Goal: Task Accomplishment & Management: Use online tool/utility

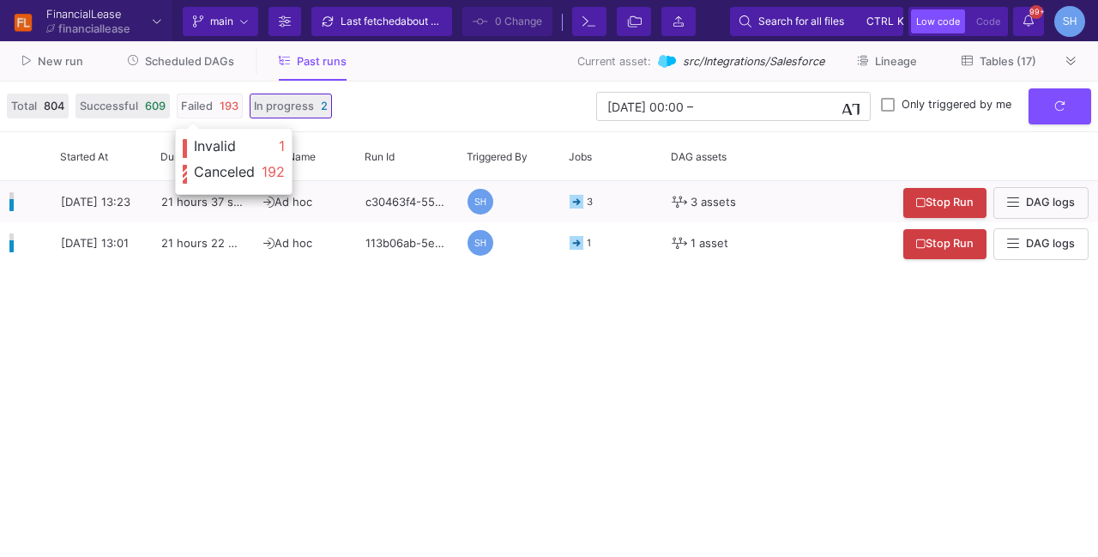
click at [225, 106] on span "193" at bounding box center [229, 106] width 19 height 16
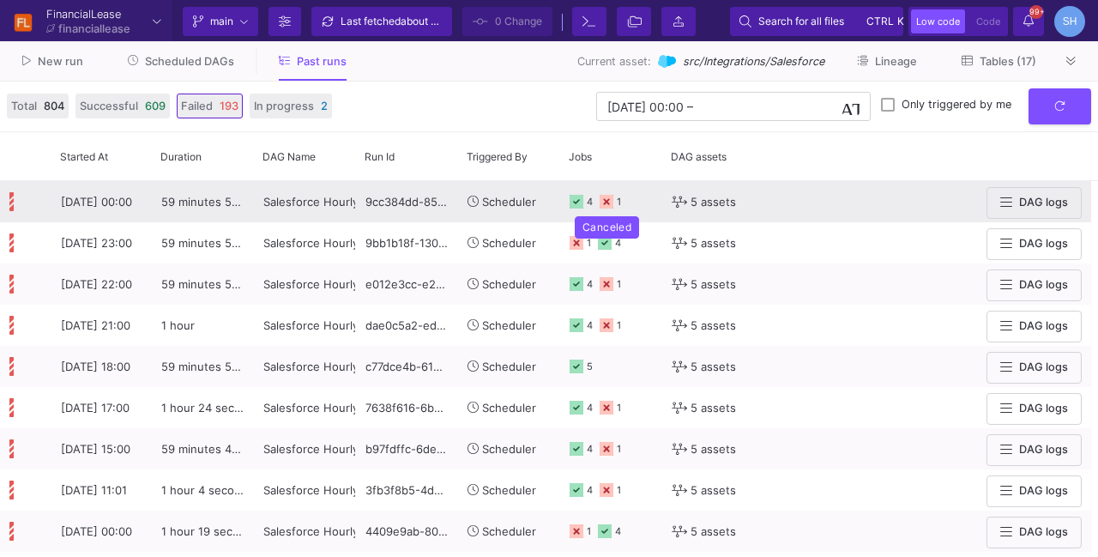
click at [609, 205] on rect at bounding box center [607, 202] width 14 height 14
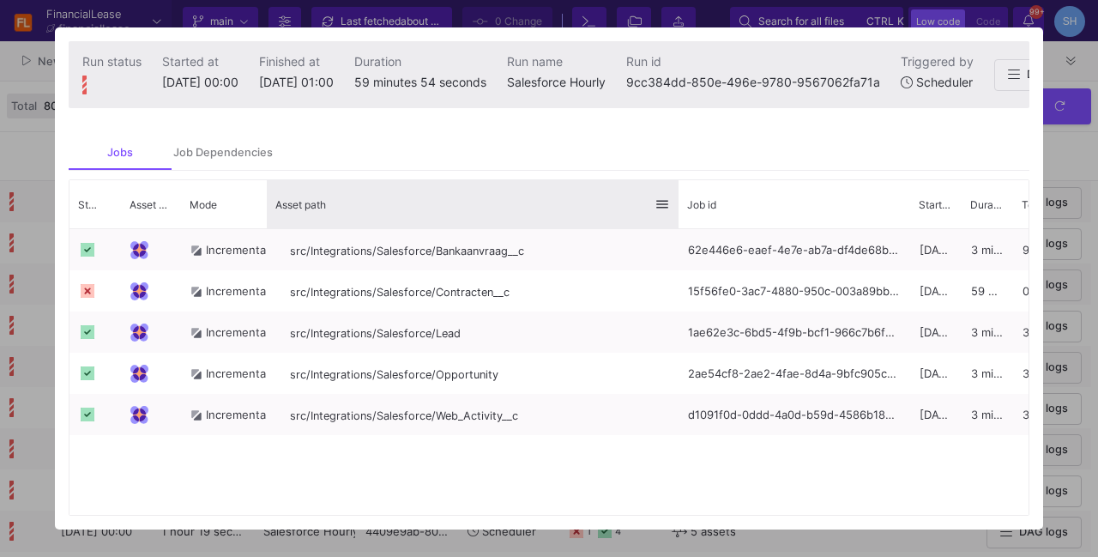
drag, startPoint x: 479, startPoint y: 220, endPoint x: 676, endPoint y: 207, distance: 197.8
click at [676, 207] on div at bounding box center [678, 204] width 7 height 48
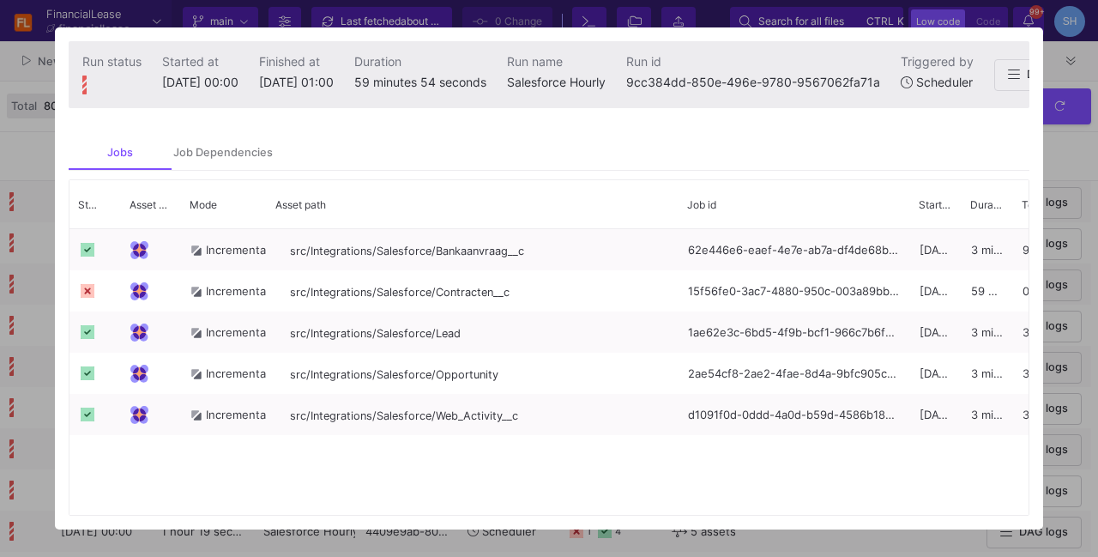
click at [1059, 158] on div at bounding box center [549, 278] width 1098 height 557
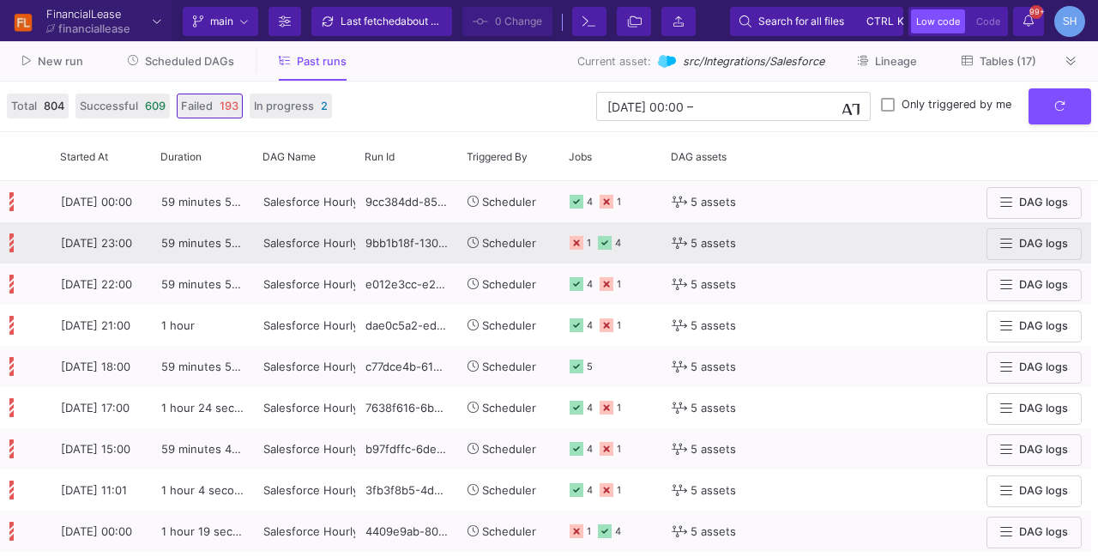
click at [575, 246] on icon at bounding box center [577, 243] width 14 height 14
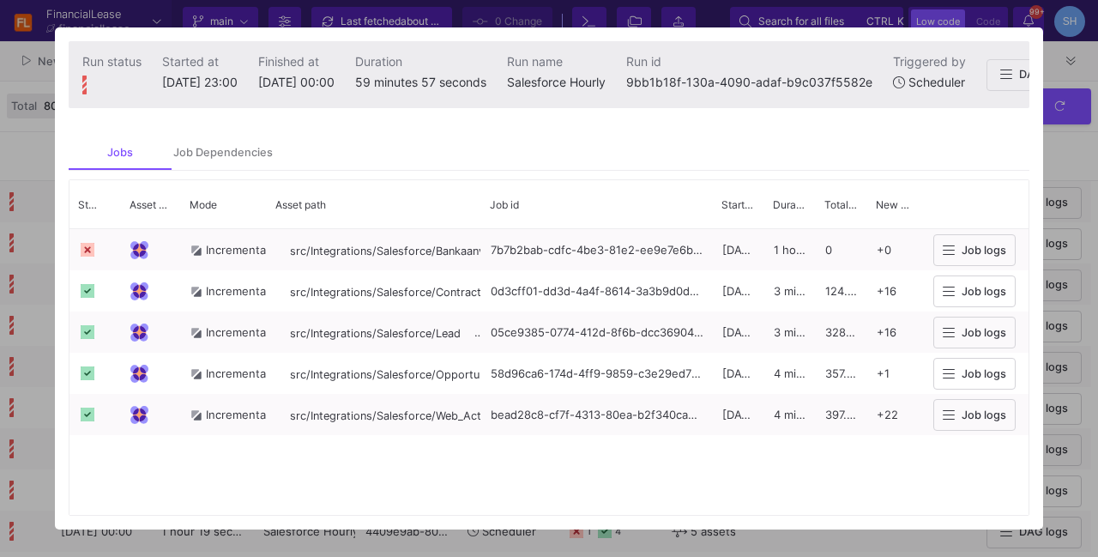
click at [1059, 158] on div at bounding box center [549, 278] width 1098 height 557
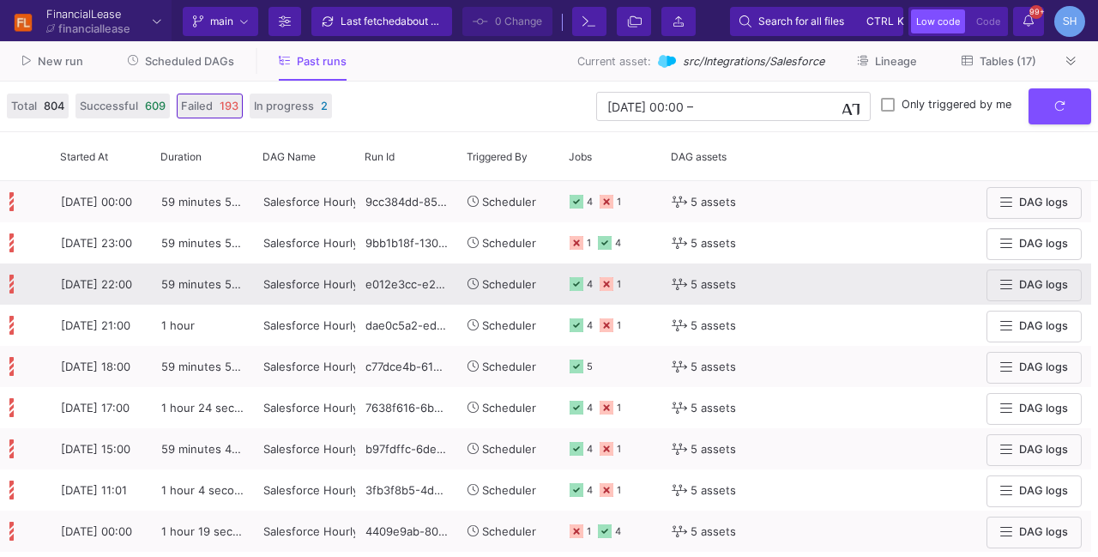
click at [609, 284] on icon at bounding box center [607, 284] width 14 height 14
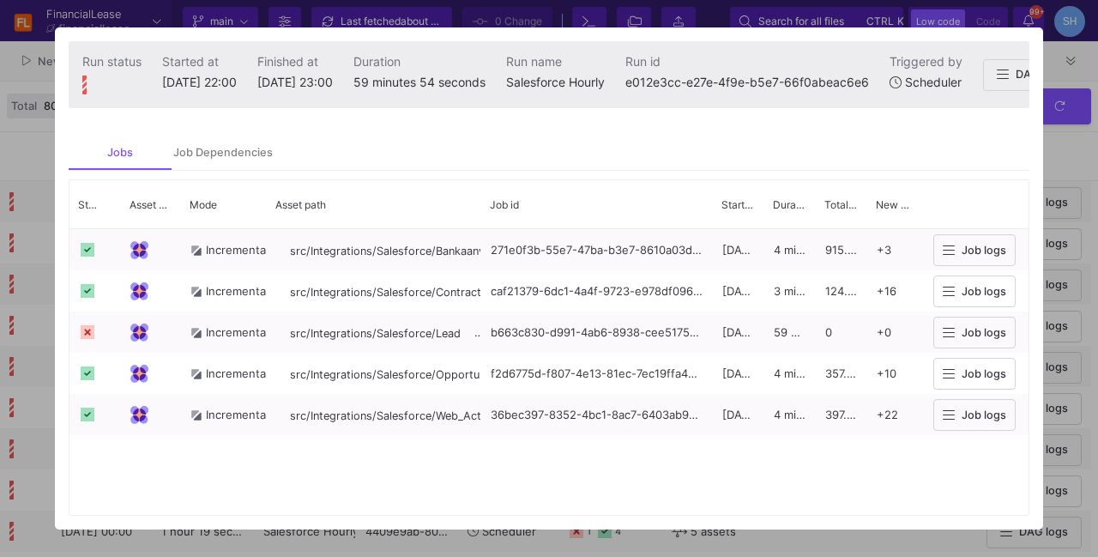
click at [1064, 155] on div at bounding box center [549, 278] width 1098 height 557
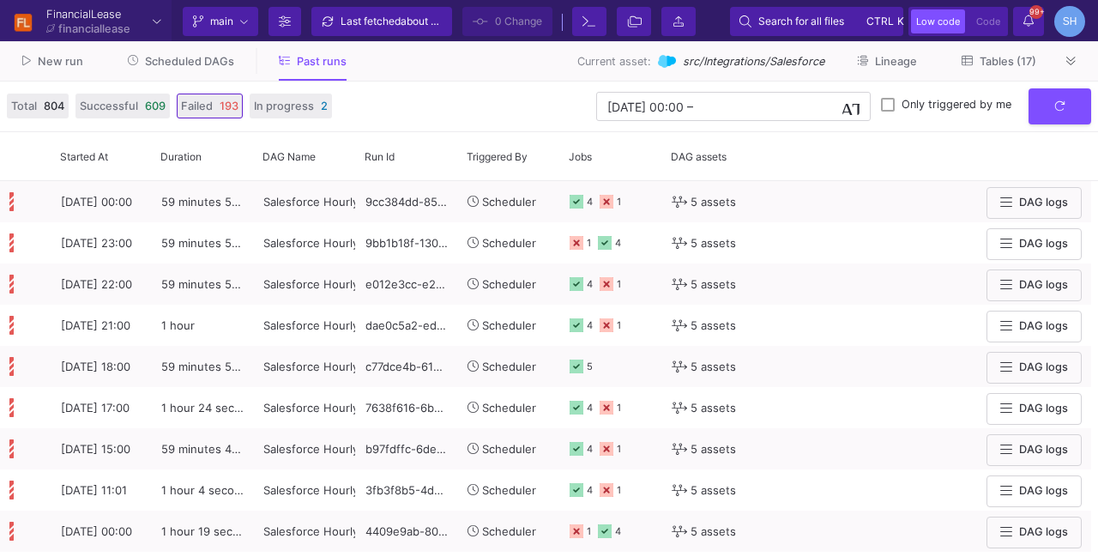
click at [396, 99] on y42-orchestration-past-runs-form "06/09/2025 00:00 06/09/2025 00:00 – End datetime today Only triggered by me" at bounding box center [715, 106] width 752 height 37
click at [1083, 62] on button at bounding box center [1072, 61] width 26 height 26
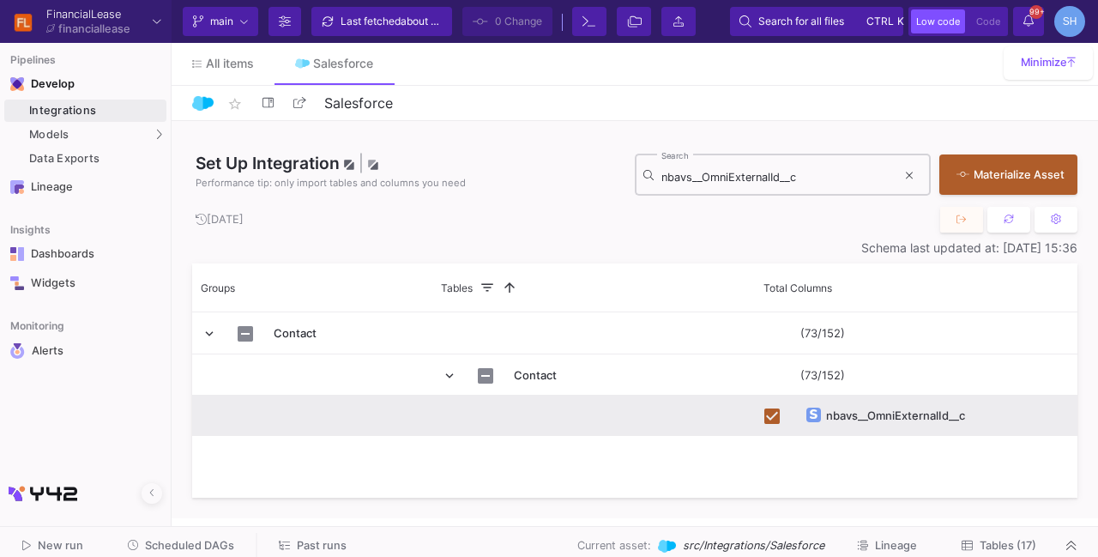
click at [727, 184] on div "nbavs__OmniExternalId__c Search" at bounding box center [778, 173] width 235 height 45
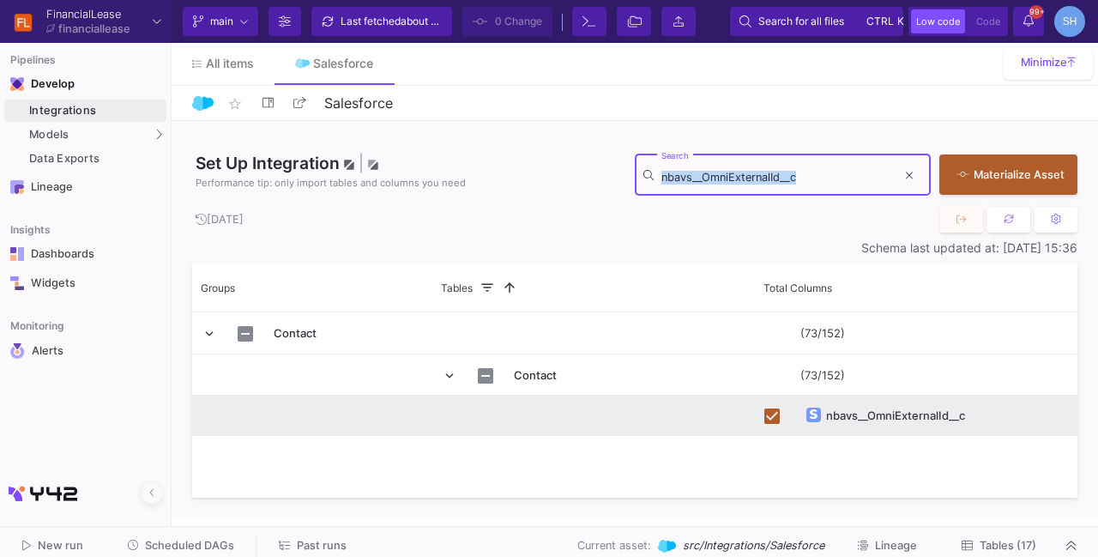
click at [727, 184] on div "nbavs__OmniExternalId__c Search" at bounding box center [778, 173] width 235 height 45
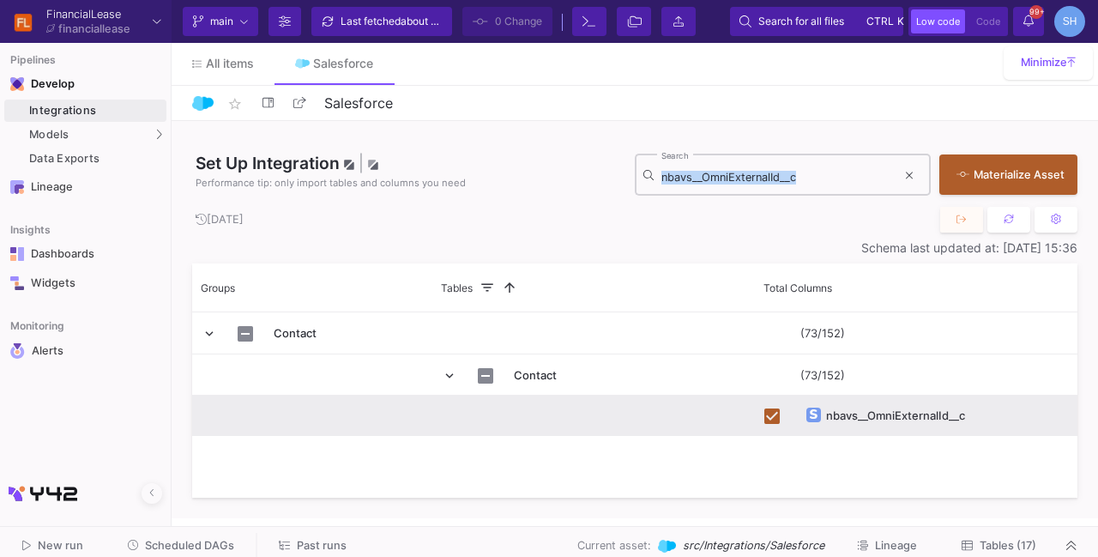
click at [727, 184] on div "nbavs__OmniExternalId__c Search" at bounding box center [778, 173] width 235 height 45
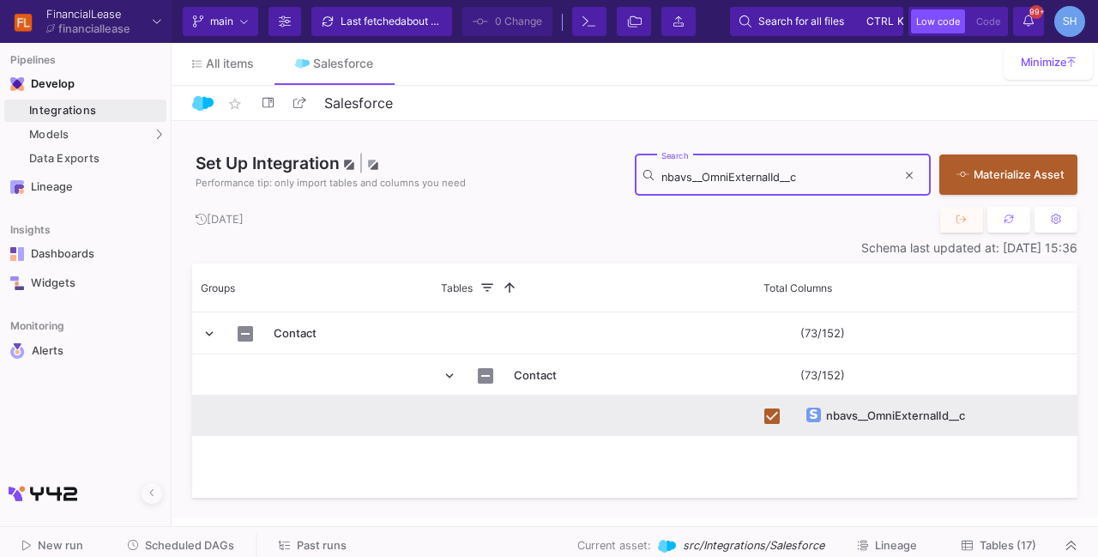
type input "nbavs__OmniExternalId__"
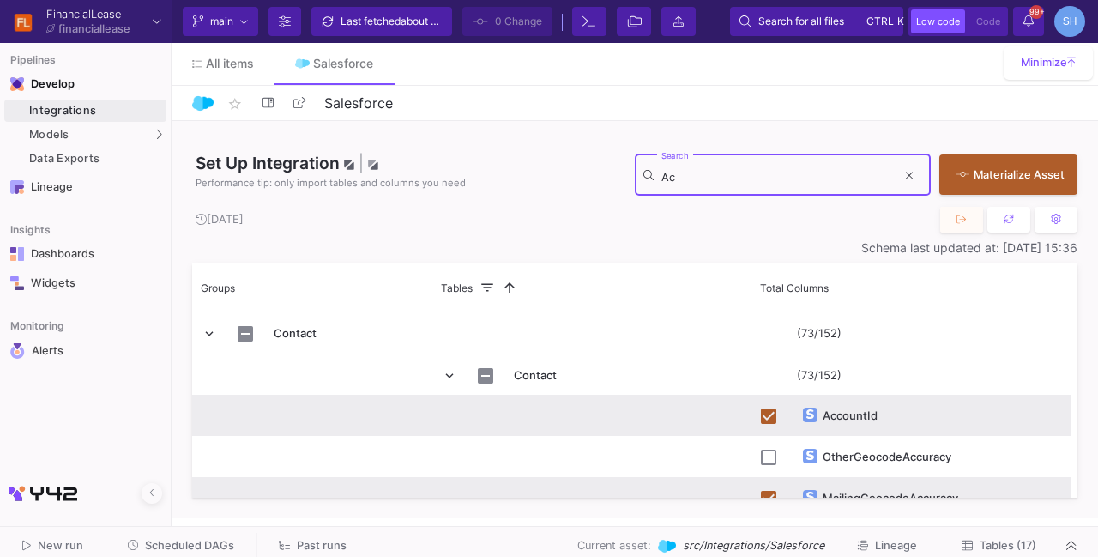
type input "A"
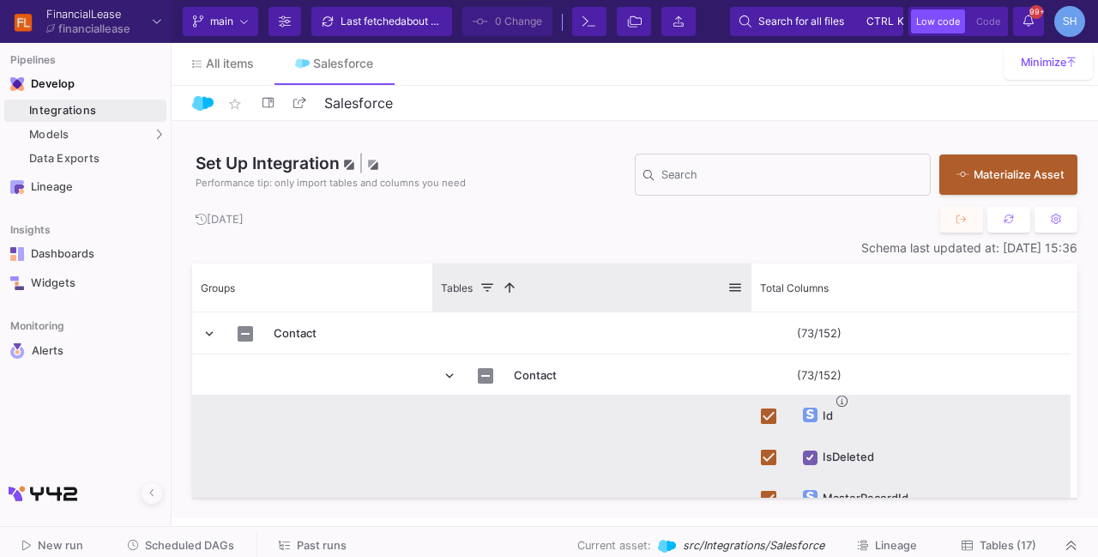
click at [730, 286] on span at bounding box center [734, 287] width 15 height 15
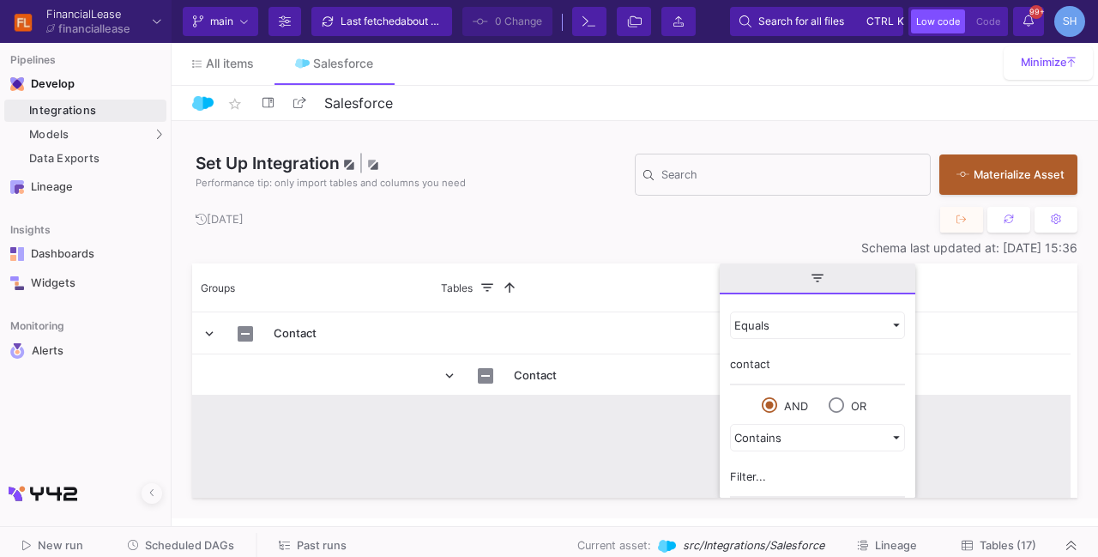
click at [741, 366] on input "contact" at bounding box center [817, 368] width 175 height 34
click at [741, 366] on input "A" at bounding box center [817, 368] width 175 height 34
type input "Account"
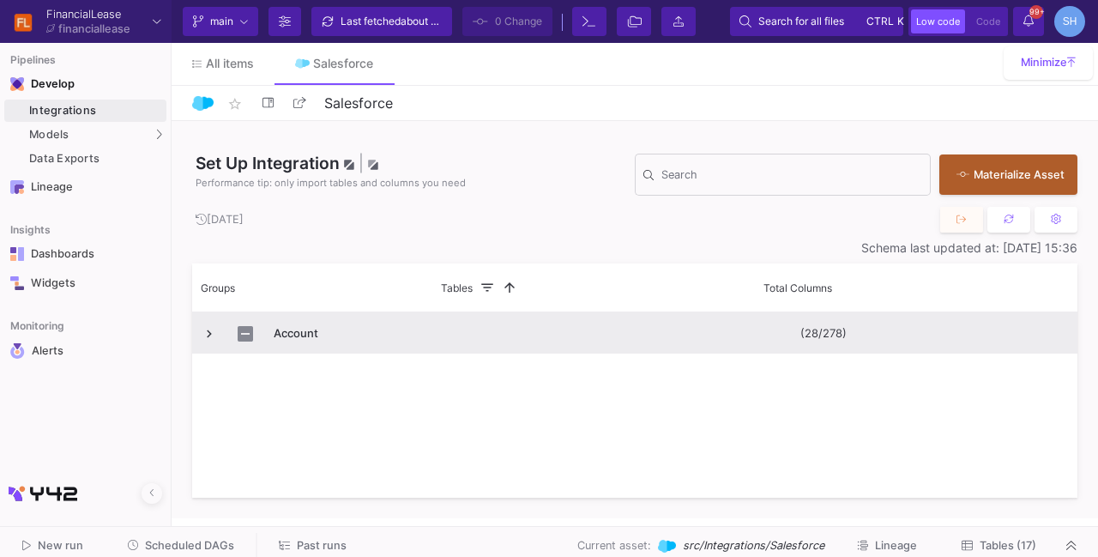
click at [207, 341] on span "Press SPACE to select this row." at bounding box center [209, 333] width 15 height 15
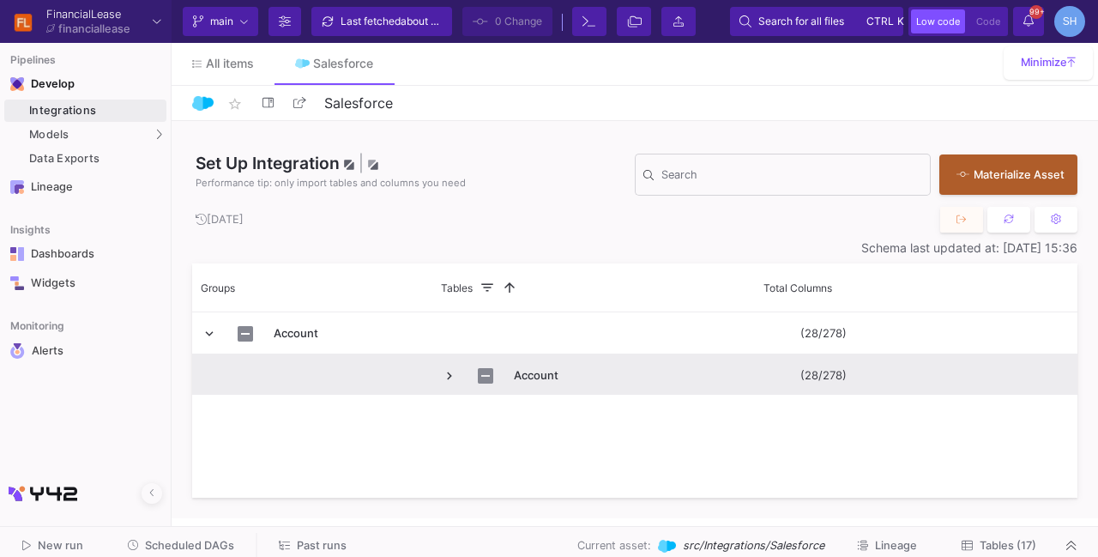
click at [455, 368] on span "Press SPACE to select this row." at bounding box center [449, 375] width 15 height 15
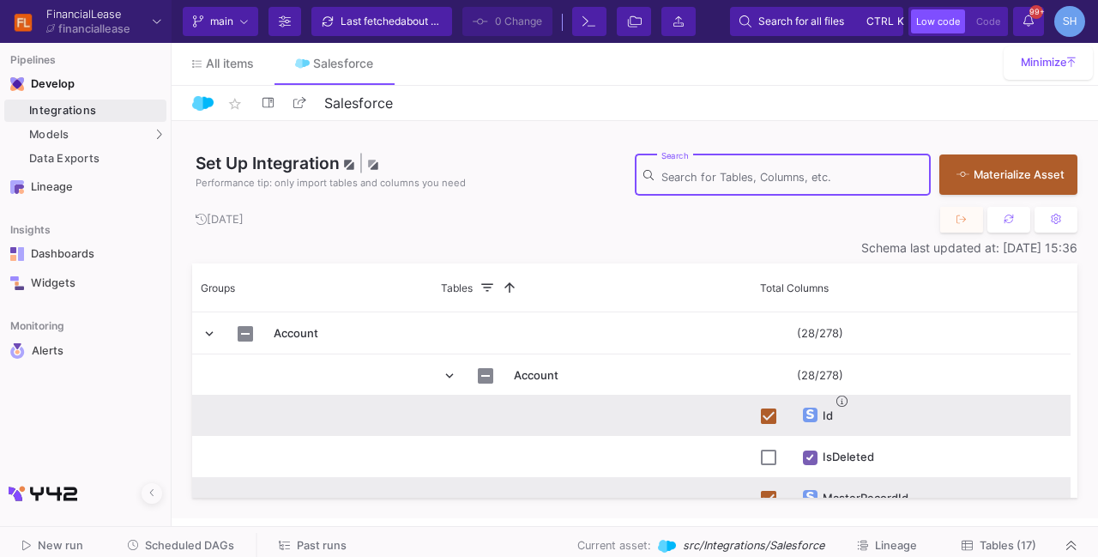
click at [727, 177] on input "Search" at bounding box center [791, 178] width 261 height 14
paste input "Name"
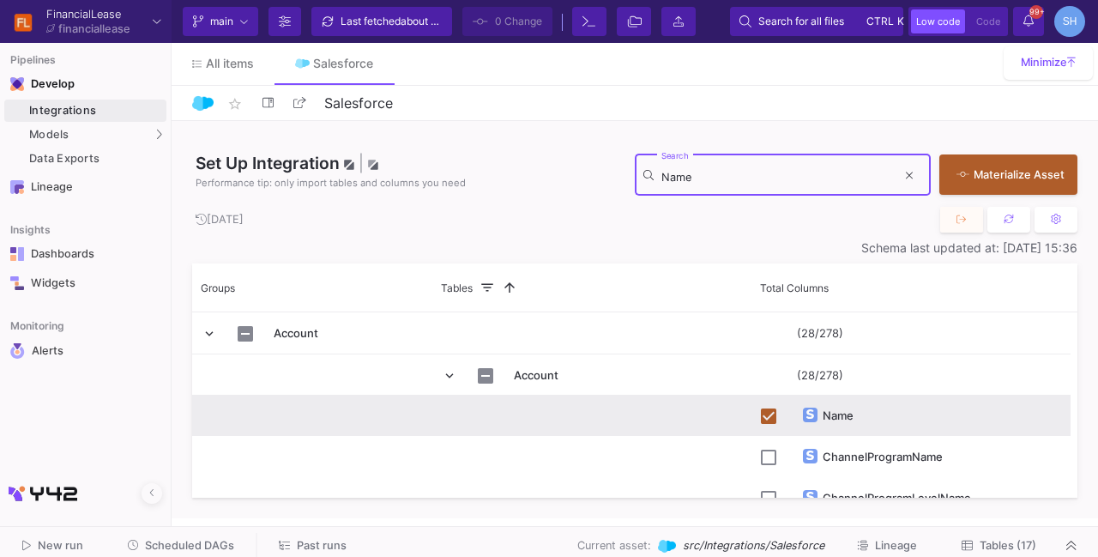
click at [685, 183] on input "Name" at bounding box center [778, 178] width 235 height 14
type input "Phone"
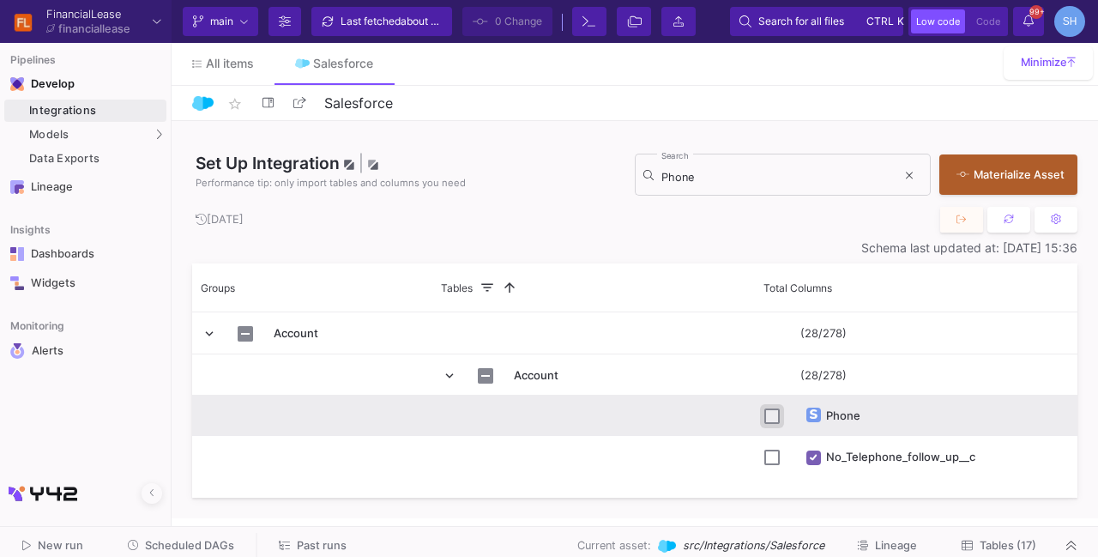
click at [769, 414] on input "Press Space to toggle row selection (unchecked)" at bounding box center [771, 415] width 15 height 15
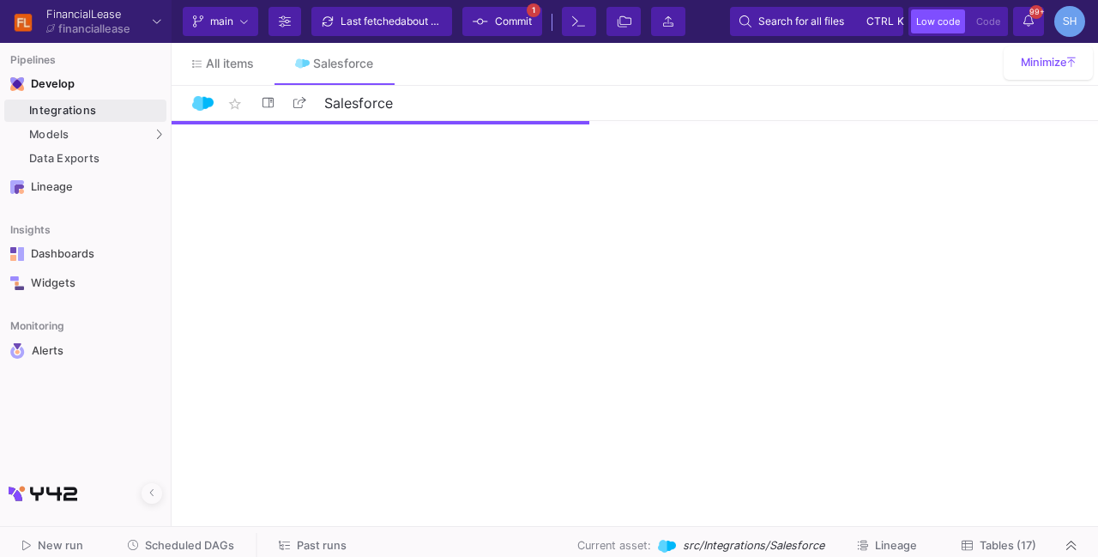
checkbox input "false"
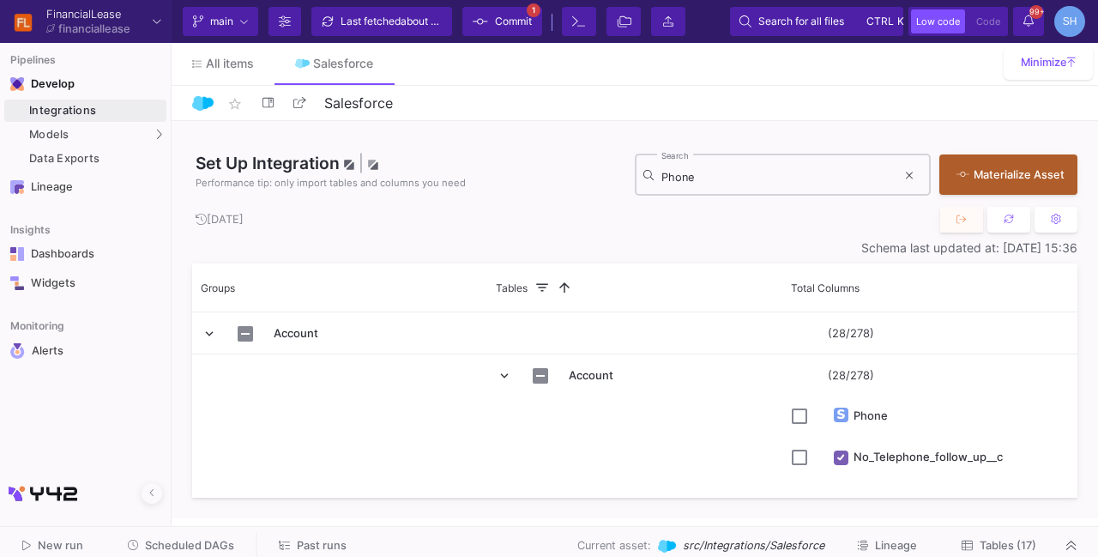
click at [722, 164] on div "Phone Search" at bounding box center [778, 173] width 235 height 45
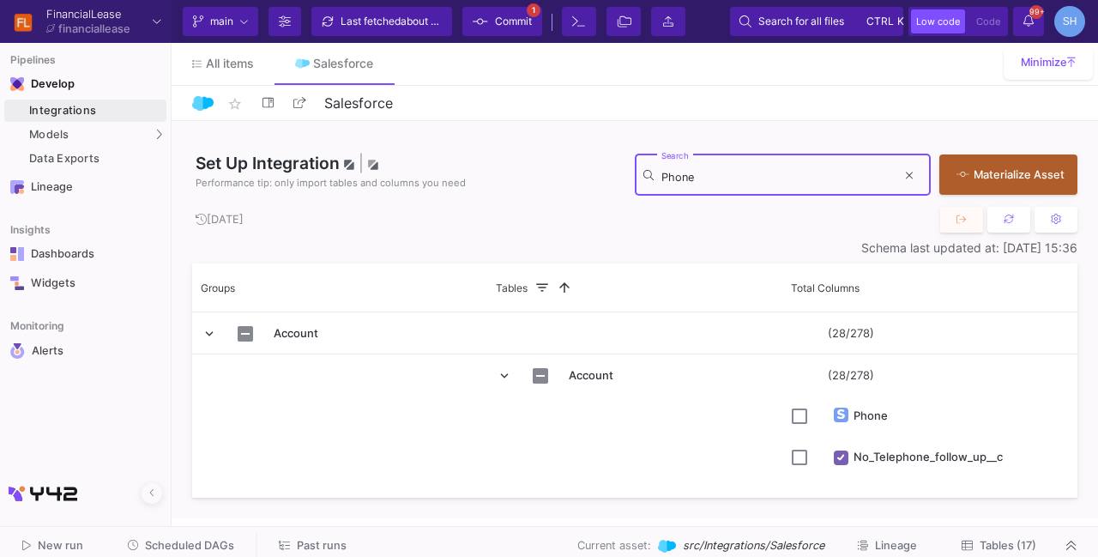
click at [698, 173] on input "Phone" at bounding box center [778, 178] width 235 height 14
paste input "Dealer_Portal_User__c"
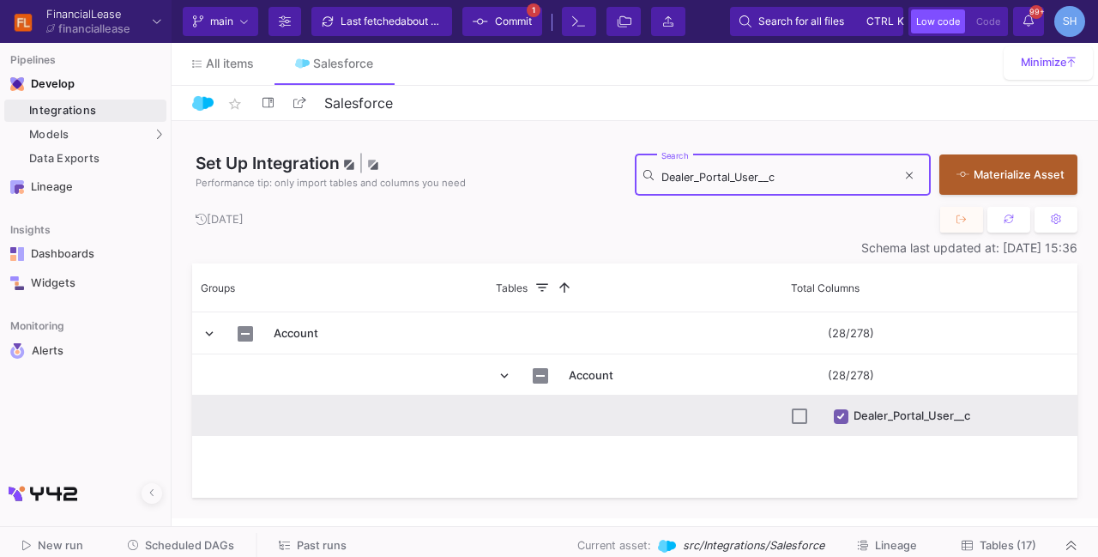
type input "Dealer_Portal_User__c"
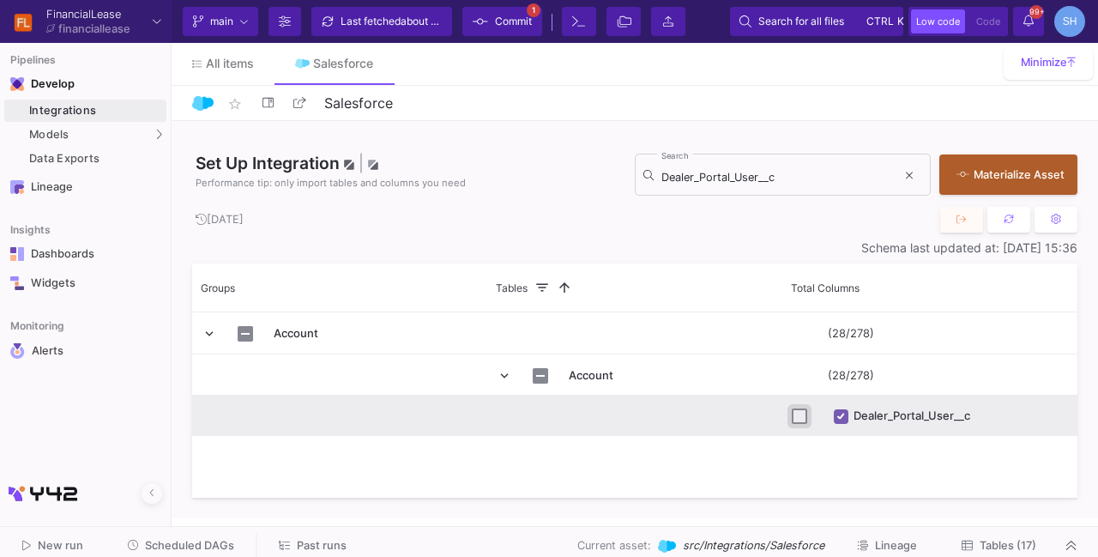
click at [793, 418] on input "Press Space to toggle row selection (unchecked)" at bounding box center [799, 415] width 15 height 15
checkbox input "true"
click at [909, 178] on icon at bounding box center [909, 175] width 7 height 11
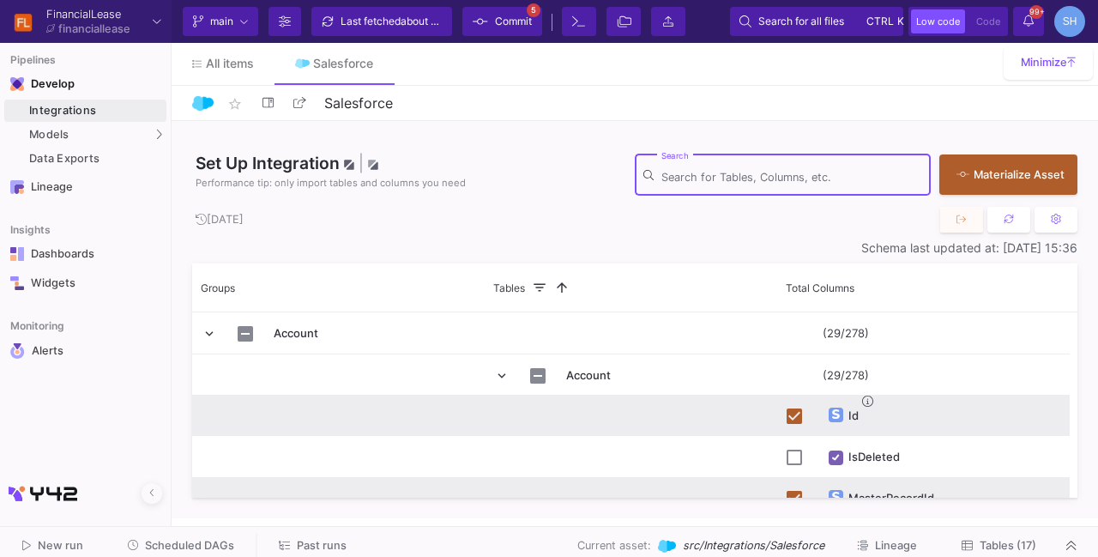
click at [863, 238] on div "Set Up Integration | Performance tip: only import tables and columns you need S…" at bounding box center [634, 319] width 885 height 397
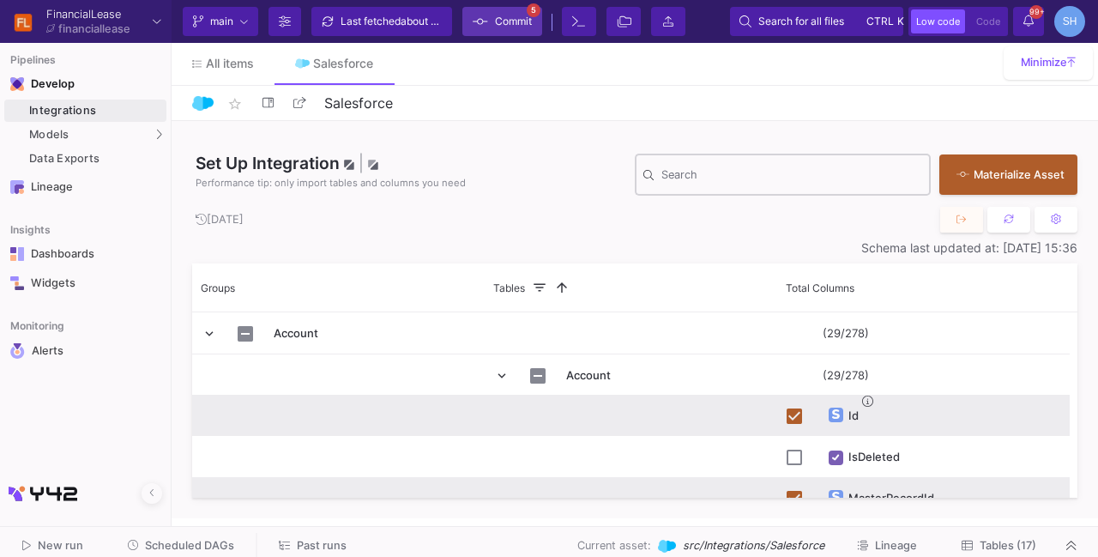
click at [510, 21] on span "Commit" at bounding box center [513, 22] width 37 height 26
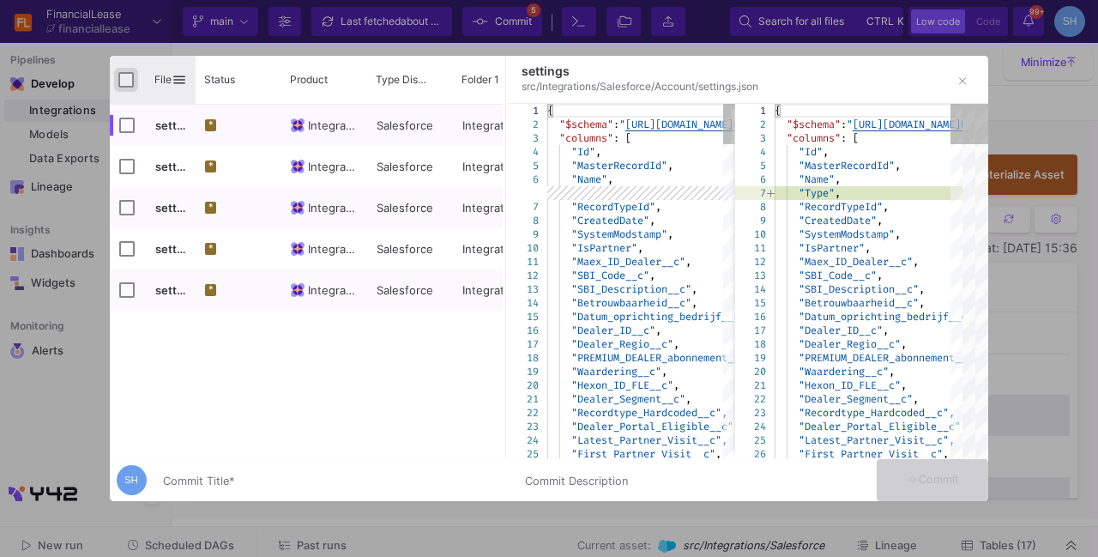
click at [127, 81] on input "Press Space to toggle all rows selection (unchecked)" at bounding box center [125, 79] width 15 height 15
checkbox input "true"
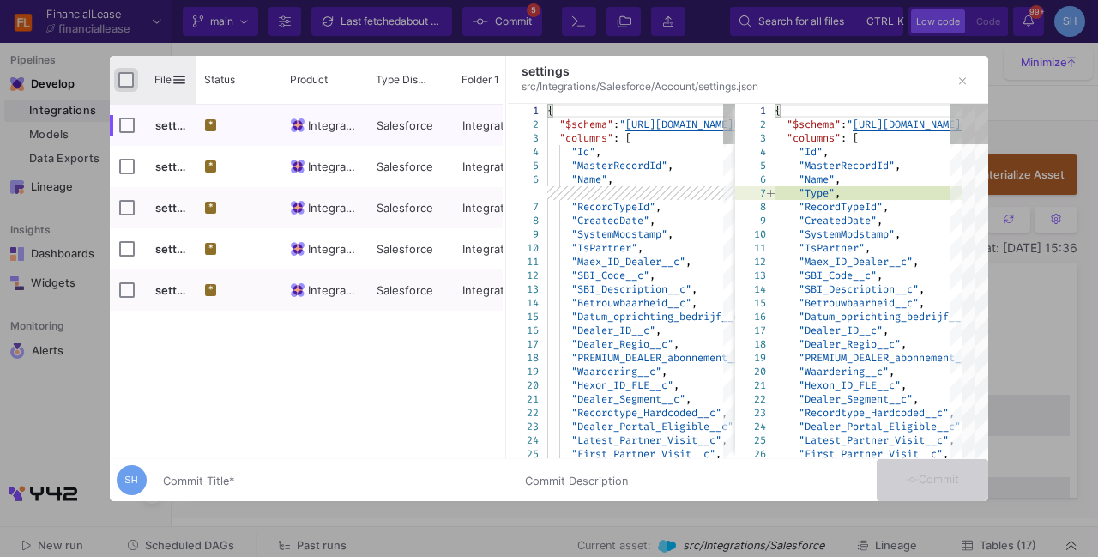
checkbox input "true"
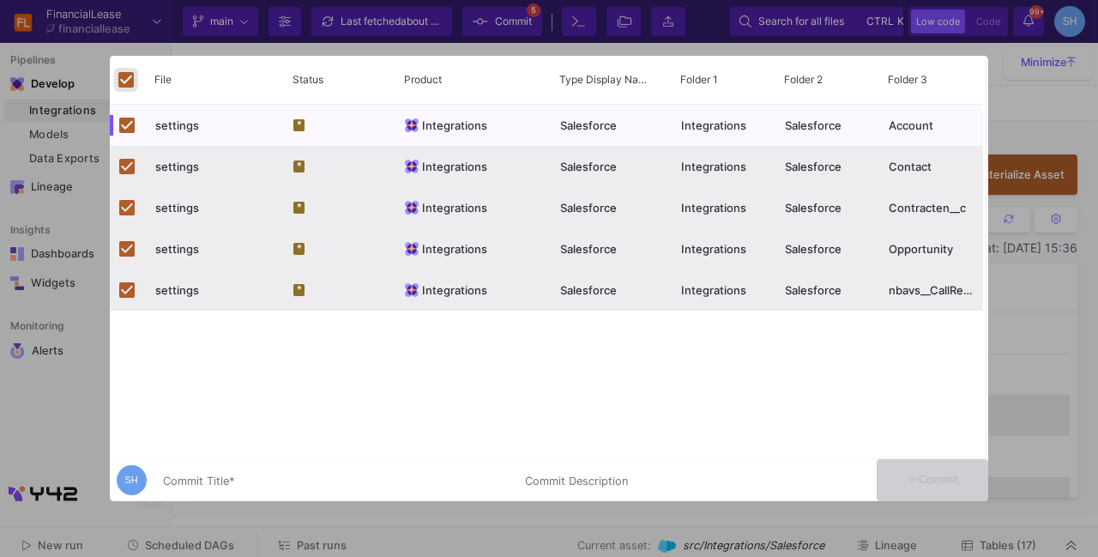
drag, startPoint x: 503, startPoint y: 146, endPoint x: 991, endPoint y: 159, distance: 488.3
click at [991, 159] on div "Drag here to set row groups Drag here to set column labels File Status Product …" at bounding box center [549, 278] width 1098 height 557
click at [294, 479] on input "Commit Title *" at bounding box center [333, 481] width 341 height 14
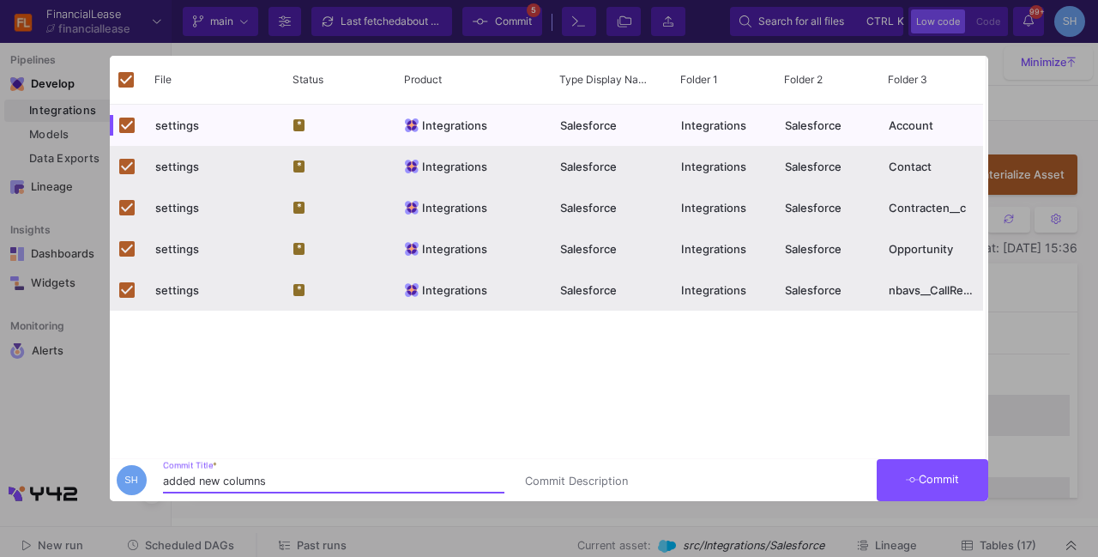
type input "added new columns"
click at [910, 459] on button "Commit" at bounding box center [933, 480] width 112 height 42
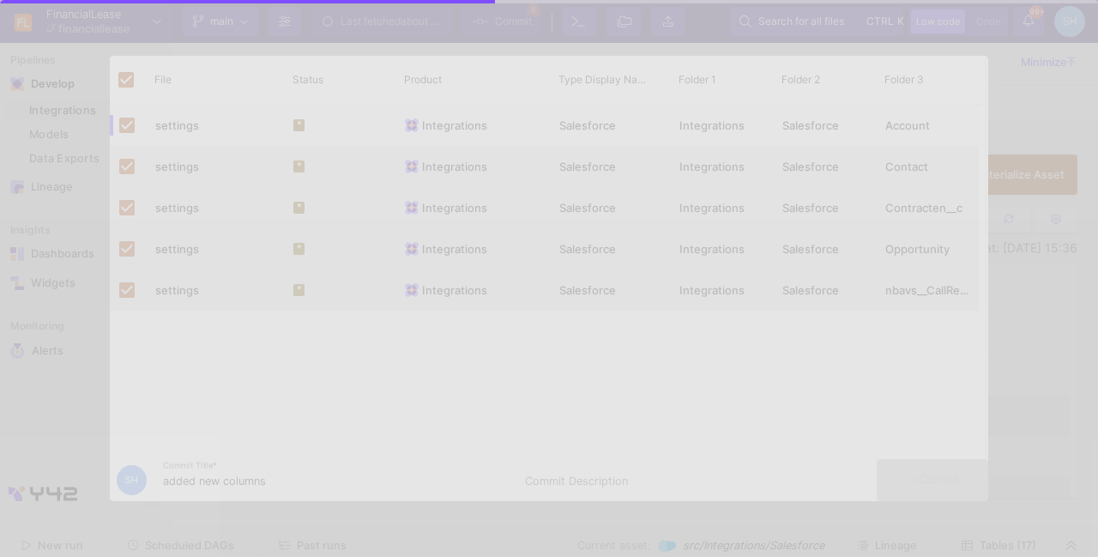
checkbox input "false"
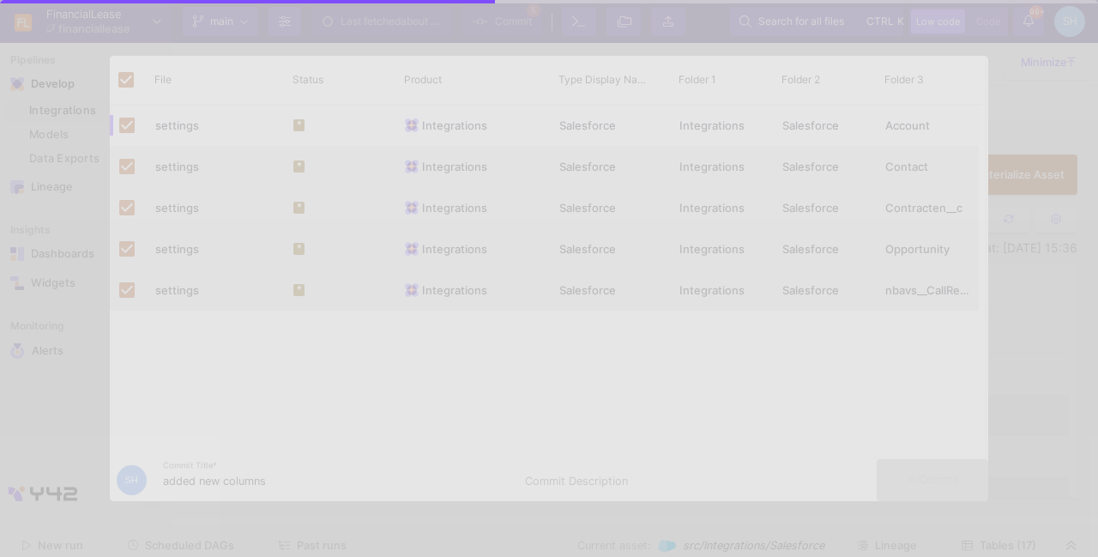
checkbox input "false"
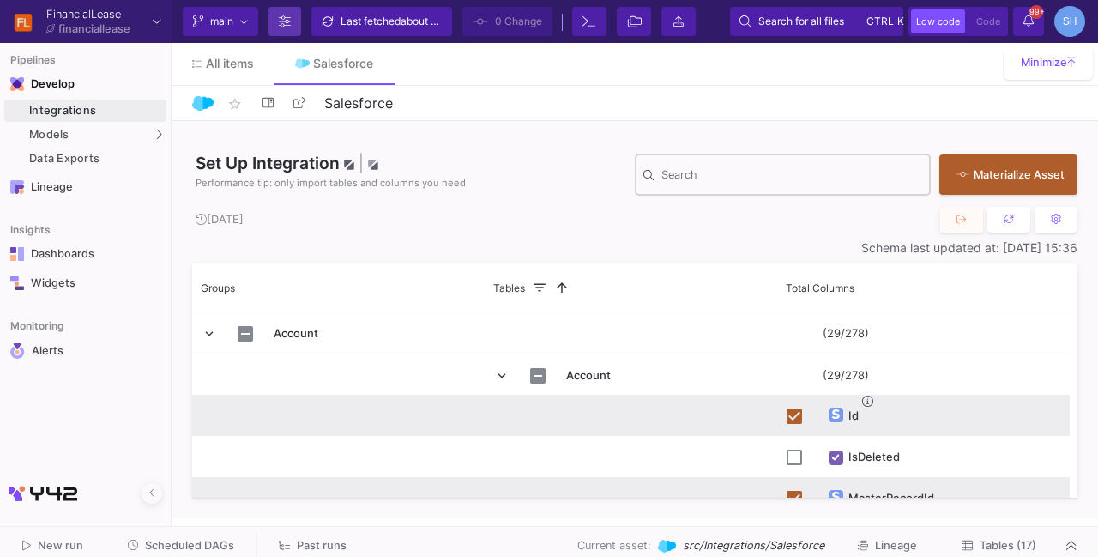
click at [292, 15] on button "Branch Options" at bounding box center [284, 21] width 33 height 29
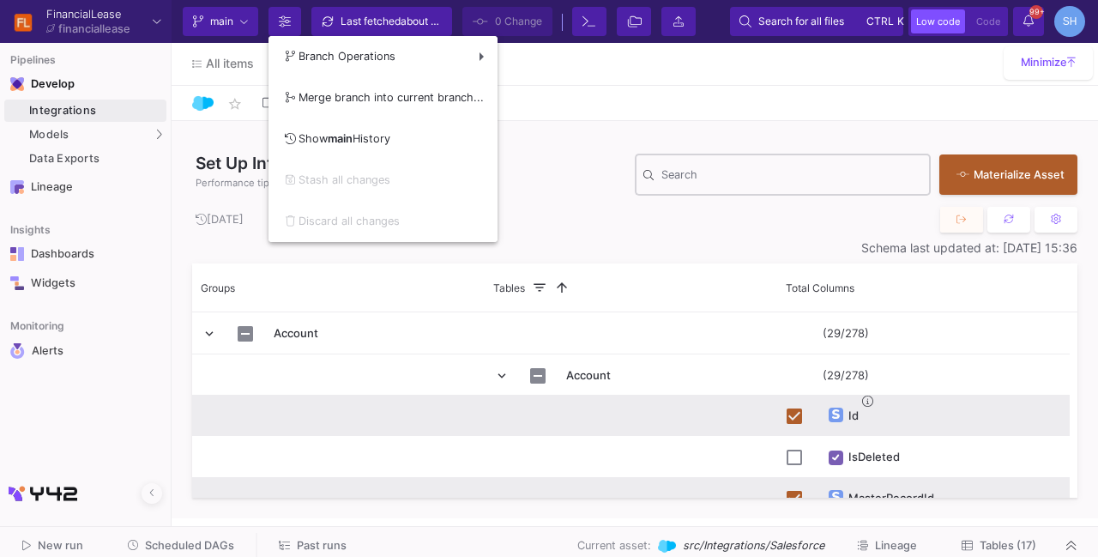
click at [698, 107] on div at bounding box center [549, 278] width 1098 height 557
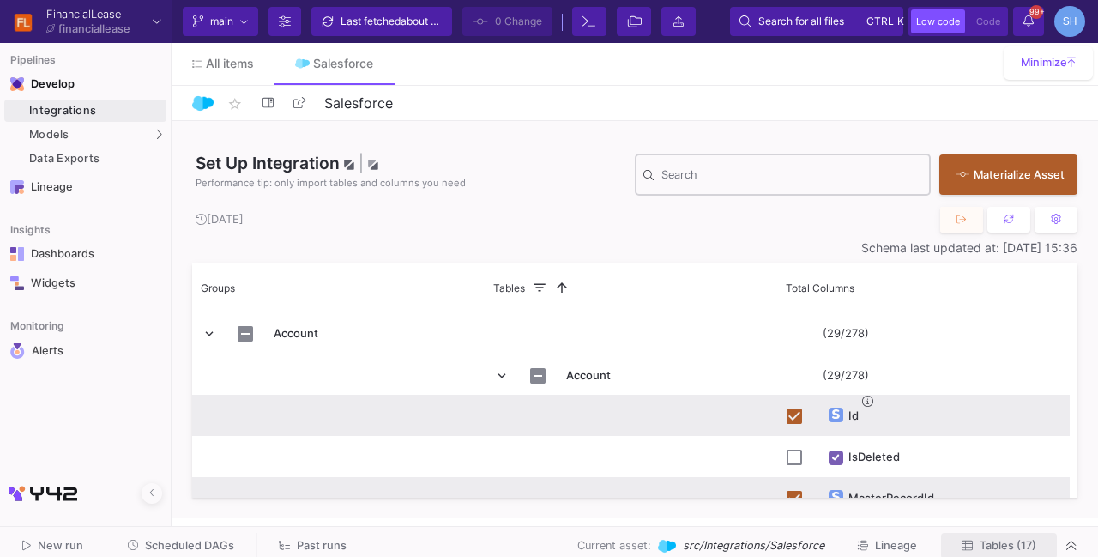
click at [1035, 539] on span "Tables (17)" at bounding box center [1008, 545] width 57 height 13
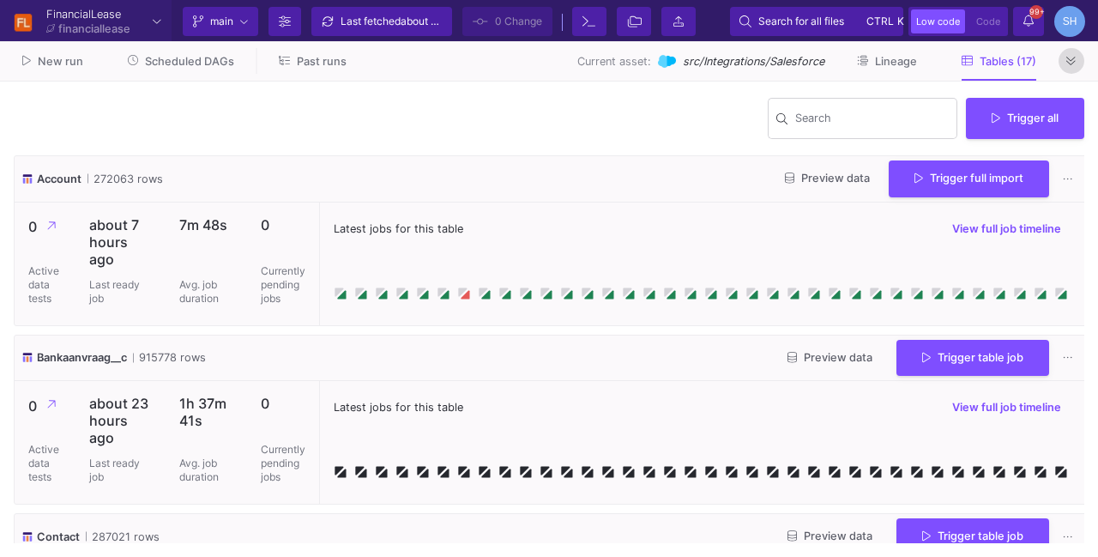
click at [1076, 61] on icon at bounding box center [1070, 61] width 9 height 11
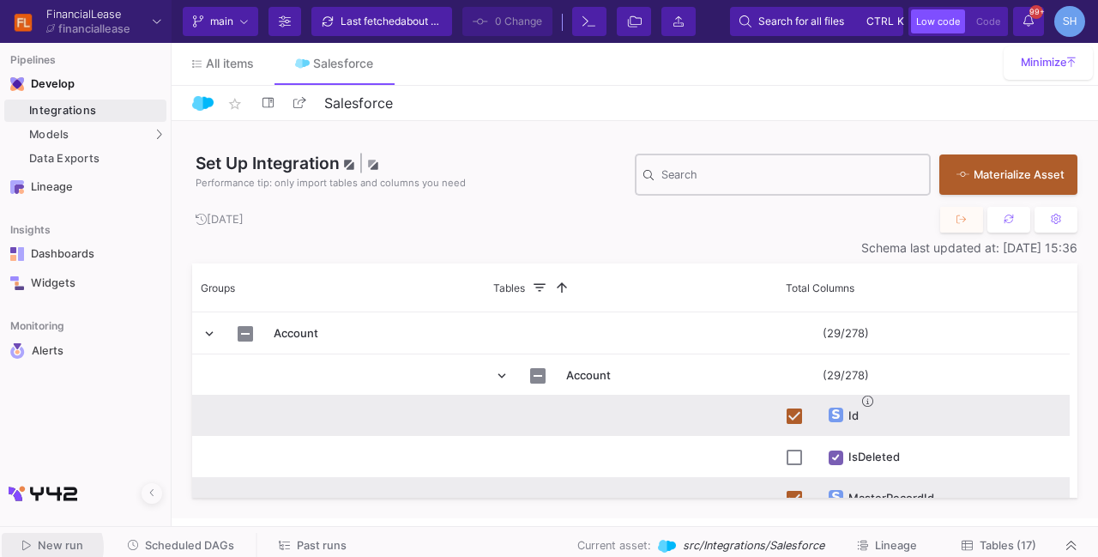
click at [51, 547] on span "New run" at bounding box center [60, 545] width 45 height 13
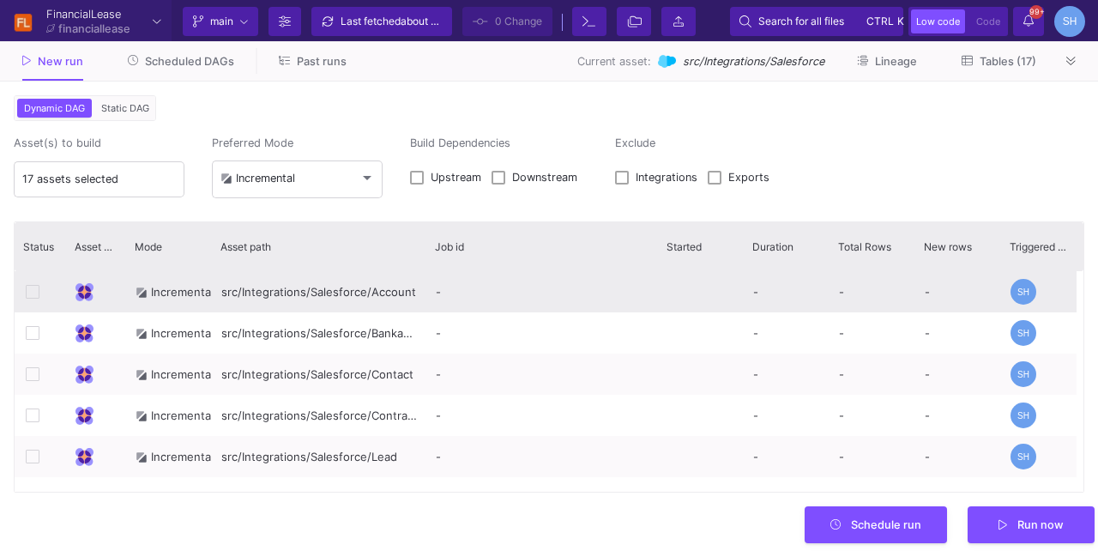
click at [34, 287] on icon at bounding box center [33, 292] width 14 height 14
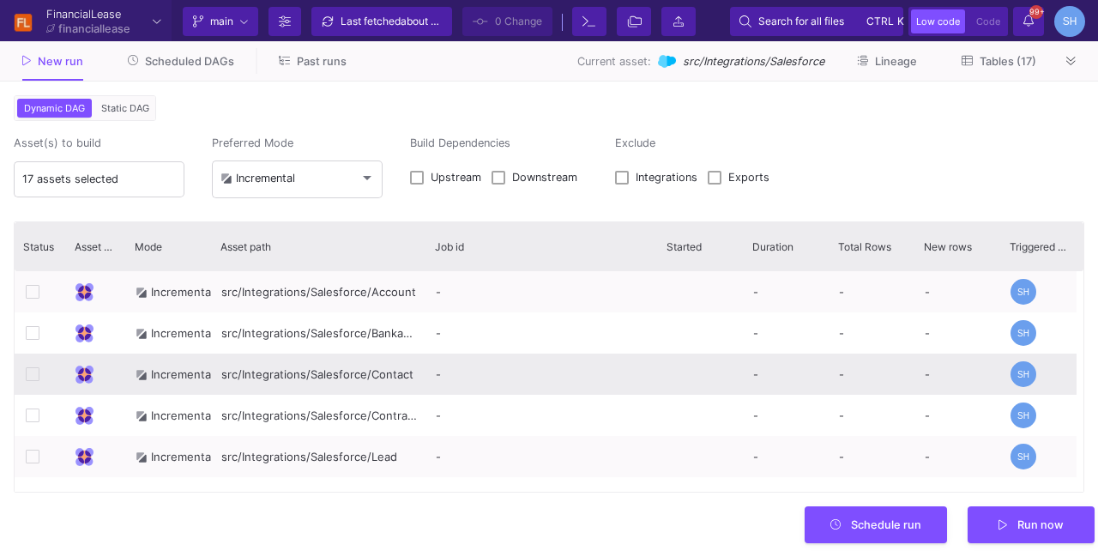
click at [35, 373] on icon at bounding box center [33, 374] width 14 height 14
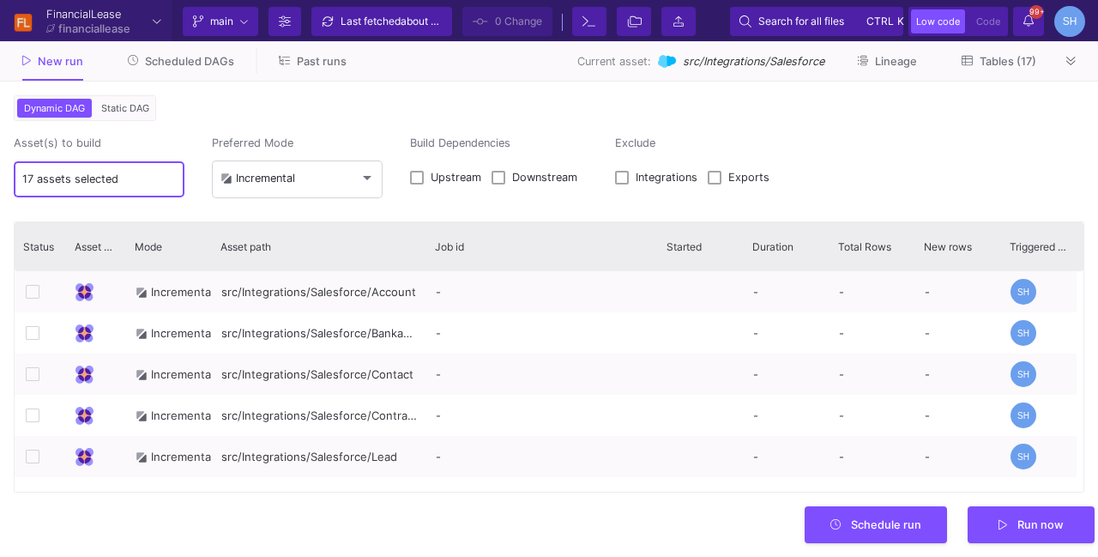
click at [122, 172] on input "17 assets selected" at bounding box center [99, 179] width 154 height 14
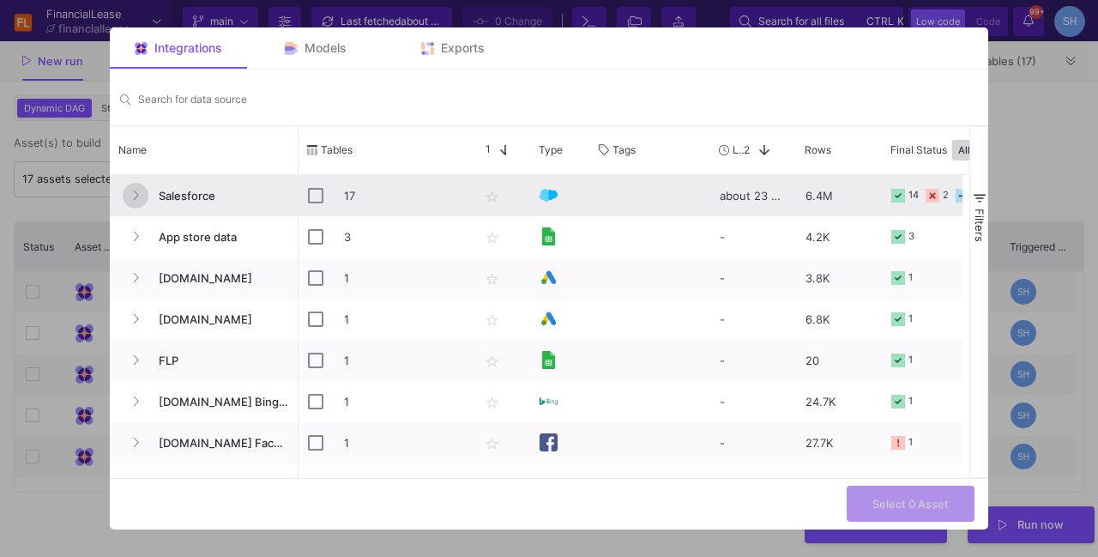
click at [134, 196] on icon "Press SPACE to select this row." at bounding box center [135, 195] width 7 height 11
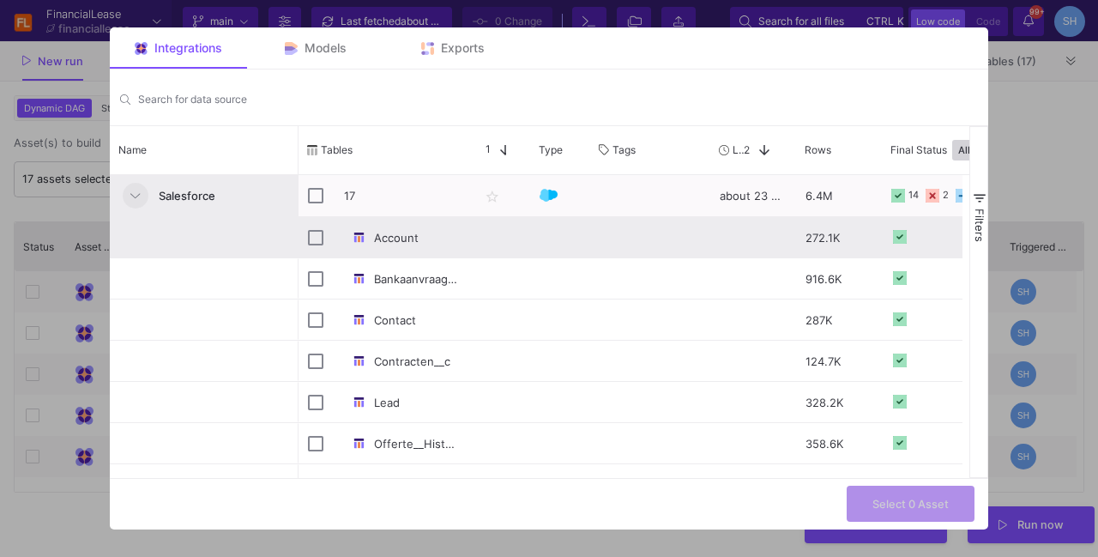
click at [305, 230] on div "Account" at bounding box center [385, 237] width 172 height 40
checkbox input "false"
checkbox input "true"
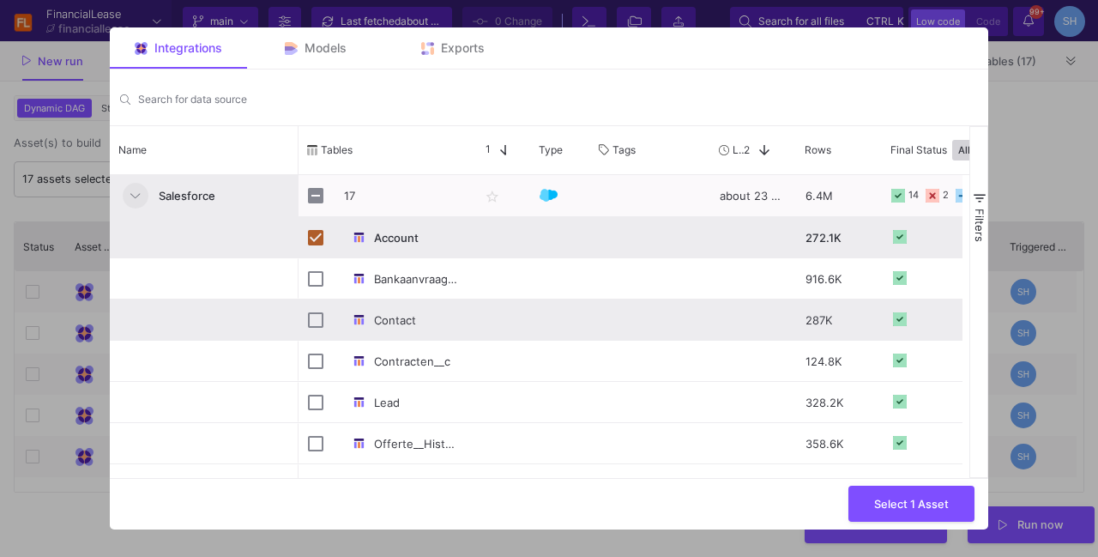
click at [311, 327] on div "Press SPACE to select this row." at bounding box center [315, 320] width 15 height 40
checkbox input "true"
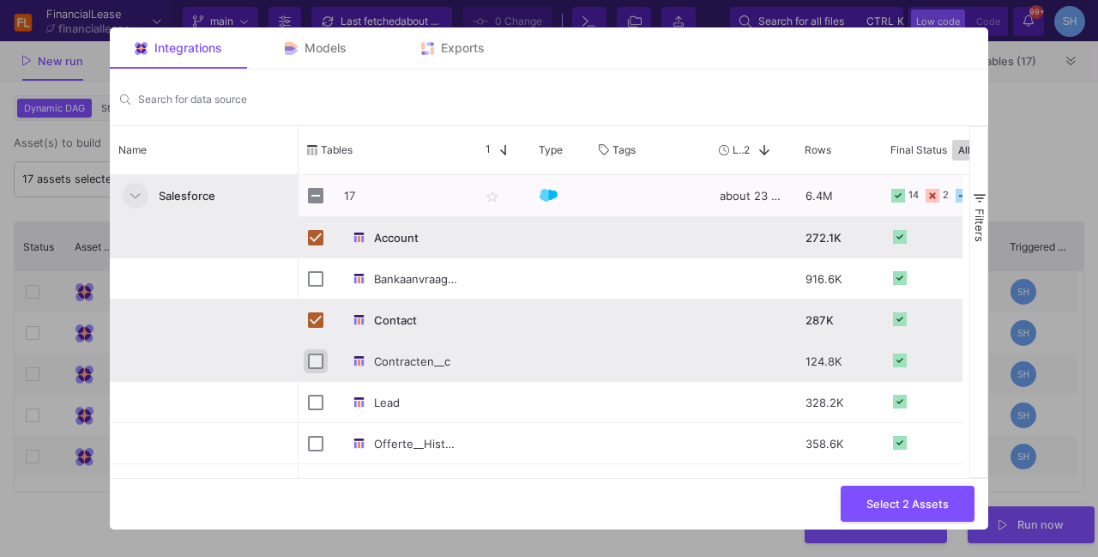
click at [314, 358] on input "Press Space to toggle row selection (unchecked)" at bounding box center [315, 360] width 15 height 15
checkbox input "true"
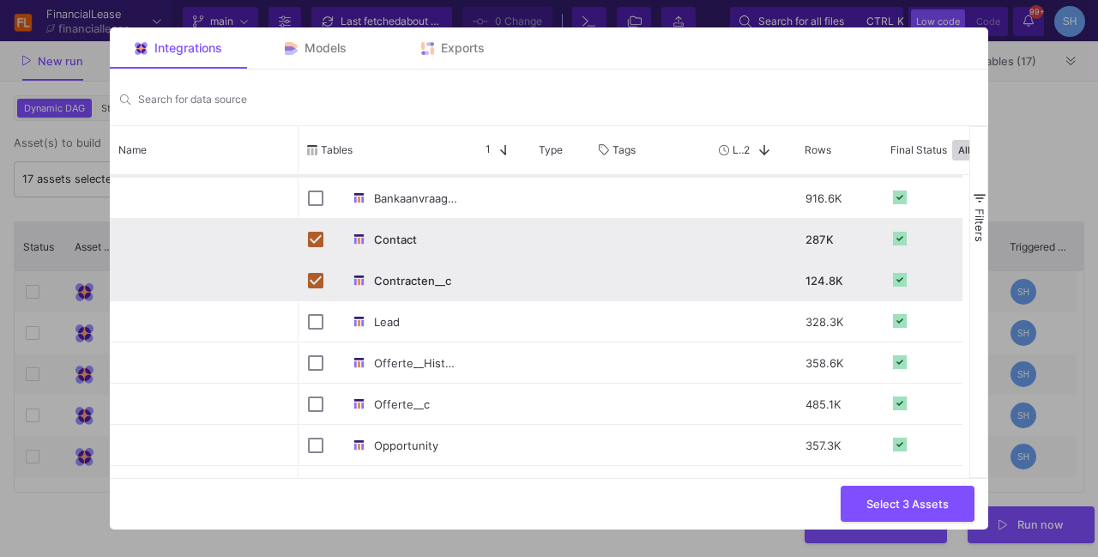
scroll to position [137, 0]
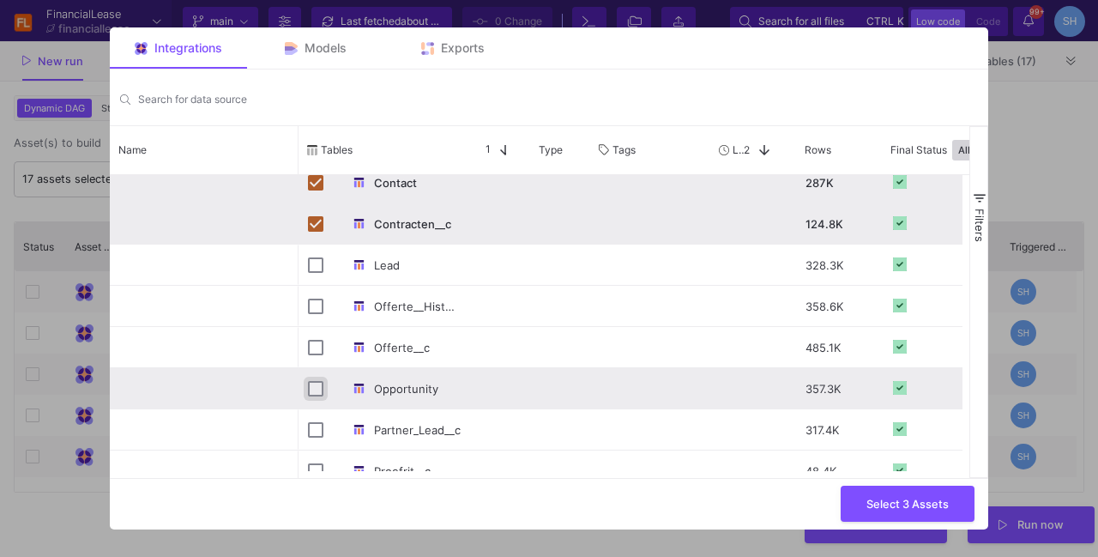
click at [311, 391] on input "Press Space to toggle row selection (unchecked)" at bounding box center [315, 388] width 15 height 15
checkbox input "true"
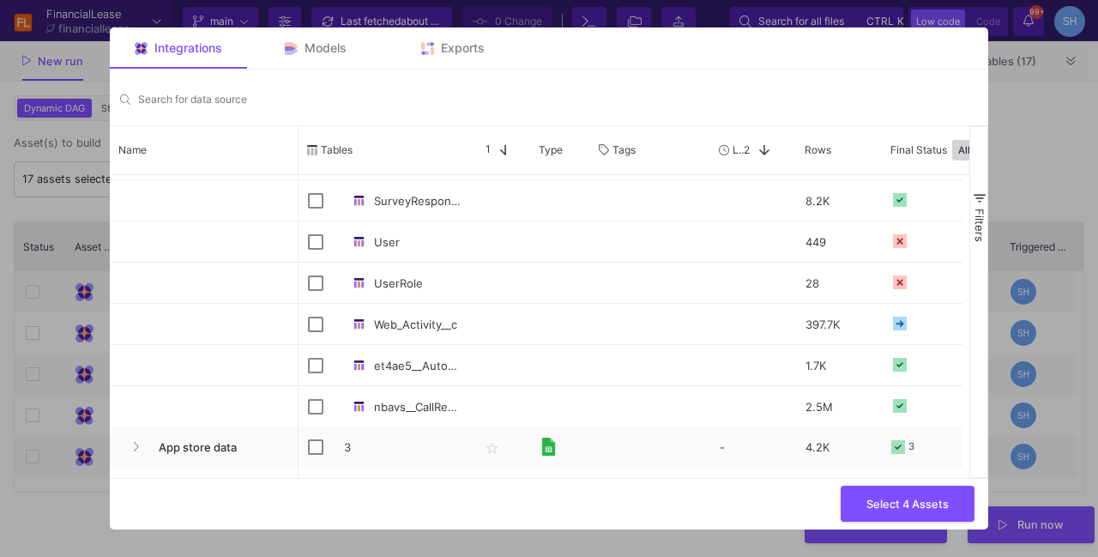
scroll to position [508, 0]
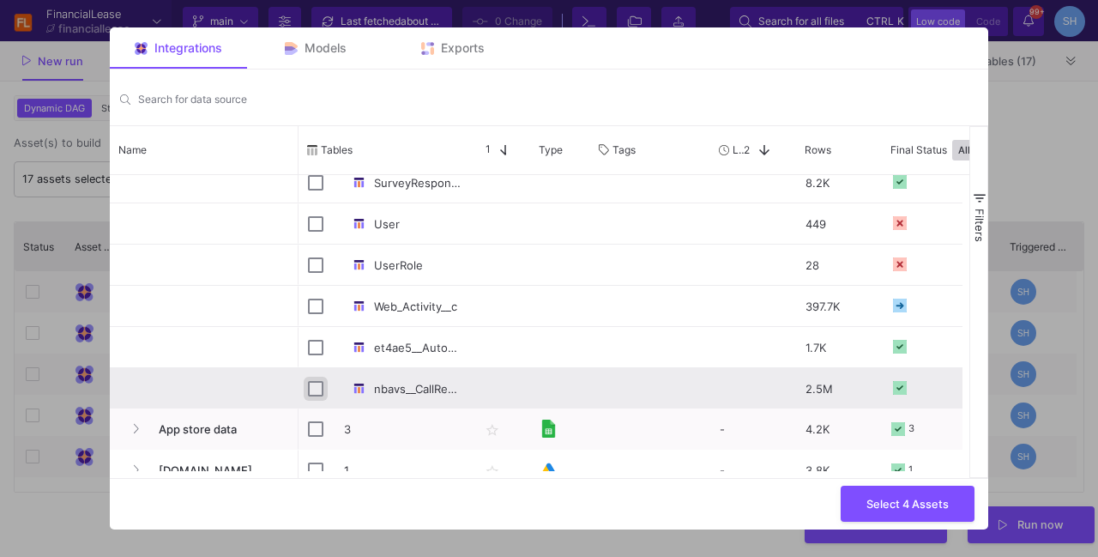
click at [319, 385] on input "Press Space to toggle row selection (unchecked)" at bounding box center [315, 388] width 15 height 15
checkbox input "true"
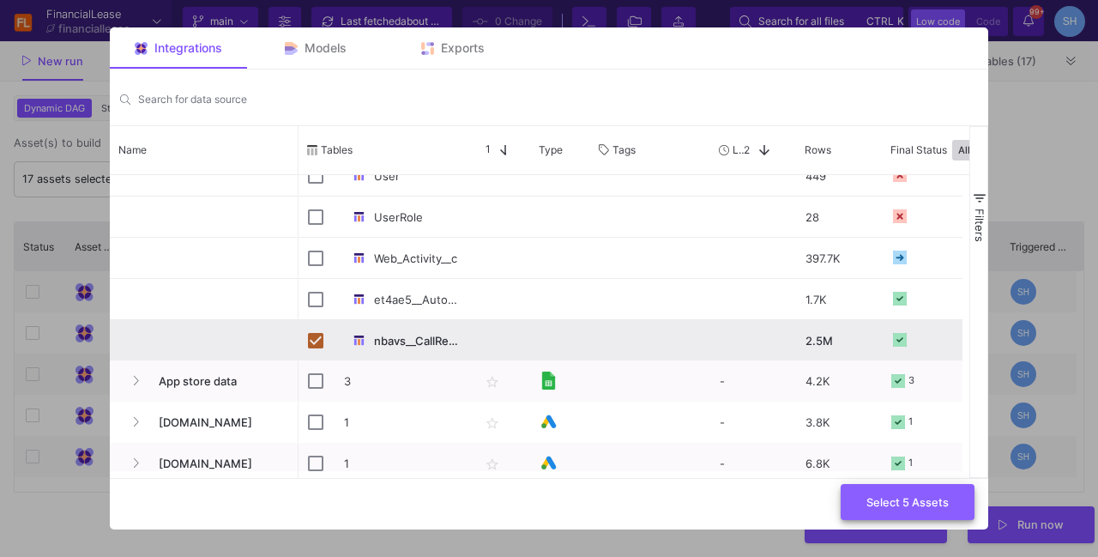
click at [901, 510] on button "Select 5 Assets" at bounding box center [908, 502] width 134 height 37
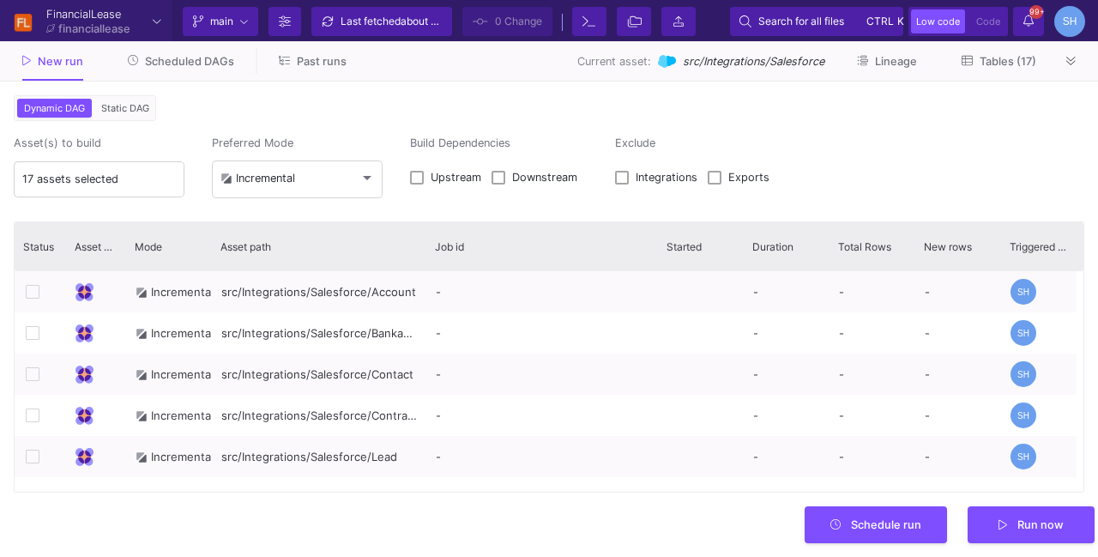
type input "5 assets selected"
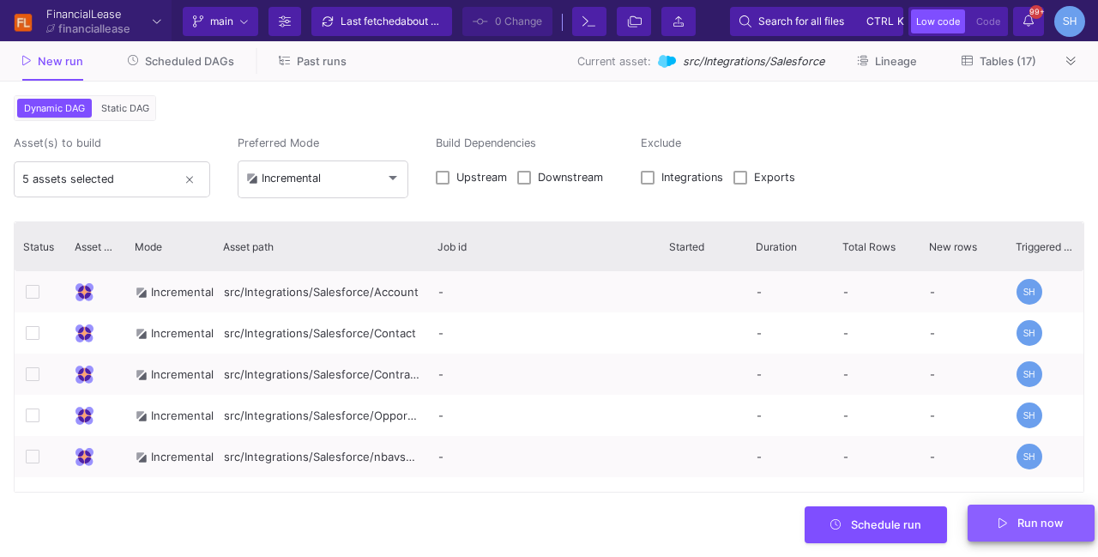
click at [992, 534] on button "Run now" at bounding box center [1031, 522] width 127 height 37
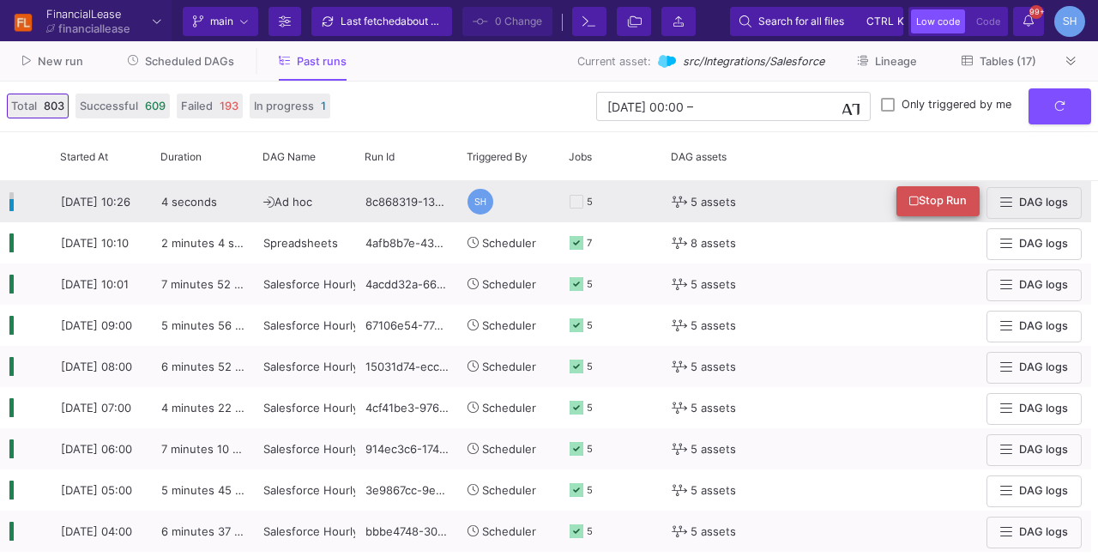
click at [943, 200] on span "Stop Run" at bounding box center [937, 200] width 57 height 13
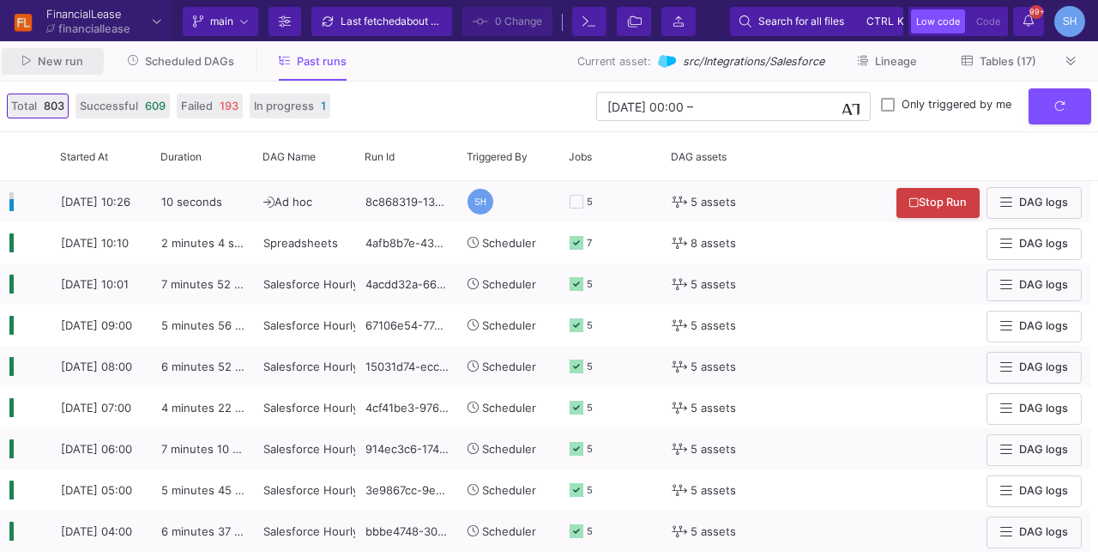
click at [51, 53] on button "New run" at bounding box center [53, 61] width 102 height 27
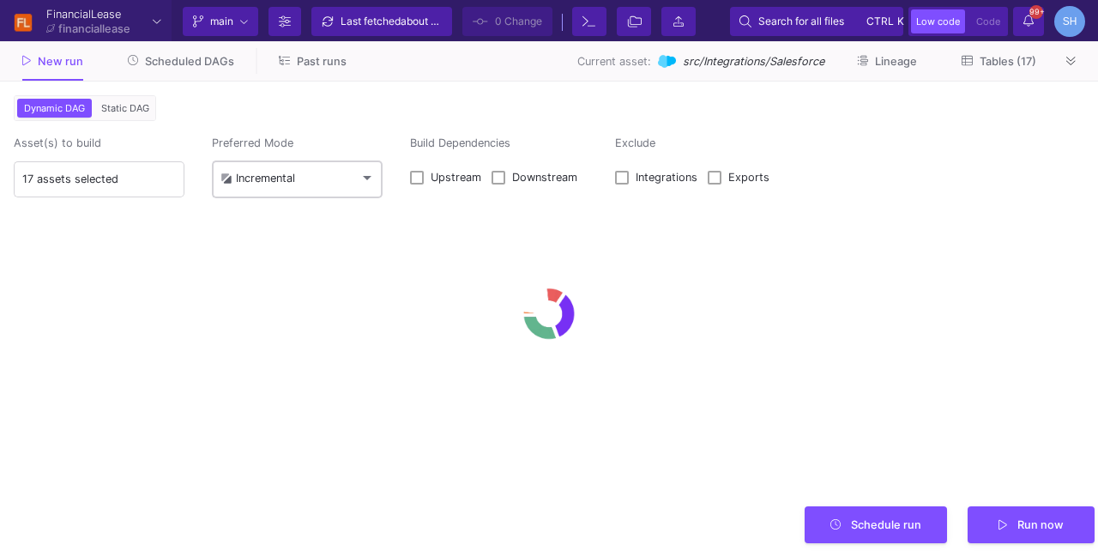
click at [267, 181] on div "Incremental" at bounding box center [257, 179] width 75 height 14
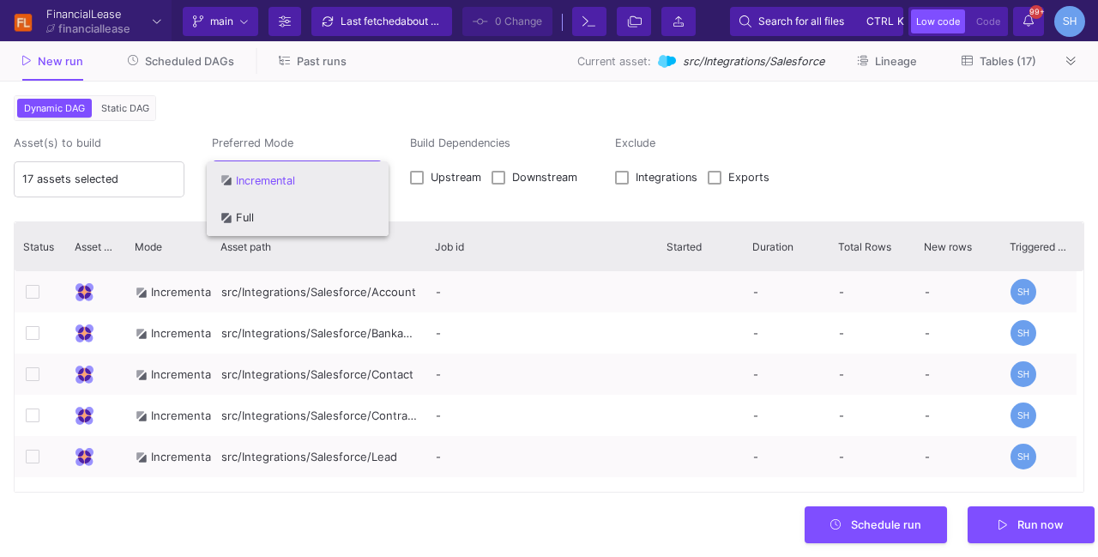
click at [238, 218] on div "Full" at bounding box center [236, 217] width 33 height 37
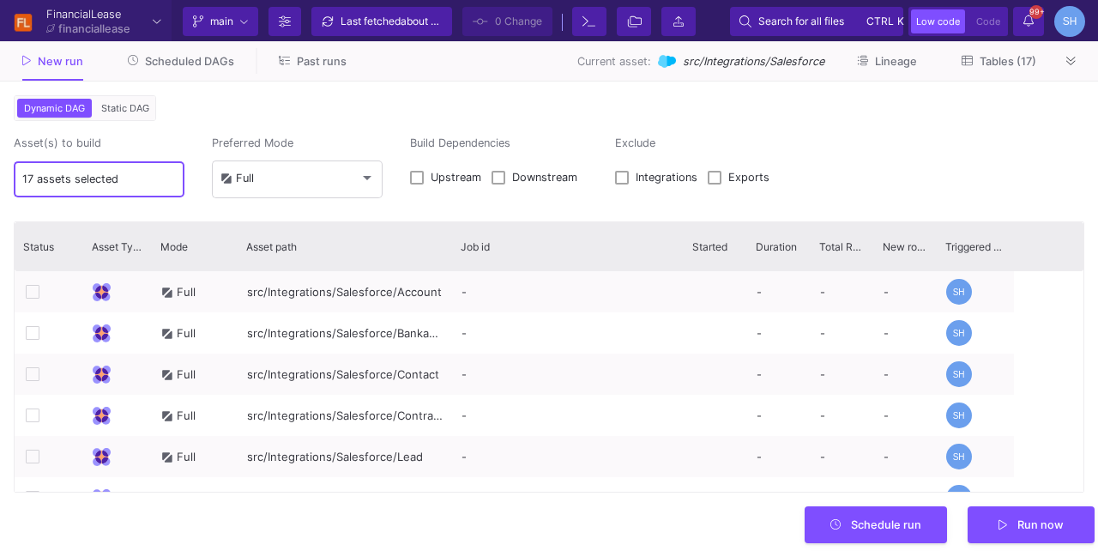
click at [94, 179] on input "17 assets selected" at bounding box center [99, 179] width 154 height 14
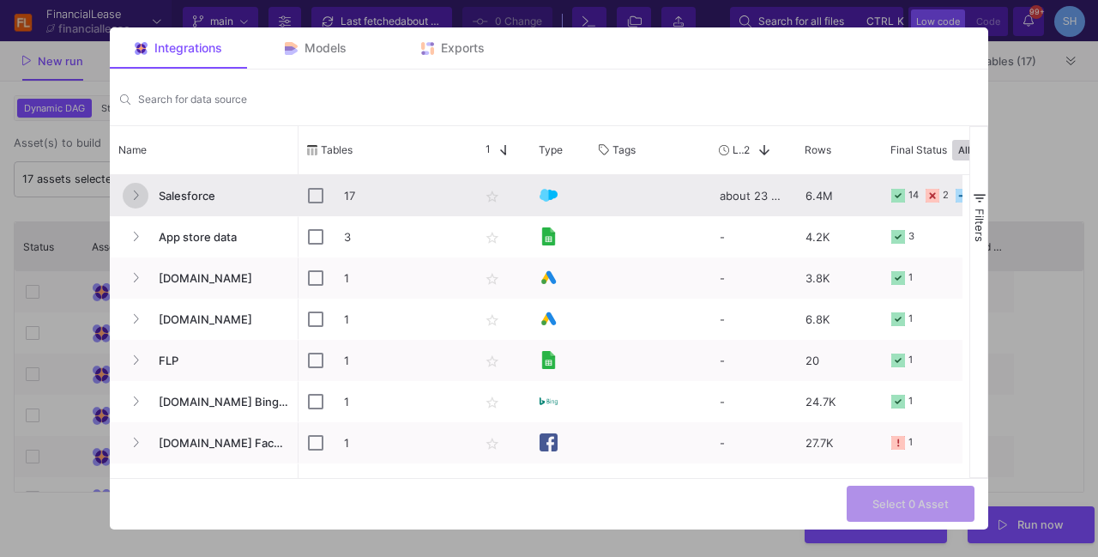
click at [137, 196] on icon "Press SPACE to select this row." at bounding box center [135, 195] width 7 height 11
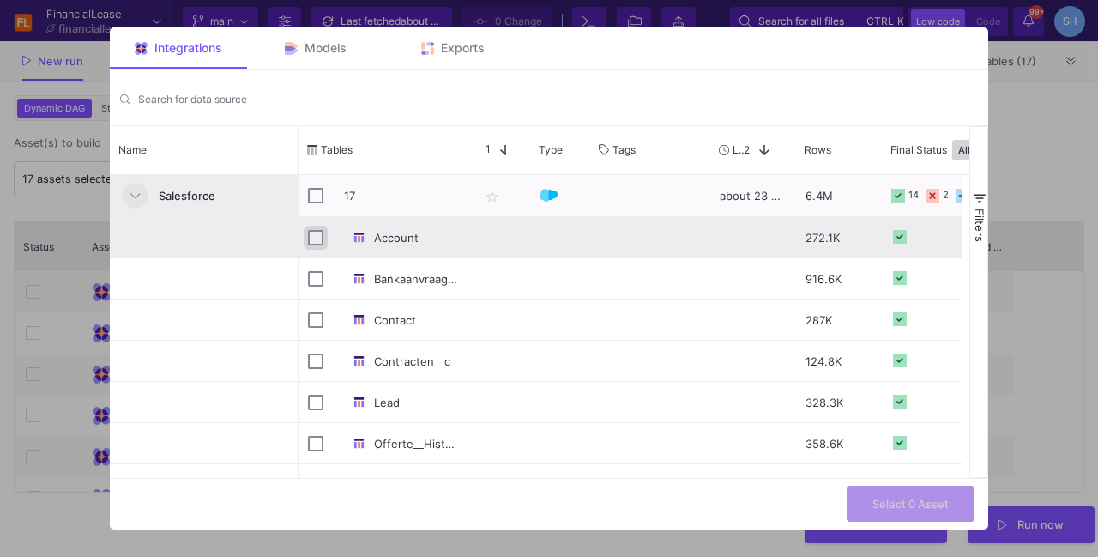
click at [317, 238] on input "Press Space to toggle row selection (unchecked)" at bounding box center [315, 237] width 15 height 15
checkbox input "true"
checkbox input "false"
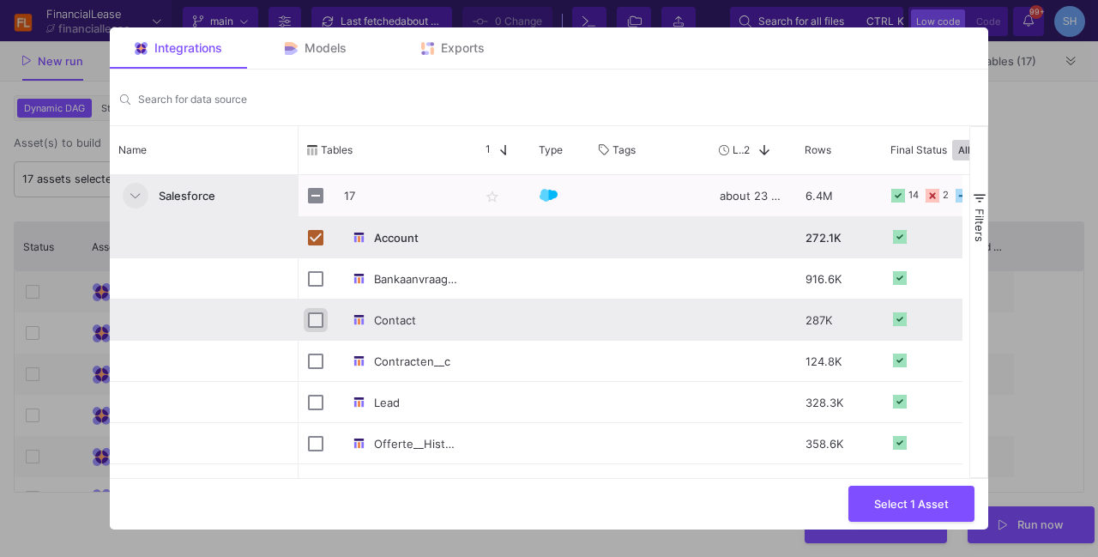
click at [312, 318] on input "Press Space to toggle row selection (unchecked)" at bounding box center [315, 319] width 15 height 15
checkbox input "true"
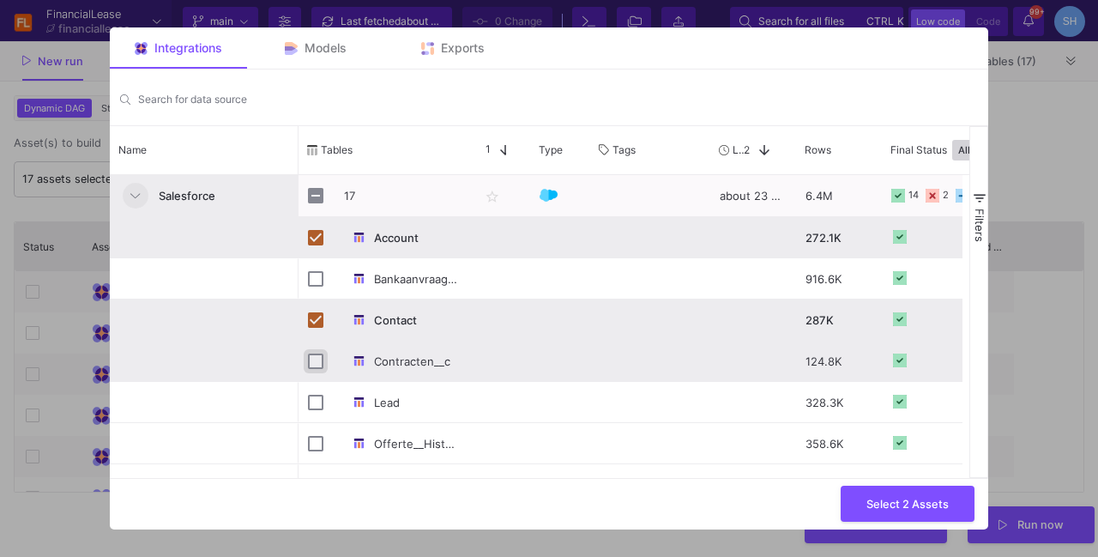
click at [311, 358] on input "Press Space to toggle row selection (unchecked)" at bounding box center [315, 360] width 15 height 15
checkbox input "true"
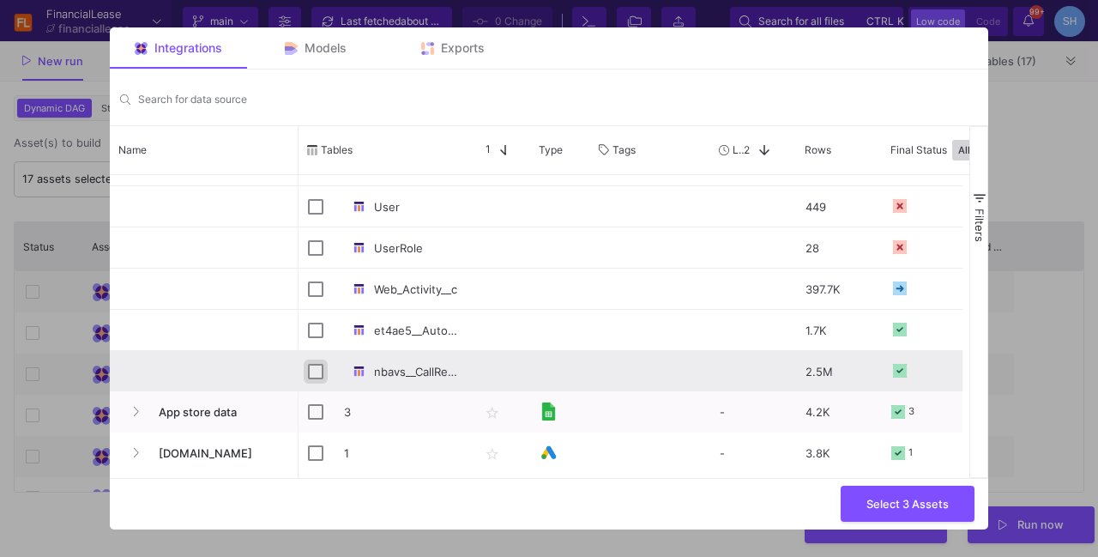
click at [319, 370] on input "Press Space to toggle row selection (unchecked)" at bounding box center [315, 371] width 15 height 15
checkbox input "true"
drag, startPoint x: 961, startPoint y: 340, endPoint x: 966, endPoint y: 328, distance: 13.1
click at [966, 328] on div "App store data Bedrijfsauto.nl Elektrischeauto-leasen.nl FLP FinancialLease.nl …" at bounding box center [540, 323] width 860 height 296
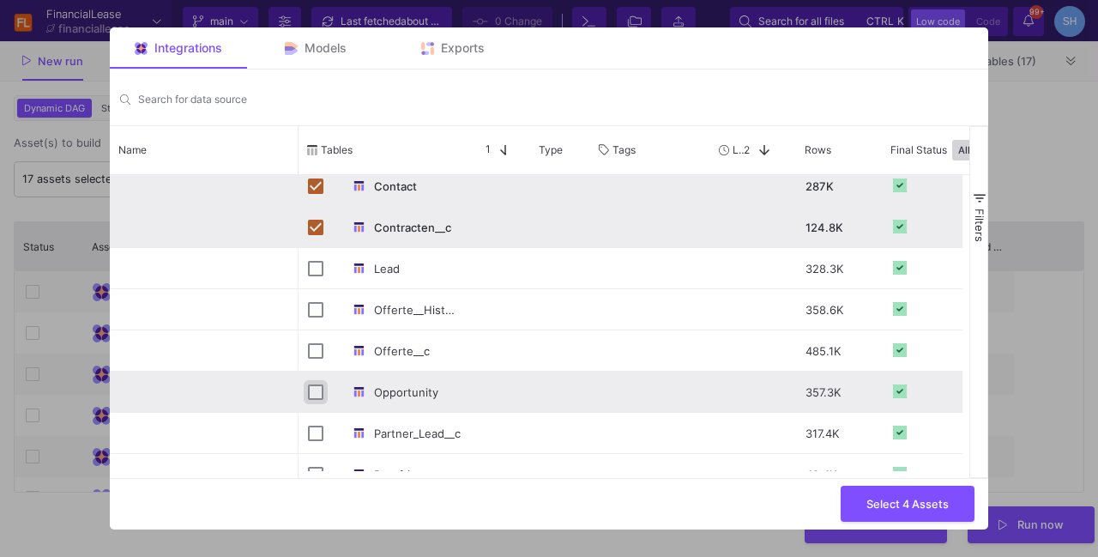
click at [319, 395] on input "Press Space to toggle row selection (unchecked)" at bounding box center [315, 391] width 15 height 15
checkbox input "true"
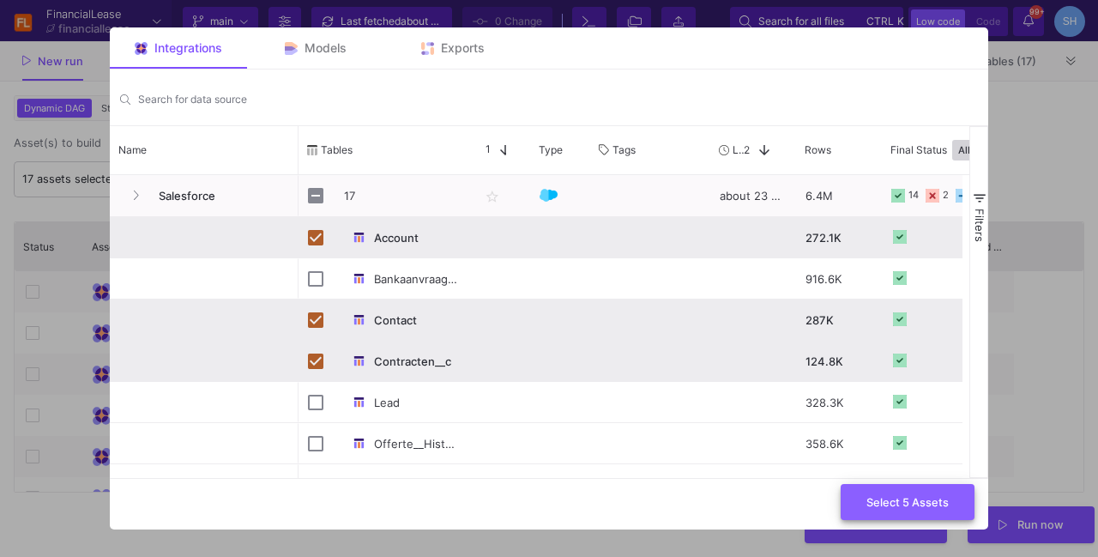
click at [895, 503] on span "Select 5 Assets" at bounding box center [907, 501] width 82 height 13
type input "5 assets selected"
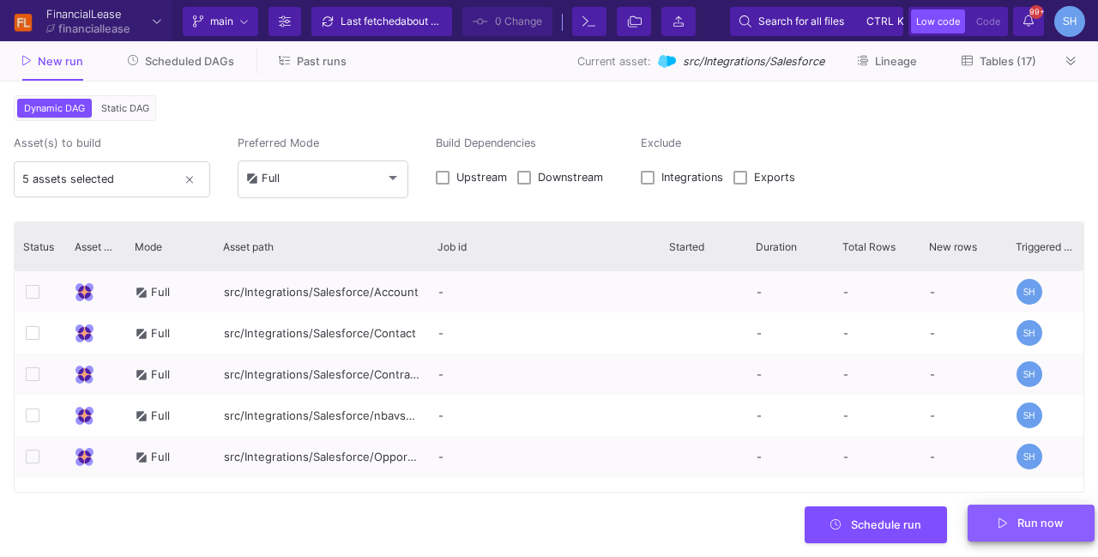
click at [1041, 531] on button "Run now" at bounding box center [1031, 522] width 127 height 37
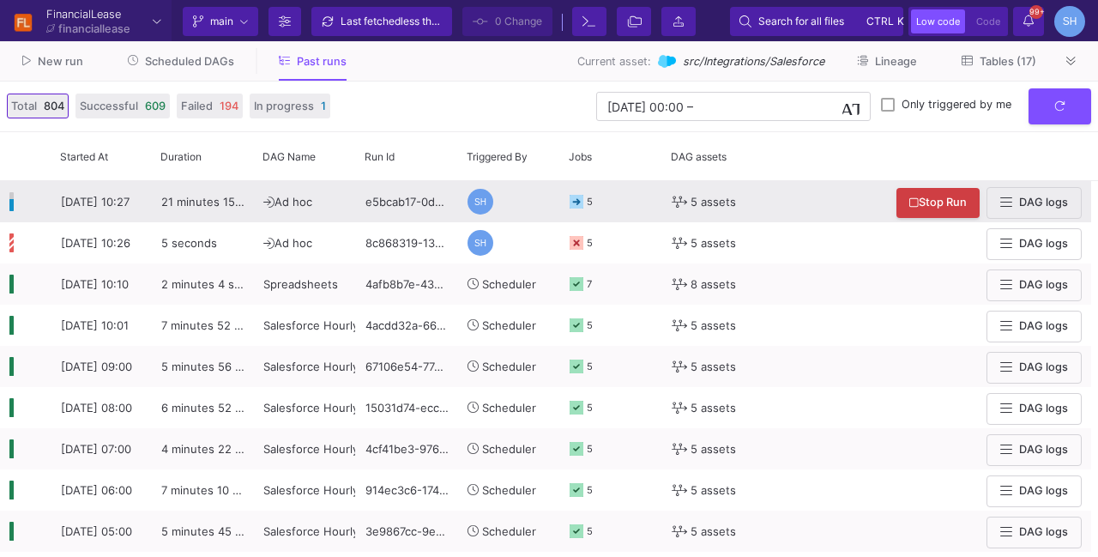
click at [576, 203] on icon at bounding box center [577, 202] width 14 height 14
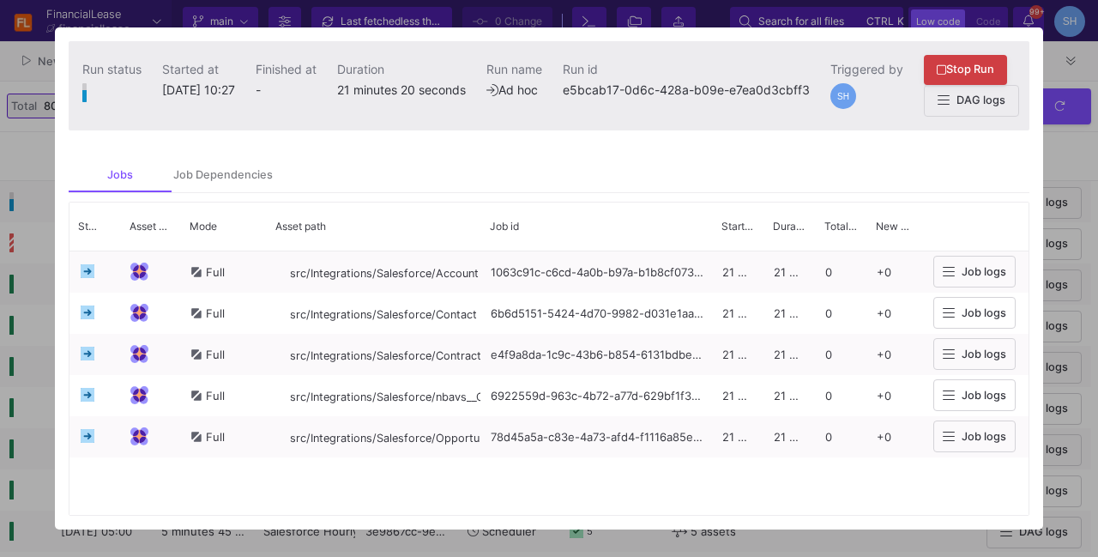
click at [1065, 154] on div at bounding box center [549, 278] width 1098 height 557
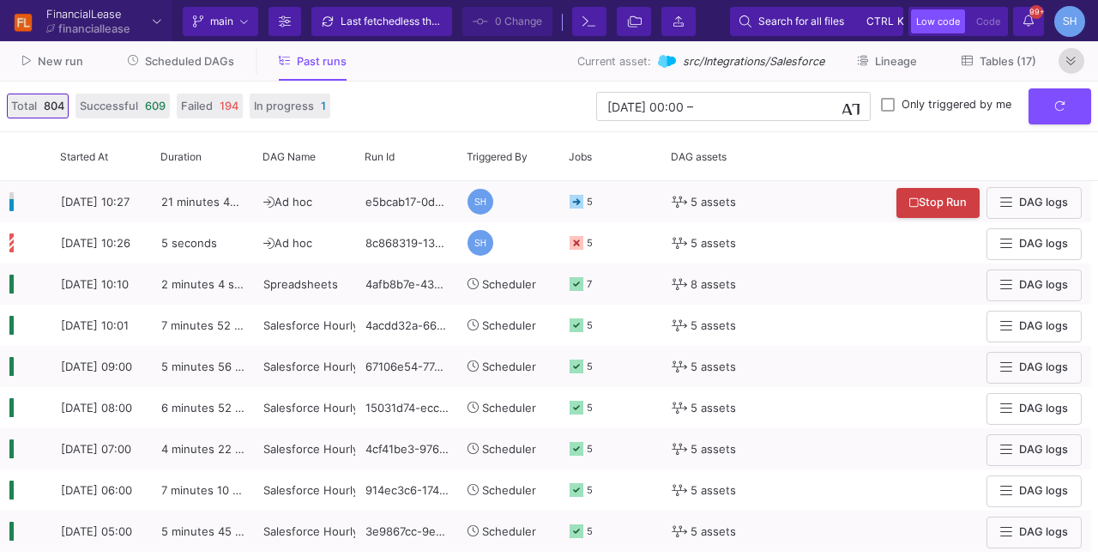
click at [1065, 58] on button at bounding box center [1072, 61] width 26 height 26
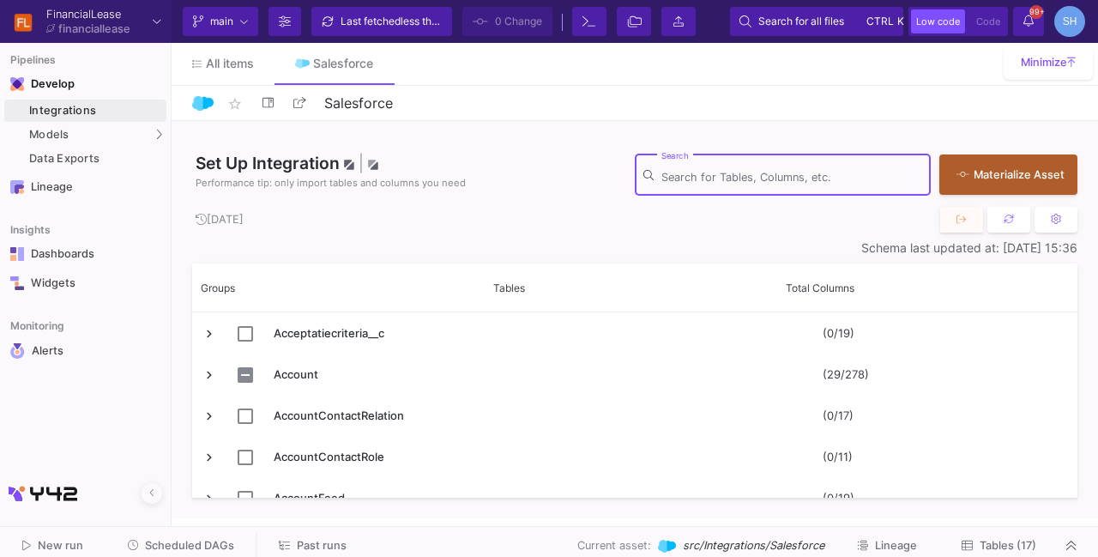
click at [756, 171] on input "Search" at bounding box center [791, 178] width 261 height 14
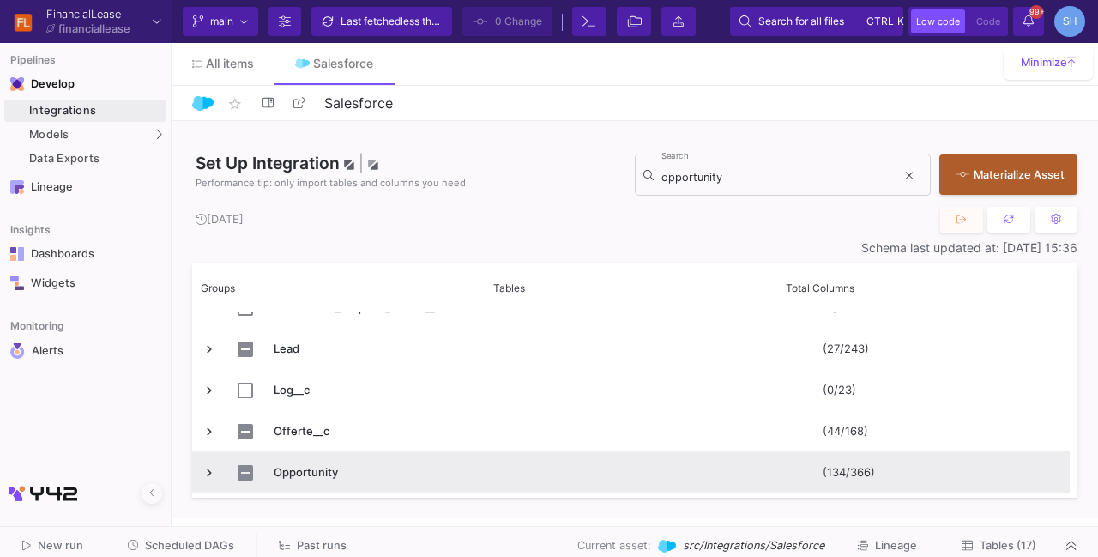
click at [206, 469] on span "Press SPACE to select this row." at bounding box center [209, 472] width 15 height 15
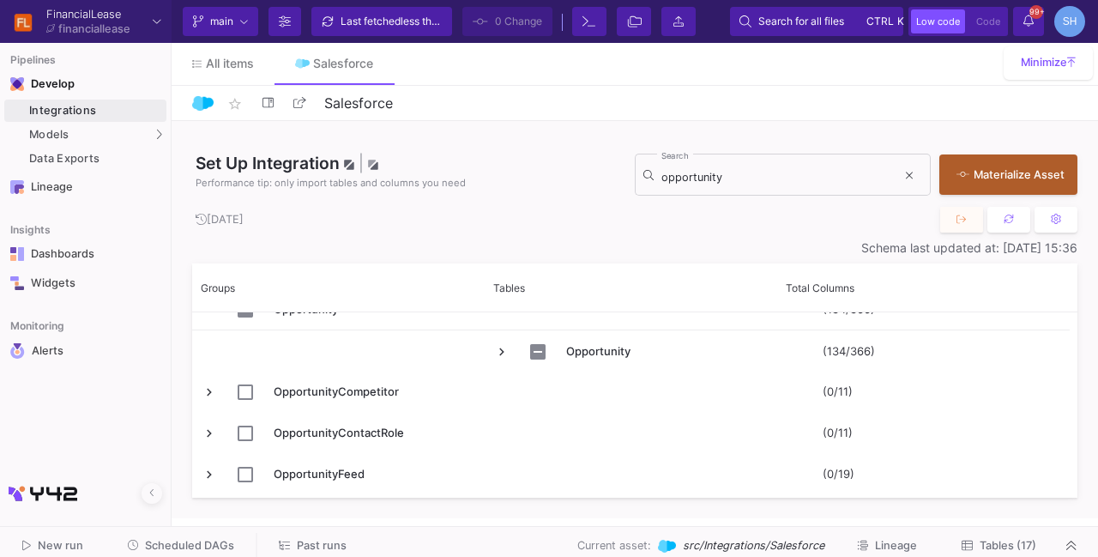
scroll to position [492, 0]
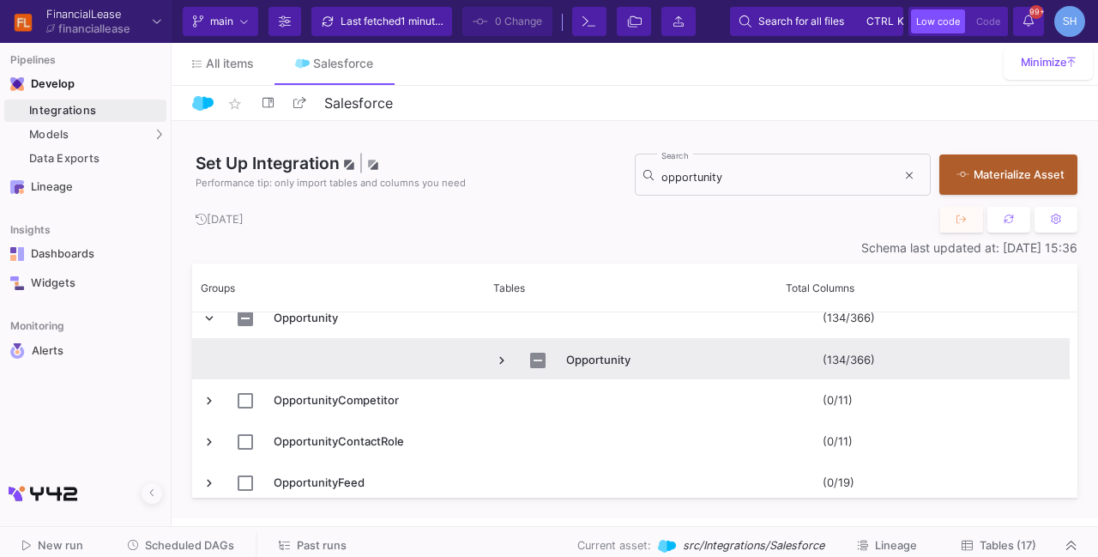
click at [508, 363] on span "Press SPACE to select this row." at bounding box center [501, 360] width 15 height 15
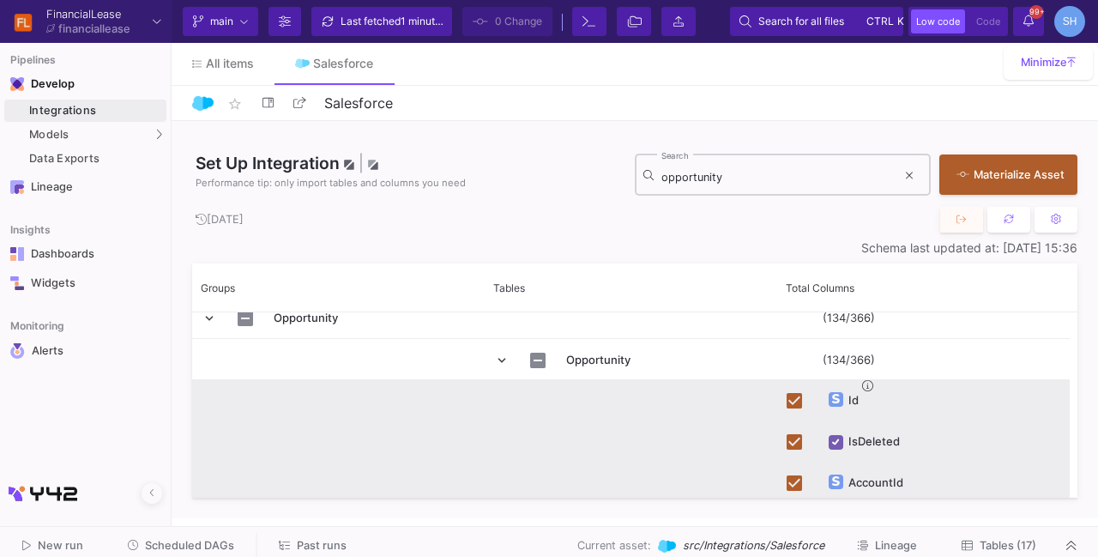
click at [717, 183] on input "opportunity" at bounding box center [778, 178] width 235 height 14
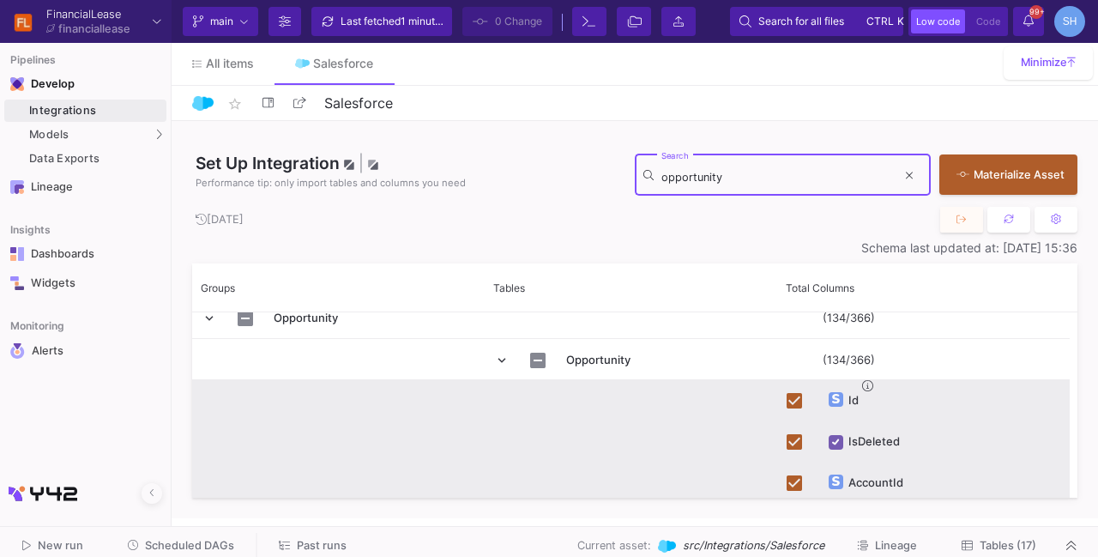
click at [717, 183] on input "opportunity" at bounding box center [778, 178] width 235 height 14
paste input "Used_to_be_ROS__c"
type input "Used_to_be_ROS__c"
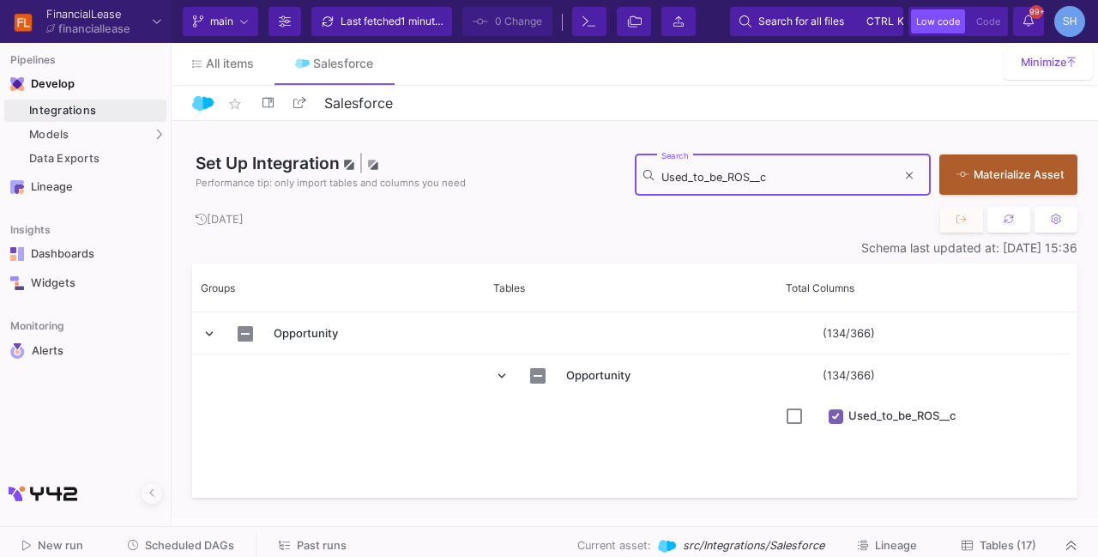
scroll to position [0, 0]
click at [717, 183] on input "Used_to_be_ROS__c" at bounding box center [778, 178] width 235 height 14
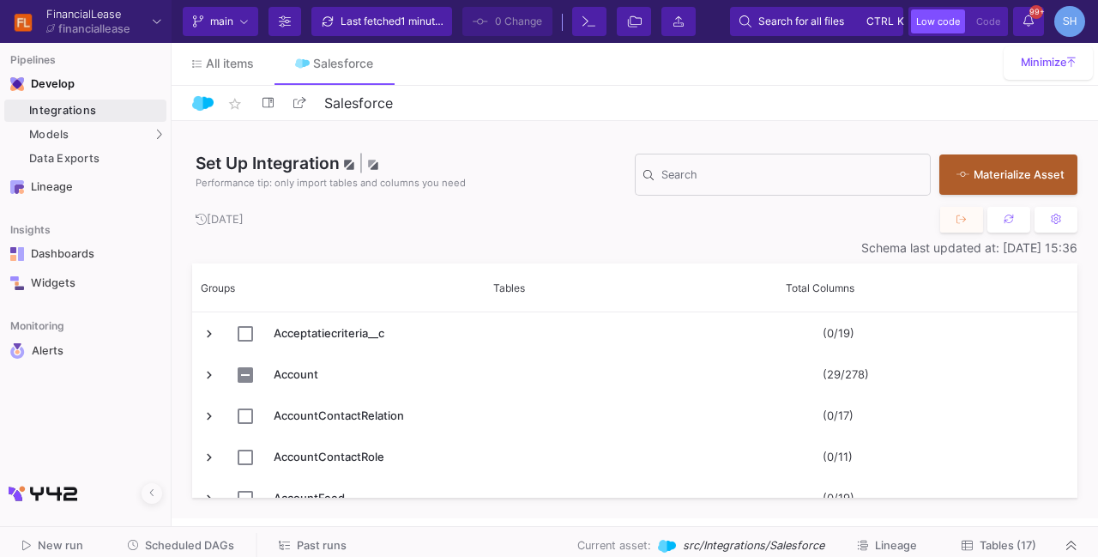
click at [470, 151] on div "Set Up Integration | Performance tip: only import tables and columns you need" at bounding box center [413, 174] width 443 height 47
click at [992, 248] on div "Schema last updated at: [DATE] 15:36" at bounding box center [634, 248] width 885 height 14
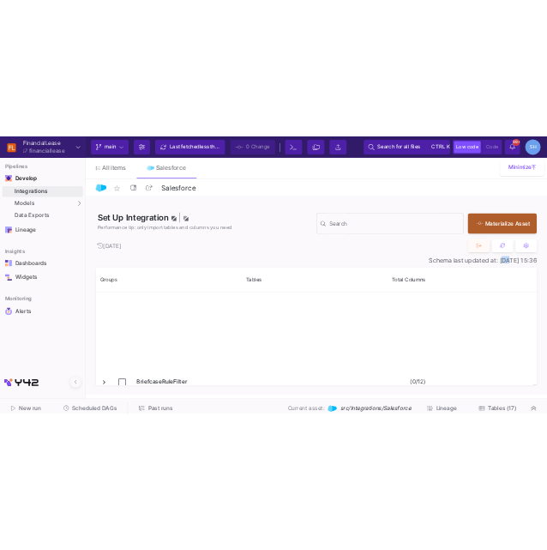
scroll to position [2570, 0]
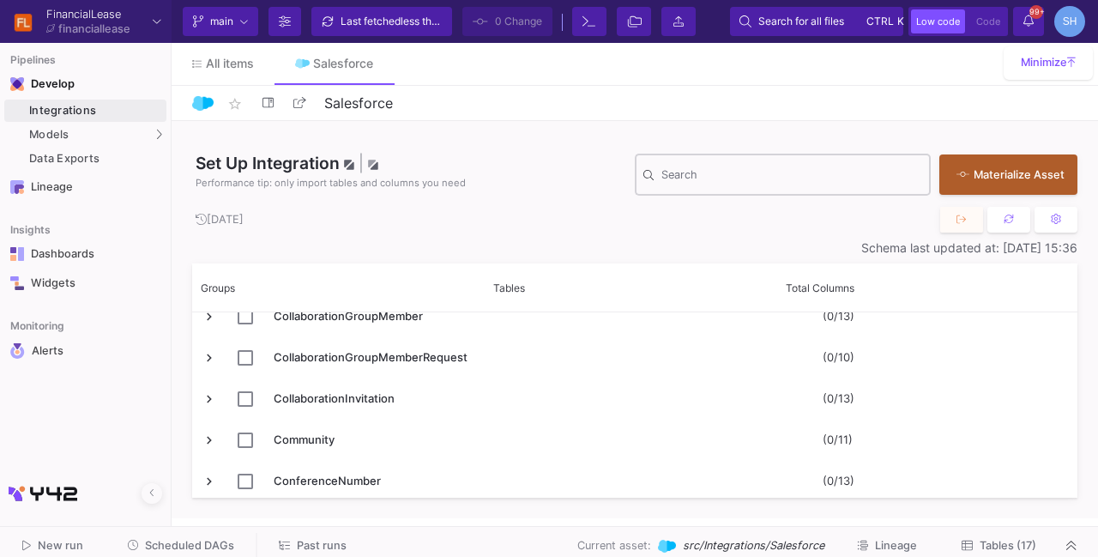
click at [745, 188] on div "Search" at bounding box center [791, 173] width 261 height 45
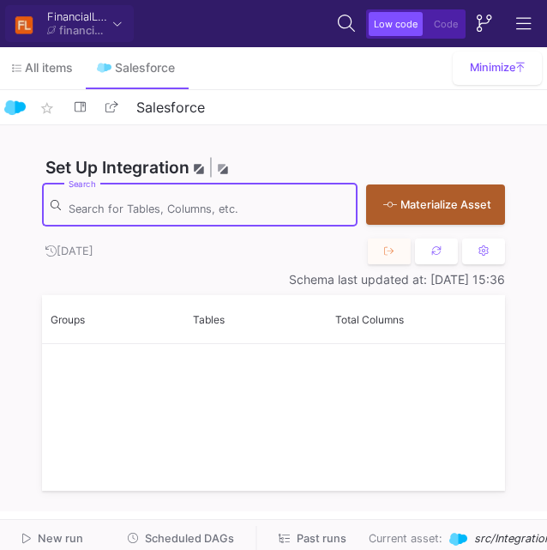
scroll to position [0, 0]
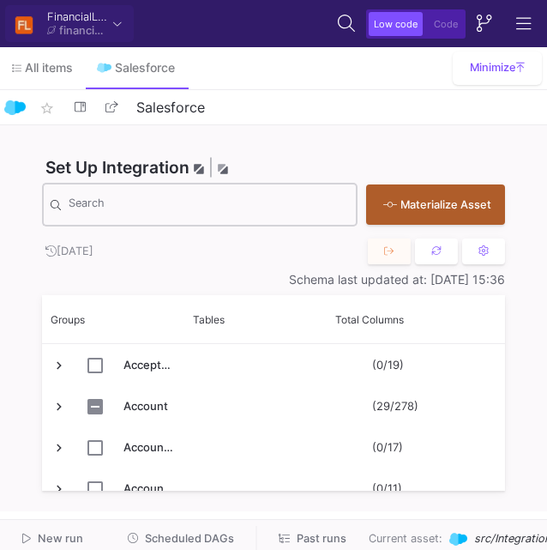
click at [244, 214] on input "Search" at bounding box center [209, 207] width 281 height 17
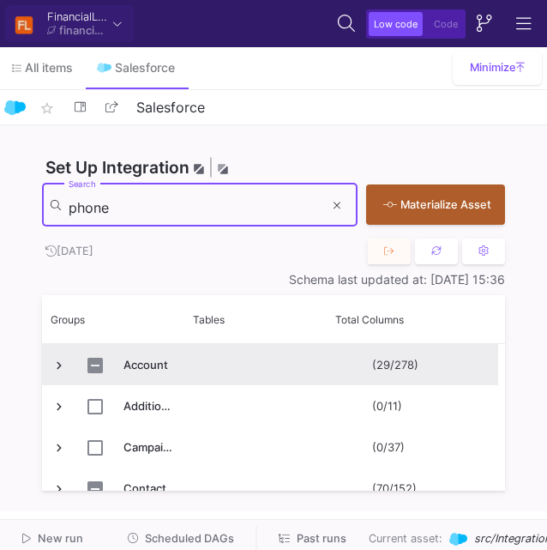
type input "phone"
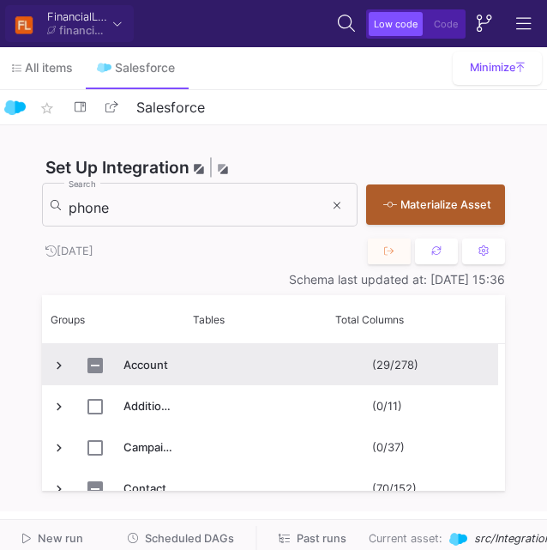
click at [58, 371] on span "Press SPACE to select this row." at bounding box center [58, 365] width 15 height 15
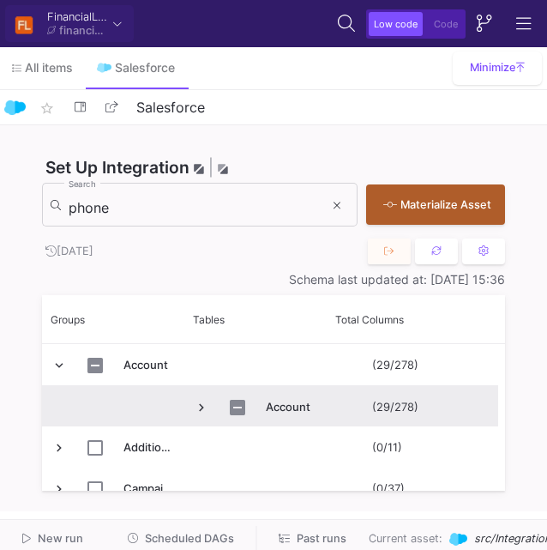
click at [204, 407] on span "Press SPACE to select this row." at bounding box center [201, 407] width 15 height 15
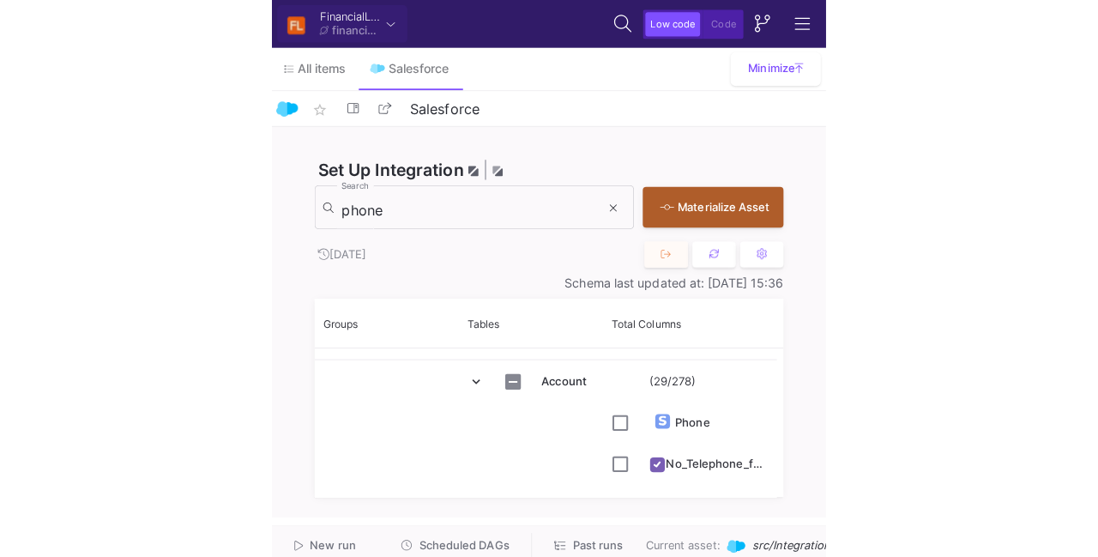
scroll to position [41, 0]
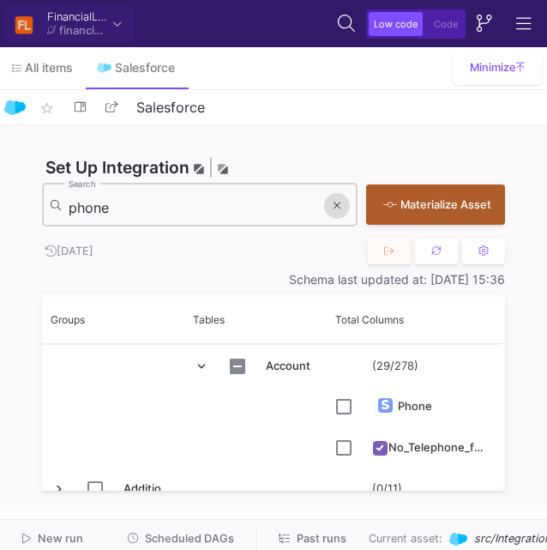
click at [335, 206] on icon at bounding box center [337, 205] width 7 height 7
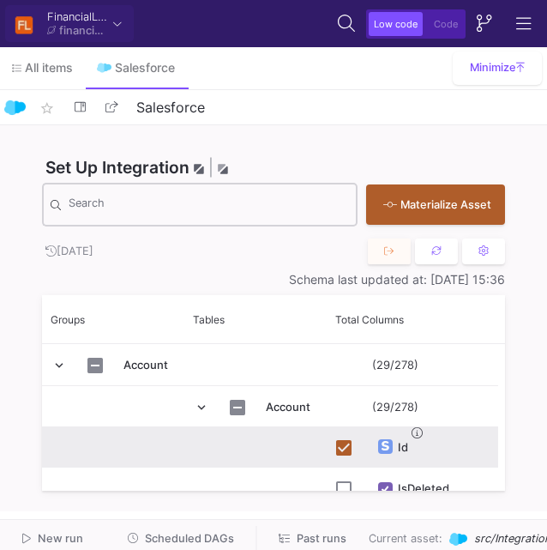
click at [348, 134] on div "Set Up Integration | Performance tip: only import tables and columns you need S…" at bounding box center [273, 181] width 463 height 113
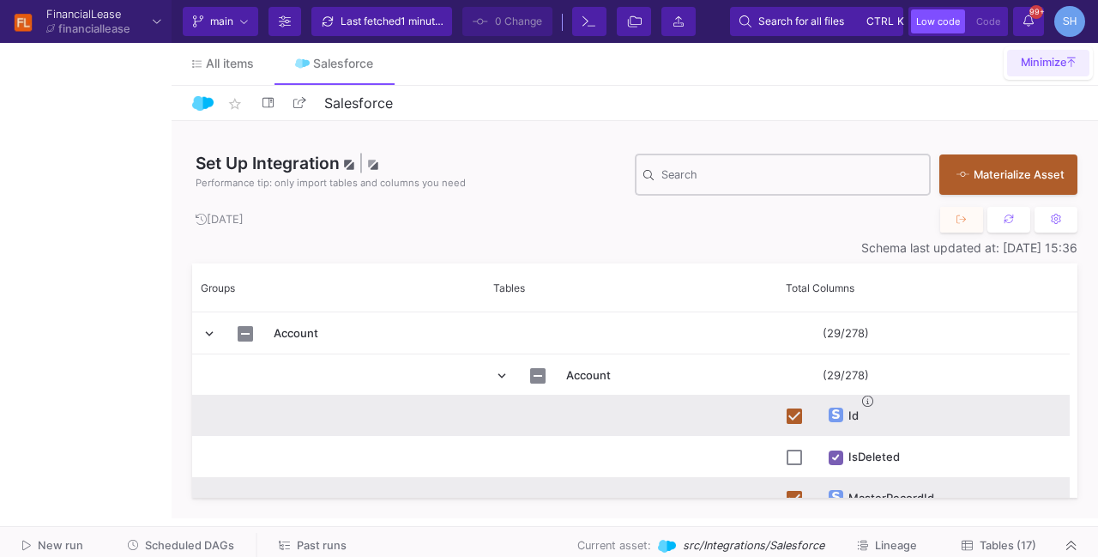
click at [1064, 58] on span "Minimize" at bounding box center [1048, 62] width 55 height 13
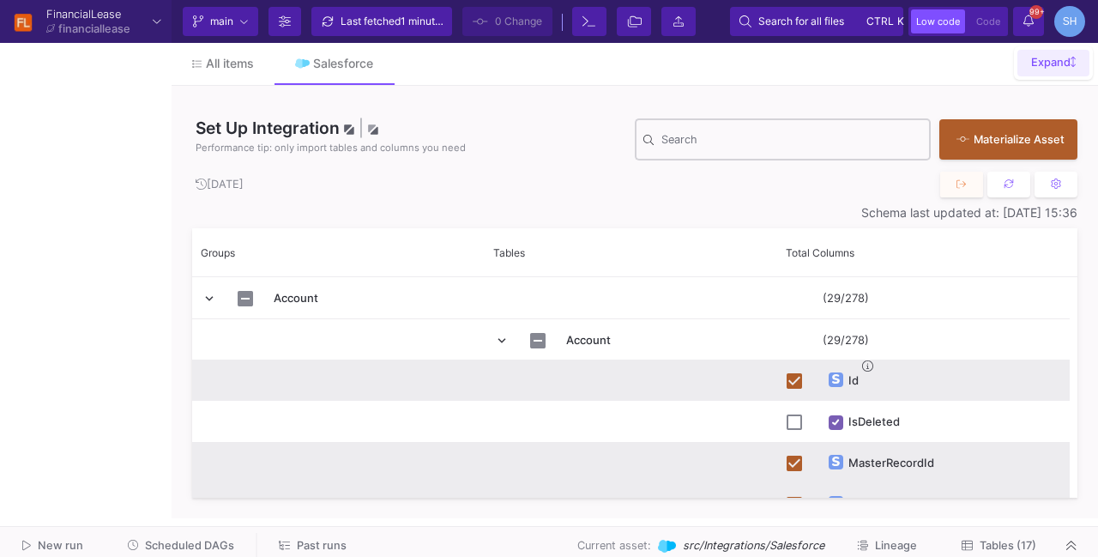
click at [1064, 58] on span "Expand" at bounding box center [1053, 62] width 45 height 13
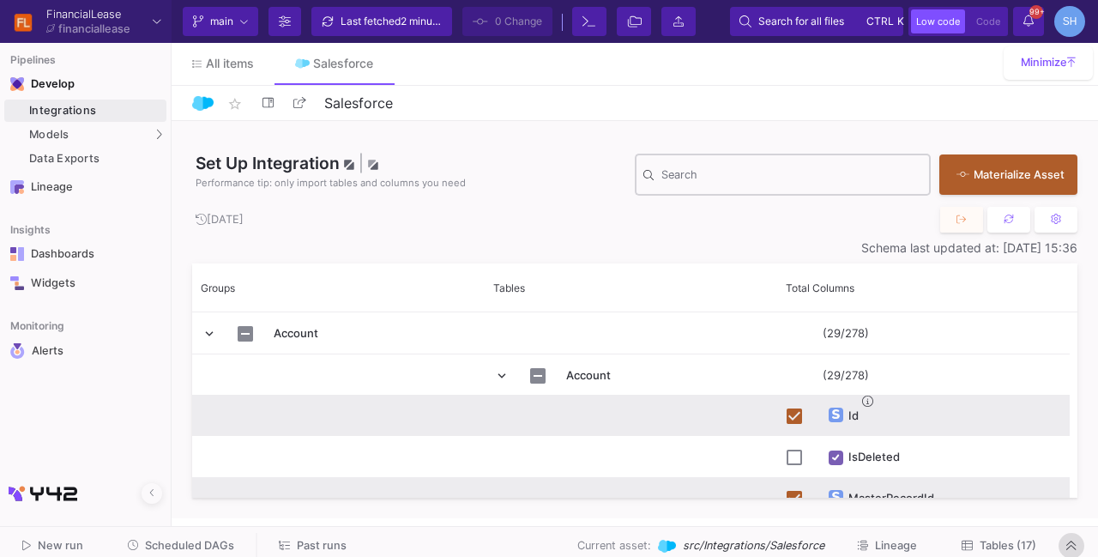
click at [1065, 545] on button at bounding box center [1072, 546] width 26 height 26
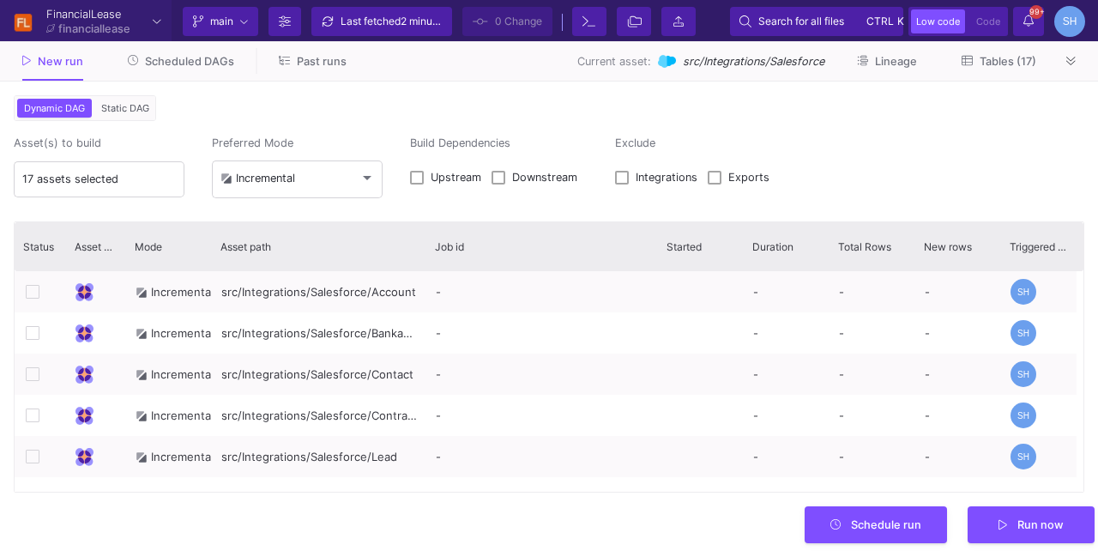
click at [202, 62] on span "Scheduled DAGs" at bounding box center [189, 61] width 89 height 13
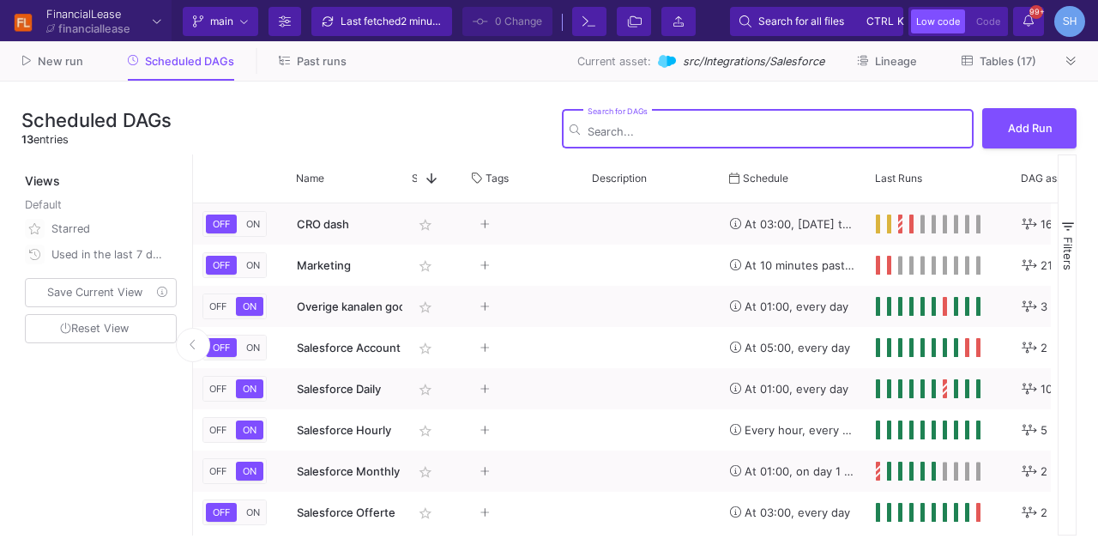
click at [315, 67] on span "Past runs" at bounding box center [322, 61] width 50 height 13
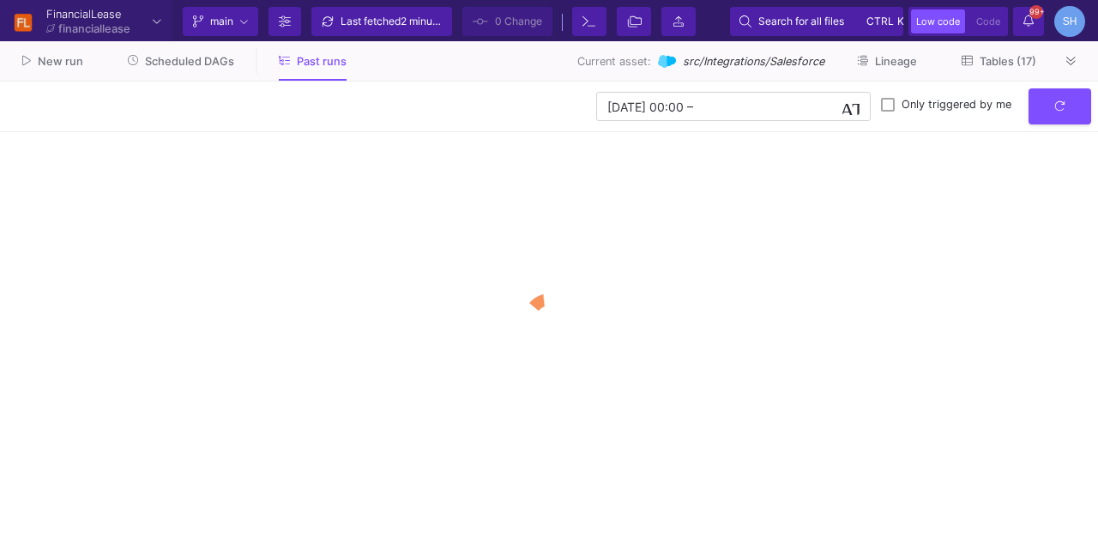
click at [230, 70] on button "Scheduled DAGs" at bounding box center [181, 61] width 148 height 27
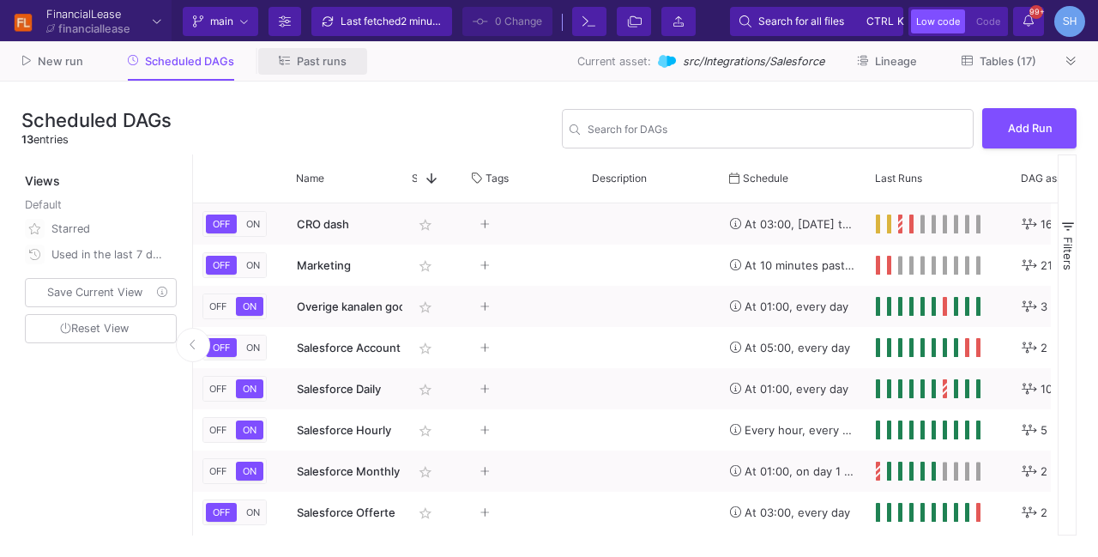
click at [297, 67] on span "Past runs" at bounding box center [322, 61] width 50 height 13
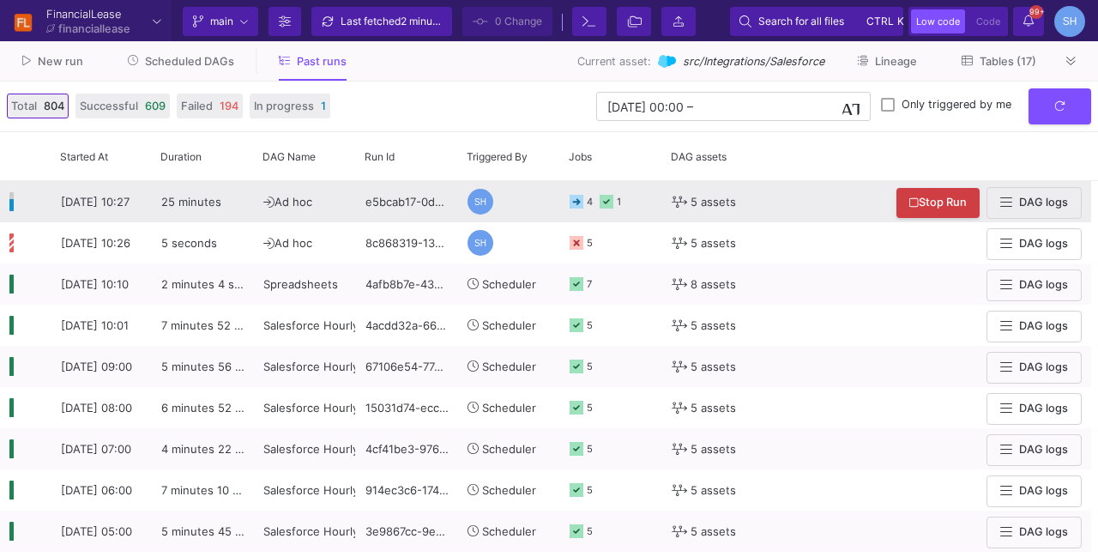
click at [607, 210] on div "1" at bounding box center [610, 202] width 21 height 40
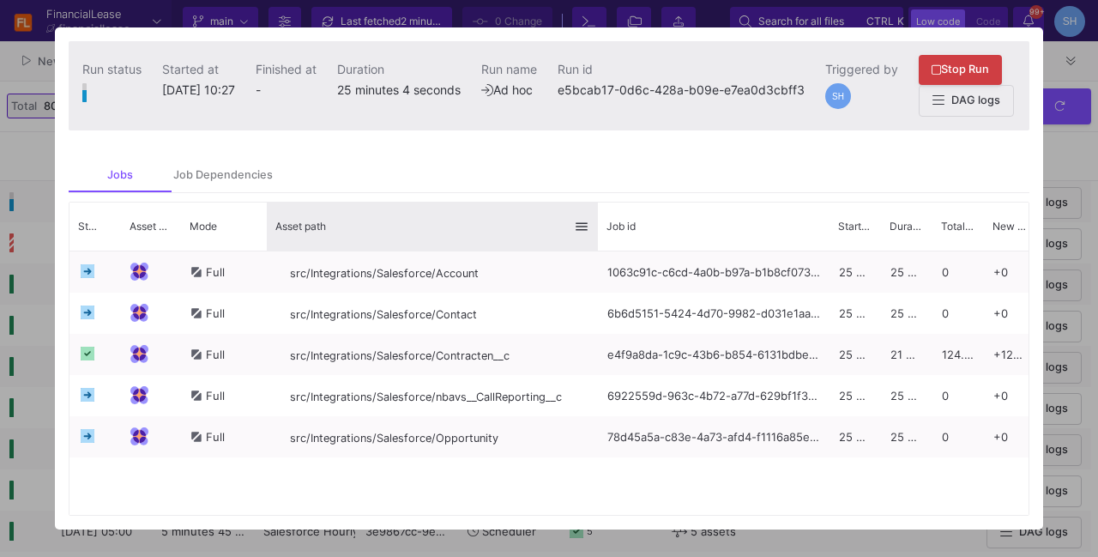
drag, startPoint x: 477, startPoint y: 238, endPoint x: 594, endPoint y: 218, distance: 118.3
click at [594, 218] on div at bounding box center [597, 226] width 7 height 48
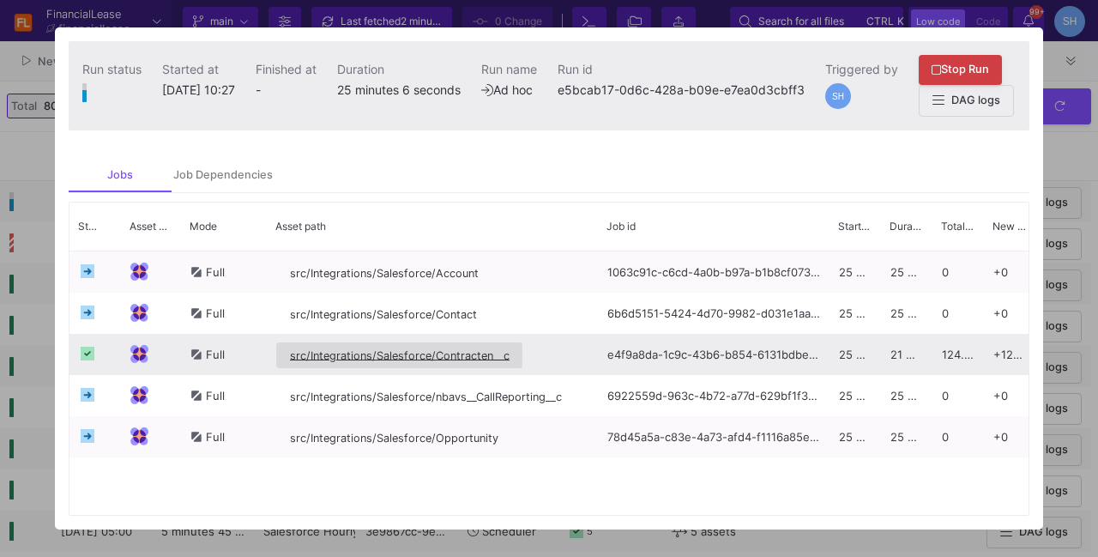
drag, startPoint x: 287, startPoint y: 361, endPoint x: 479, endPoint y: 357, distance: 192.2
click at [479, 357] on button "src/Integrations/Salesforce/Contracten__c" at bounding box center [399, 355] width 247 height 27
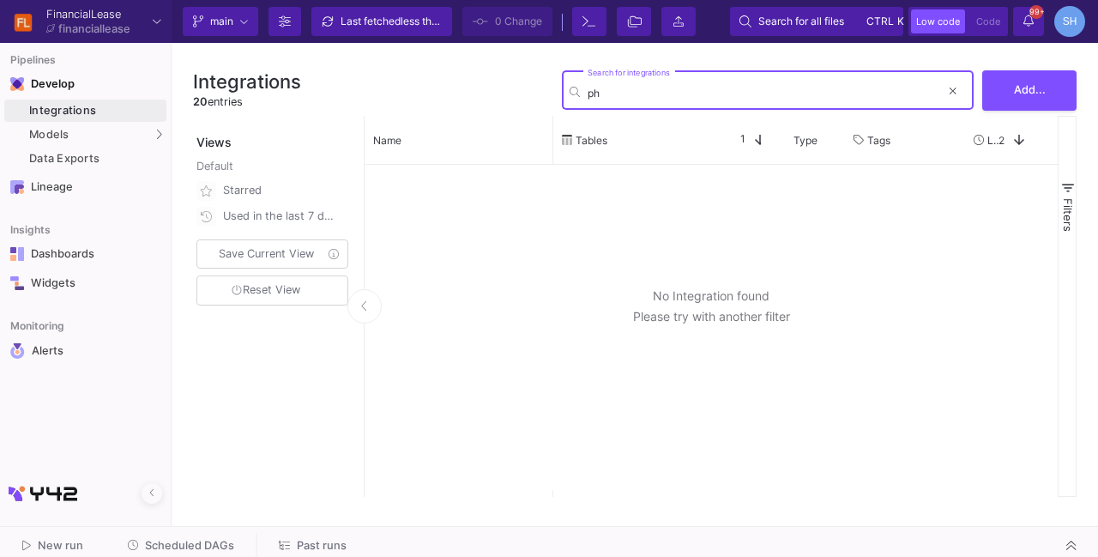
type input "p"
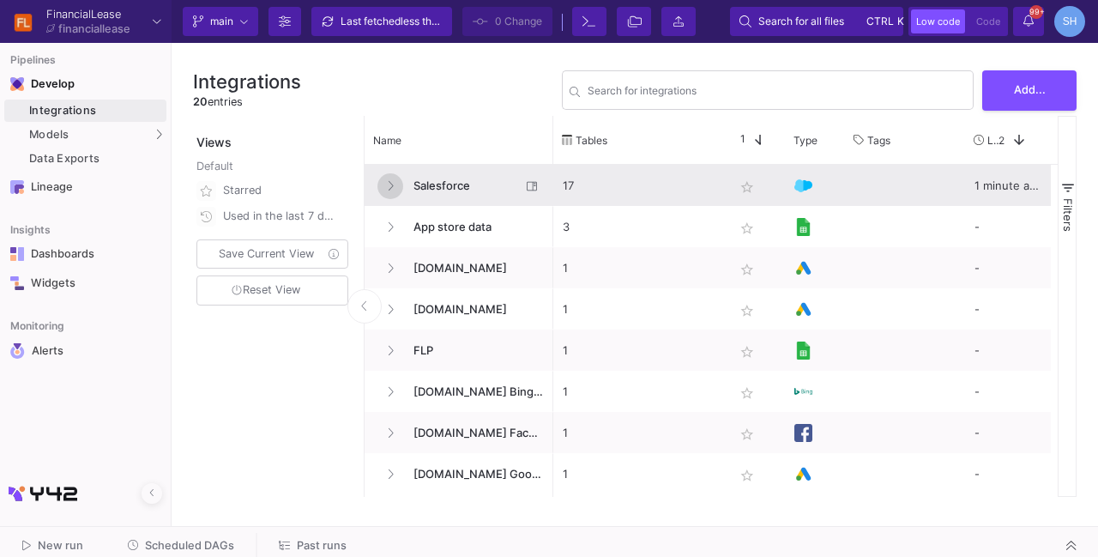
click at [386, 186] on button at bounding box center [390, 186] width 26 height 26
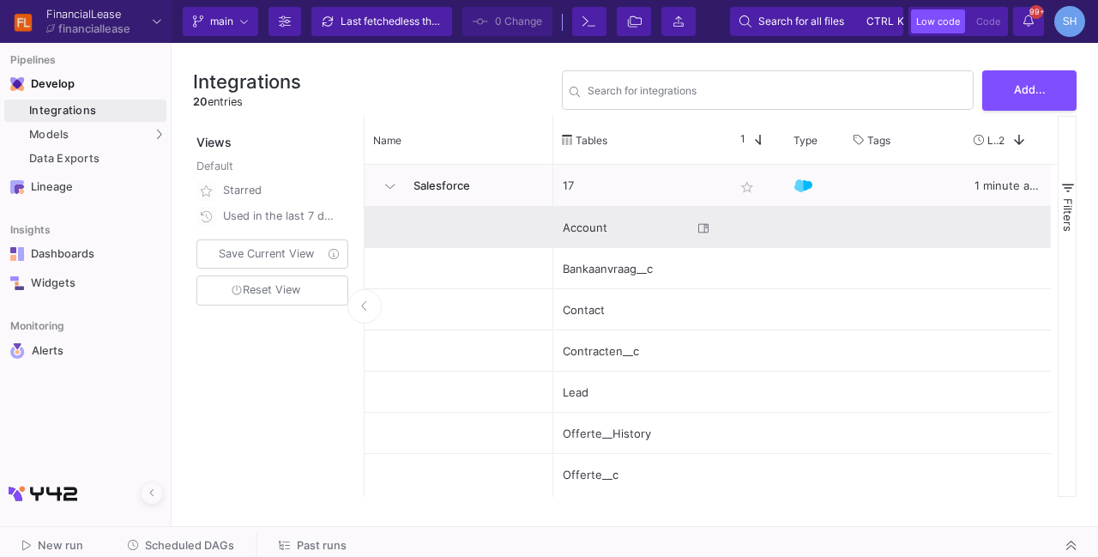
click at [639, 219] on div "Account" at bounding box center [628, 228] width 130 height 40
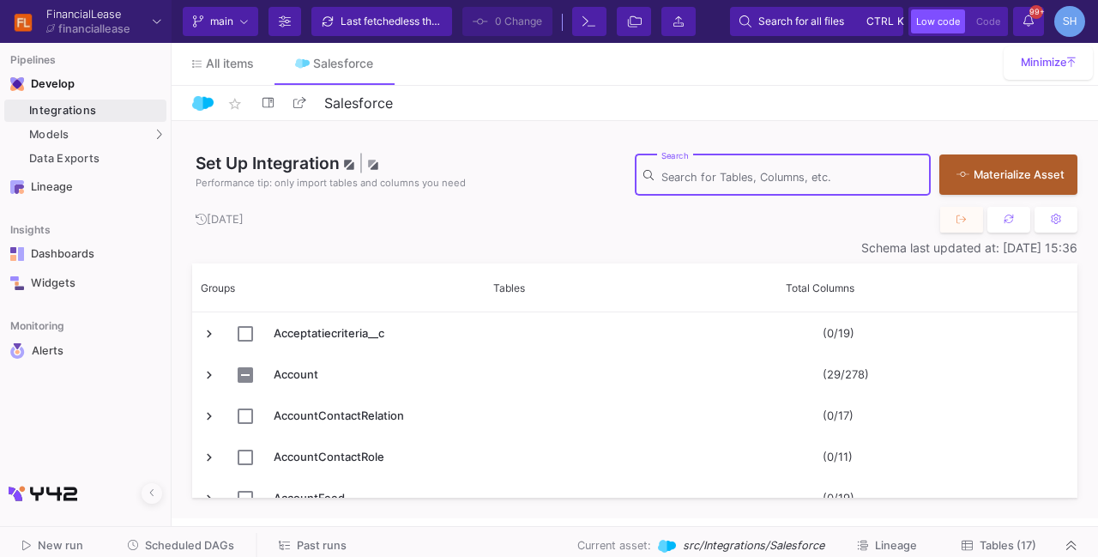
click at [683, 181] on input "Search" at bounding box center [791, 178] width 261 height 14
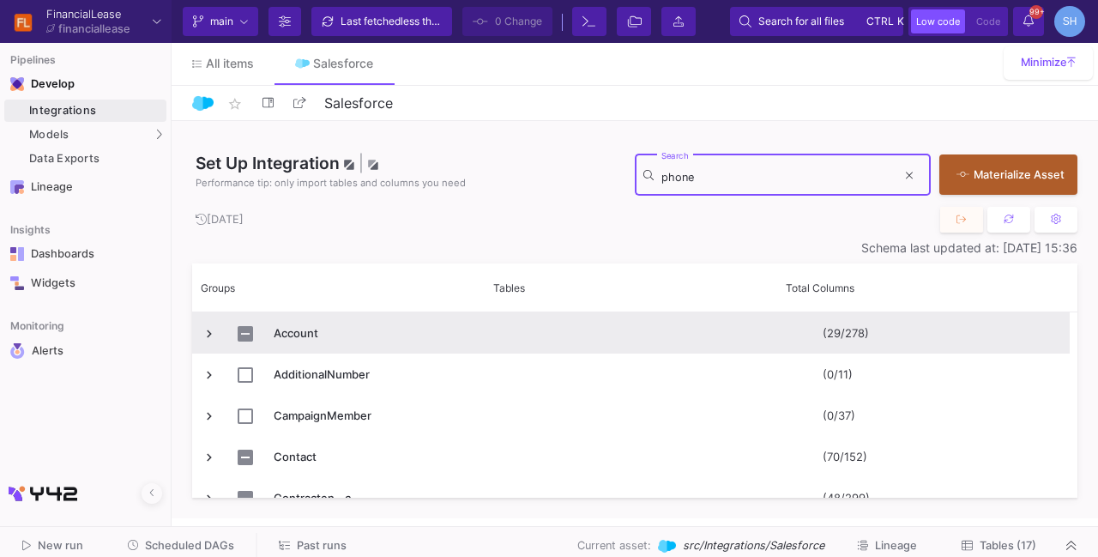
type input "phone"
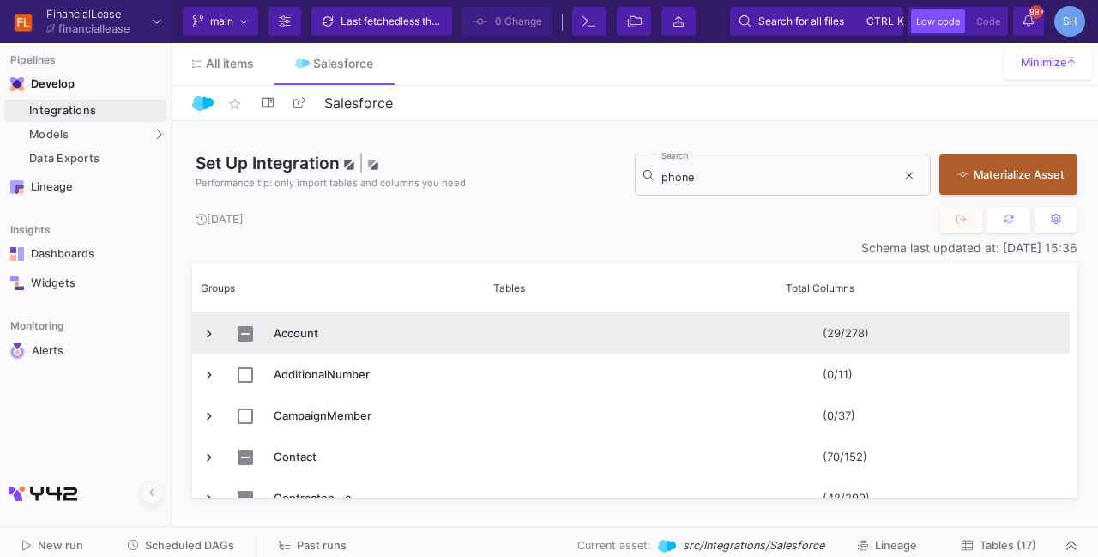
click at [209, 329] on span "Press SPACE to select this row." at bounding box center [209, 333] width 15 height 15
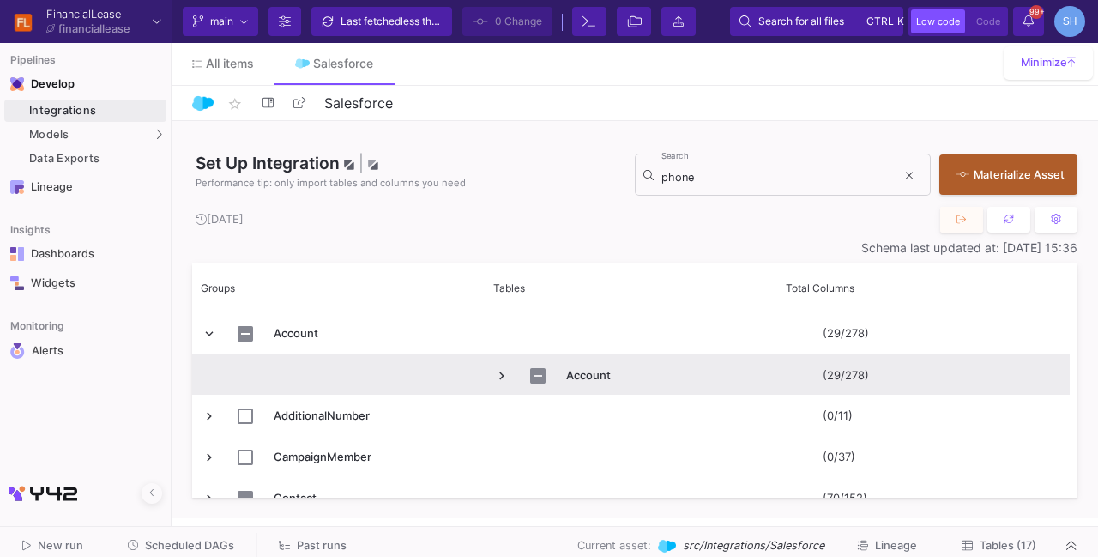
click at [494, 378] on span "Press SPACE to select this row." at bounding box center [501, 375] width 15 height 15
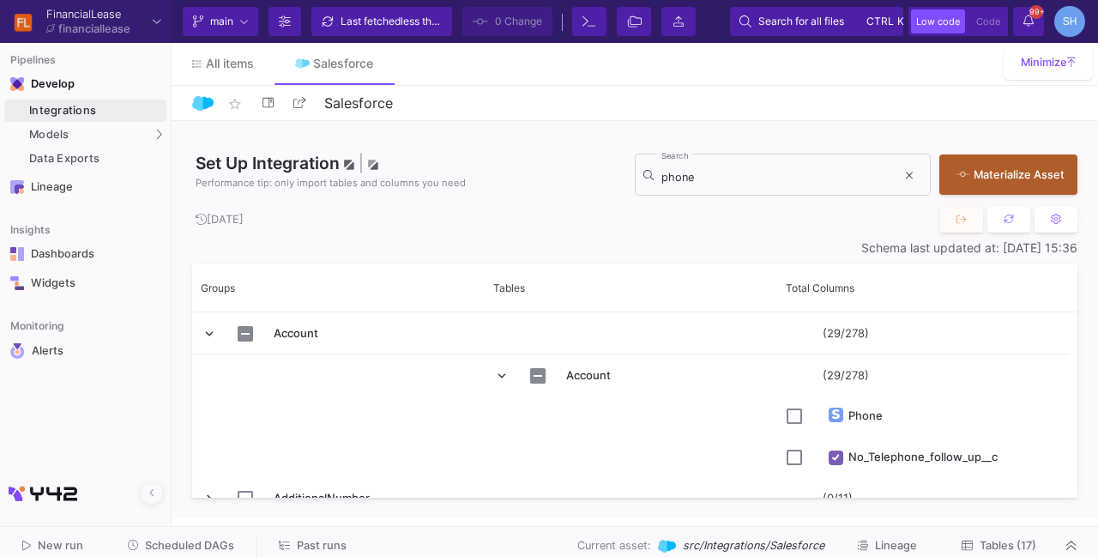
click at [474, 214] on div "[DATE]" at bounding box center [634, 220] width 885 height 27
click at [665, 166] on div "phone Search" at bounding box center [778, 173] width 235 height 45
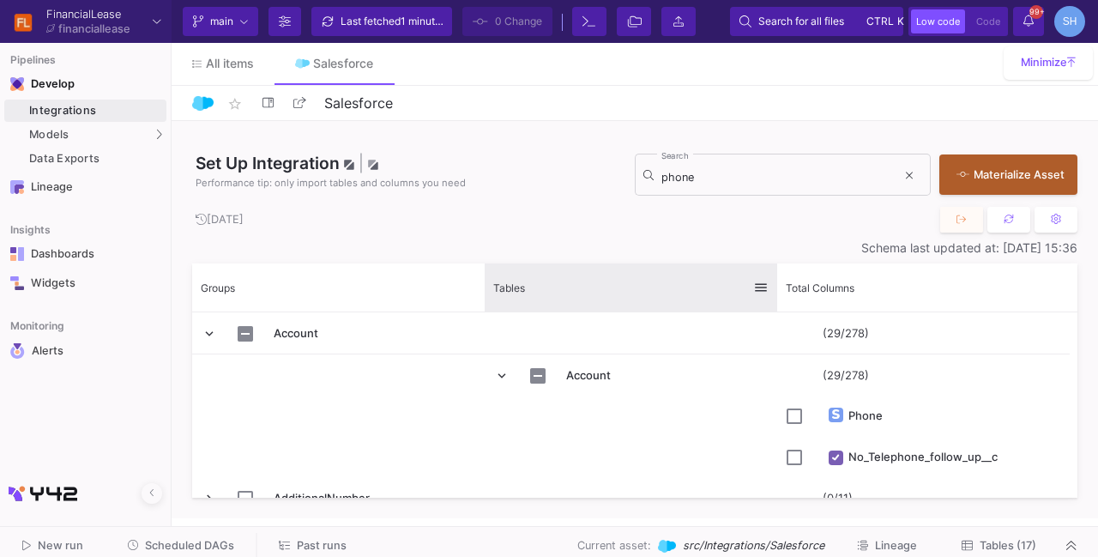
click at [759, 296] on div "Tables" at bounding box center [630, 287] width 275 height 48
click at [763, 284] on span at bounding box center [760, 287] width 15 height 15
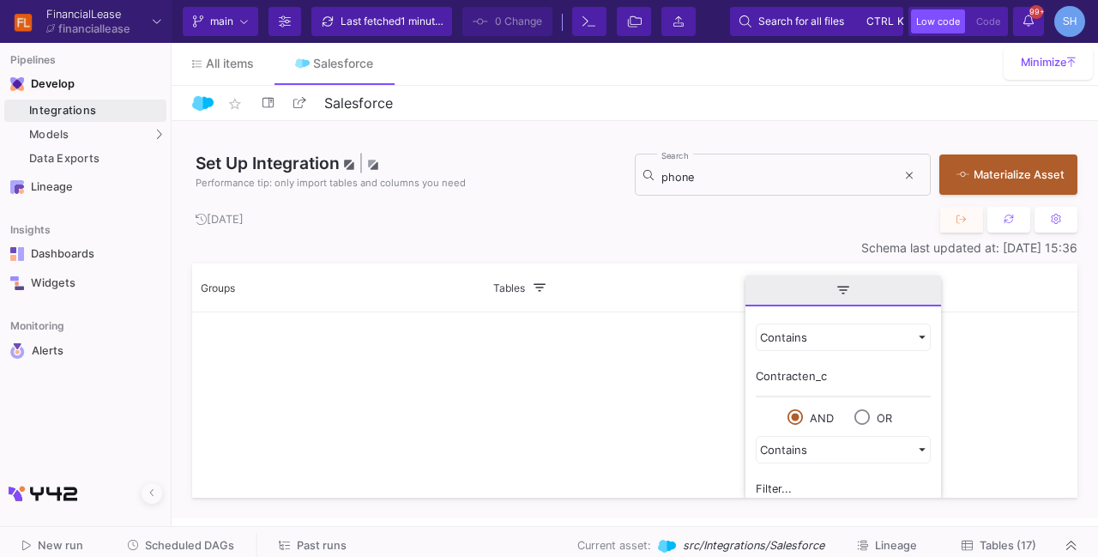
type input "Contracten_"
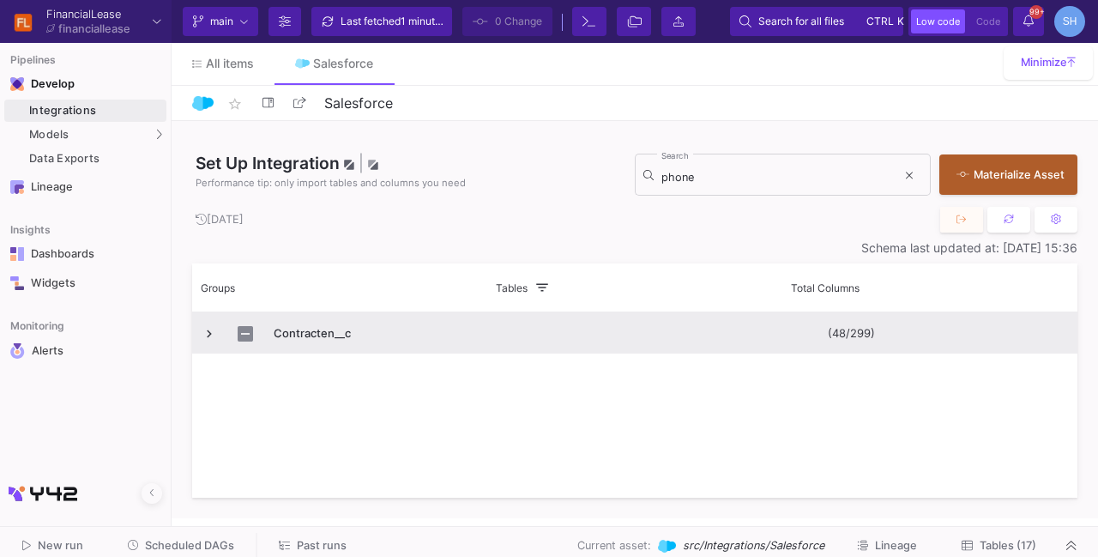
click at [208, 329] on span "Press SPACE to select this row." at bounding box center [209, 333] width 15 height 15
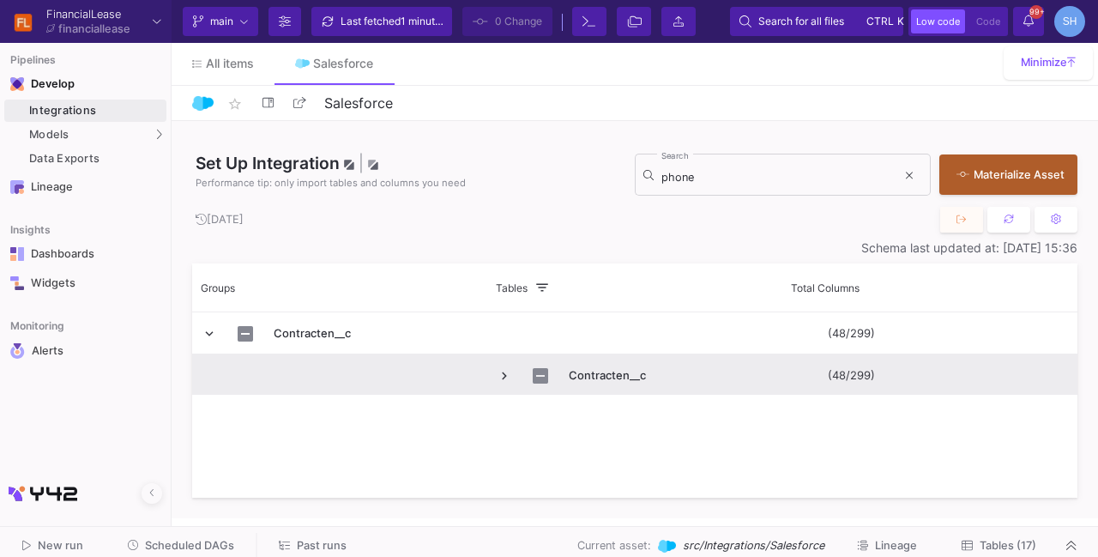
click at [502, 373] on span "Press SPACE to select this row." at bounding box center [504, 375] width 15 height 15
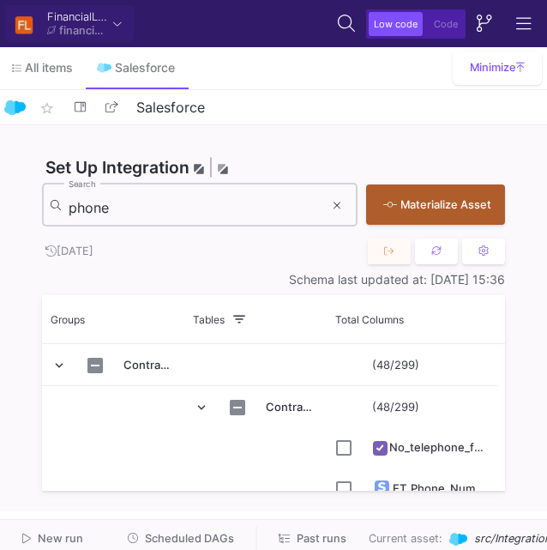
click at [177, 196] on div "phone Search" at bounding box center [196, 203] width 255 height 47
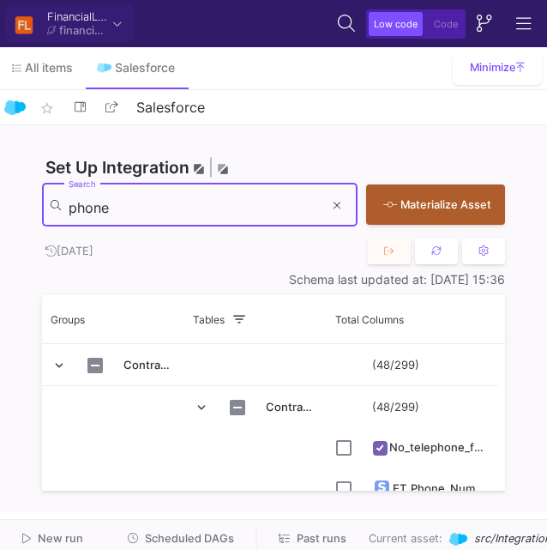
click at [177, 196] on div "phone Search" at bounding box center [196, 203] width 255 height 47
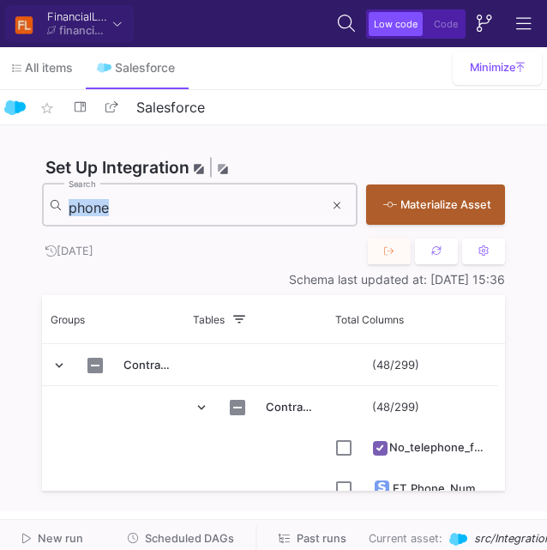
click at [177, 196] on div "phone Search" at bounding box center [196, 203] width 255 height 47
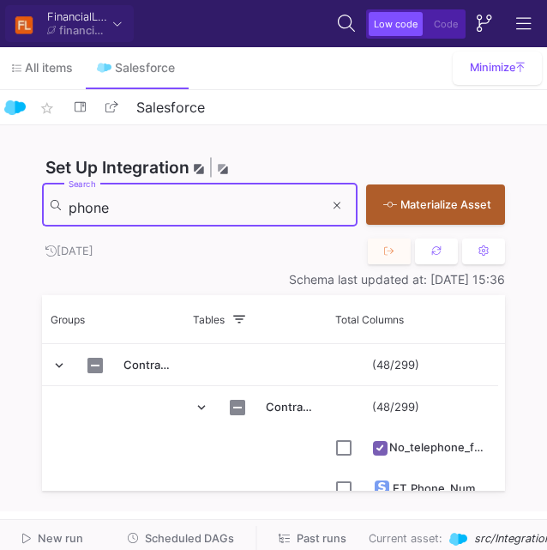
click at [81, 208] on input "phone" at bounding box center [196, 207] width 255 height 17
type input "v"
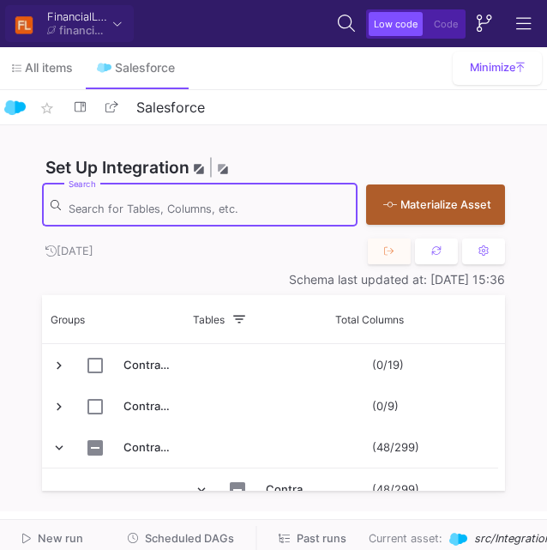
paste input "Adres_bedrijf__c"
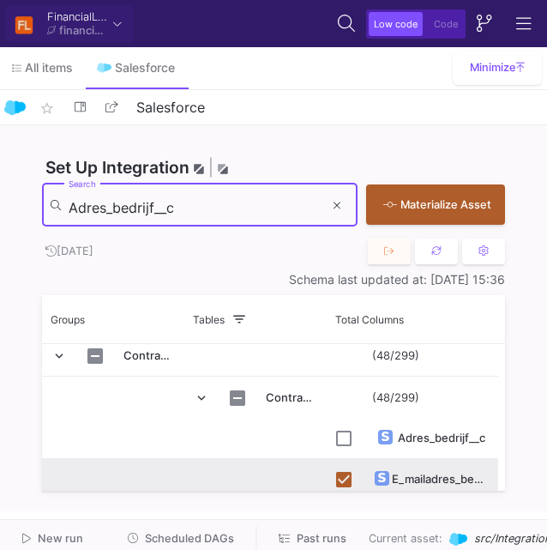
scroll to position [18, 0]
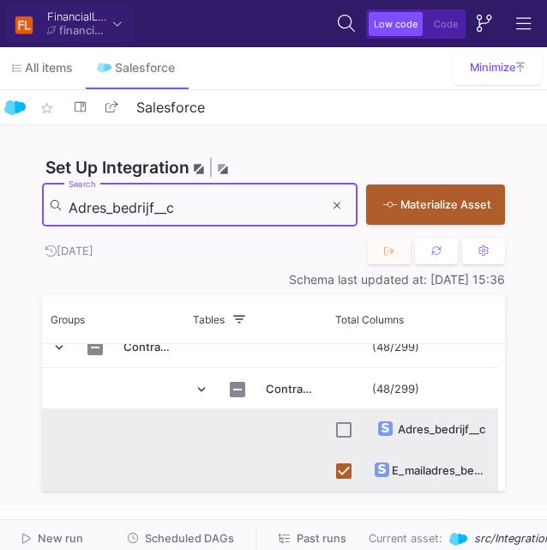
type input "Adres_bedrijf__c"
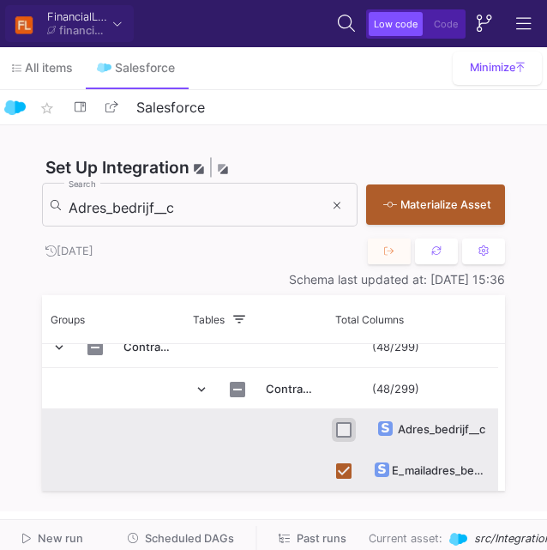
click at [347, 427] on input "Press Space to toggle row selection (unchecked)" at bounding box center [343, 429] width 15 height 15
checkbox input "true"
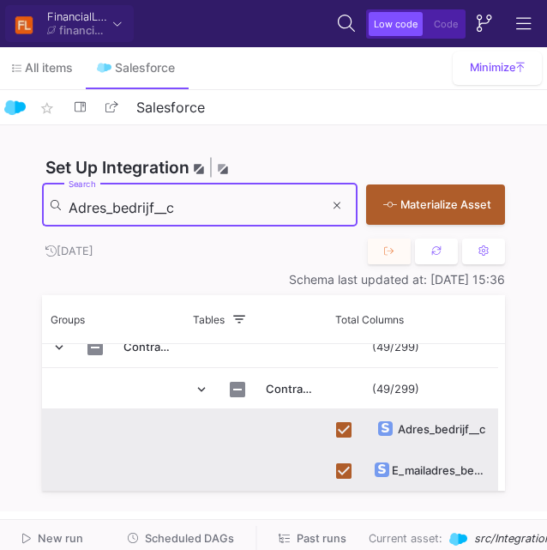
click at [173, 209] on input "Adres_bedrijf__c" at bounding box center [196, 207] width 255 height 17
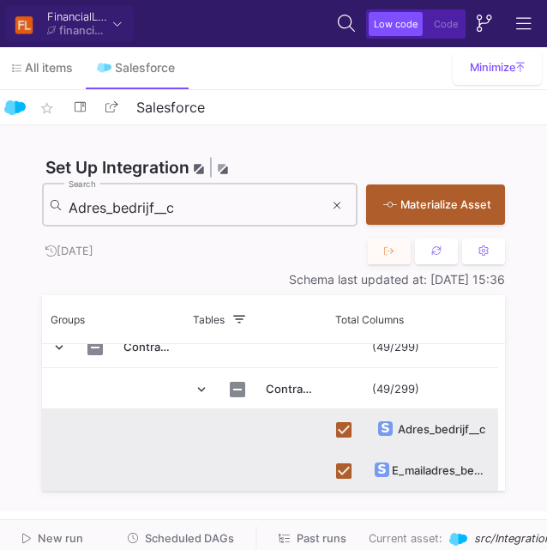
click at [106, 213] on input "Adres_bedrijf__c" at bounding box center [196, 207] width 255 height 17
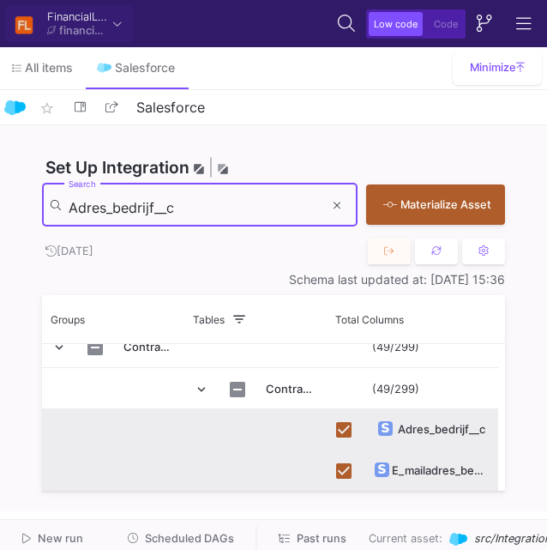
click at [106, 213] on input "Adres_bedrijf__c" at bounding box center [196, 207] width 255 height 17
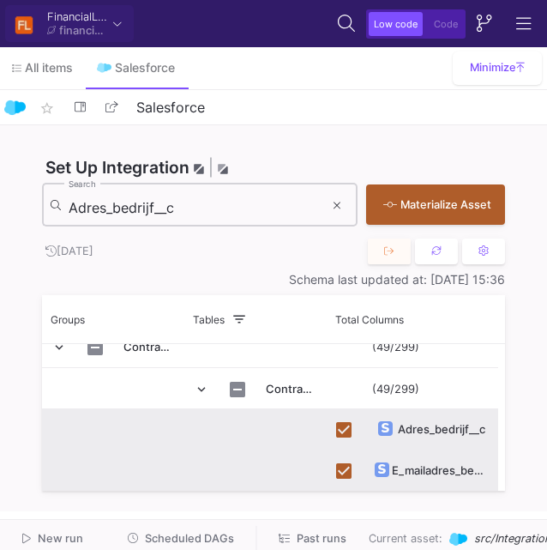
click at [106, 206] on input "Adres_bedrijf__c" at bounding box center [196, 207] width 255 height 17
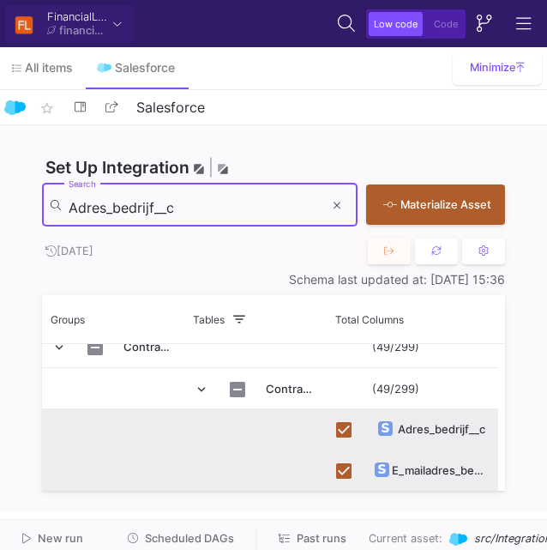
click at [106, 206] on input "Adres_bedrijf__c" at bounding box center [196, 207] width 255 height 17
paste input "dealer"
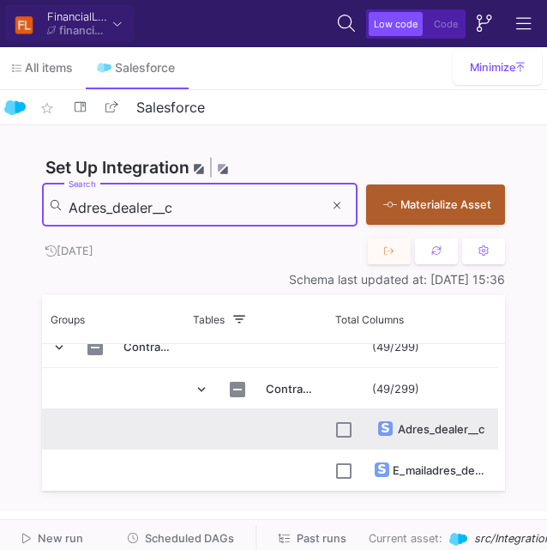
type input "Adres_dealer__c"
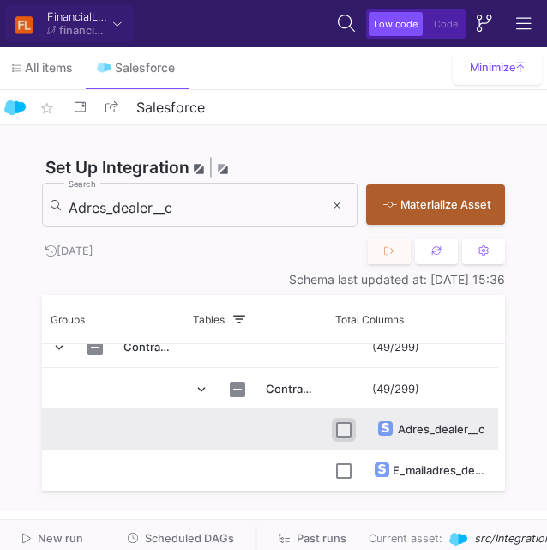
click at [345, 434] on input "Press Space to toggle row selection (unchecked)" at bounding box center [343, 429] width 15 height 15
checkbox input "true"
click at [109, 209] on input "Adres_dealer__c" at bounding box center [196, 207] width 255 height 17
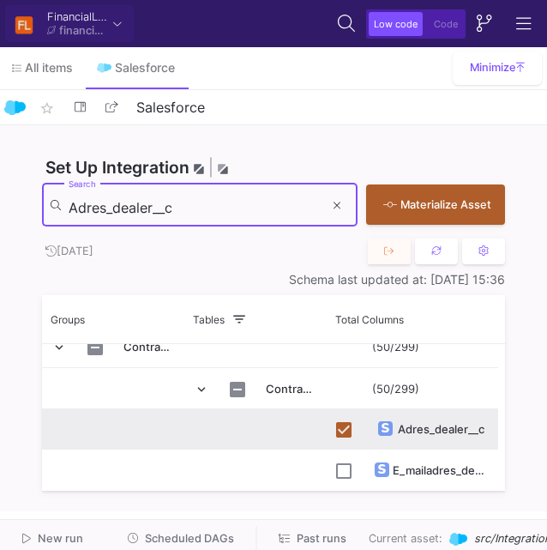
click at [109, 209] on input "Adres_dealer__c" at bounding box center [196, 207] width 255 height 17
paste input "Bedrag_inlossing"
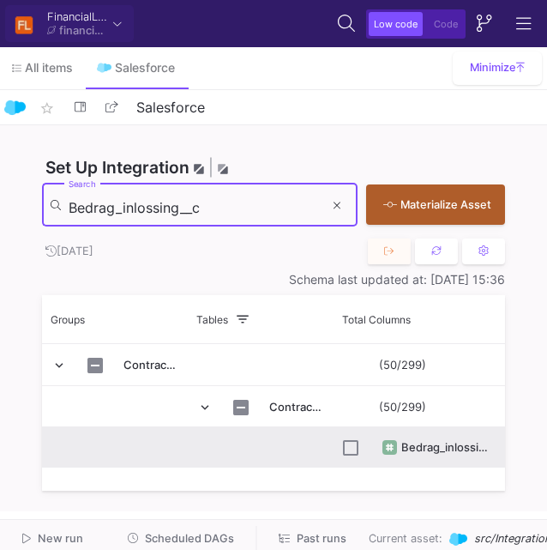
type input "Bedrag_inlossing__c"
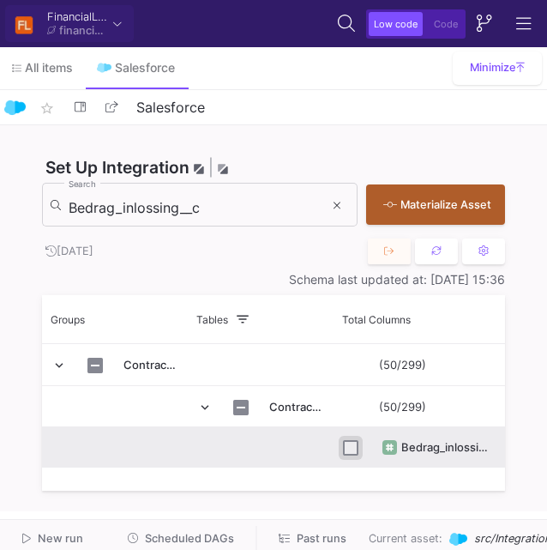
click at [352, 449] on input "Press Space to toggle row selection (unchecked)" at bounding box center [350, 447] width 15 height 15
checkbox input "true"
click at [105, 202] on input "Bedrag_inlossing__c" at bounding box center [196, 207] width 255 height 17
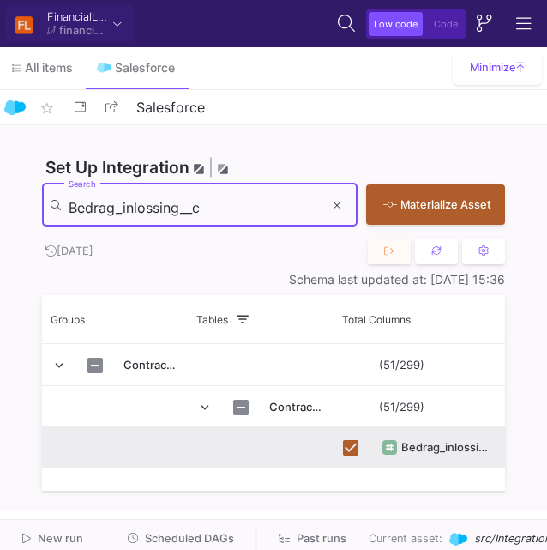
click at [105, 202] on input "Bedrag_inlossing__c" at bounding box center [196, 207] width 255 height 17
type input "v"
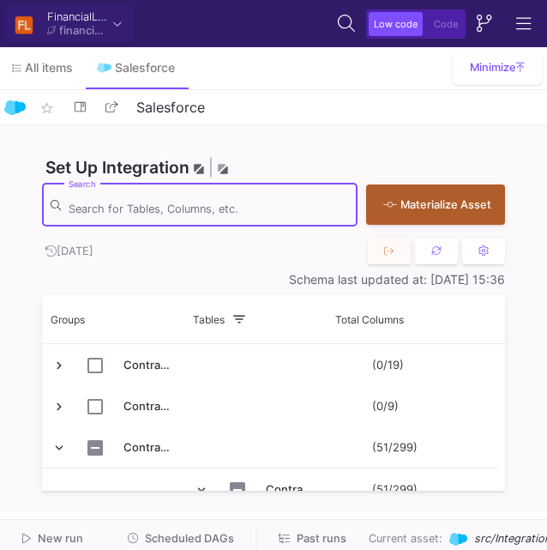
paste input "Contactpersoon__c"
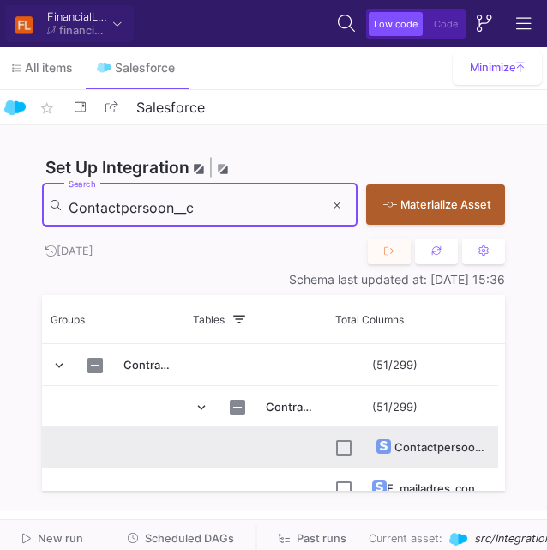
type input "Contactpersoon__c"
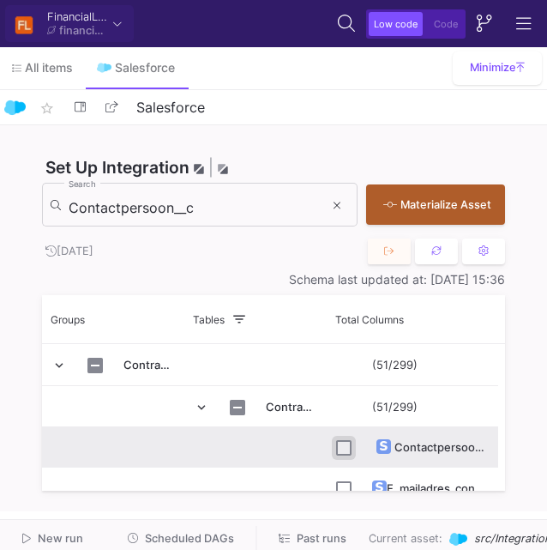
click at [345, 446] on input "Press Space to toggle row selection (unchecked)" at bounding box center [343, 447] width 15 height 15
checkbox input "true"
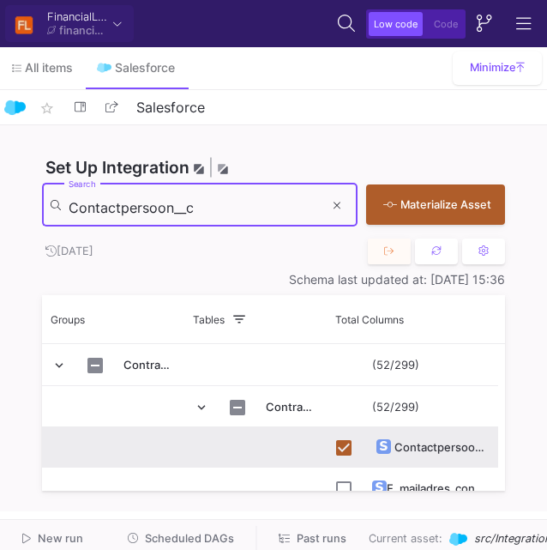
click at [98, 211] on input "Contactpersoon__c" at bounding box center [196, 207] width 255 height 17
paste input "ractnummer_inlossing"
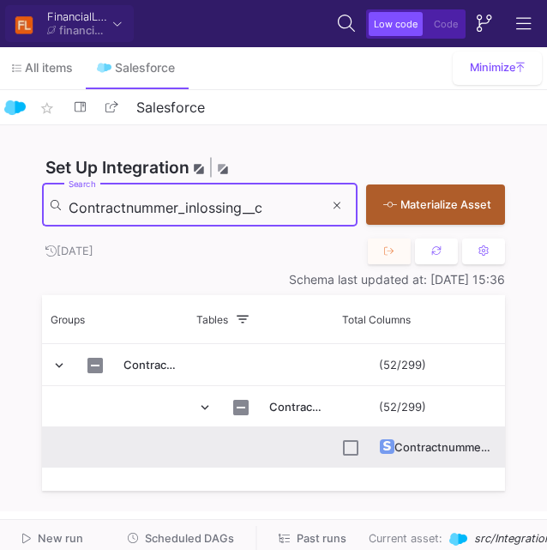
type input "Contractnummer_inlossing__c"
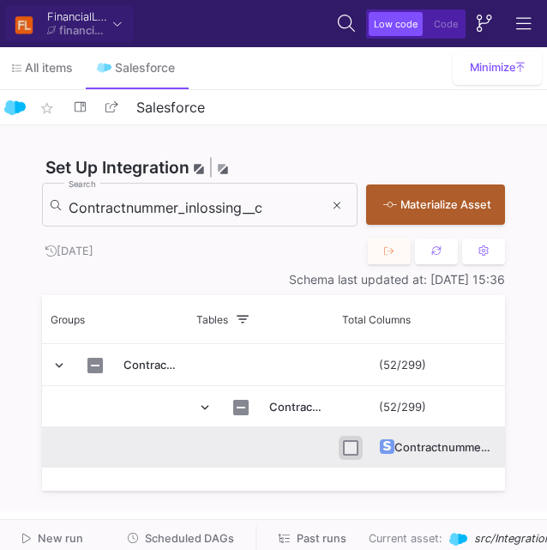
click at [347, 444] on input "Press Space to toggle row selection (unchecked)" at bounding box center [350, 447] width 15 height 15
checkbox input "true"
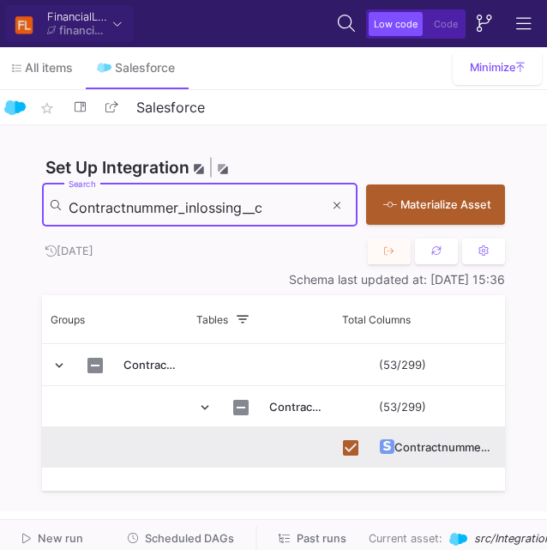
click at [105, 210] on input "Contractnummer_inlossing__c" at bounding box center [196, 207] width 255 height 17
paste input "Effectieve_rente"
type input "Effectieve_rente__c"
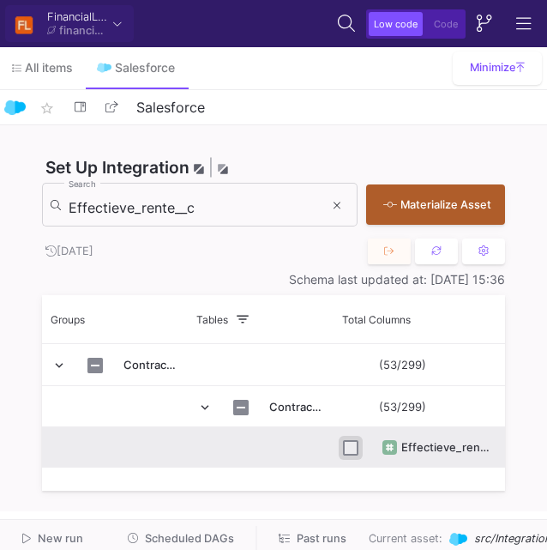
click at [345, 443] on input "Press Space to toggle row selection (unchecked)" at bounding box center [350, 447] width 15 height 15
checkbox input "true"
click at [108, 203] on input "Effectieve_rente__c" at bounding box center [196, 207] width 255 height 17
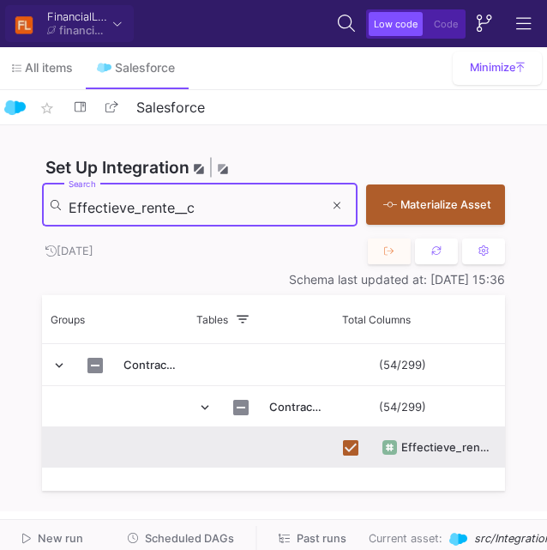
click at [108, 203] on input "Effectieve_rente__c" at bounding box center [196, 207] width 255 height 17
paste input "inddatum_Formul"
type input "Einddatum_Formule__c"
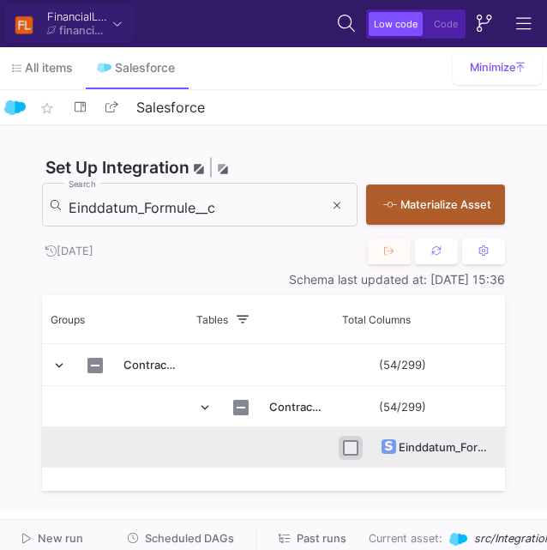
click at [349, 446] on input "Press Space to toggle row selection (unchecked)" at bounding box center [350, 447] width 15 height 15
checkbox input "true"
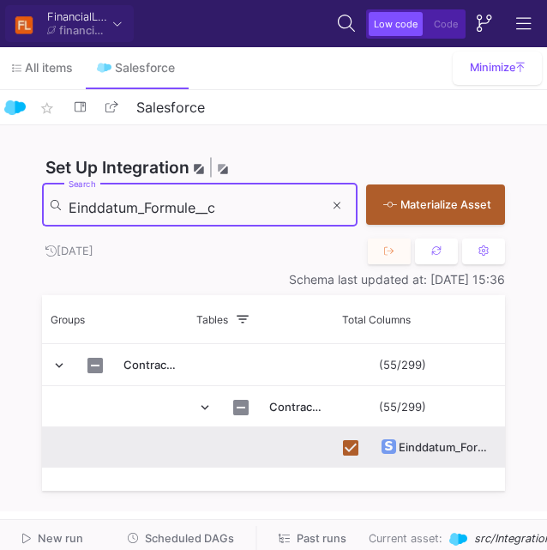
click at [97, 202] on input "Einddatum_Formule__c" at bounding box center [196, 207] width 255 height 17
paste input "T_betaalbevestiging_inlossing_dealer"
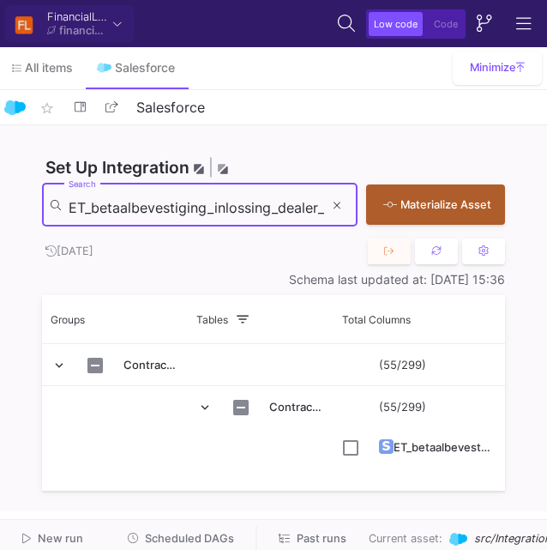
scroll to position [0, 15]
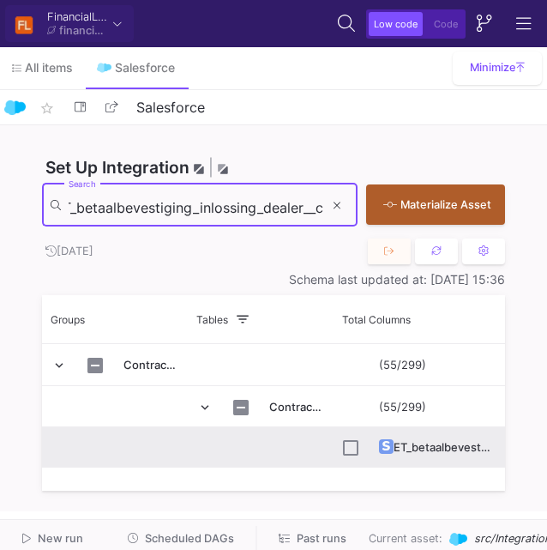
type input "ET_betaalbevestiging_inlossing_dealer__c"
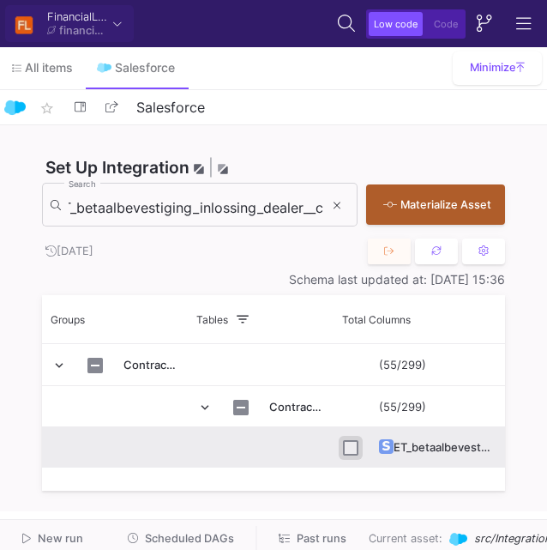
scroll to position [0, 0]
click at [348, 448] on input "Press Space to toggle row selection (unchecked)" at bounding box center [350, 447] width 15 height 15
checkbox input "true"
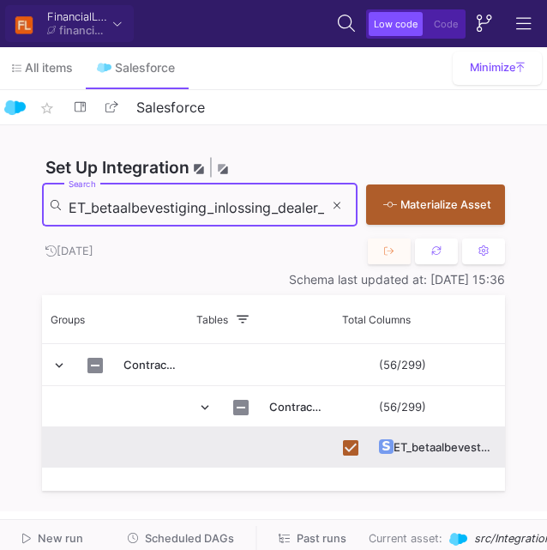
click at [124, 199] on input "ET_betaalbevestiging_inlossing_dealer__c" at bounding box center [196, 207] width 255 height 17
type input "v"
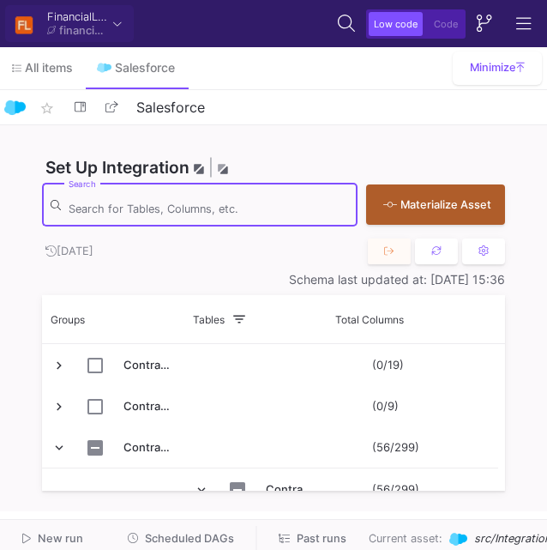
paste input "ET_Lease_Object_Type__c"
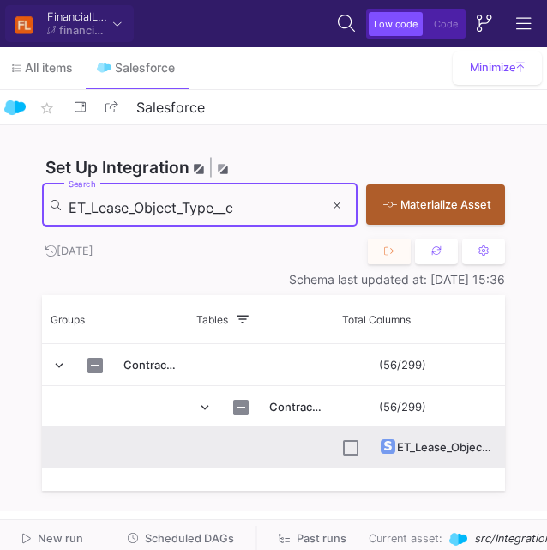
type input "ET_Lease_Object_Type__c"
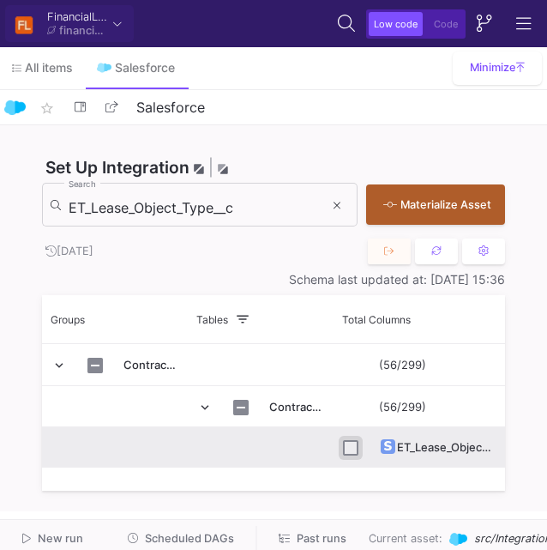
click at [350, 450] on input "Press Space to toggle row selection (unchecked)" at bounding box center [350, 447] width 15 height 15
checkbox input "true"
click at [114, 190] on div "ET_Lease_Object_Type__c Search" at bounding box center [196, 203] width 255 height 47
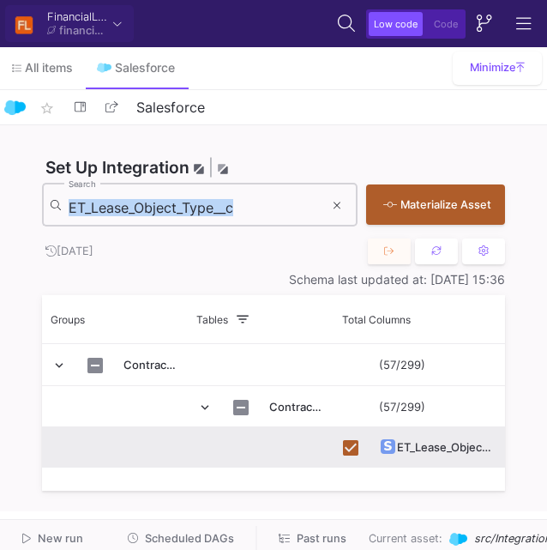
click at [114, 190] on div "ET_Lease_Object_Type__c Search" at bounding box center [196, 203] width 255 height 47
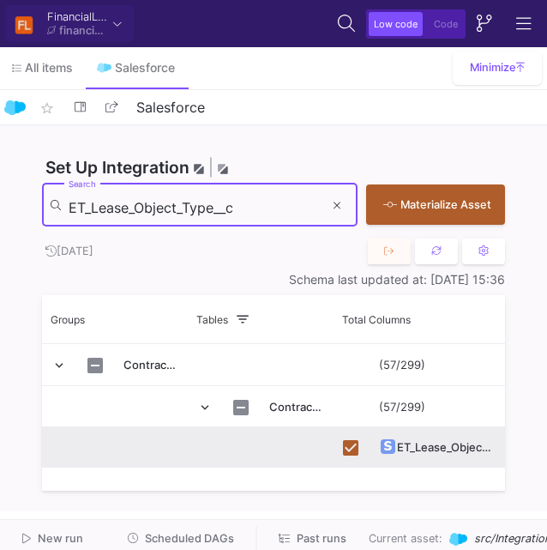
click at [114, 203] on input "ET_Lease_Object_Type__c" at bounding box center [196, 207] width 255 height 17
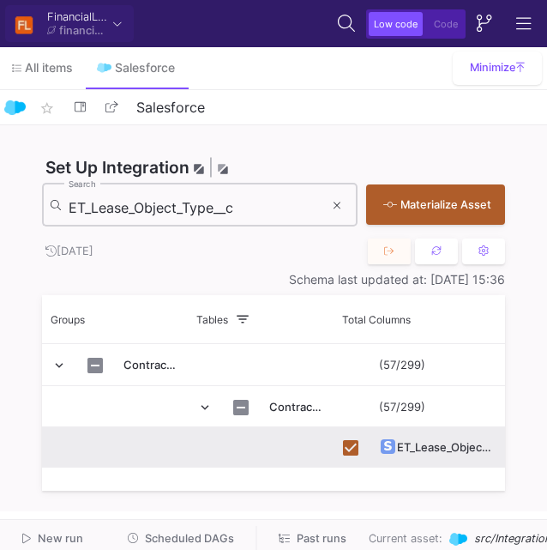
click at [122, 201] on input "ET_Lease_Object_Type__c" at bounding box center [196, 207] width 255 height 17
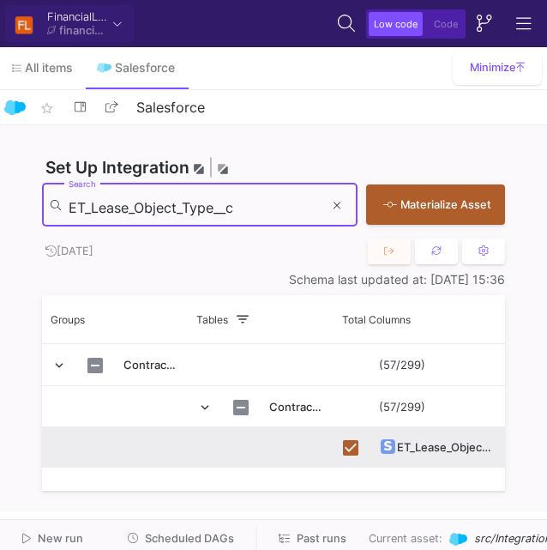
click at [122, 201] on input "ET_Lease_Object_Type__c" at bounding box center [196, 207] width 255 height 17
paste input "Geboortedatum"
type input "Geboortedatum__c"
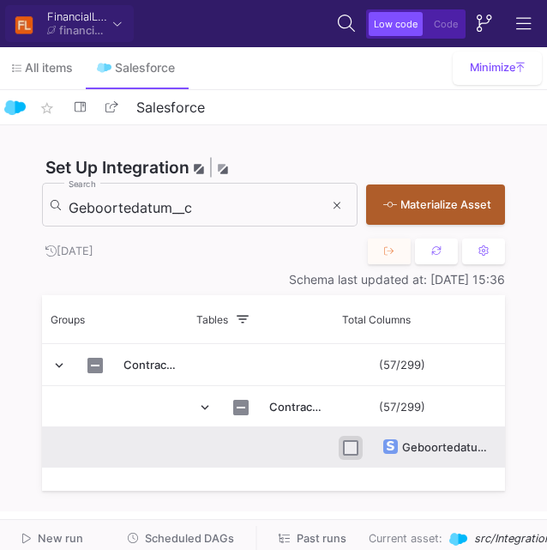
click at [352, 449] on input "Press Space to toggle row selection (unchecked)" at bounding box center [350, 447] width 15 height 15
checkbox input "true"
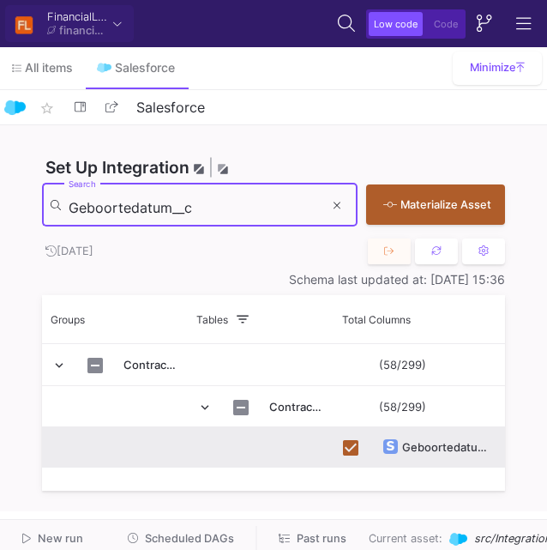
click at [122, 214] on input "Geboortedatum__c" at bounding box center [196, 207] width 255 height 17
paste input "Inlossing"
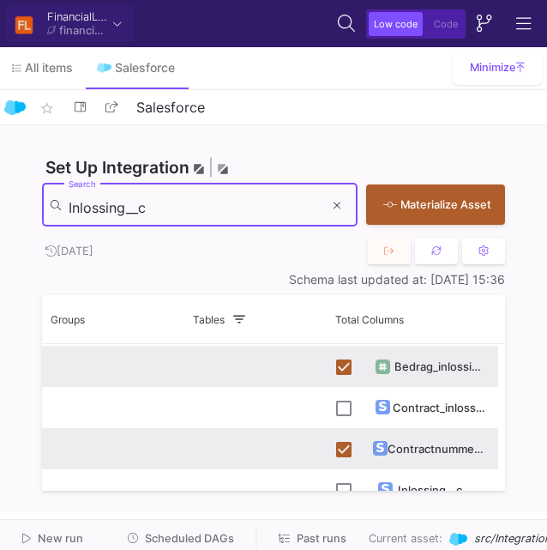
scroll to position [142, 0]
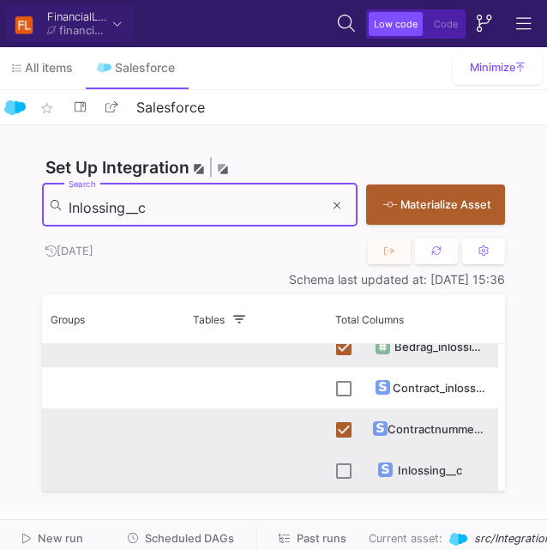
type input "Inlossing__c"
click at [342, 470] on input "Press Space to toggle row selection (unchecked)" at bounding box center [343, 470] width 15 height 15
checkbox input "true"
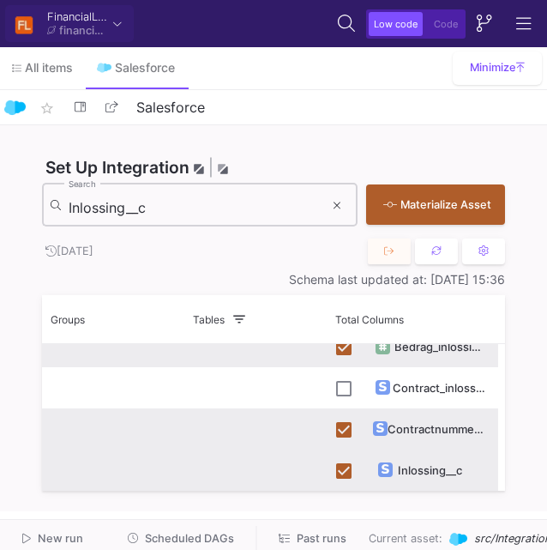
click at [133, 206] on input "Inlossing__c" at bounding box center [196, 207] width 255 height 17
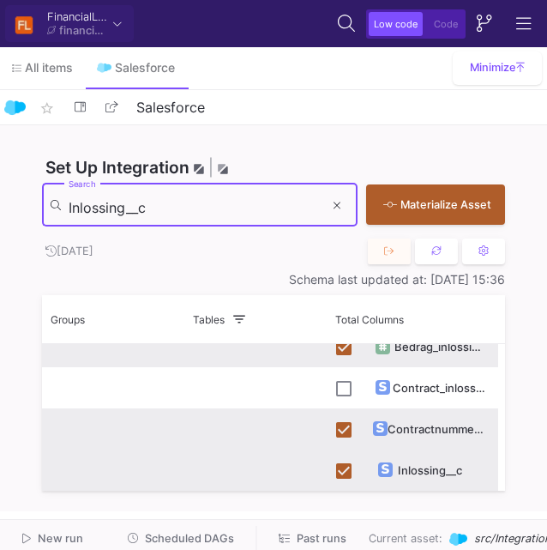
click at [133, 206] on input "Inlossing__c" at bounding box center [196, 207] width 255 height 17
paste input "ruilwaarde"
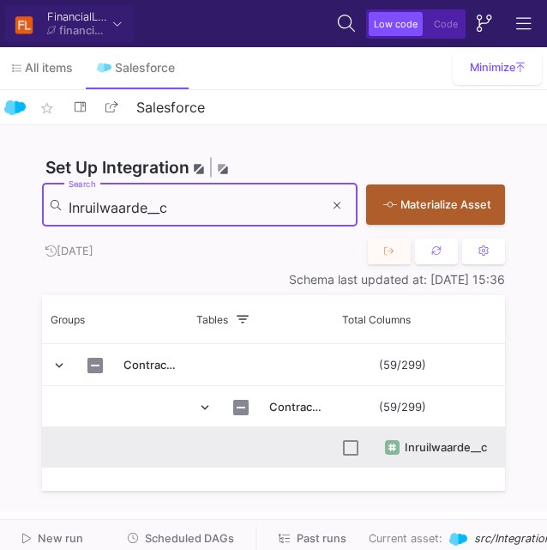
type input "Inruilwaarde__c"
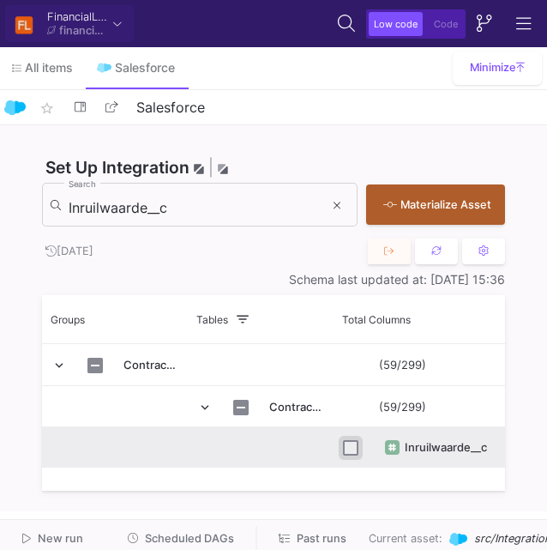
click at [351, 444] on input "Press Space to toggle row selection (unchecked)" at bounding box center [350, 447] width 15 height 15
checkbox input "true"
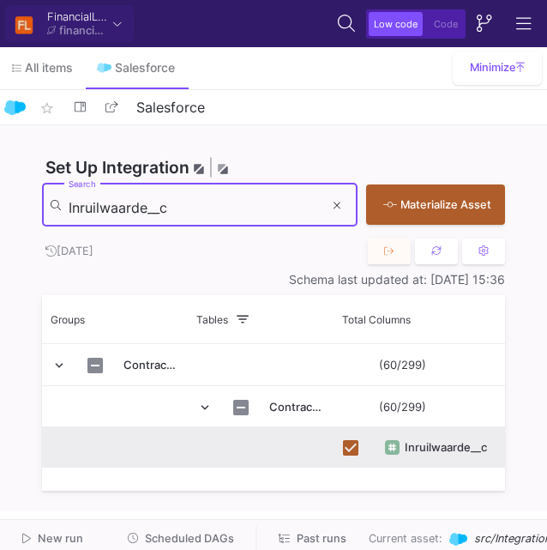
click at [124, 202] on input "Inruilwaarde__c" at bounding box center [196, 207] width 255 height 17
paste input "Name"
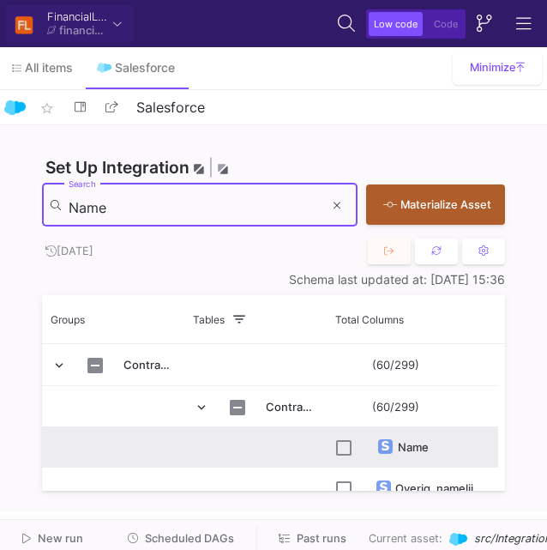
type input "Name"
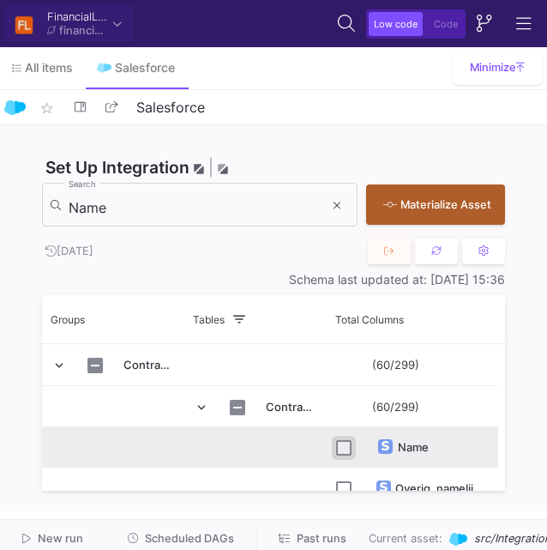
click at [347, 448] on input "Press Space to toggle row selection (unchecked)" at bounding box center [343, 447] width 15 height 15
checkbox input "true"
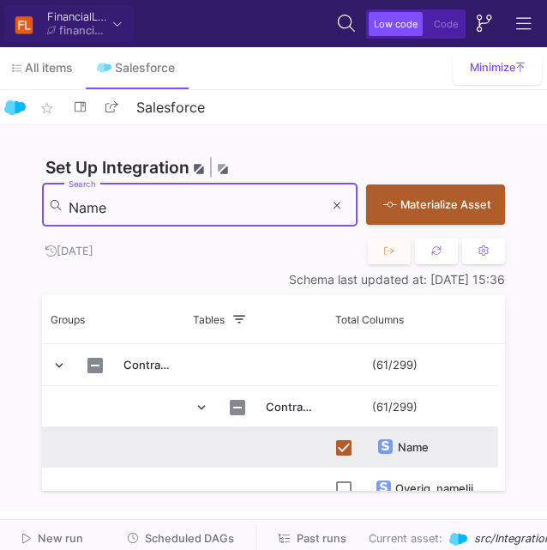
click at [187, 211] on input "Name" at bounding box center [196, 207] width 255 height 17
paste input "Object_TypeF__c"
click at [187, 211] on input "Name" at bounding box center [196, 207] width 255 height 17
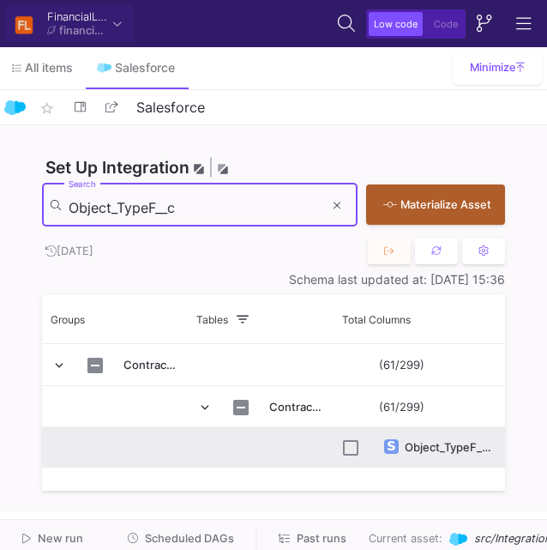
type input "Object_TypeF__c"
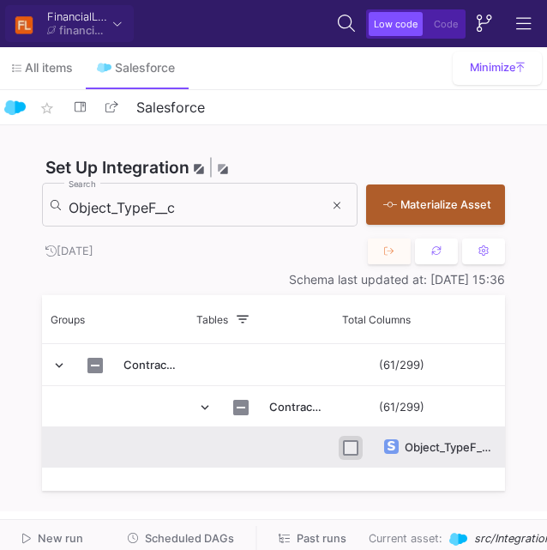
click at [353, 451] on input "Press Space to toggle row selection (unchecked)" at bounding box center [350, 447] width 15 height 15
checkbox input "true"
click at [170, 209] on input "Object_TypeF__c" at bounding box center [196, 207] width 255 height 17
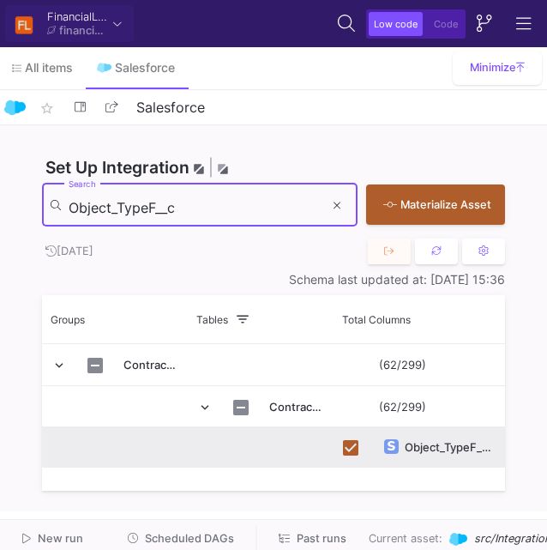
click at [170, 209] on input "Object_TypeF__c" at bounding box center [196, 207] width 255 height 17
paste input "pportunity_eigenaar"
type input "Opportunity_eigenaar__c"
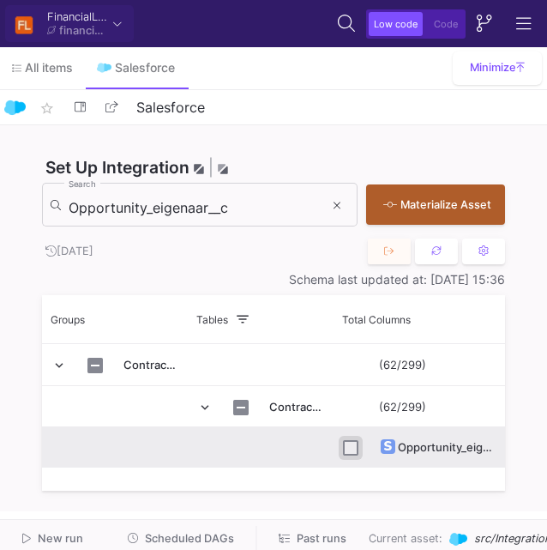
click at [354, 445] on input "Press Space to toggle row selection (unchecked)" at bounding box center [350, 447] width 15 height 15
checkbox input "true"
click at [132, 211] on input "Opportunity_eigenaar__c" at bounding box center [196, 207] width 255 height 17
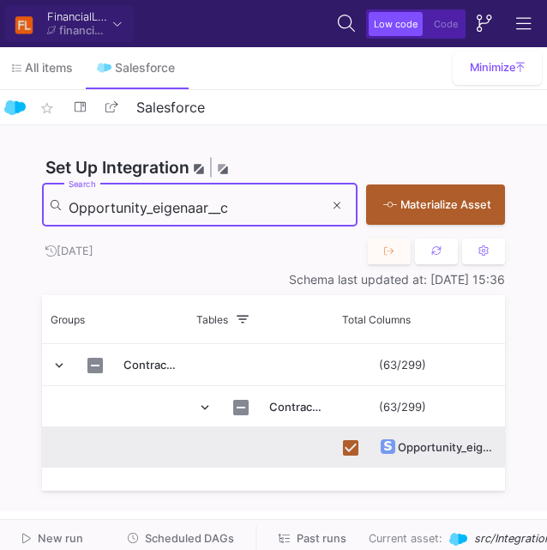
click at [132, 211] on input "Opportunity_eigenaar__c" at bounding box center [196, 207] width 255 height 17
paste input "utstanding_Balance_Valid_Until"
type input "Outstanding_Balance_Valid_Until__c"
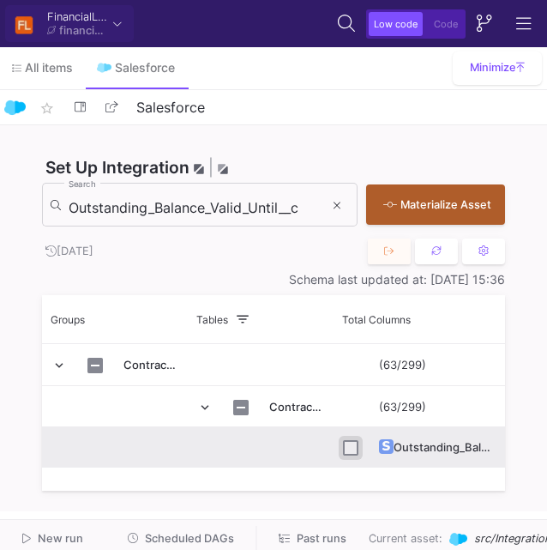
click at [347, 448] on input "Press Space to toggle row selection (unchecked)" at bounding box center [350, 447] width 15 height 15
checkbox input "true"
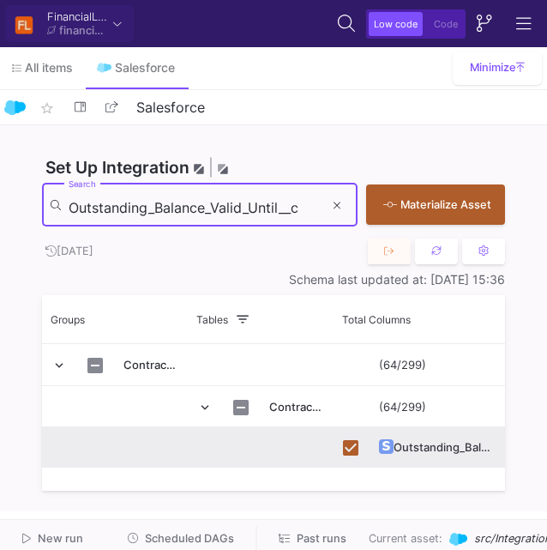
click at [196, 214] on input "Outstanding_Balance_Valid_Until__c" at bounding box center [196, 207] width 255 height 17
click at [103, 210] on input "Outstanding_Balance_Valid_Until__c" at bounding box center [196, 207] width 255 height 17
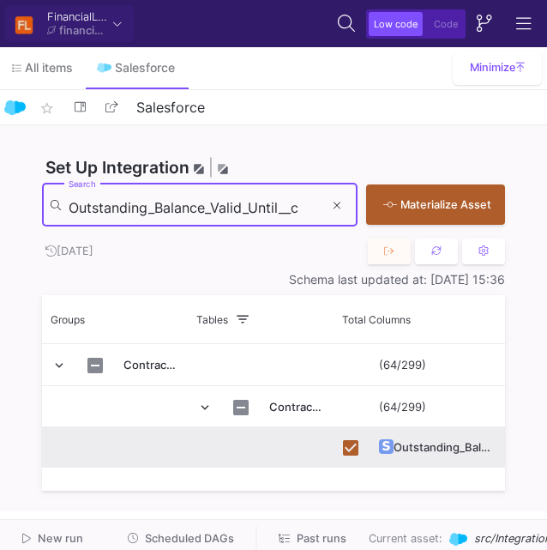
paste input "Plaats_bedrijf"
type input "Plaats_bedrijf__c"
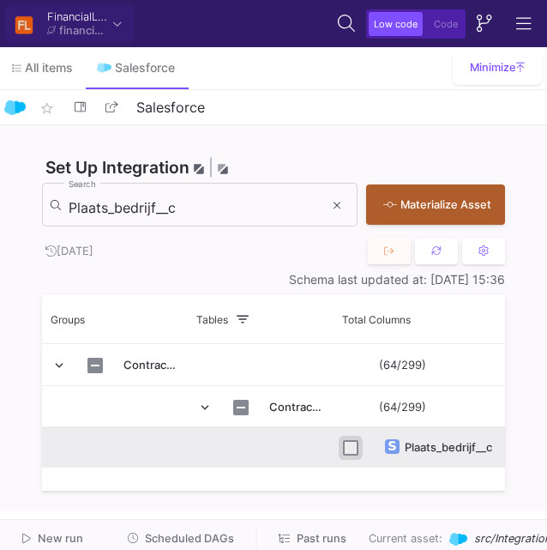
click at [353, 444] on input "Press Space to toggle row selection (unchecked)" at bounding box center [350, 447] width 15 height 15
checkbox input "true"
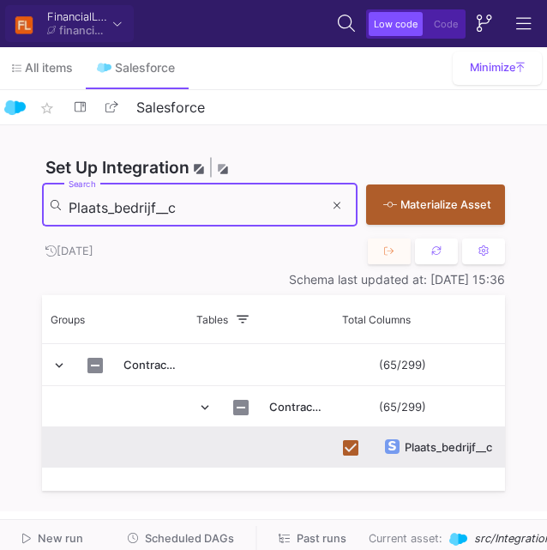
click at [130, 203] on input "Plaats_bedrijf__c" at bounding box center [196, 207] width 255 height 17
type input "v"
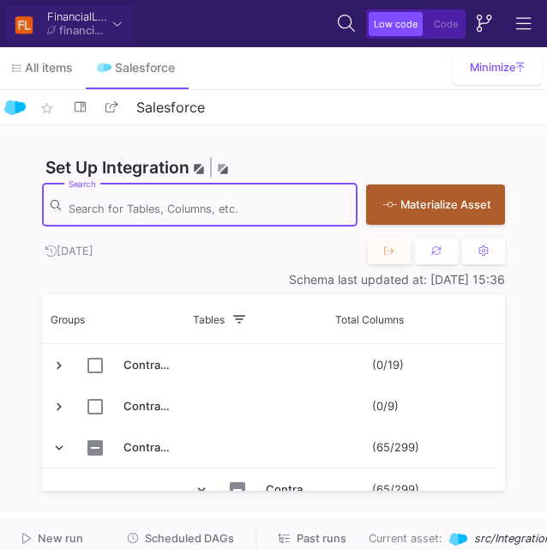
paste input "Provisie_percentage__c"
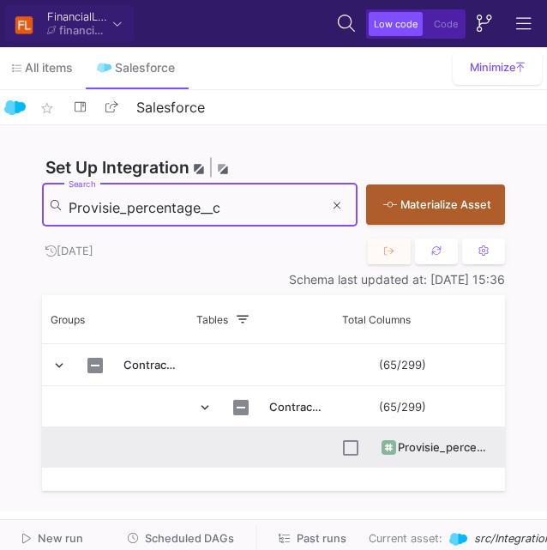
type input "Provisie_percentage__c"
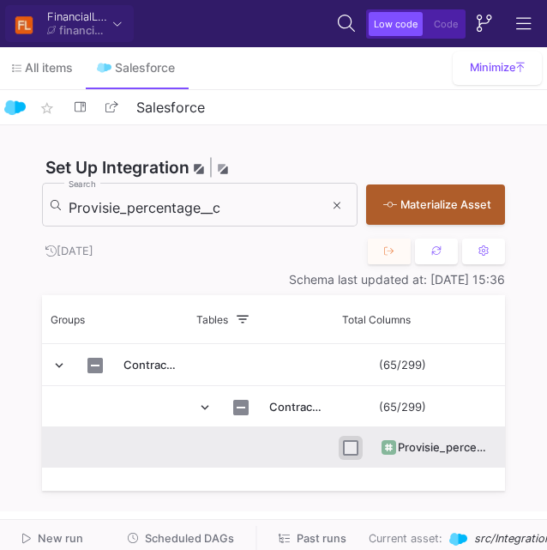
click at [347, 451] on input "Press Space to toggle row selection (unchecked)" at bounding box center [350, 447] width 15 height 15
checkbox input "true"
click at [170, 202] on input "Provisie_percentage__c" at bounding box center [196, 207] width 255 height 17
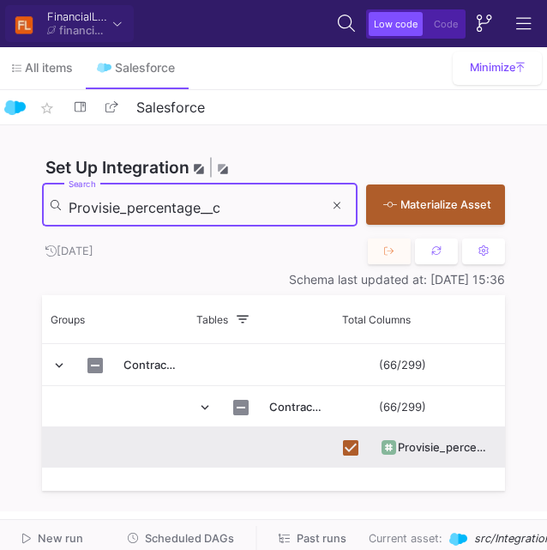
click at [170, 202] on input "Provisie_percentage__c" at bounding box center [196, 207] width 255 height 17
paste input "Vestiging"
type input "Vestiging__c"
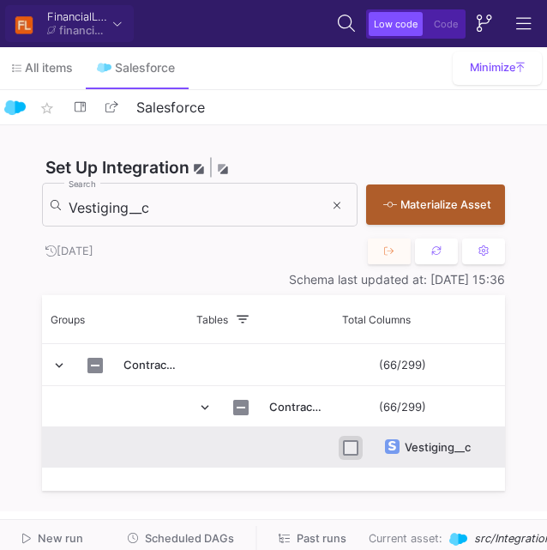
click at [353, 447] on input "Press Space to toggle row selection (unchecked)" at bounding box center [350, 447] width 15 height 15
checkbox input "true"
click at [99, 211] on input "Vestiging__c" at bounding box center [196, 207] width 255 height 17
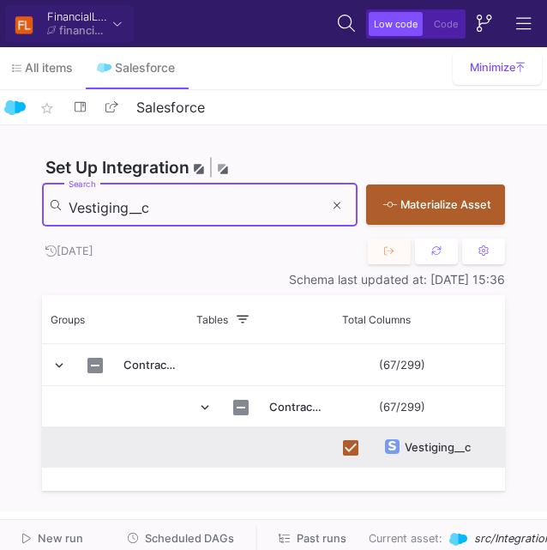
click at [99, 211] on input "Vestiging__c" at bounding box center [196, 207] width 255 height 17
paste input "aanbetaling_aan_dealer"
type input "aanbetaling_aan_dealer__c"
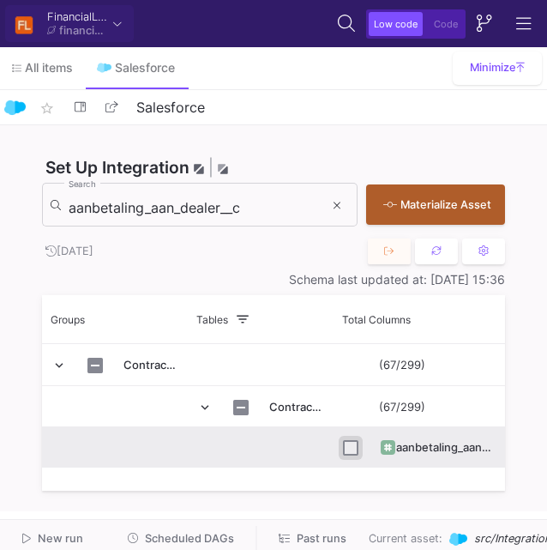
click at [350, 446] on input "Press Space to toggle row selection (unchecked)" at bounding box center [350, 447] width 15 height 15
checkbox input "true"
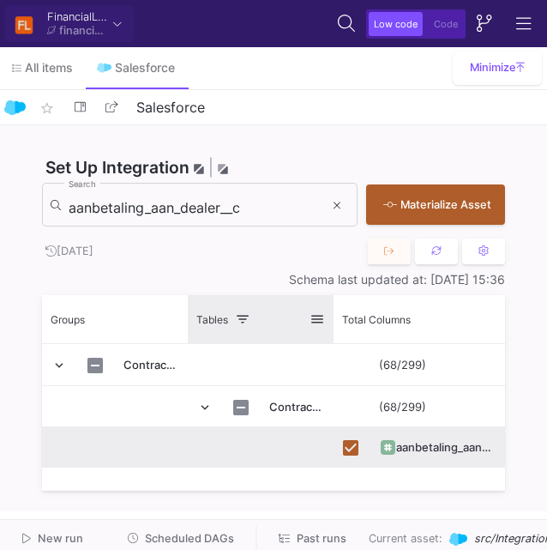
click at [321, 319] on span at bounding box center [317, 318] width 15 height 15
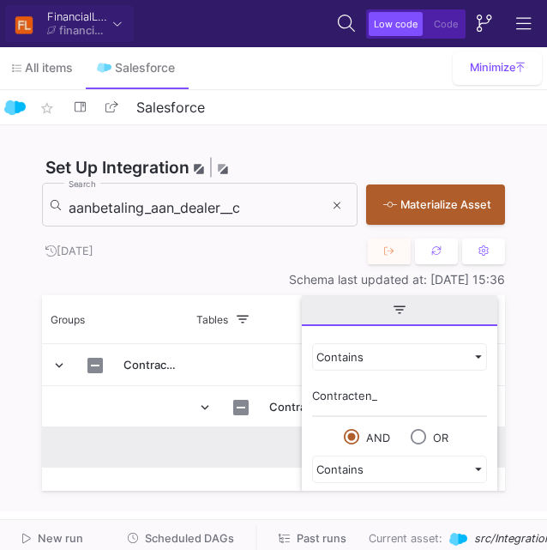
click at [333, 399] on input "Contracten_" at bounding box center [399, 400] width 175 height 34
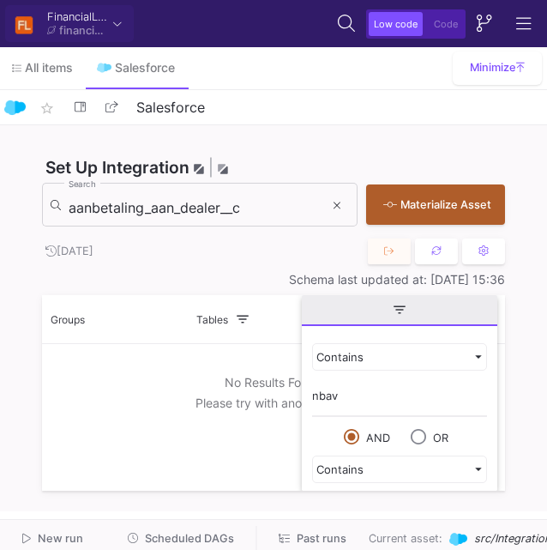
type input "nba"
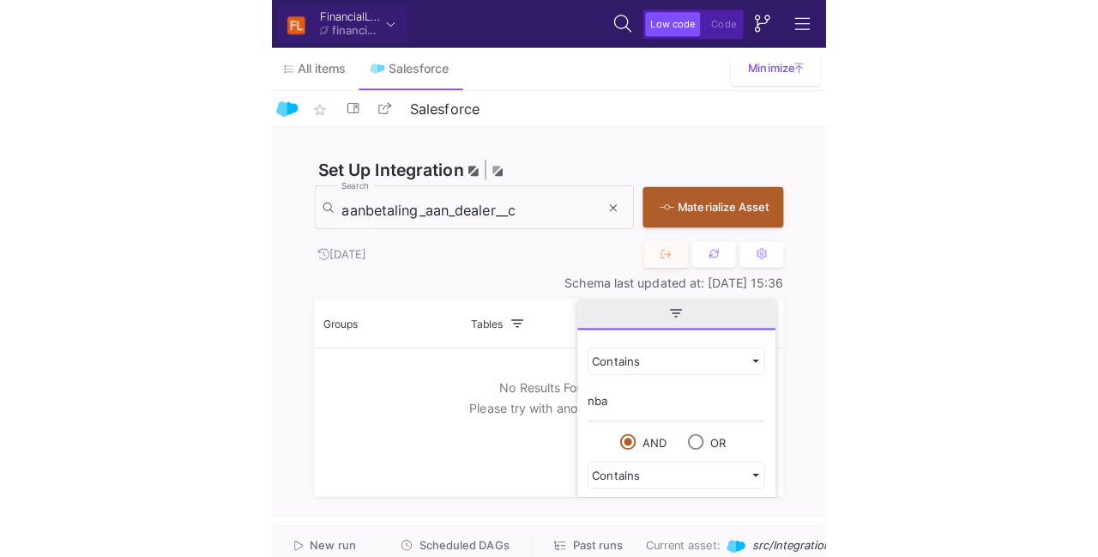
scroll to position [56, 0]
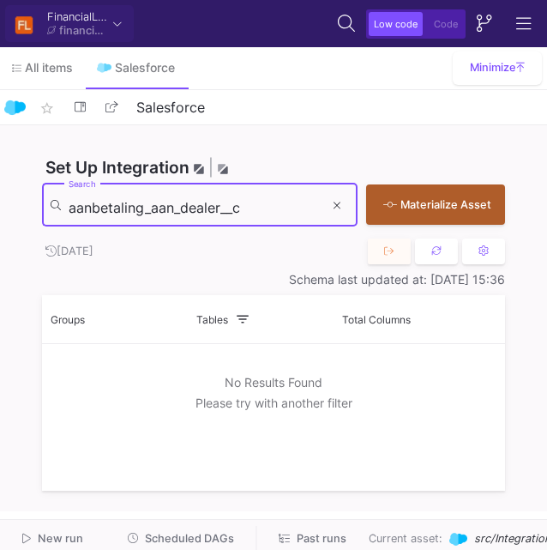
click at [287, 206] on input "aanbetaling_aan_dealer__c" at bounding box center [196, 207] width 255 height 17
paste input "CreatedById"
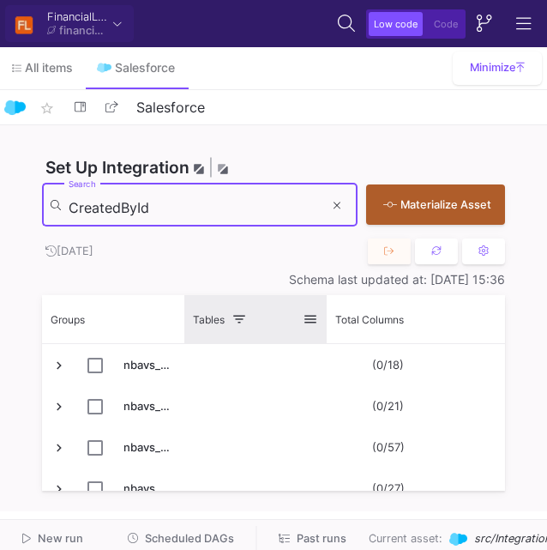
type input "CreatedById"
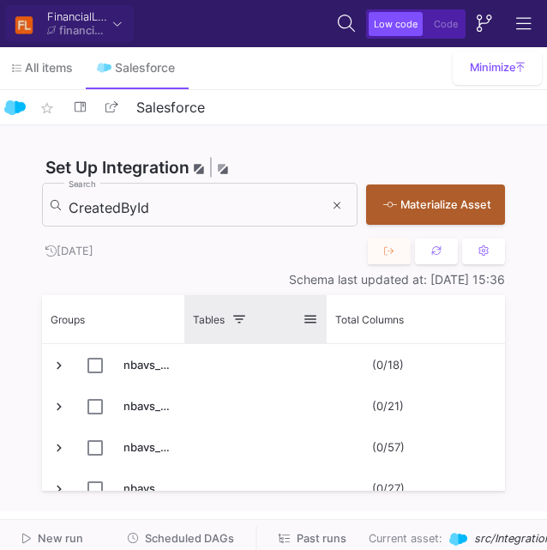
click at [306, 321] on span at bounding box center [310, 318] width 15 height 15
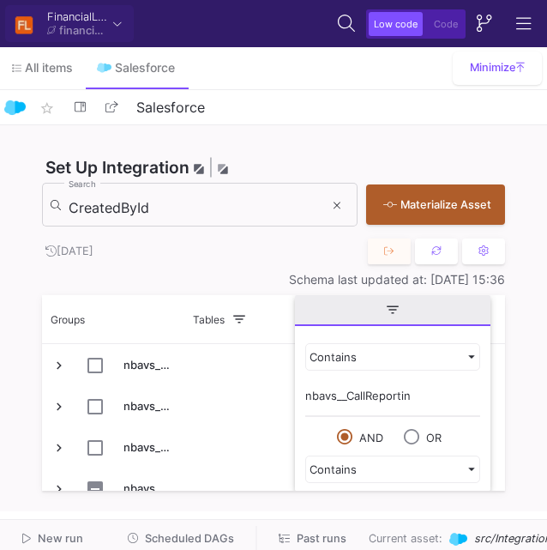
type input "nbavs__CallReporting"
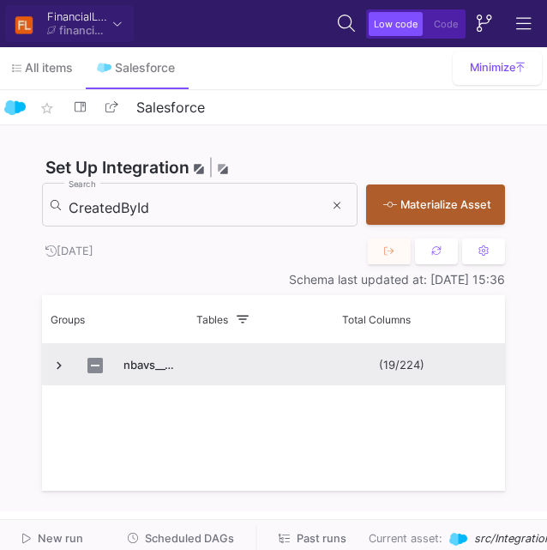
click at [63, 371] on span "Press SPACE to select this row." at bounding box center [58, 365] width 15 height 15
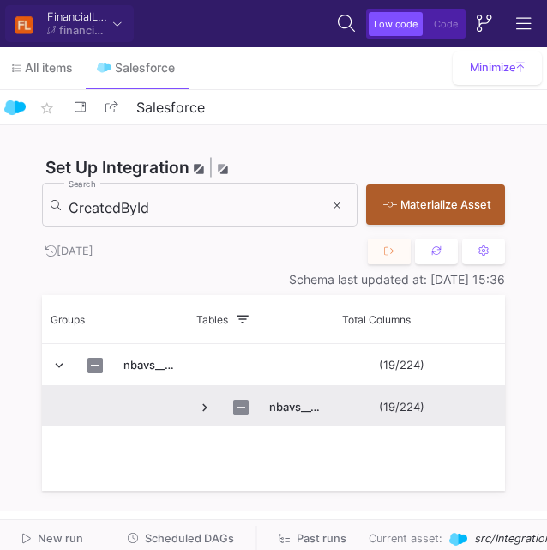
click at [206, 407] on span "Press SPACE to select this row." at bounding box center [204, 407] width 15 height 15
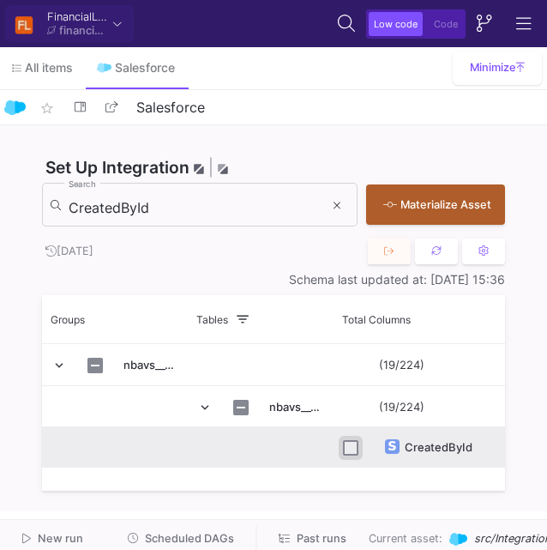
click at [347, 446] on input "Press Space to toggle row selection (unchecked)" at bounding box center [350, 447] width 15 height 15
checkbox input "true"
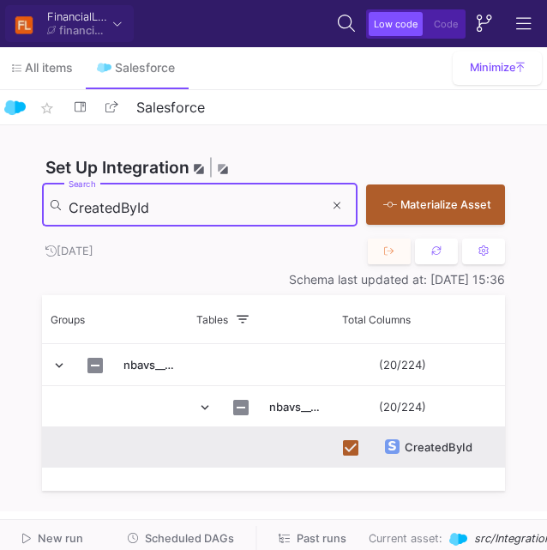
click at [103, 213] on input "CreatedById" at bounding box center [196, 207] width 255 height 17
paste input "From_Natterbox_user_profile__c"
type input "From_Natterbox_user_profile__c"
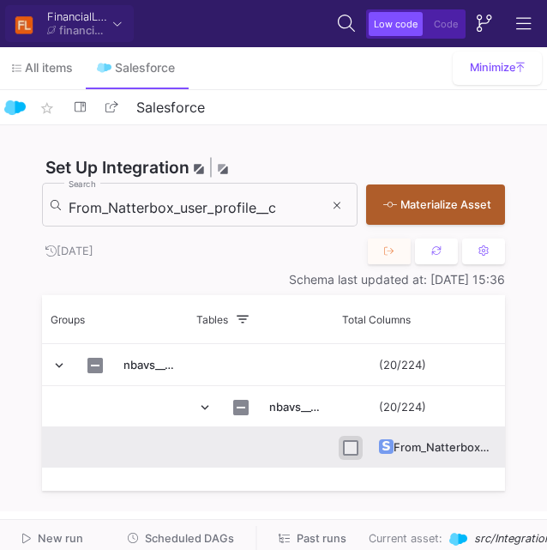
click at [347, 446] on input "Press Space to toggle row selection (unchecked)" at bounding box center [350, 447] width 15 height 15
checkbox input "true"
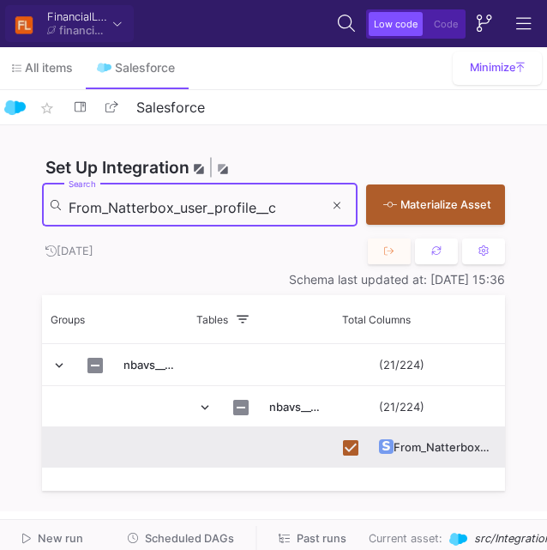
click at [142, 211] on input "From_Natterbox_user_profile__c" at bounding box center [196, 207] width 255 height 17
paste input "LastModifiedById"
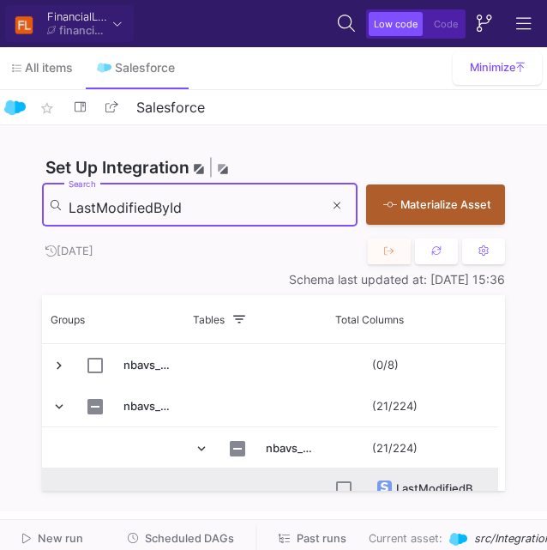
type input "LastModifiedById"
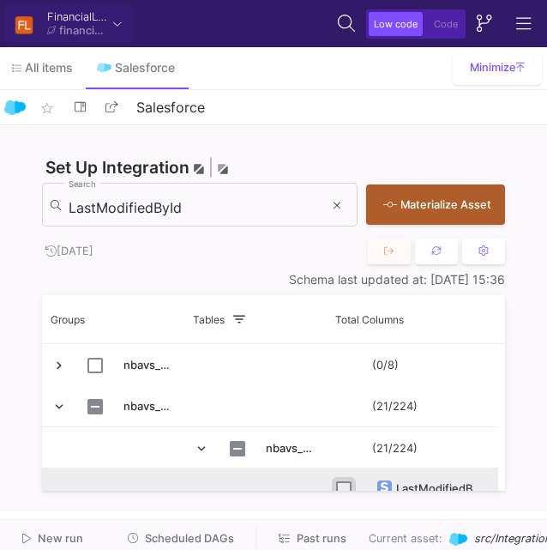
click at [339, 485] on input "Press Space to toggle row selection (unchecked)" at bounding box center [343, 488] width 15 height 15
checkbox input "true"
click at [122, 208] on input "LastModifiedById" at bounding box center [196, 207] width 255 height 17
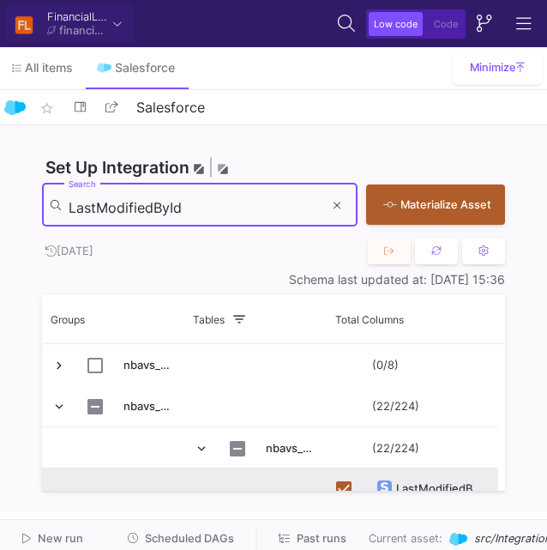
click at [122, 208] on input "LastModifiedById" at bounding box center [196, 207] width 255 height 17
paste input "nbavs__Contact__c"
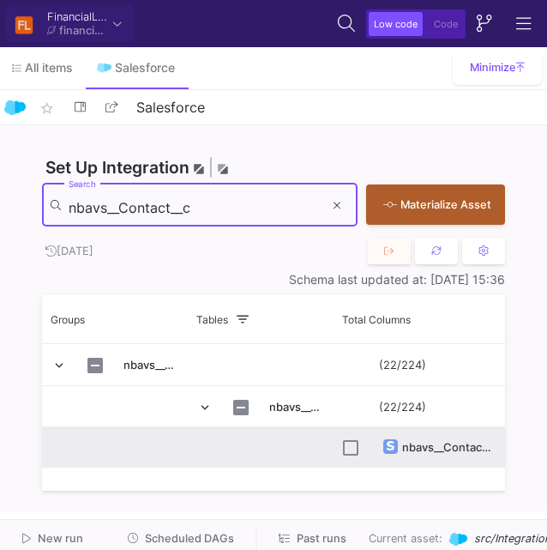
type input "nbavs__Contact__c"
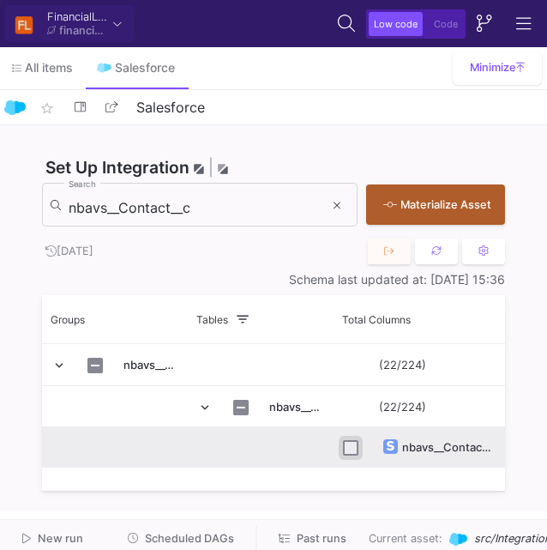
click at [347, 448] on input "Press Space to toggle row selection (unchecked)" at bounding box center [350, 447] width 15 height 15
checkbox input "true"
click at [125, 204] on input "nbavs__Contact__c" at bounding box center [196, 207] width 255 height 17
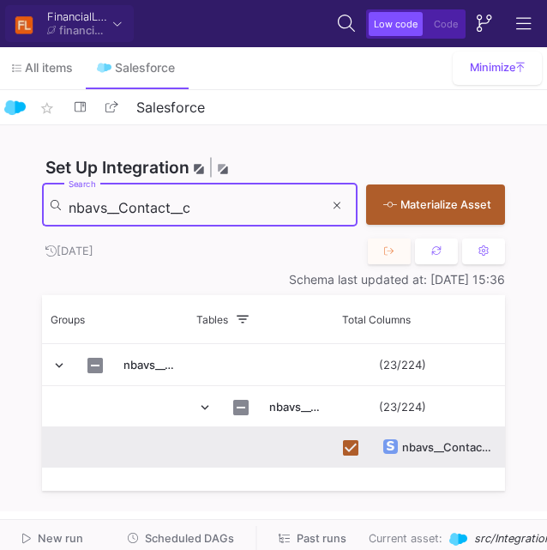
click at [125, 204] on input "nbavs__Contact__c" at bounding box center [196, 207] width 255 height 17
paste input "From_Time_Talking"
click at [125, 204] on input "nbavs__Contact__c" at bounding box center [196, 207] width 255 height 17
type input "nbavs__From_Time_Talking__c"
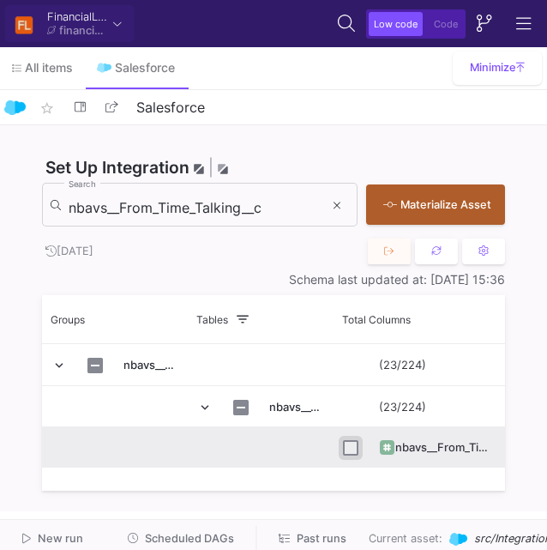
click at [350, 446] on input "Press Space to toggle row selection (unchecked)" at bounding box center [350, 447] width 15 height 15
checkbox input "true"
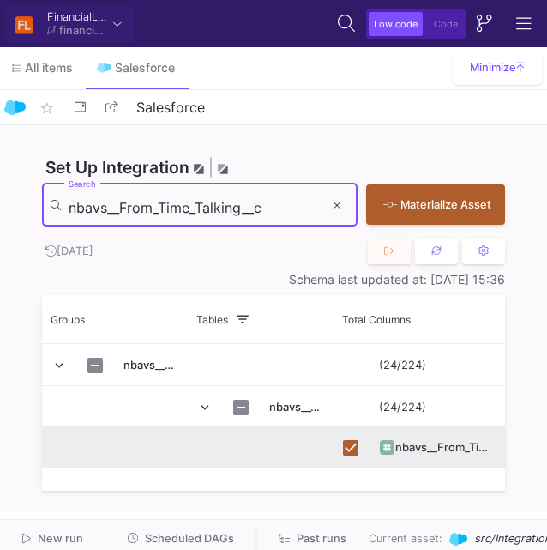
click at [132, 209] on input "nbavs__From_Time_Talking__c" at bounding box center [196, 207] width 255 height 17
paste input "To_Number"
type input "nbavs__To_Number__c"
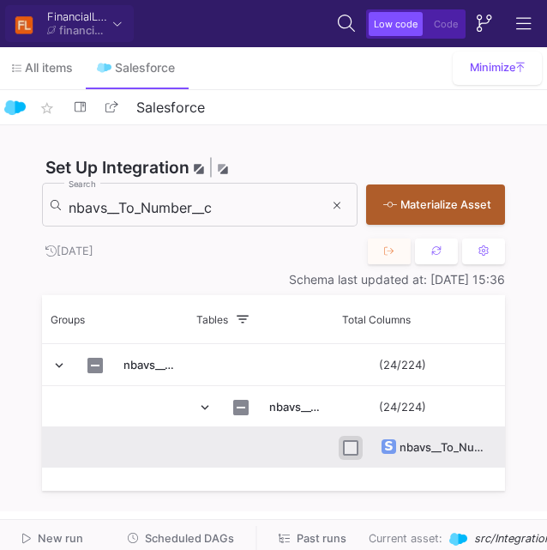
click at [347, 447] on input "Press Space to toggle row selection (unchecked)" at bounding box center [350, 447] width 15 height 15
checkbox input "true"
click at [154, 197] on div "nbavs__To_Number__c Search" at bounding box center [196, 203] width 255 height 47
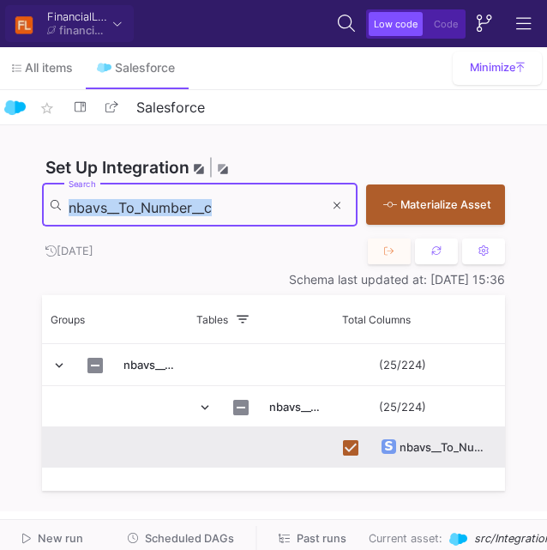
click at [154, 197] on div "nbavs__To_Number__c Search" at bounding box center [196, 203] width 255 height 47
click at [151, 208] on input "nbavs__To_Number__c" at bounding box center [196, 207] width 255 height 17
paste input "WrapupLabel_0"
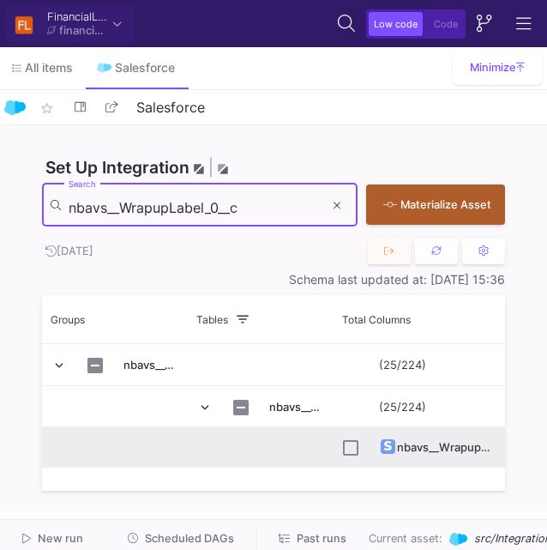
type input "nbavs__WrapupLabel_0__c"
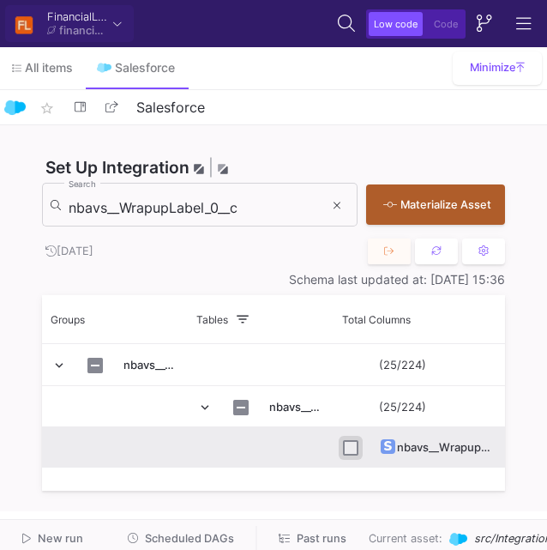
click at [355, 447] on input "Press Space to toggle row selection (unchecked)" at bounding box center [350, 447] width 15 height 15
checkbox input "true"
click at [299, 250] on div "[DATE]" at bounding box center [273, 251] width 463 height 27
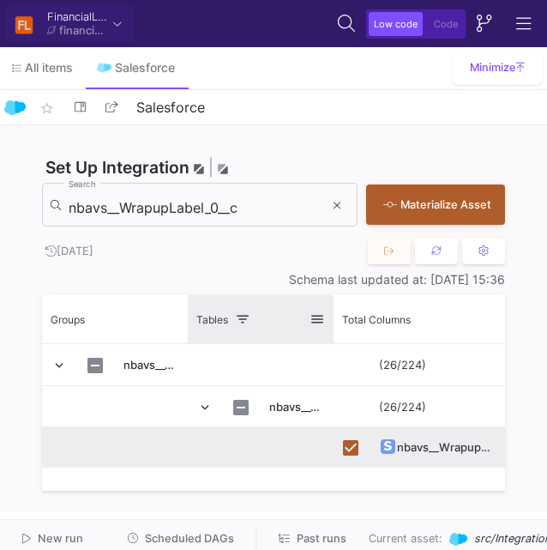
click at [318, 321] on span at bounding box center [317, 318] width 15 height 15
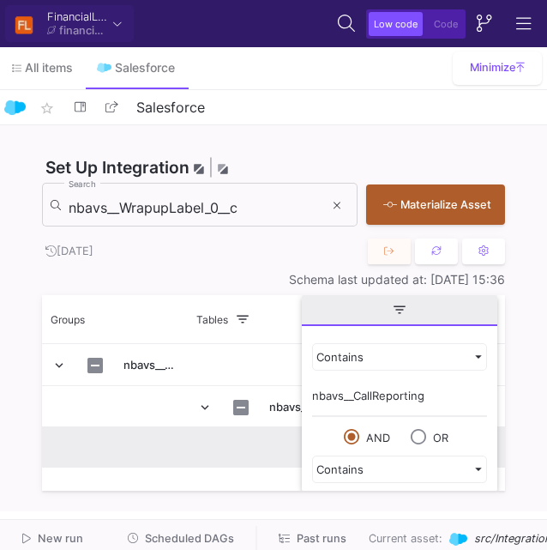
click at [328, 398] on input "nbavs__CallReporting" at bounding box center [399, 400] width 175 height 34
type input "contact"
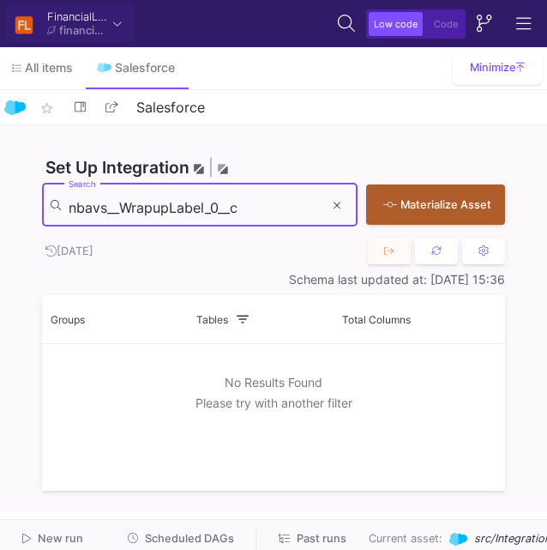
click at [192, 204] on input "nbavs__WrapupLabel_0__c" at bounding box center [196, 207] width 255 height 17
paste input "Eigenaar"
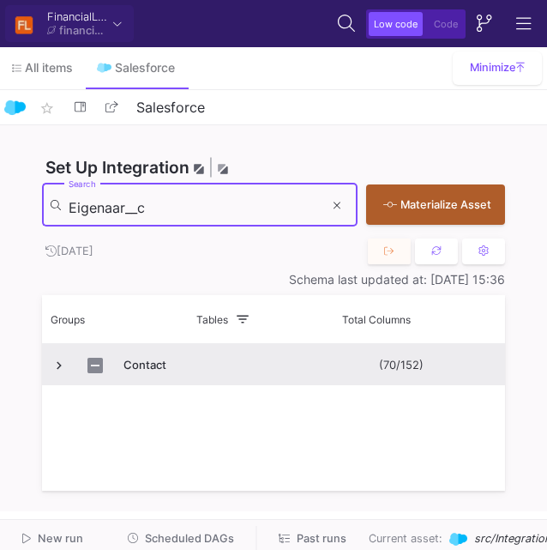
type input "Eigenaar__c"
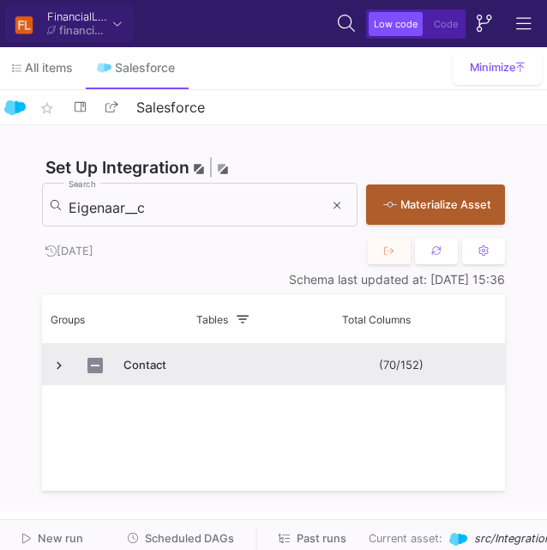
click at [61, 363] on span "Press SPACE to select this row." at bounding box center [58, 365] width 15 height 15
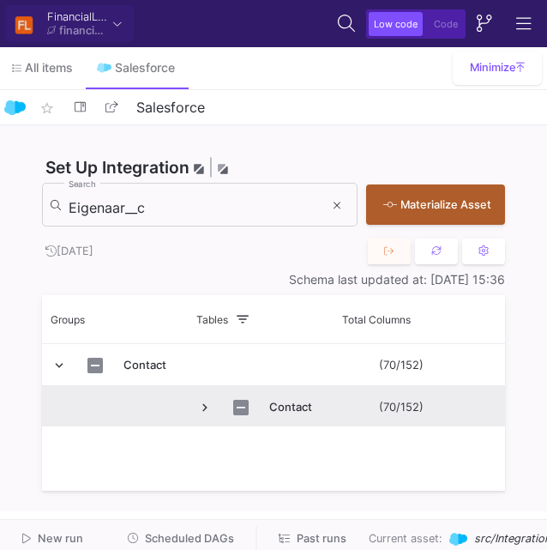
click at [209, 405] on span "Press SPACE to select this row." at bounding box center [204, 407] width 15 height 15
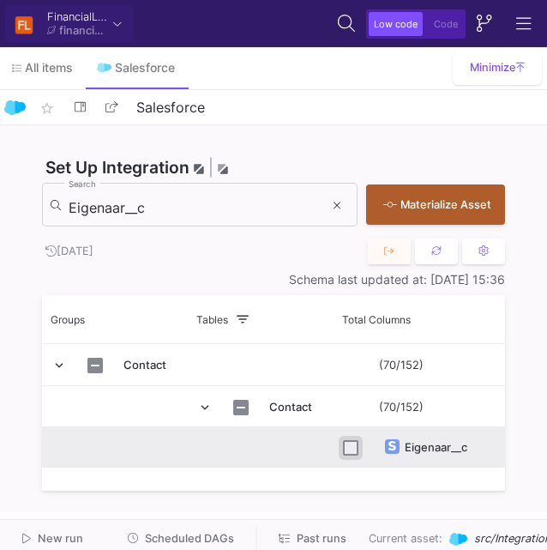
click at [348, 444] on input "Press Space to toggle row selection (unchecked)" at bounding box center [350, 447] width 15 height 15
checkbox input "true"
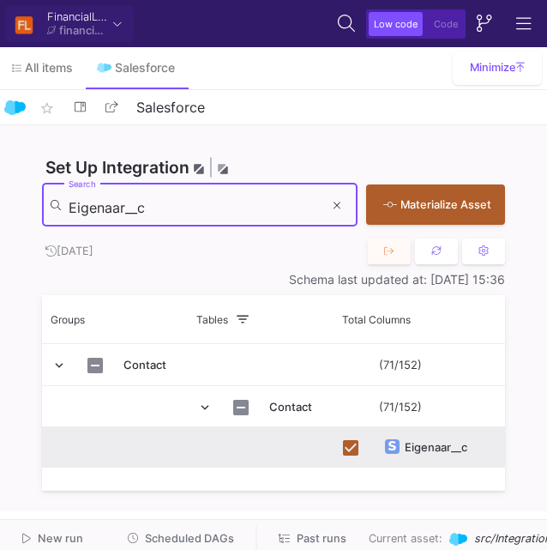
click at [175, 214] on input "Eigenaar__c" at bounding box center [196, 207] width 255 height 17
paste input "Phone"
click at [175, 214] on input "Eigenaar__c" at bounding box center [196, 207] width 255 height 17
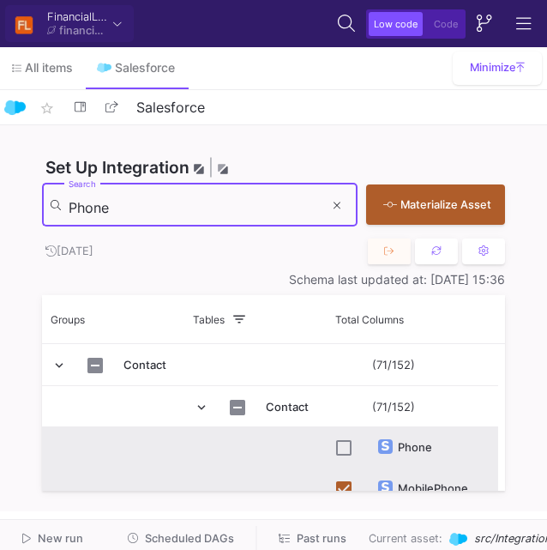
type input "Phone"
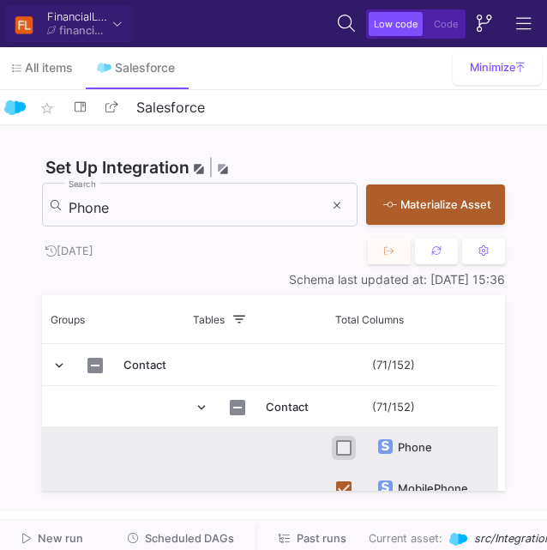
click at [342, 445] on input "Press Space to toggle row selection (unchecked)" at bounding box center [343, 447] width 15 height 15
checkbox input "true"
click at [174, 207] on input "Phone" at bounding box center [196, 207] width 255 height 17
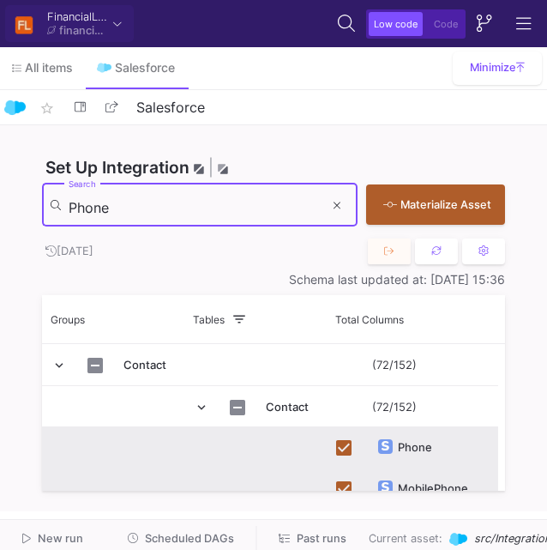
click at [174, 207] on input "Phone" at bounding box center [196, 207] width 255 height 17
type input "v"
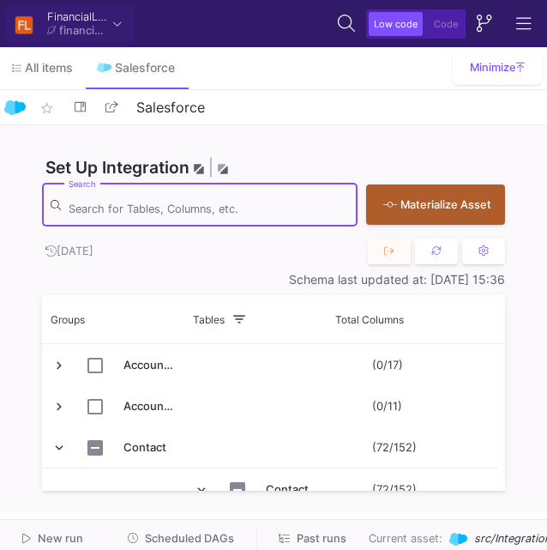
paste input "Telefoonnummer_mobiel__c"
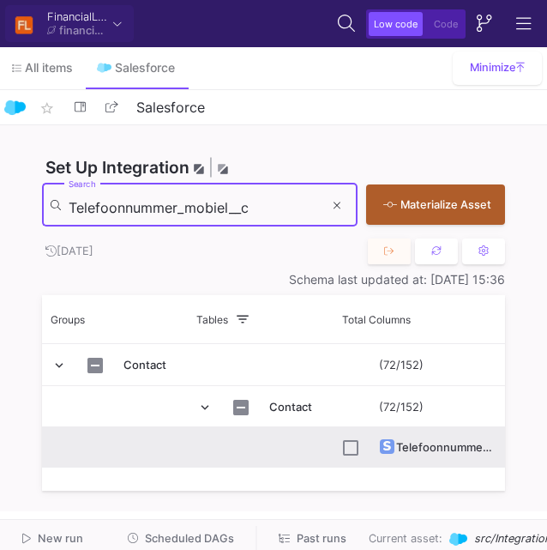
type input "Telefoonnummer_mobiel__c"
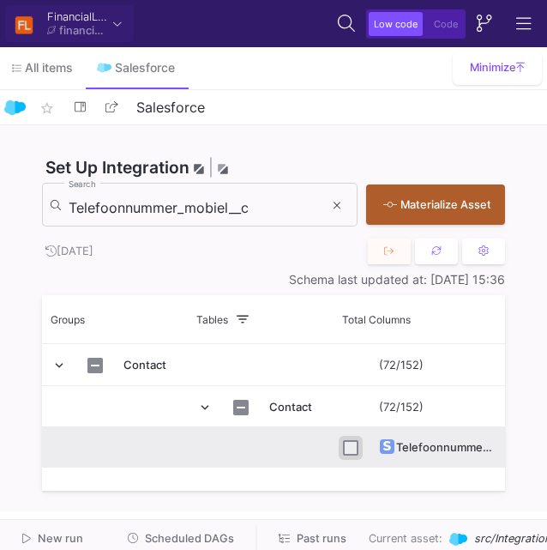
click at [351, 451] on input "Press Space to toggle row selection (unchecked)" at bounding box center [350, 447] width 15 height 15
checkbox input "true"
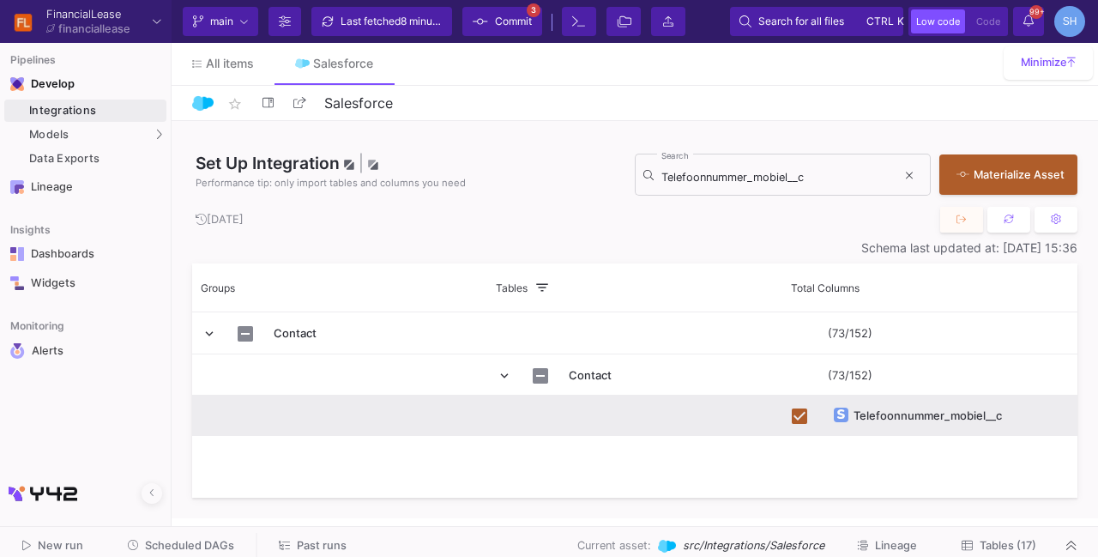
click at [604, 126] on div "Set Up Integration | Performance tip: only import tables and columns you need T…" at bounding box center [634, 164] width 885 height 86
click at [914, 178] on button at bounding box center [909, 176] width 26 height 26
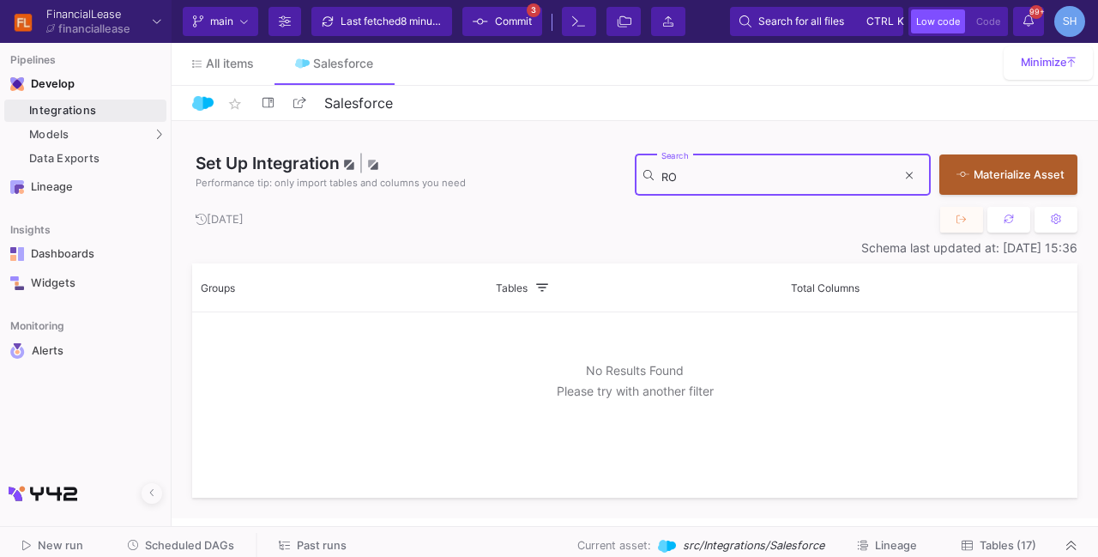
type input "R"
type input "r"
type input "_"
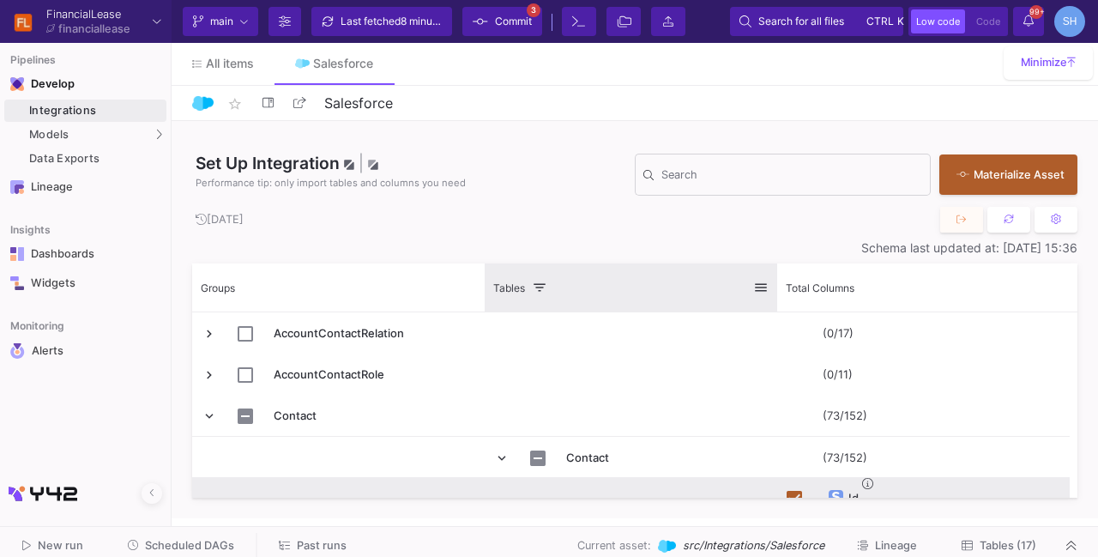
click at [755, 291] on span at bounding box center [760, 287] width 15 height 15
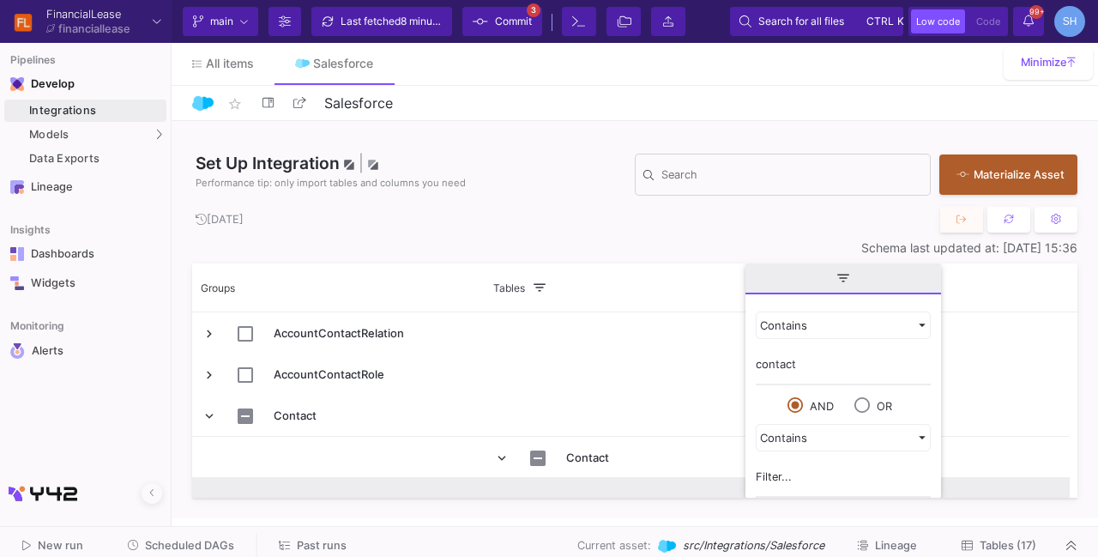
click at [806, 361] on input "contact" at bounding box center [843, 368] width 175 height 34
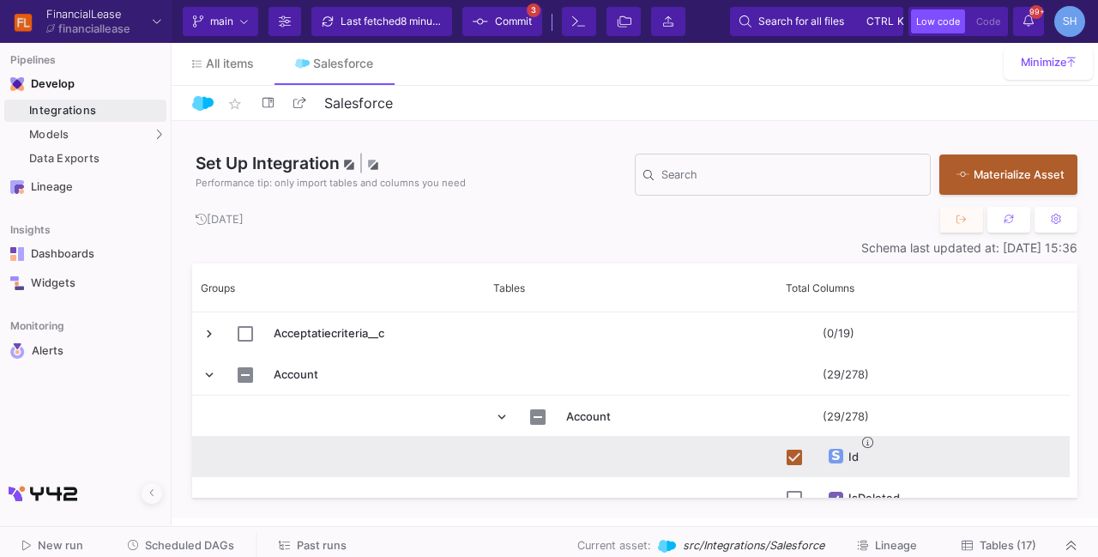
click at [614, 238] on div "Set Up Integration | Performance tip: only import tables and columns you need S…" at bounding box center [634, 319] width 885 height 397
click at [683, 169] on div "Search" at bounding box center [791, 173] width 261 height 45
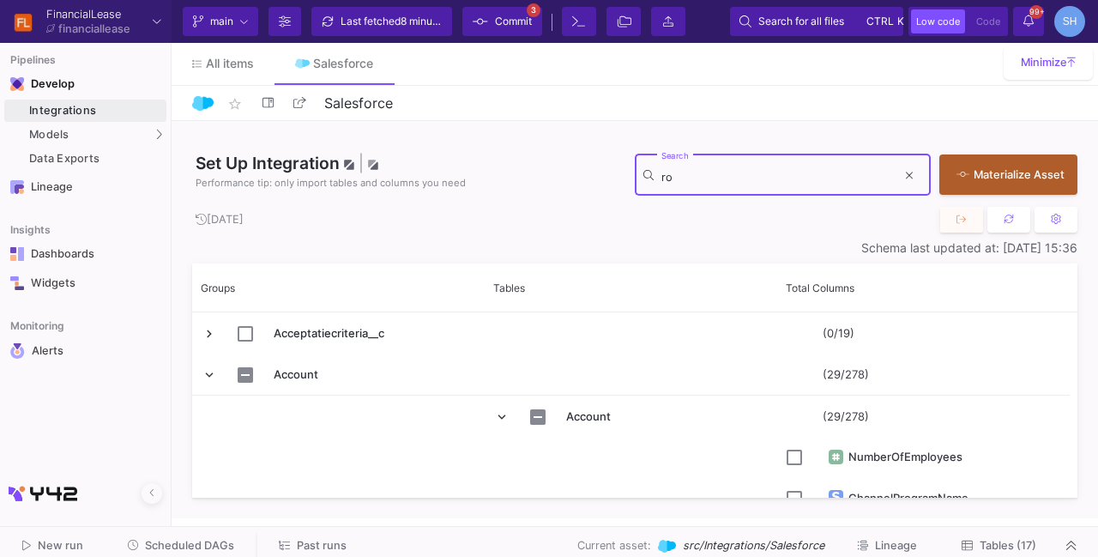
type input "r"
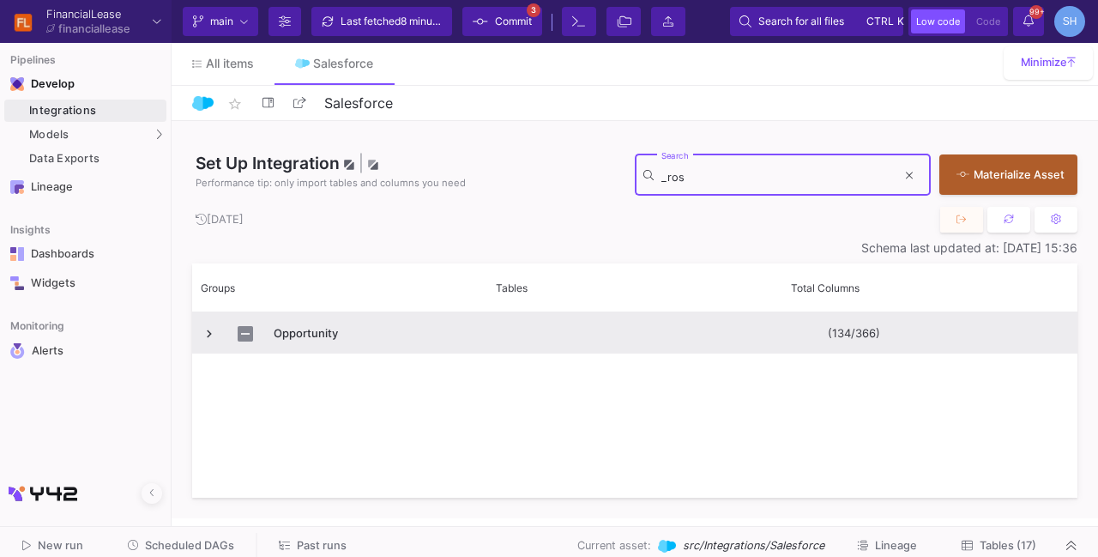
type input "_ros"
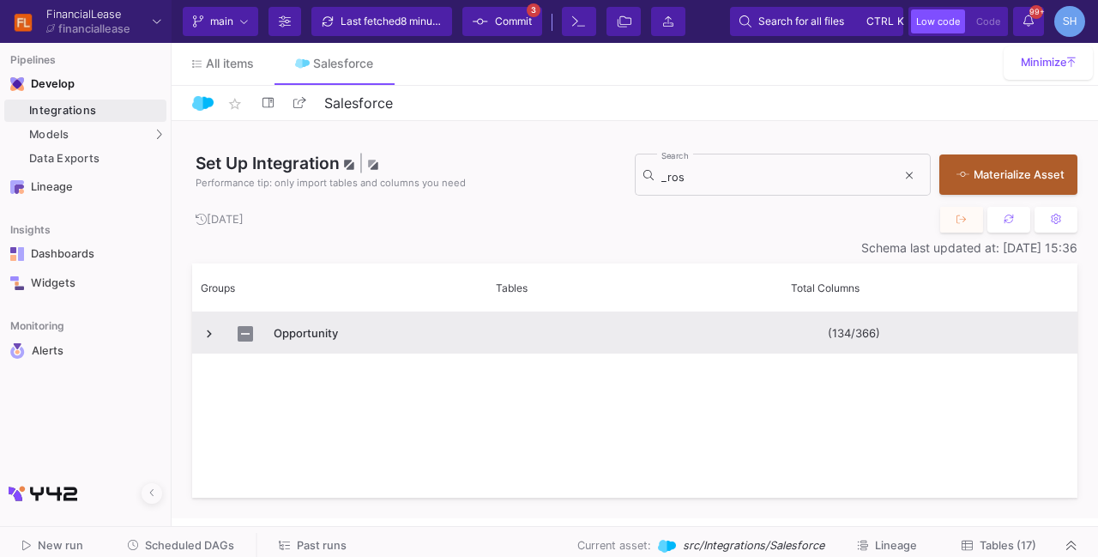
click at [208, 339] on span "Press SPACE to select this row." at bounding box center [209, 333] width 15 height 15
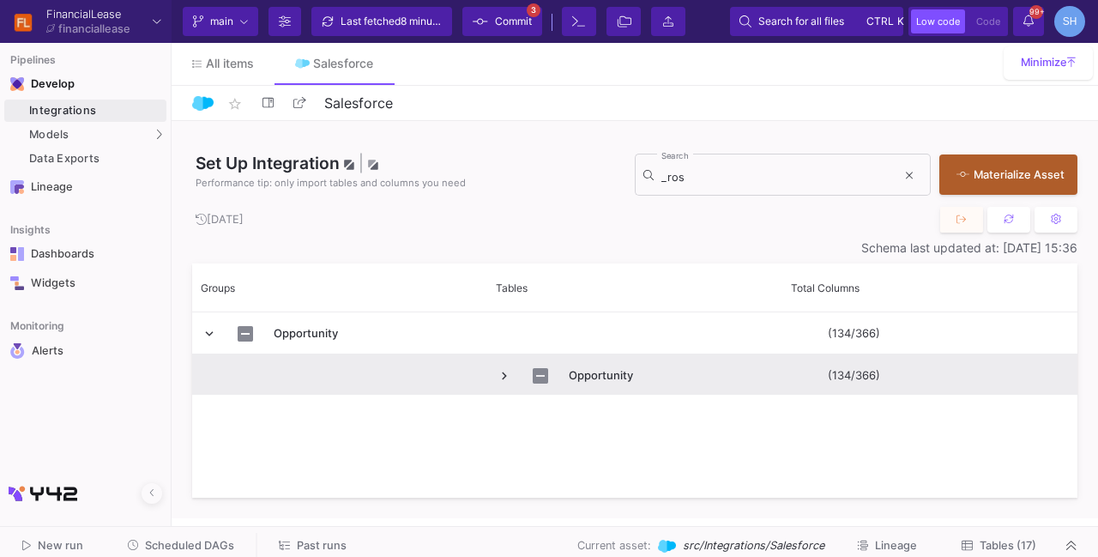
click at [500, 373] on span "Press SPACE to select this row." at bounding box center [504, 375] width 15 height 15
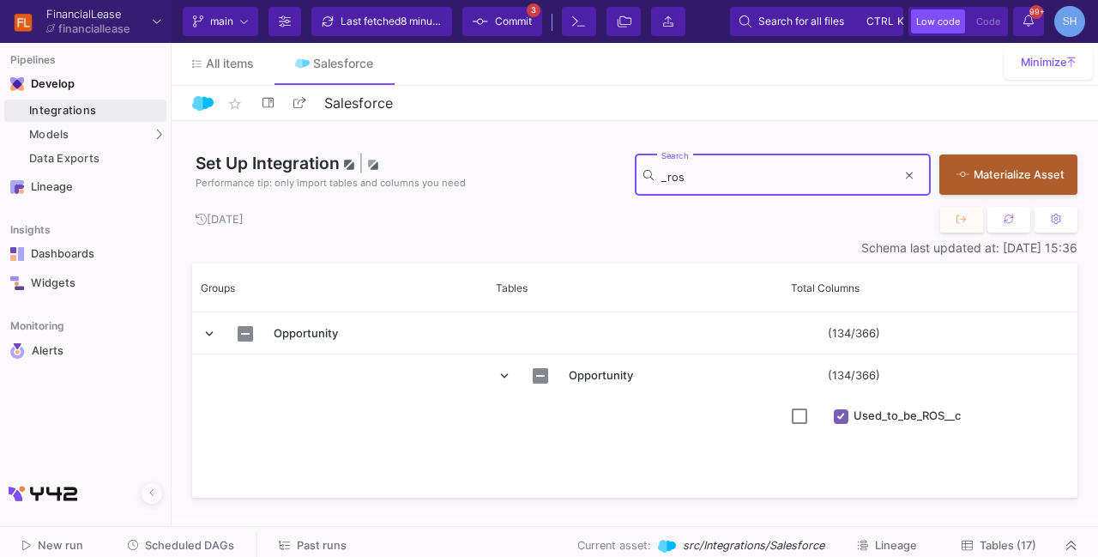
click at [702, 182] on input "_ros" at bounding box center [778, 178] width 235 height 14
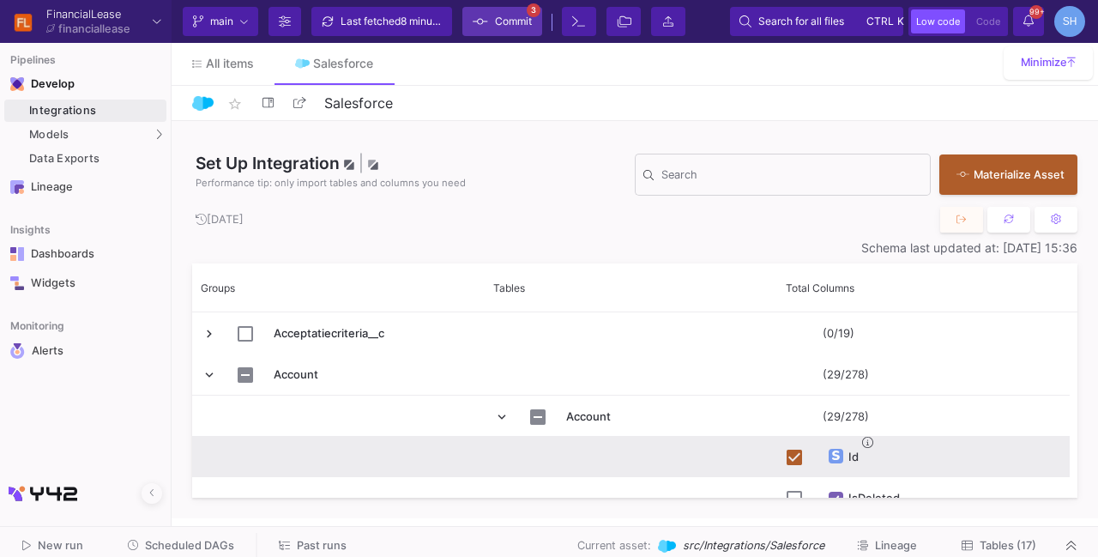
click at [520, 27] on span "Commit" at bounding box center [513, 22] width 37 height 26
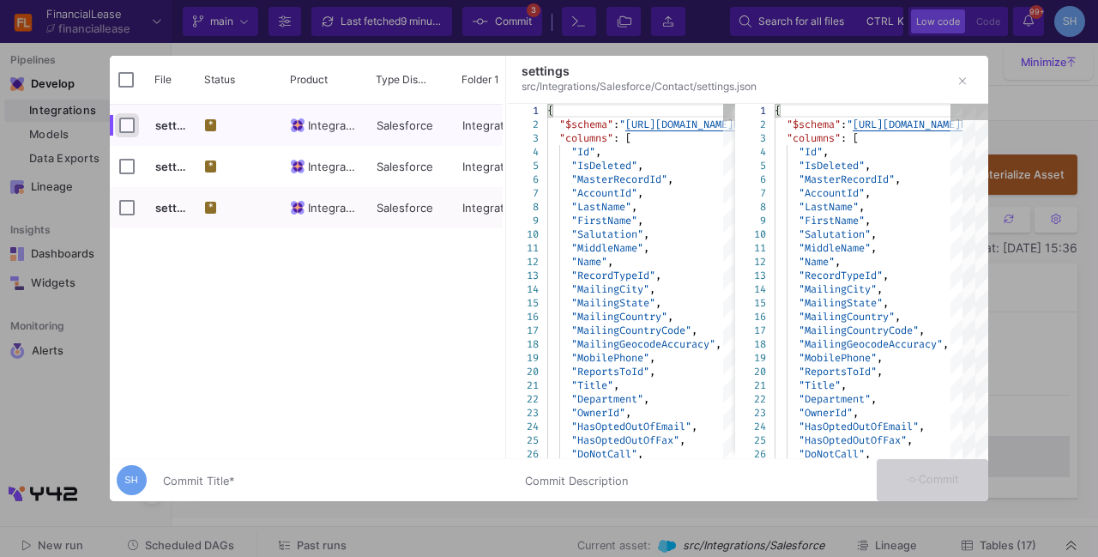
click at [126, 124] on input "Press Space to toggle row selection (unchecked)" at bounding box center [126, 125] width 15 height 15
checkbox input "true"
checkbox input "false"
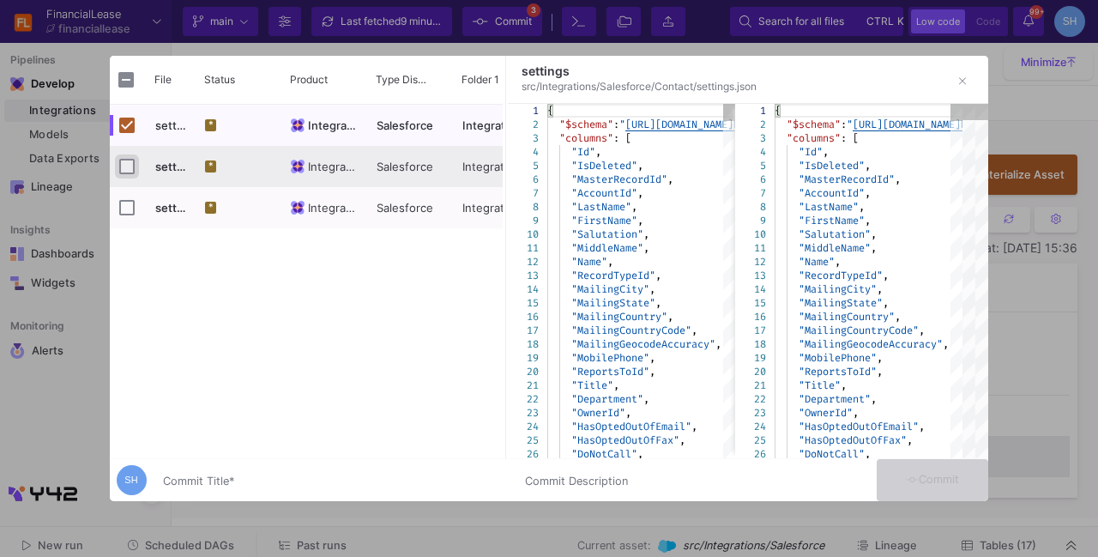
click at [129, 165] on input "Press Space to toggle row selection (unchecked)" at bounding box center [126, 166] width 15 height 15
checkbox input "true"
checkbox input "false"
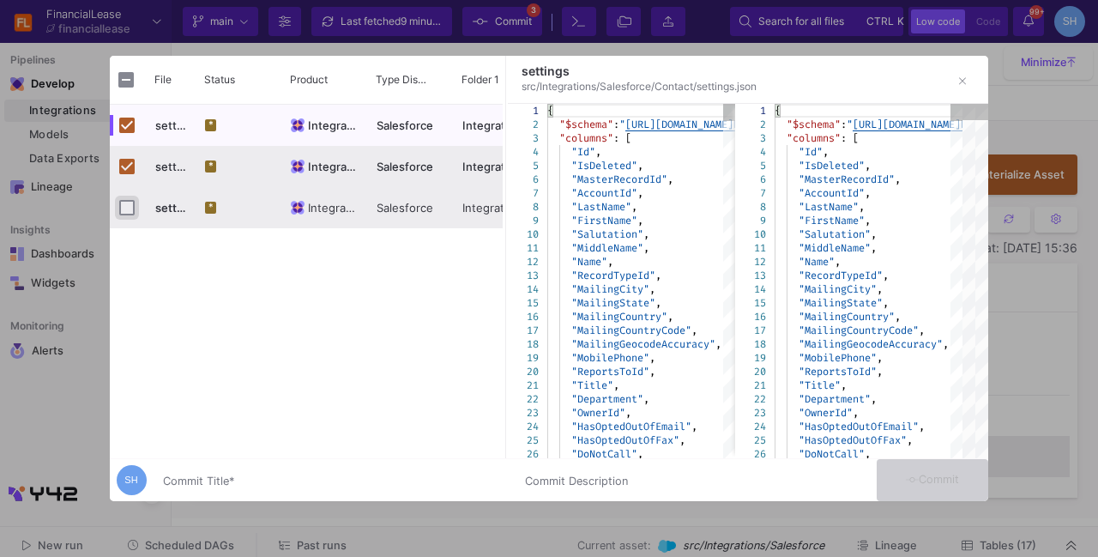
click at [124, 210] on input "Press Space to toggle row selection (unchecked)" at bounding box center [126, 207] width 15 height 15
checkbox input "true"
click at [194, 476] on input "Commit Title *" at bounding box center [333, 481] width 341 height 14
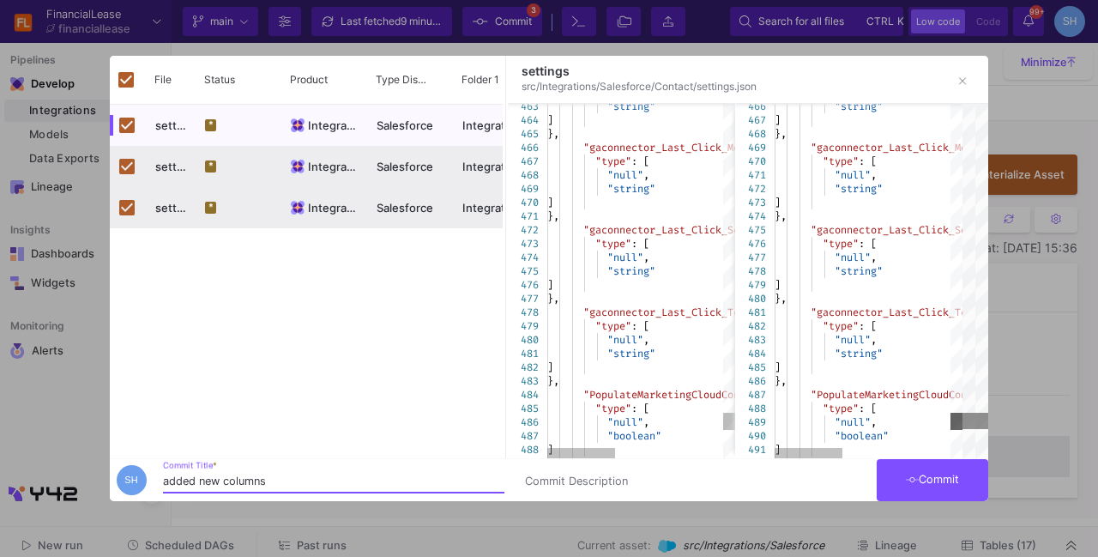
drag, startPoint x: 958, startPoint y: 119, endPoint x: 966, endPoint y: 157, distance: 38.5
click at [981, 442] on div "463 464 465 466 467 468 469 470 471 472 473 474 475 476 477 478 479 480 481 482…" at bounding box center [748, 281] width 480 height 354
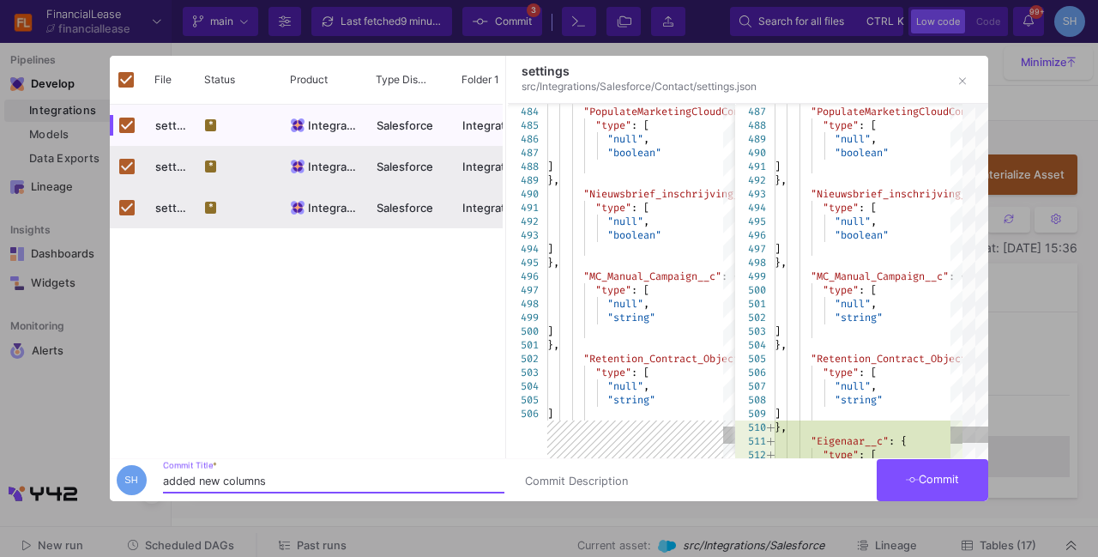
type input "added new columns"
click at [907, 474] on fa-icon at bounding box center [913, 480] width 14 height 13
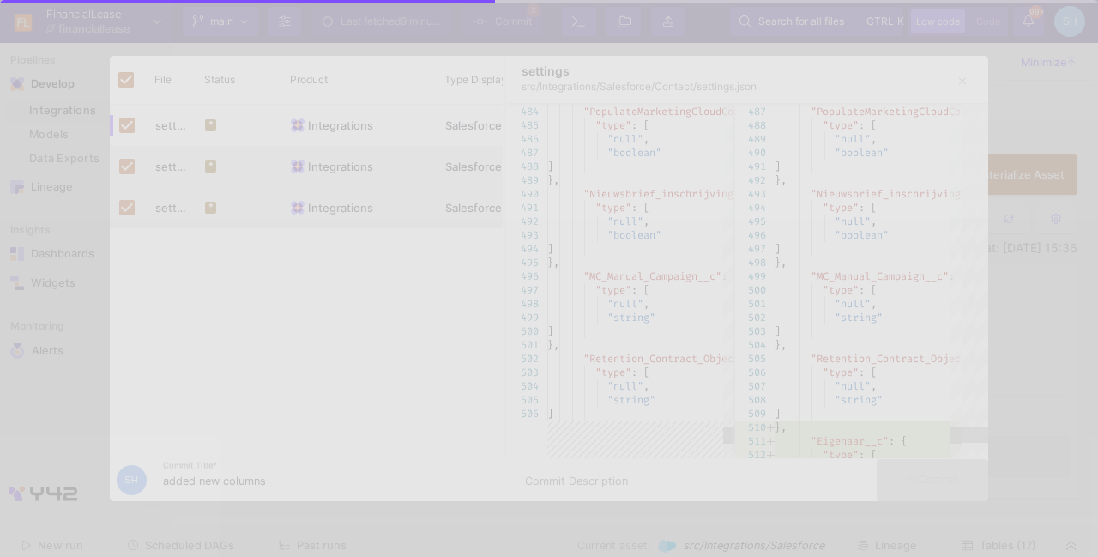
checkbox input "false"
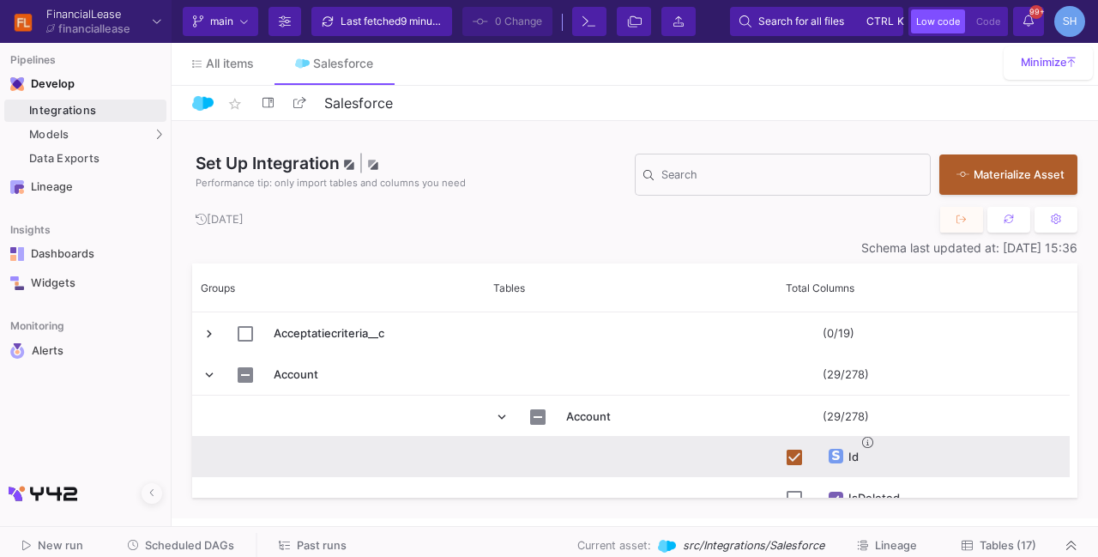
click at [564, 142] on div "Set Up Integration | Performance tip: only import tables and columns you need S…" at bounding box center [634, 164] width 885 height 86
click at [74, 545] on span "New run" at bounding box center [60, 545] width 45 height 13
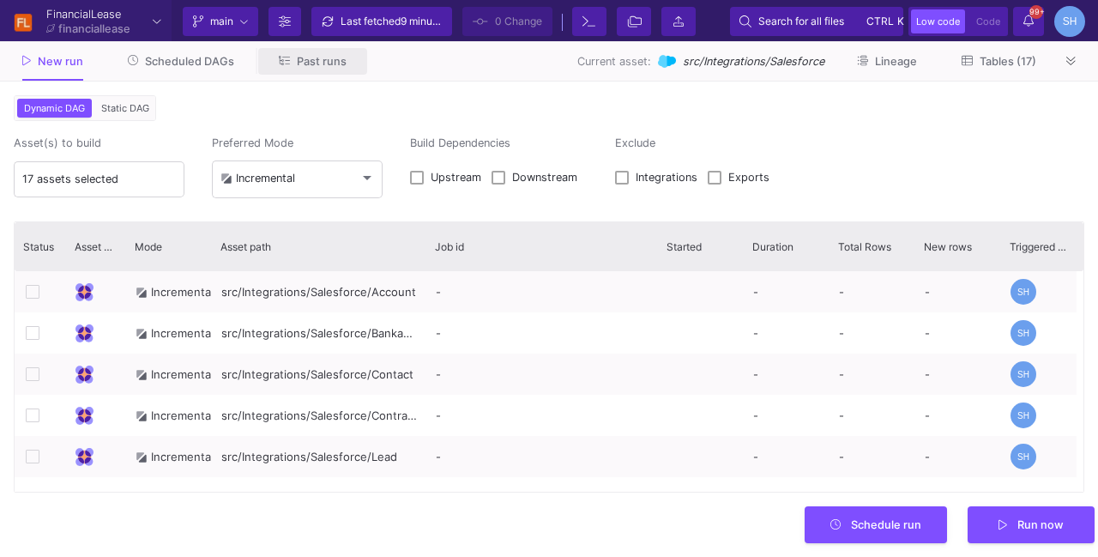
click at [329, 68] on span "Past runs" at bounding box center [322, 61] width 50 height 13
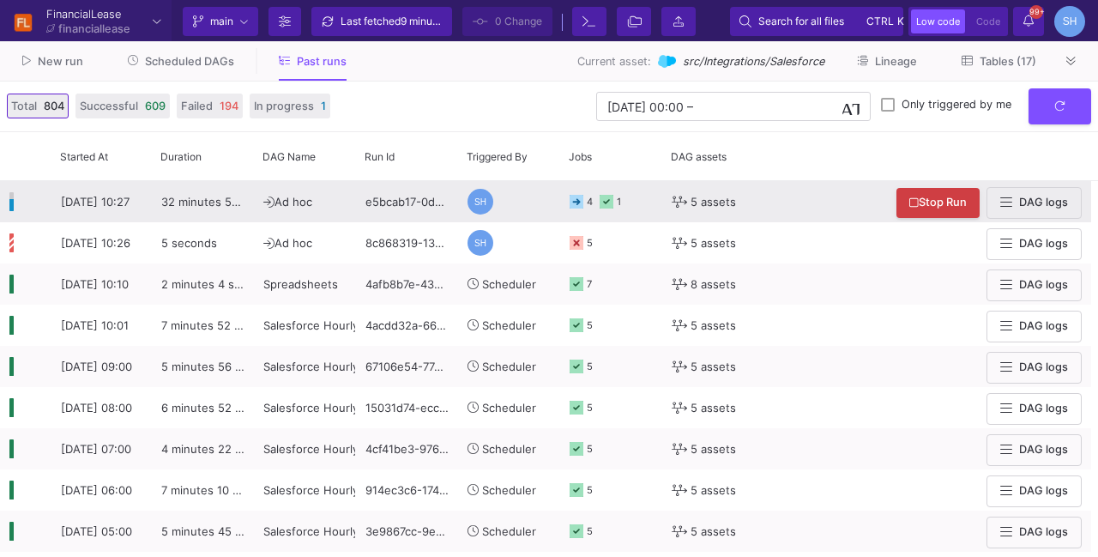
click at [608, 202] on rect at bounding box center [607, 202] width 14 height 14
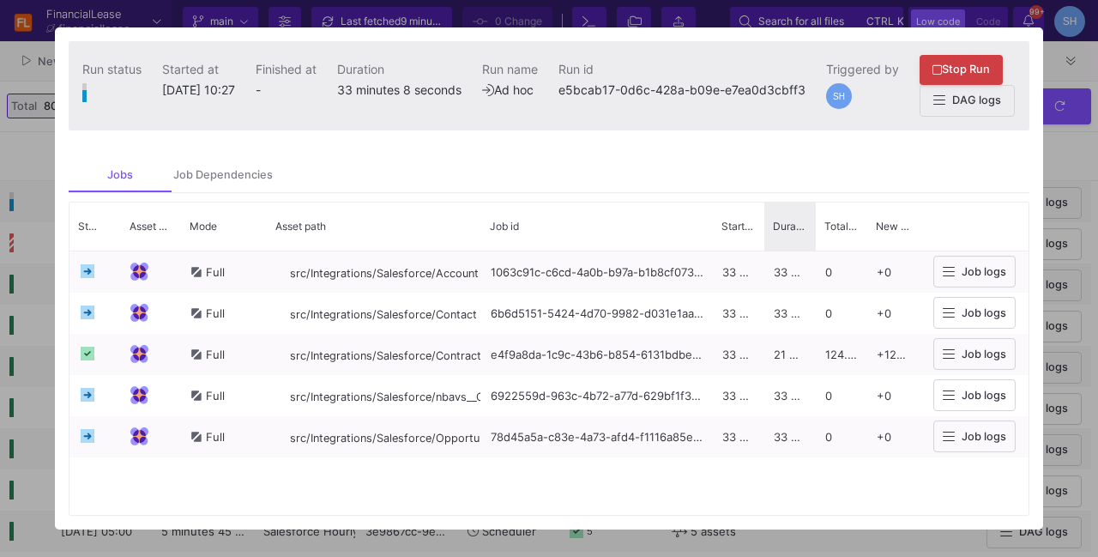
click at [764, 228] on div "Duration" at bounding box center [789, 226] width 51 height 48
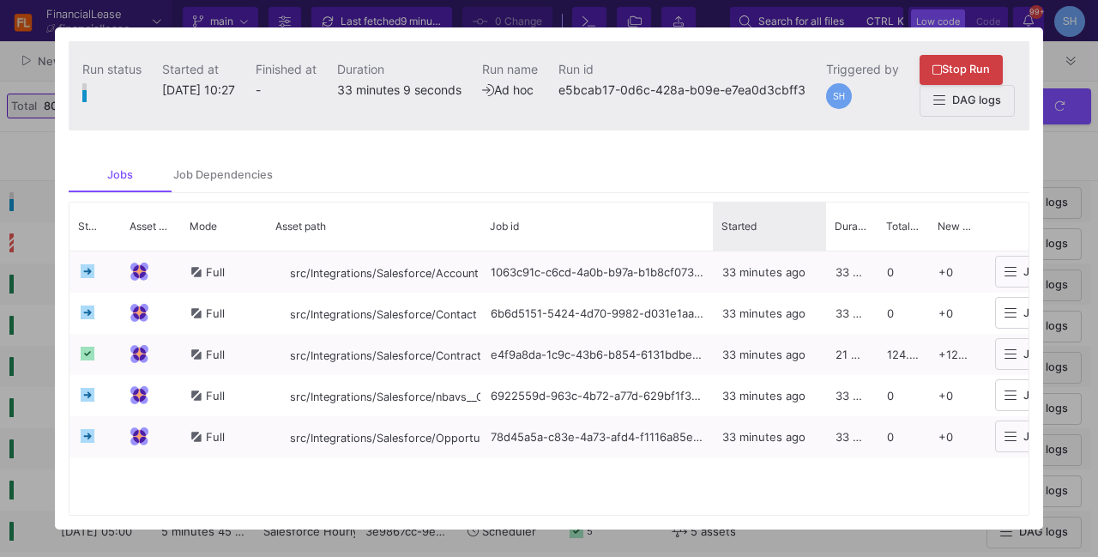
drag, startPoint x: 761, startPoint y: 228, endPoint x: 823, endPoint y: 215, distance: 63.1
click at [823, 215] on div at bounding box center [826, 226] width 7 height 48
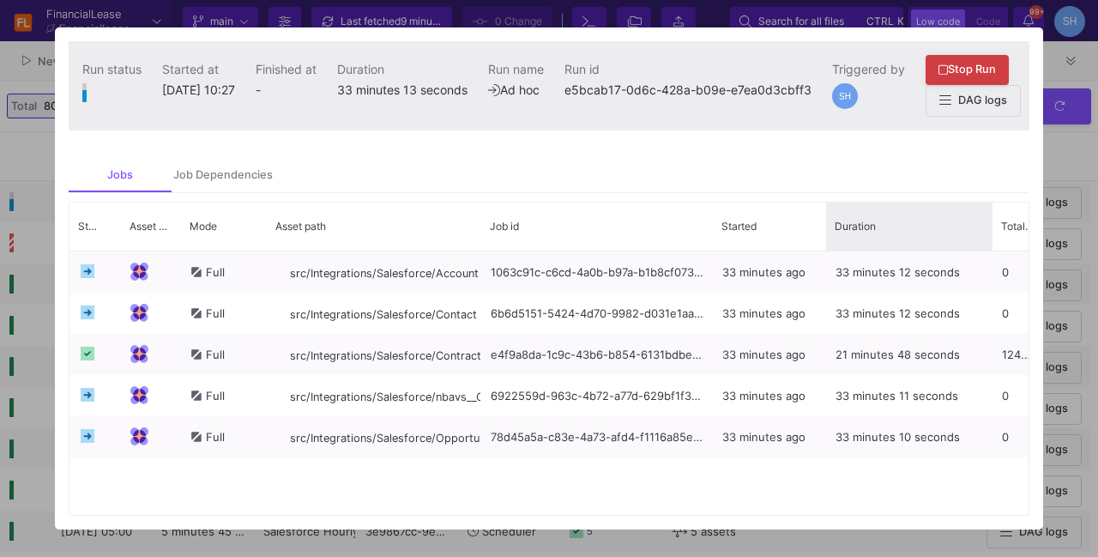
drag, startPoint x: 876, startPoint y: 220, endPoint x: 988, endPoint y: 220, distance: 112.4
click at [989, 220] on div at bounding box center [992, 226] width 7 height 48
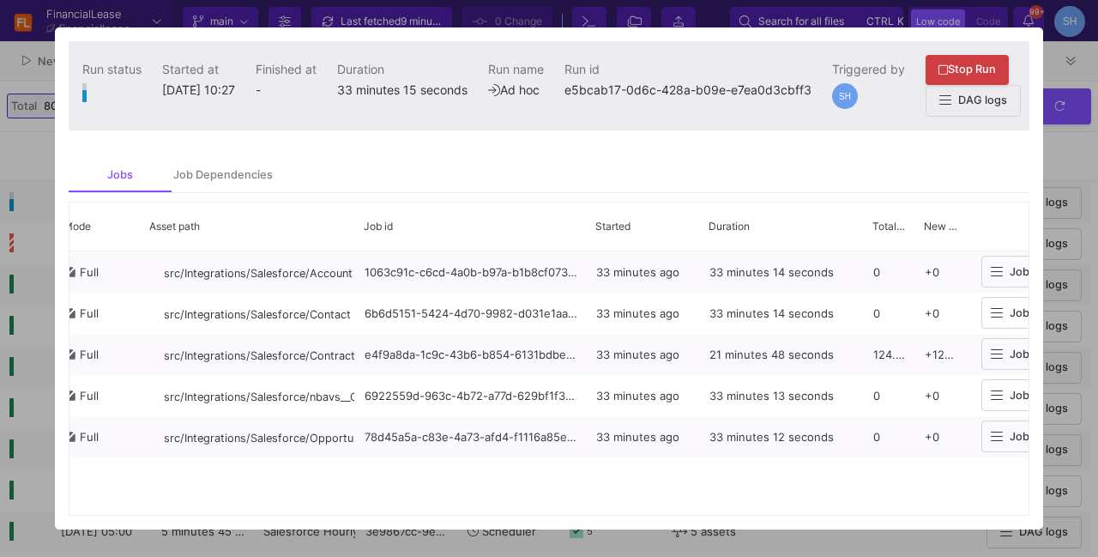
scroll to position [0, 175]
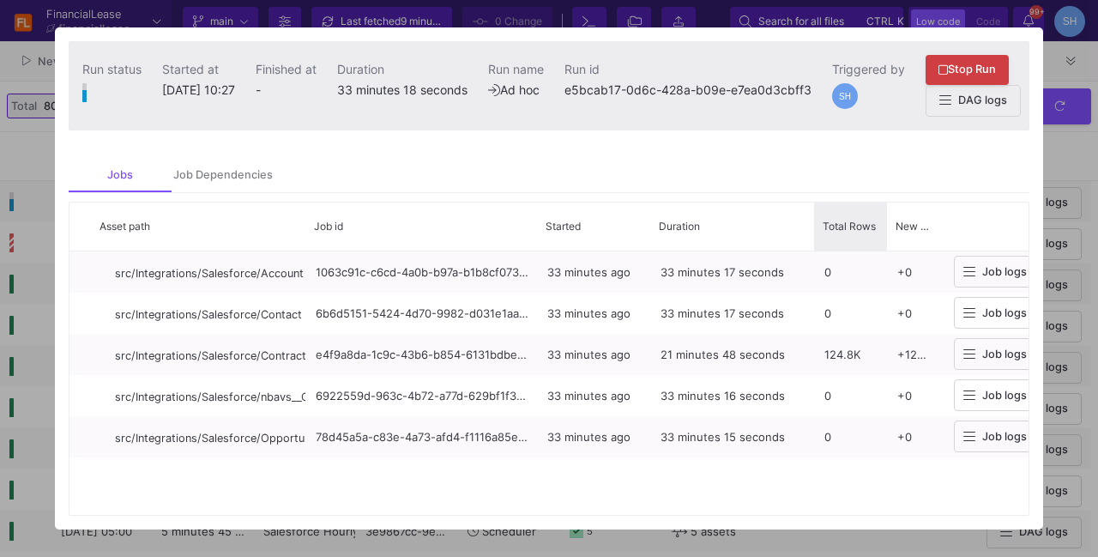
drag, startPoint x: 863, startPoint y: 236, endPoint x: 886, endPoint y: 242, distance: 23.9
click at [886, 242] on div at bounding box center [887, 226] width 7 height 48
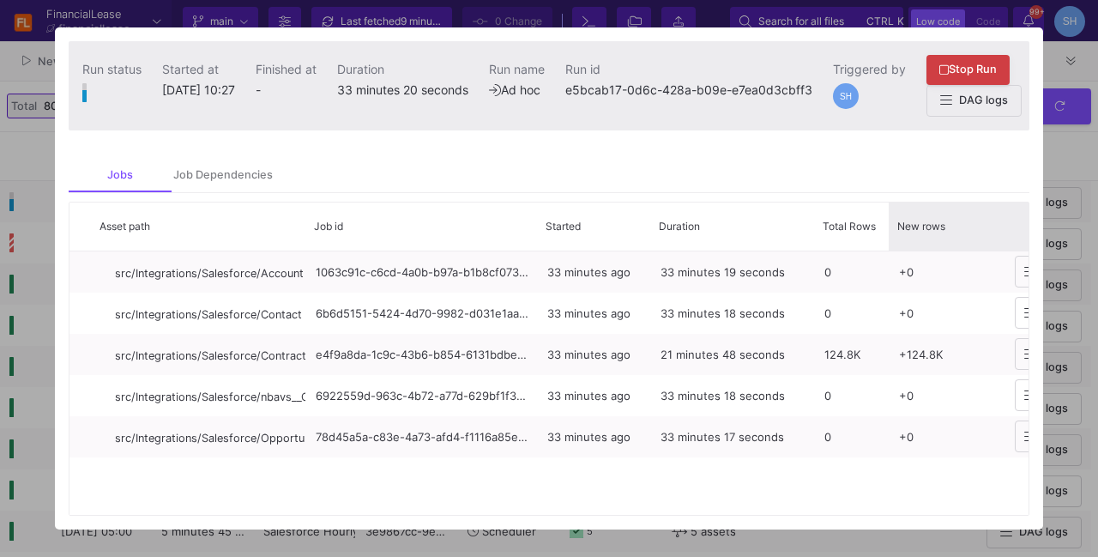
drag, startPoint x: 938, startPoint y: 228, endPoint x: 998, endPoint y: 215, distance: 60.6
click at [998, 215] on div at bounding box center [999, 226] width 7 height 48
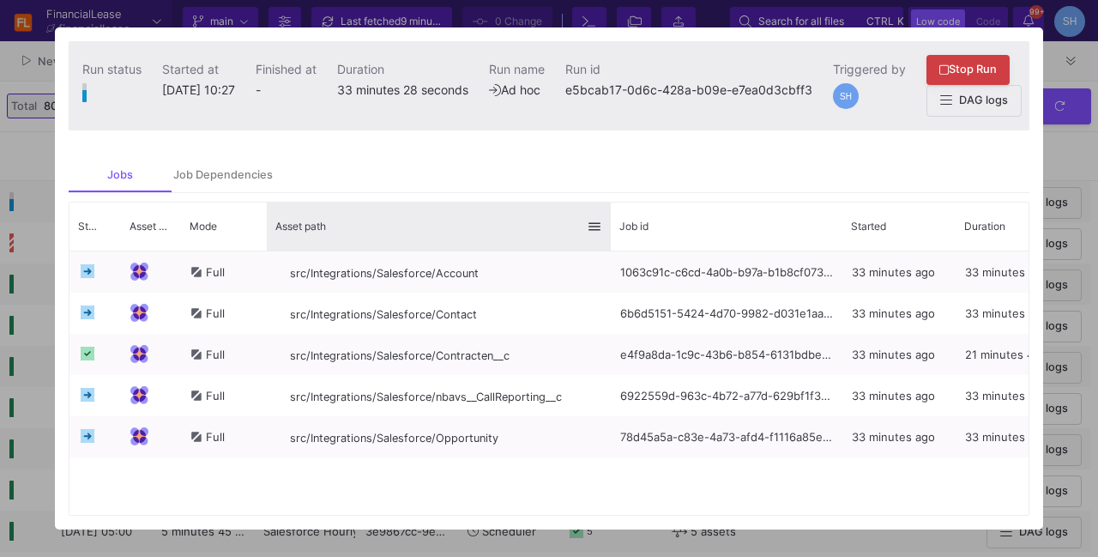
drag, startPoint x: 480, startPoint y: 239, endPoint x: 609, endPoint y: 221, distance: 130.8
click at [609, 221] on div at bounding box center [610, 226] width 7 height 48
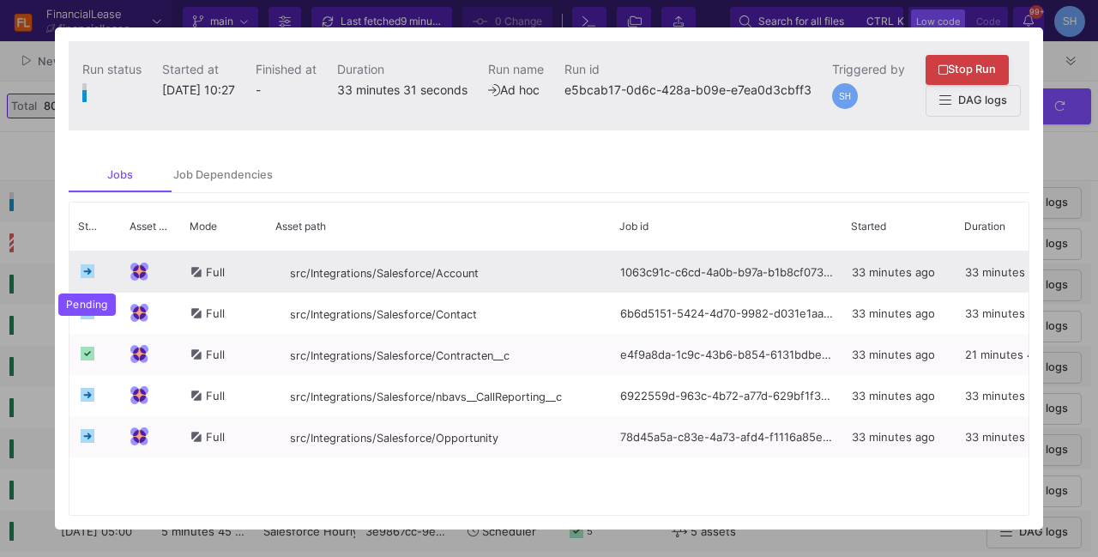
click at [89, 278] on icon at bounding box center [88, 271] width 14 height 14
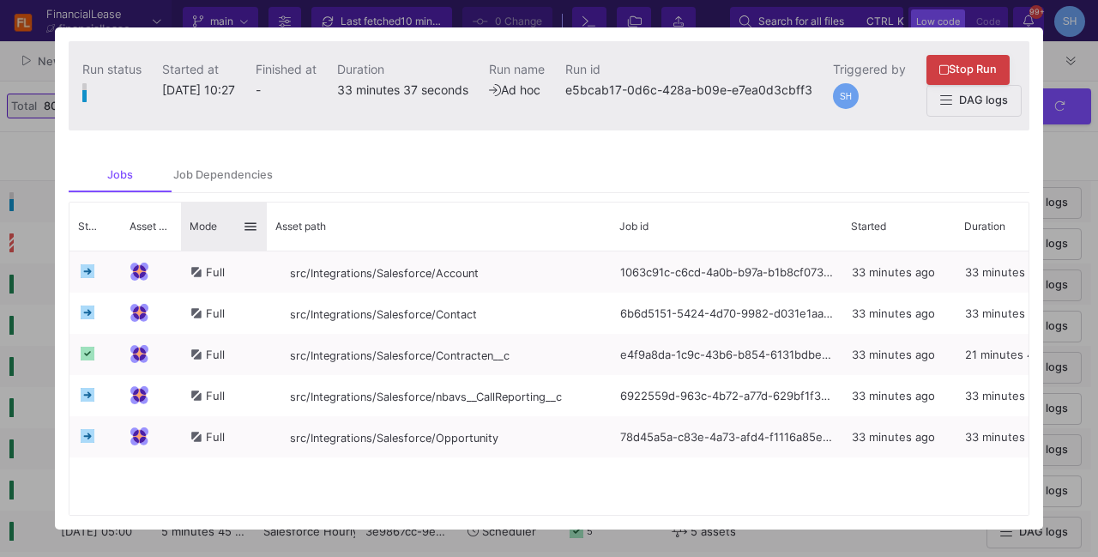
click at [203, 227] on span "Mode" at bounding box center [203, 226] width 27 height 13
click at [1007, 75] on button "Stop Run" at bounding box center [968, 68] width 83 height 30
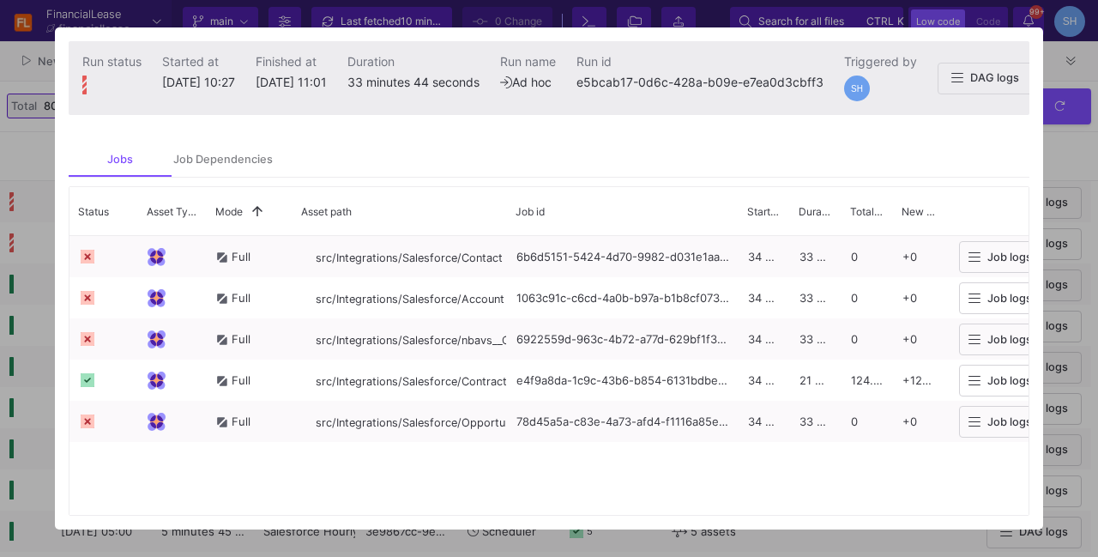
click at [1062, 162] on div at bounding box center [549, 278] width 1098 height 557
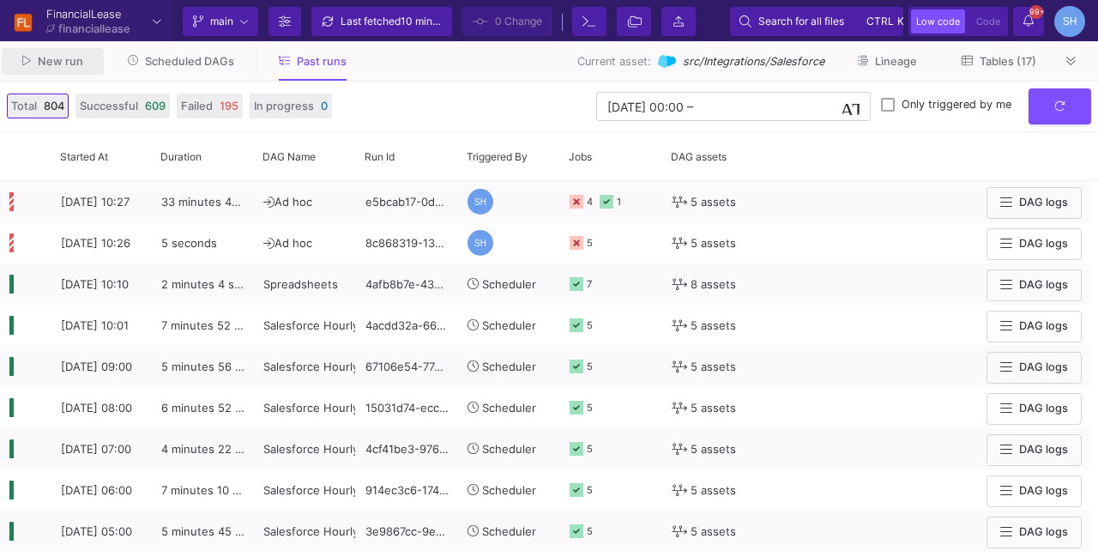
click at [58, 52] on button "New run" at bounding box center [53, 61] width 102 height 27
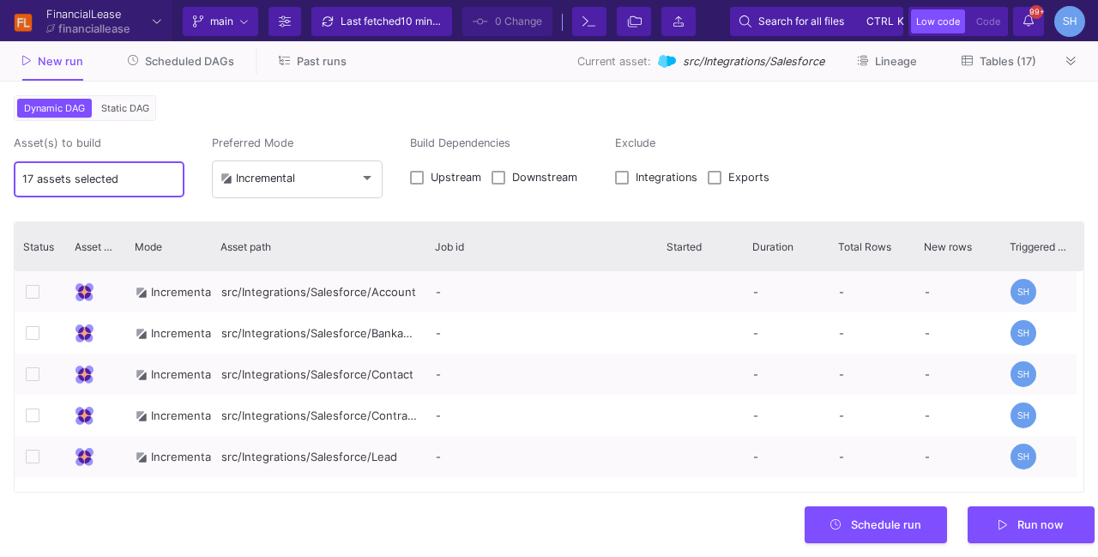
click at [63, 175] on input "17 assets selected" at bounding box center [99, 179] width 154 height 14
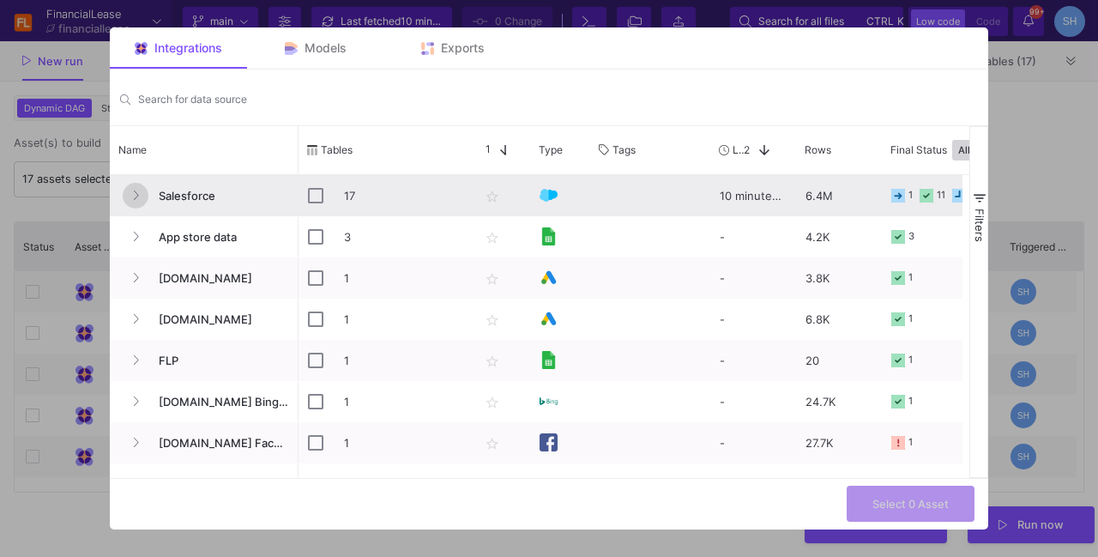
click at [134, 190] on fa-icon "Press SPACE to select this row." at bounding box center [135, 196] width 7 height 13
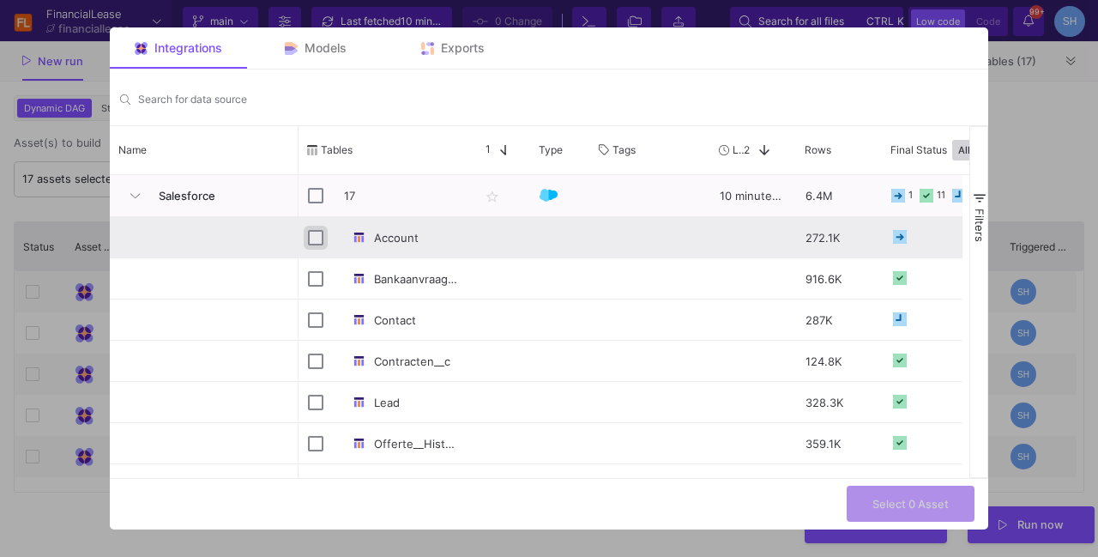
click at [315, 238] on input "Press Space to toggle row selection (unchecked)" at bounding box center [315, 237] width 15 height 15
checkbox input "true"
checkbox input "false"
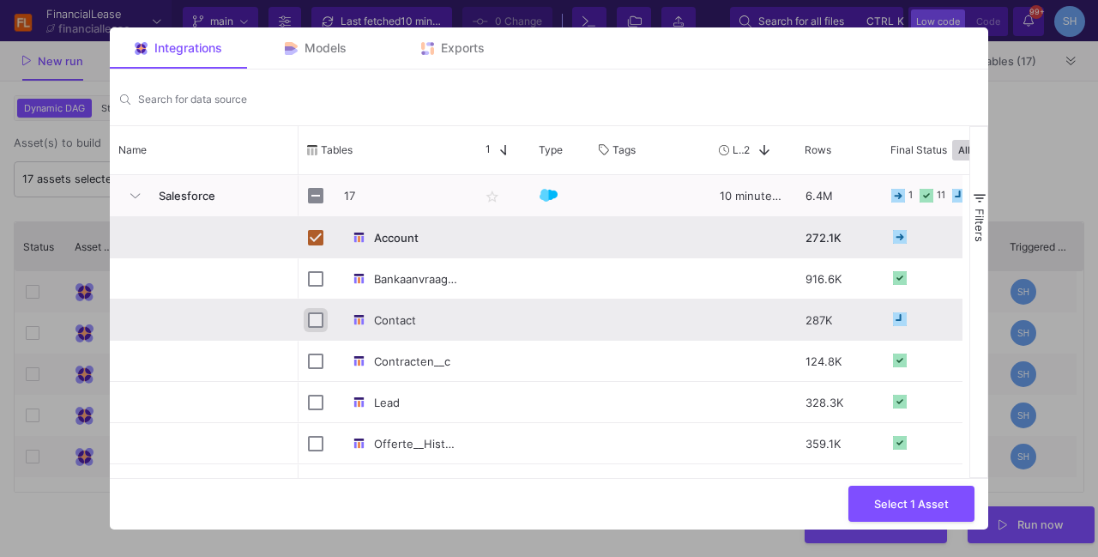
click at [317, 317] on input "Press Space to toggle row selection (unchecked)" at bounding box center [315, 319] width 15 height 15
checkbox input "true"
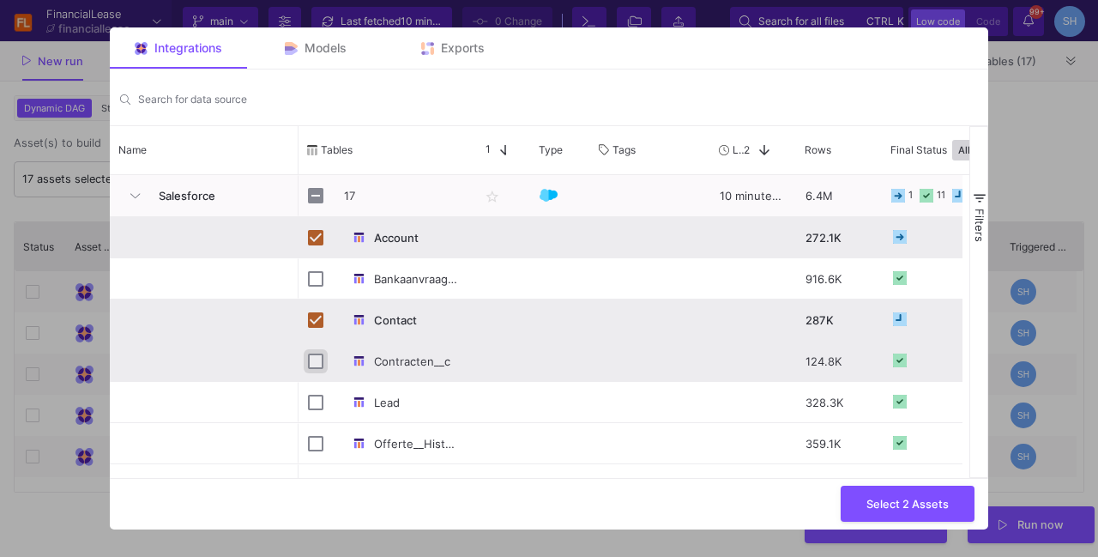
click at [316, 355] on input "Press Space to toggle row selection (unchecked)" at bounding box center [315, 360] width 15 height 15
checkbox input "true"
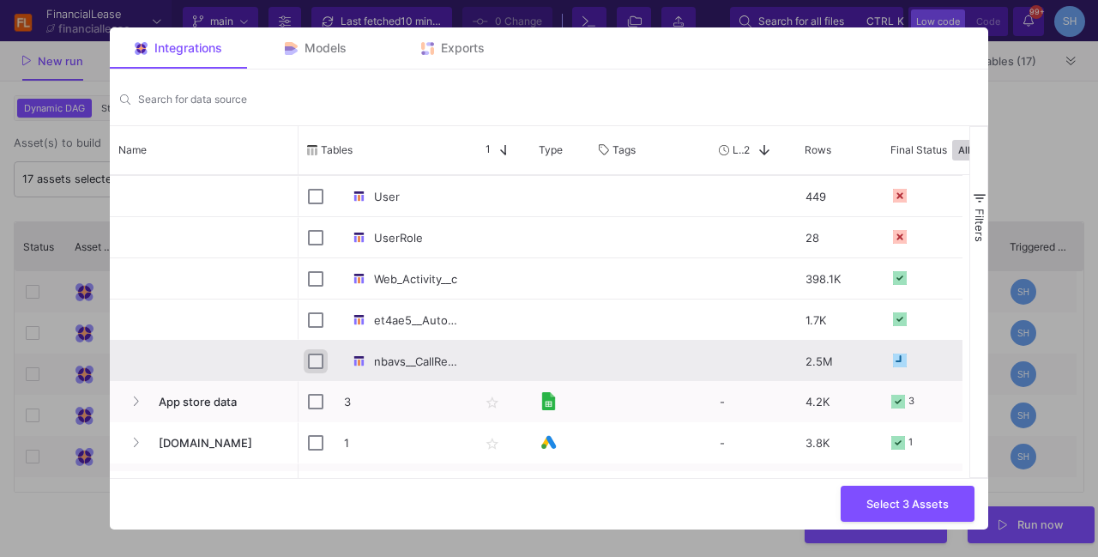
click at [319, 353] on input "Press Space to toggle row selection (unchecked)" at bounding box center [315, 360] width 15 height 15
checkbox input "true"
click at [880, 506] on span "Select 4 Assets" at bounding box center [907, 501] width 82 height 13
type input "4 assets selected"
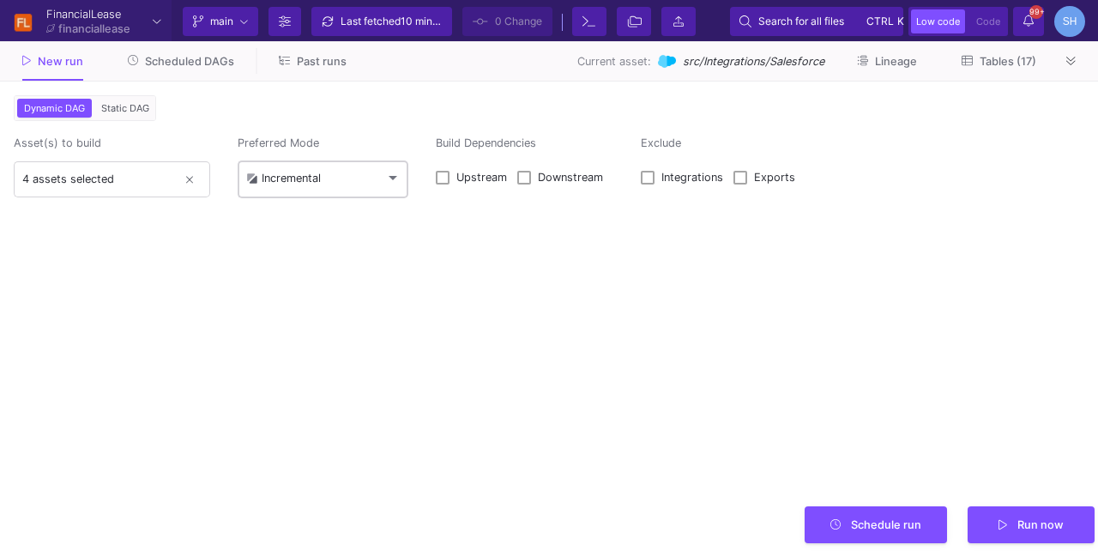
click at [303, 172] on div "Incremental" at bounding box center [283, 179] width 75 height 14
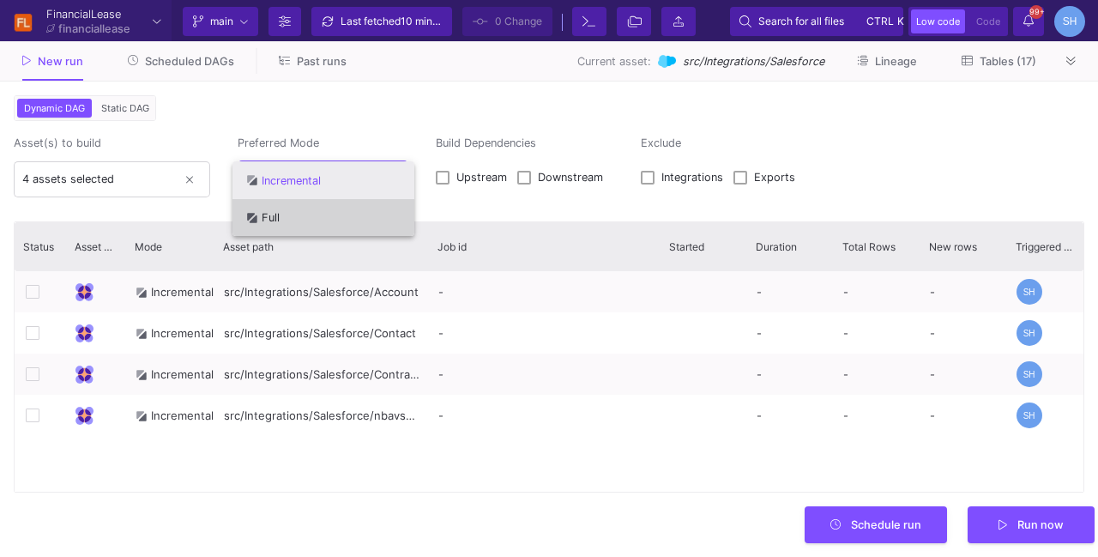
click at [304, 208] on span "Full" at bounding box center [323, 217] width 154 height 38
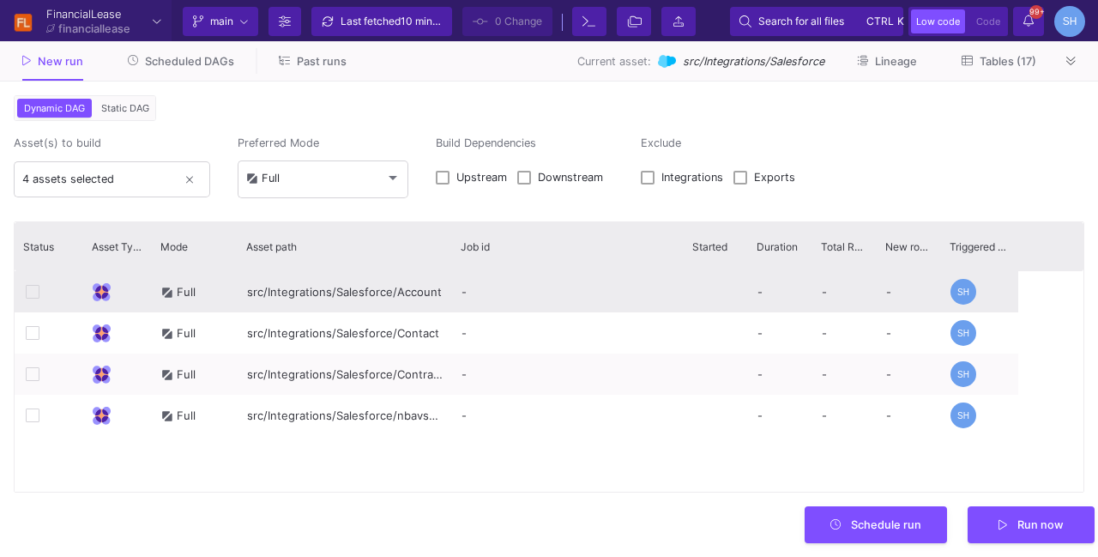
click at [30, 285] on icon at bounding box center [33, 292] width 14 height 14
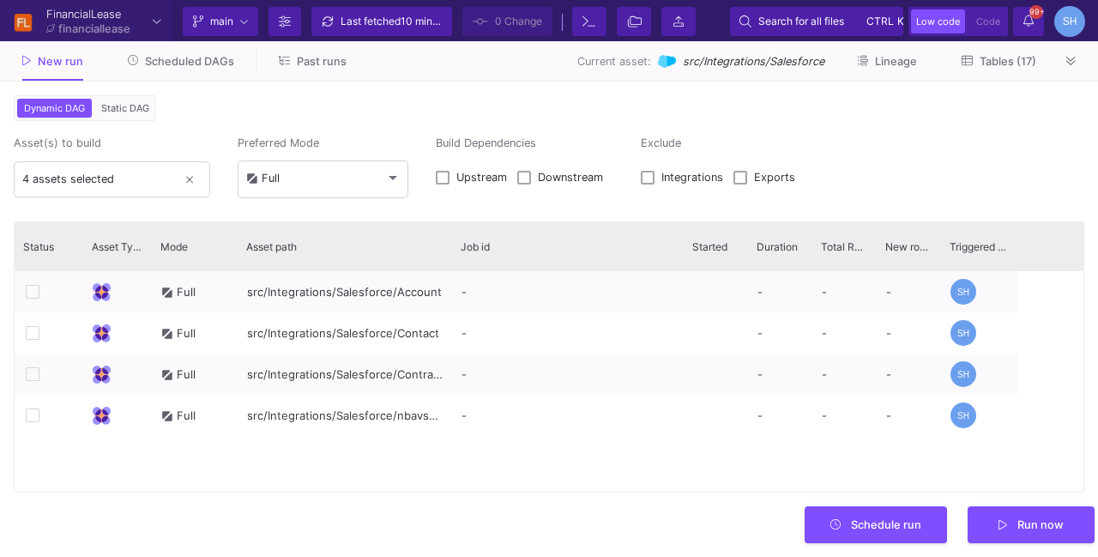
click at [902, 131] on form "Dynamic DAG Static DAG Asset(s) to build 4 assets selected Preferred Mode Full …" at bounding box center [549, 318] width 1098 height 475
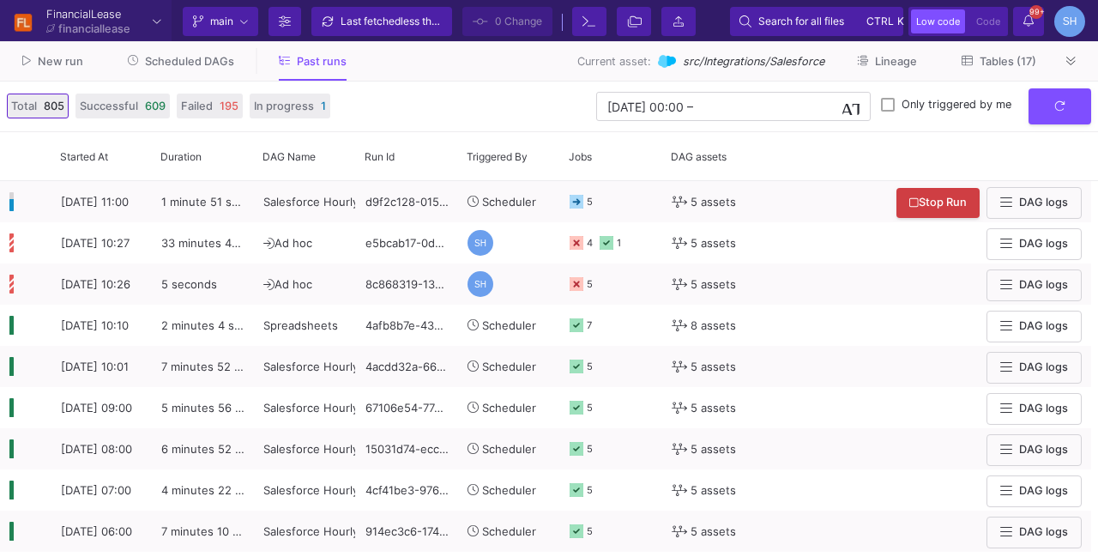
click at [431, 63] on div "Current asset: src/Integrations/Salesforce Lineage Tables (17)" at bounding box center [714, 61] width 690 height 27
drag, startPoint x: 1086, startPoint y: 57, endPoint x: 1065, endPoint y: 71, distance: 25.5
click at [1065, 71] on div "New run Scheduled DAGs Past runs Current asset: src/Integrations/Salesforce Lin…" at bounding box center [549, 61] width 1098 height 39
click at [1065, 71] on button at bounding box center [1072, 61] width 26 height 26
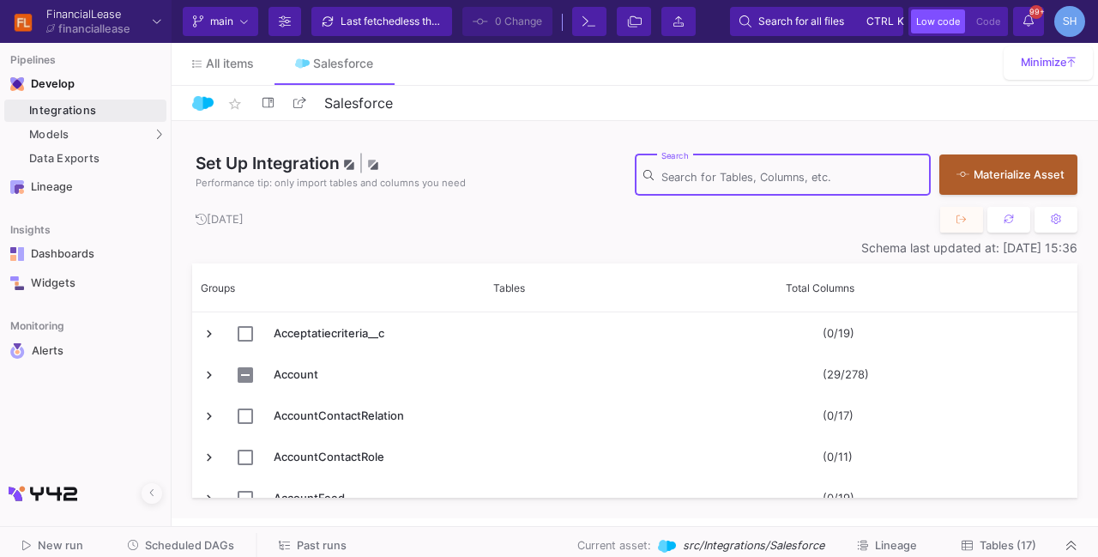
click at [693, 180] on input "Search" at bounding box center [791, 178] width 261 height 14
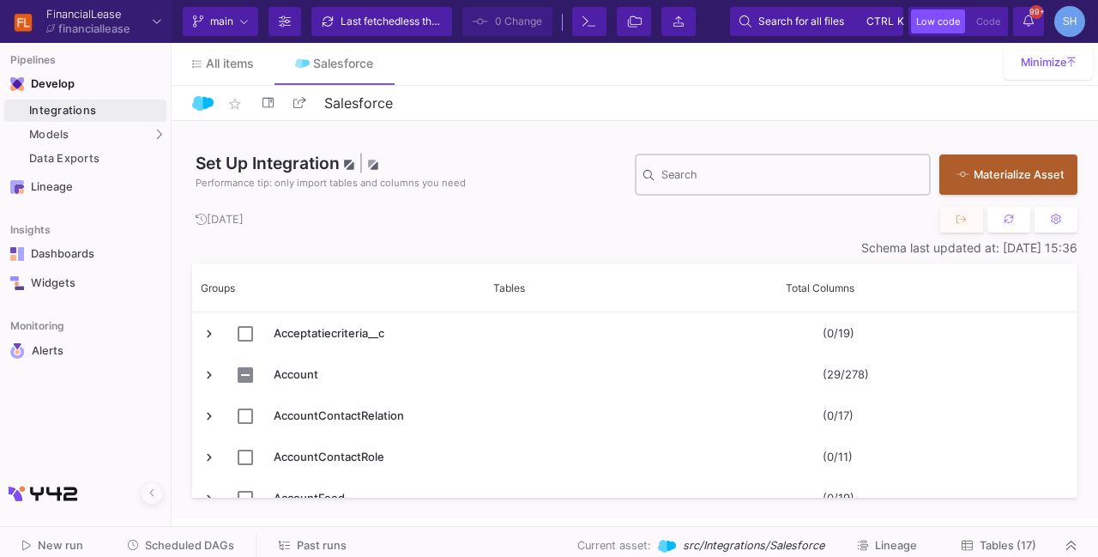
click at [673, 172] on input "Search" at bounding box center [791, 178] width 261 height 14
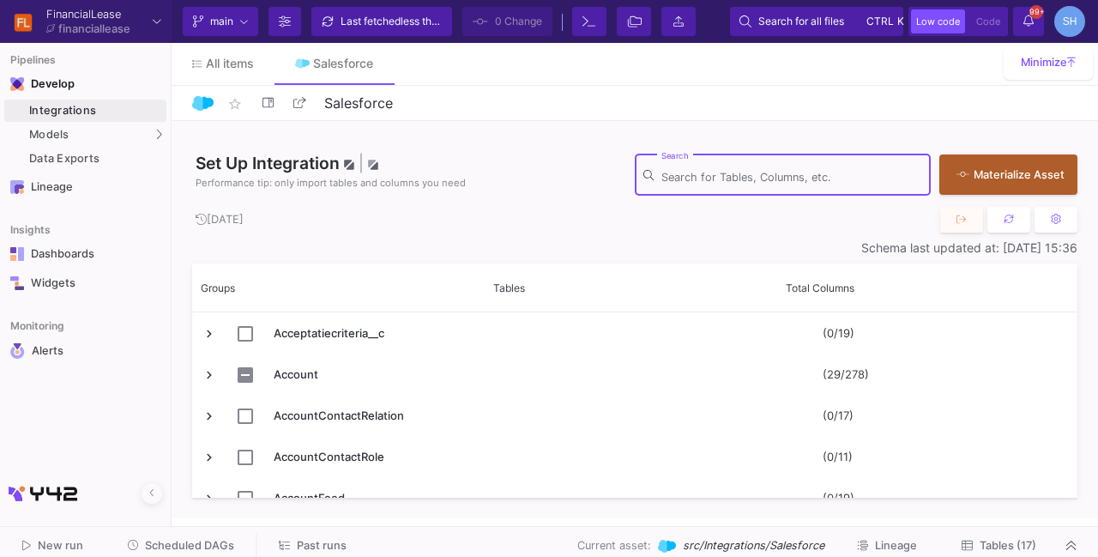
paste input "Telefoonnummer_mobiel__c"
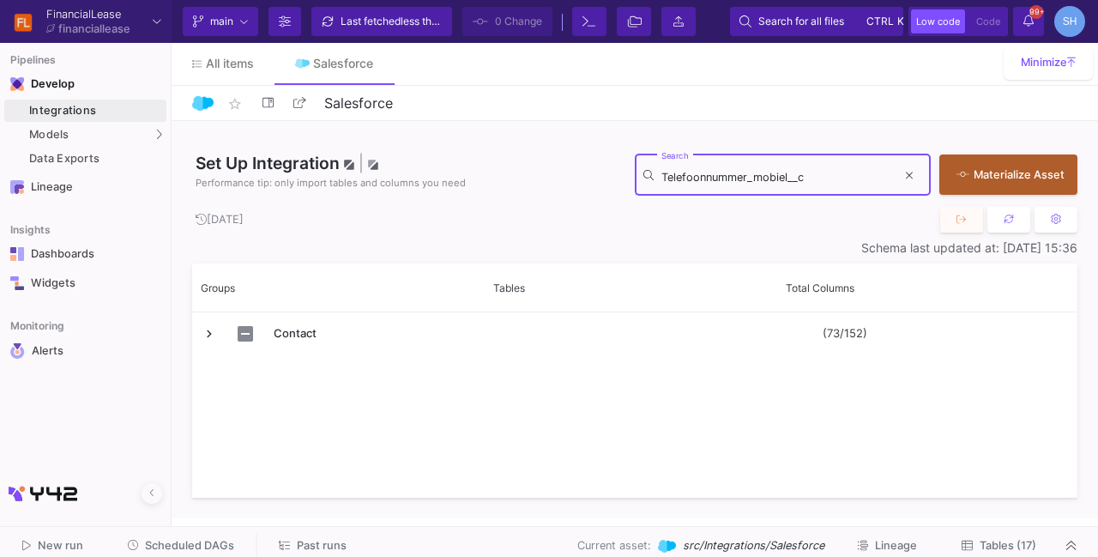
type input "Telefoonnummer_mobiel__c"
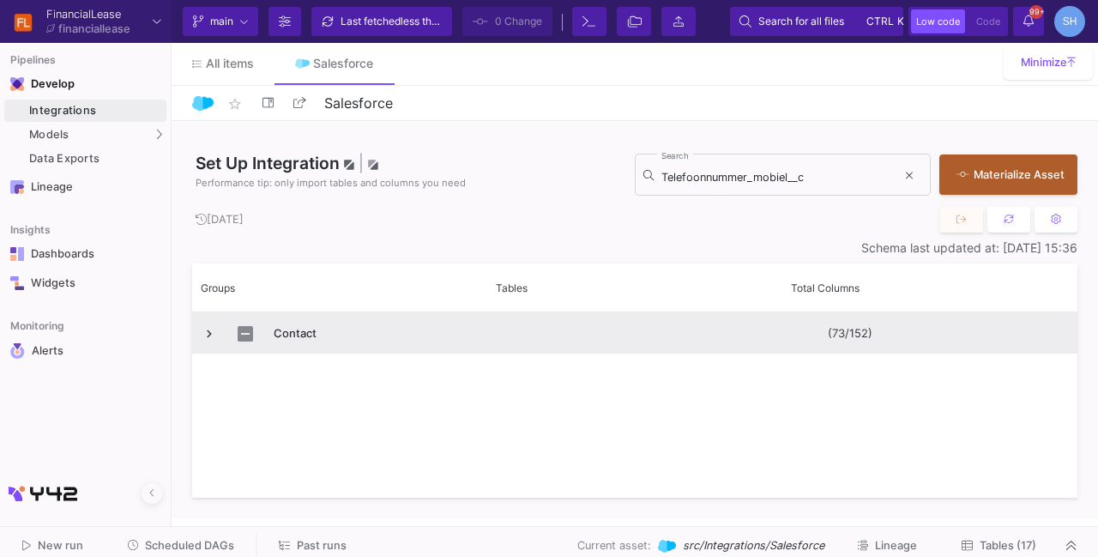
click at [208, 341] on span "Press SPACE to select this row." at bounding box center [209, 333] width 15 height 15
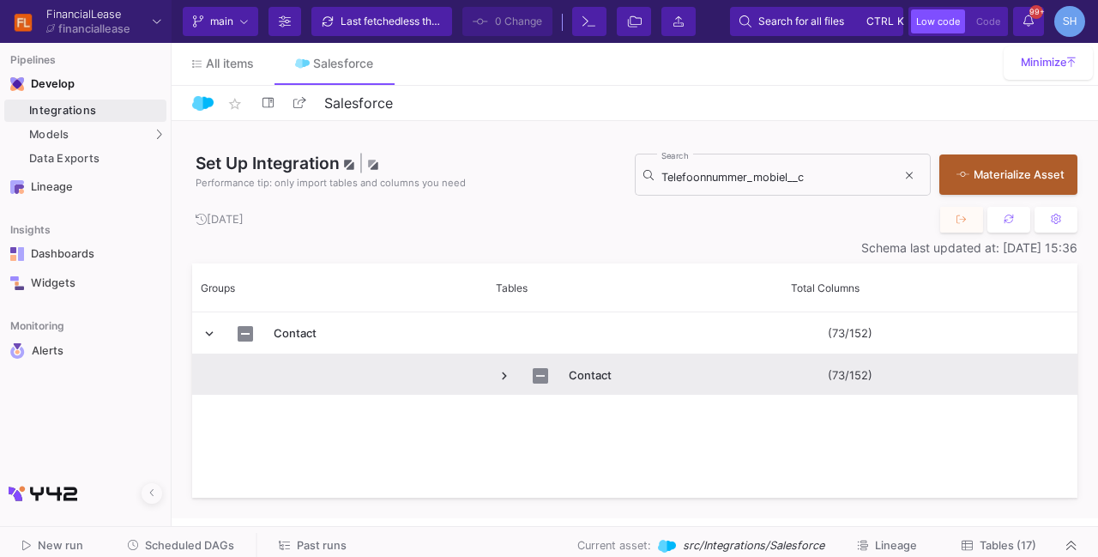
click at [500, 377] on span "Press SPACE to select this row." at bounding box center [504, 375] width 15 height 15
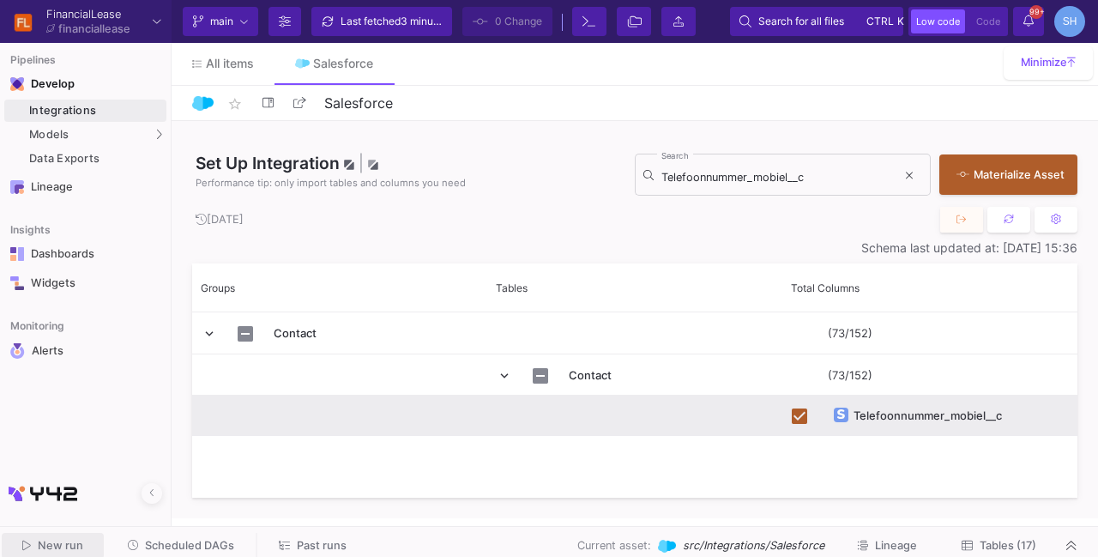
click at [89, 539] on button "New run" at bounding box center [53, 546] width 102 height 27
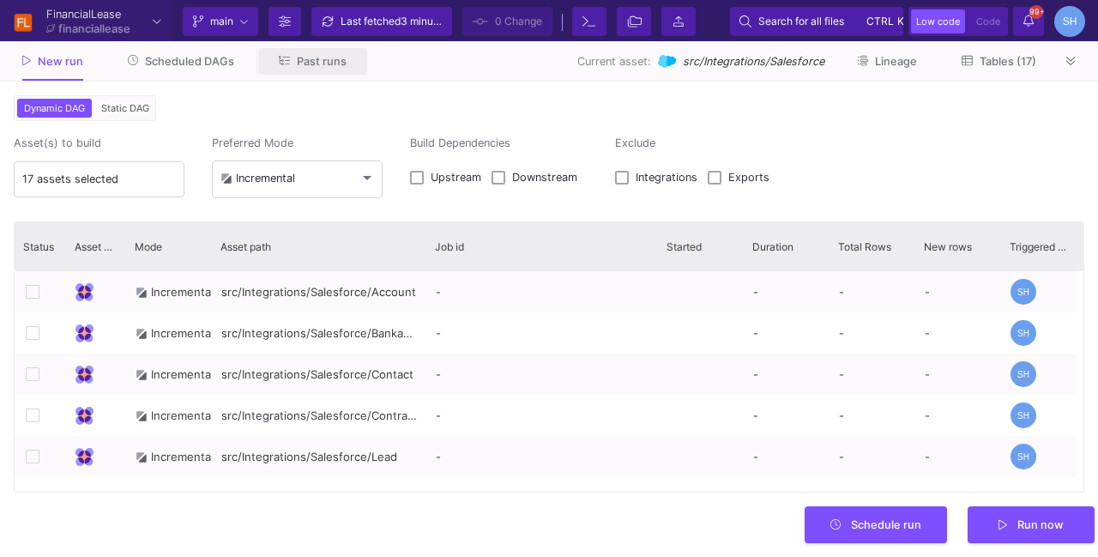
click at [317, 59] on span "Past runs" at bounding box center [322, 61] width 50 height 13
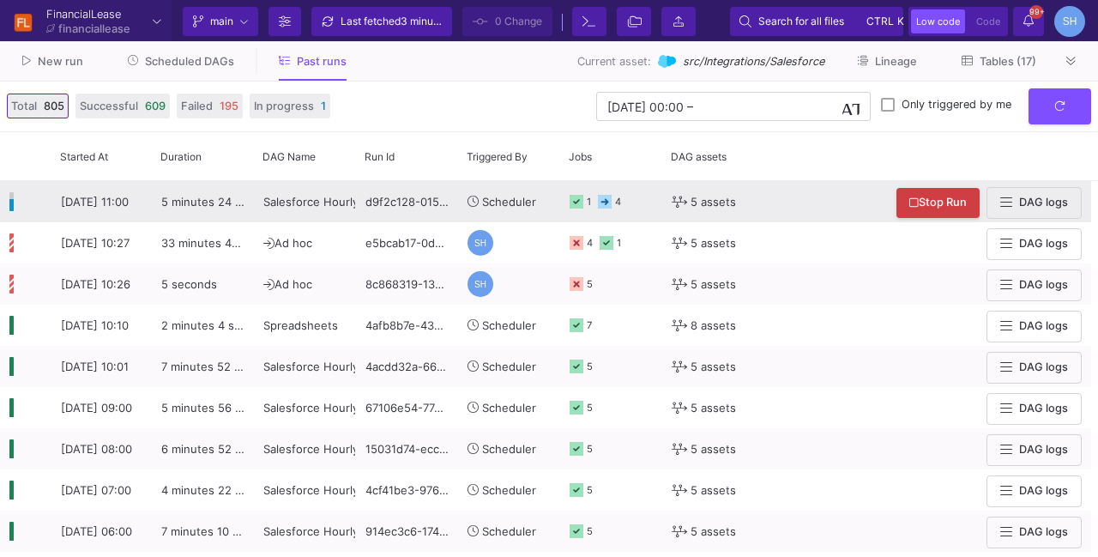
click at [582, 203] on icon at bounding box center [577, 202] width 14 height 14
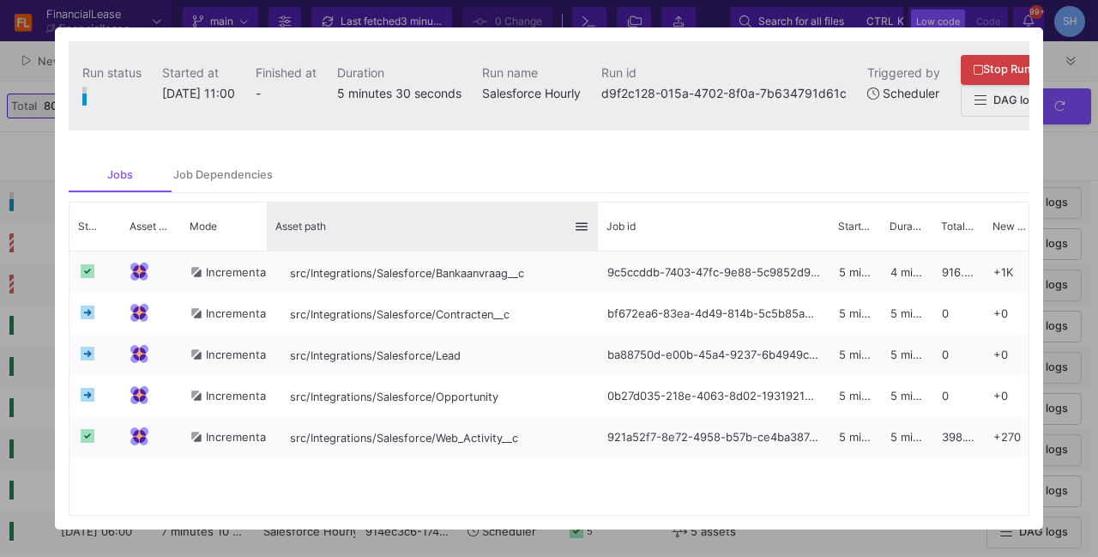
drag, startPoint x: 479, startPoint y: 234, endPoint x: 595, endPoint y: 248, distance: 117.5
click at [595, 248] on div at bounding box center [597, 226] width 7 height 48
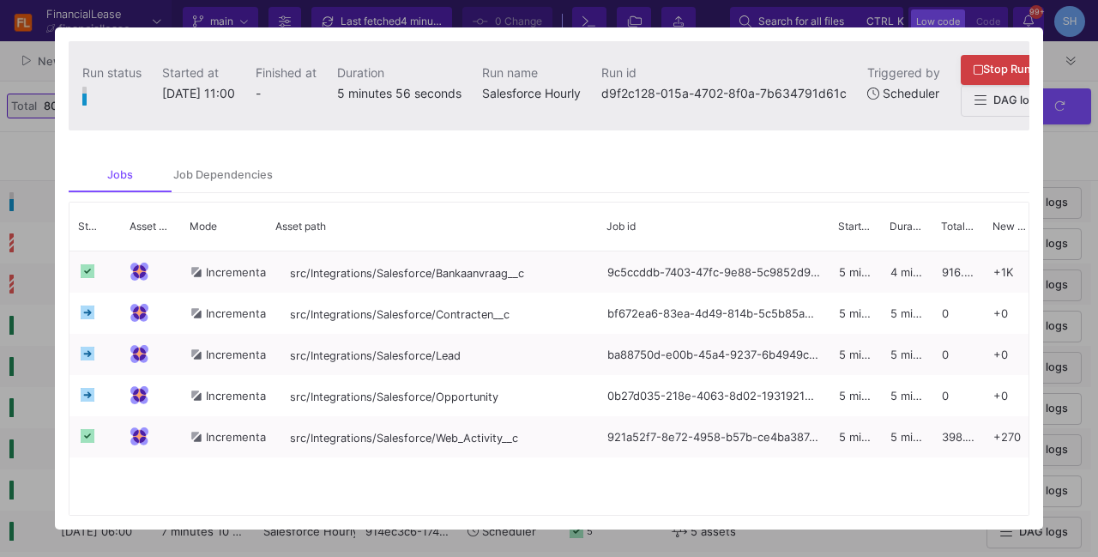
click at [1077, 157] on div at bounding box center [549, 278] width 1098 height 557
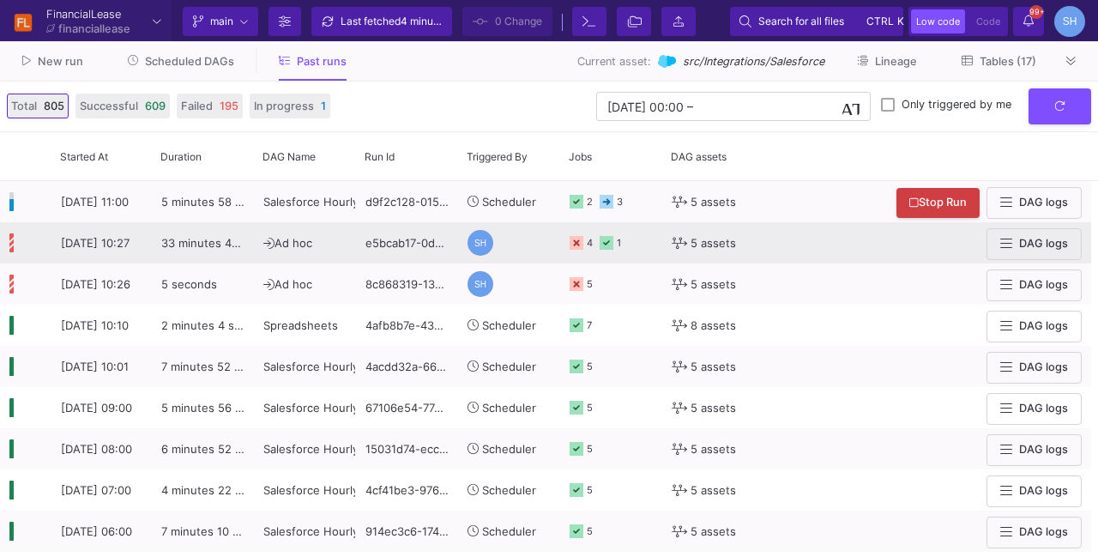
click at [612, 243] on icon at bounding box center [607, 243] width 14 height 14
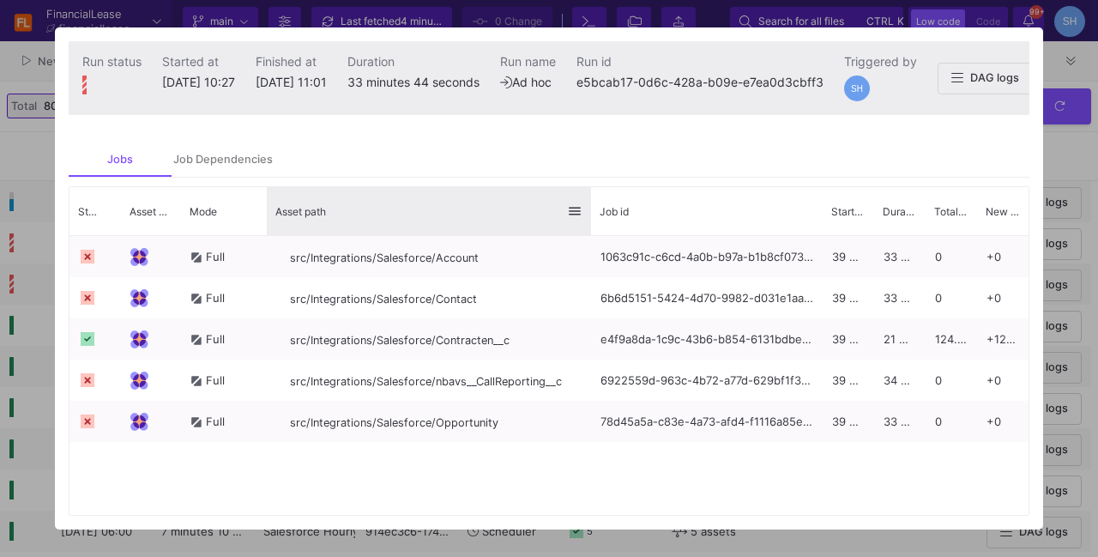
drag, startPoint x: 479, startPoint y: 229, endPoint x: 588, endPoint y: 231, distance: 109.8
click at [588, 231] on div at bounding box center [591, 211] width 7 height 48
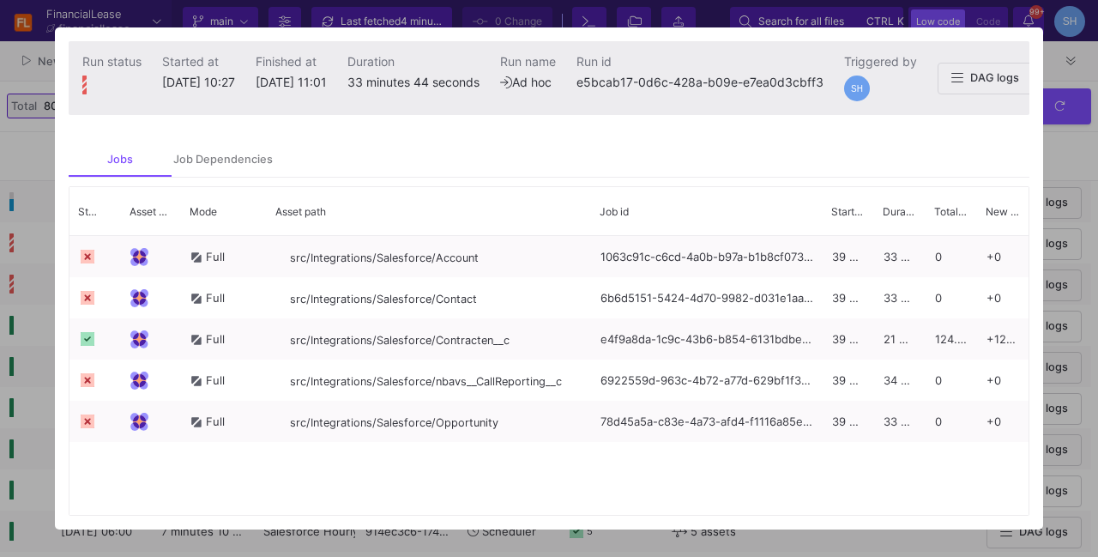
click at [1050, 157] on div at bounding box center [549, 278] width 1098 height 557
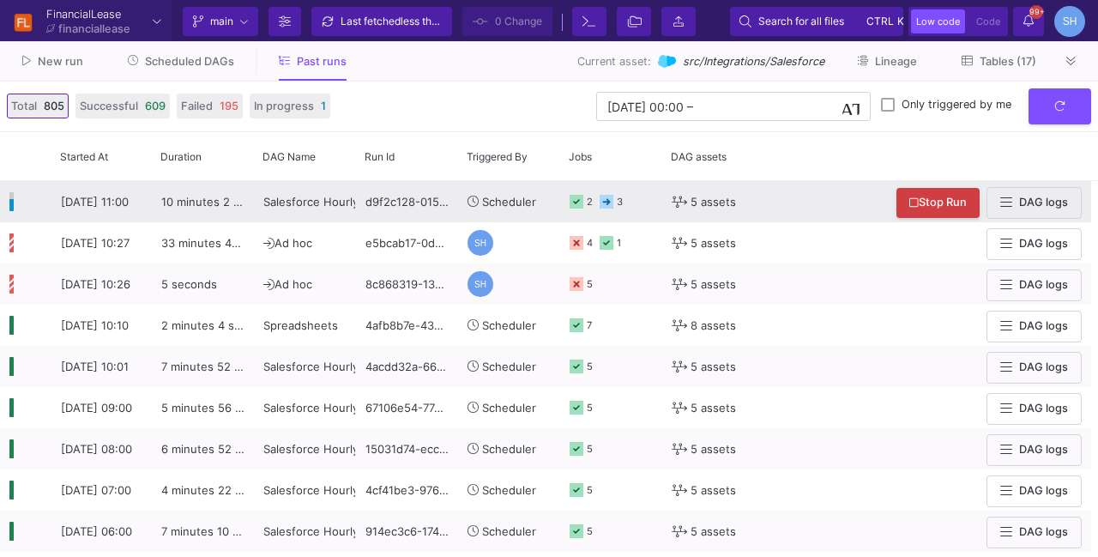
click at [66, 203] on span "[DATE] 11:00" at bounding box center [95, 202] width 68 height 14
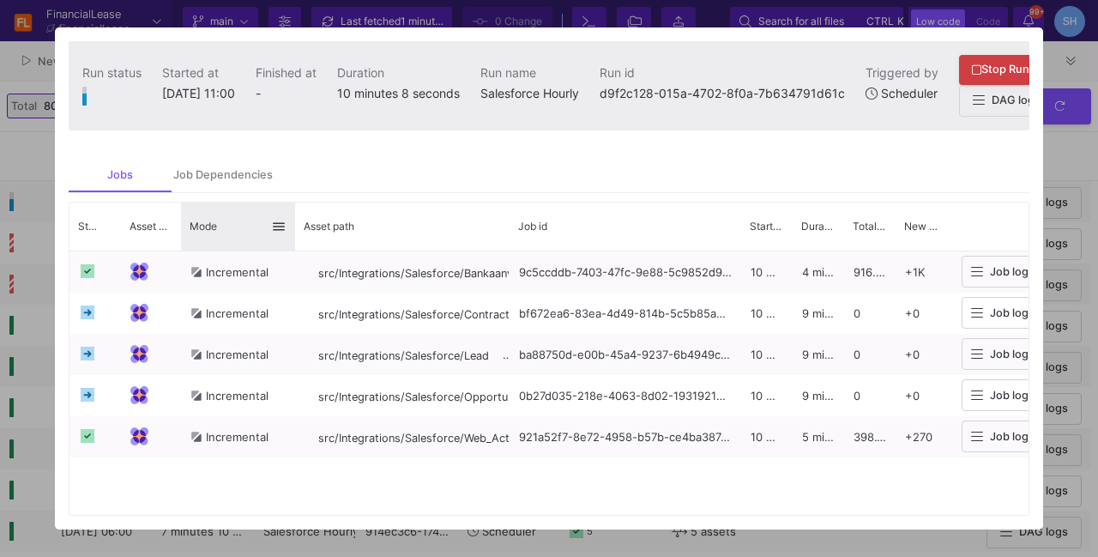
drag, startPoint x: 266, startPoint y: 225, endPoint x: 294, endPoint y: 213, distance: 30.7
click at [294, 213] on div at bounding box center [295, 226] width 7 height 48
click at [1059, 154] on div at bounding box center [549, 278] width 1098 height 557
